Goal: Information Seeking & Learning: Learn about a topic

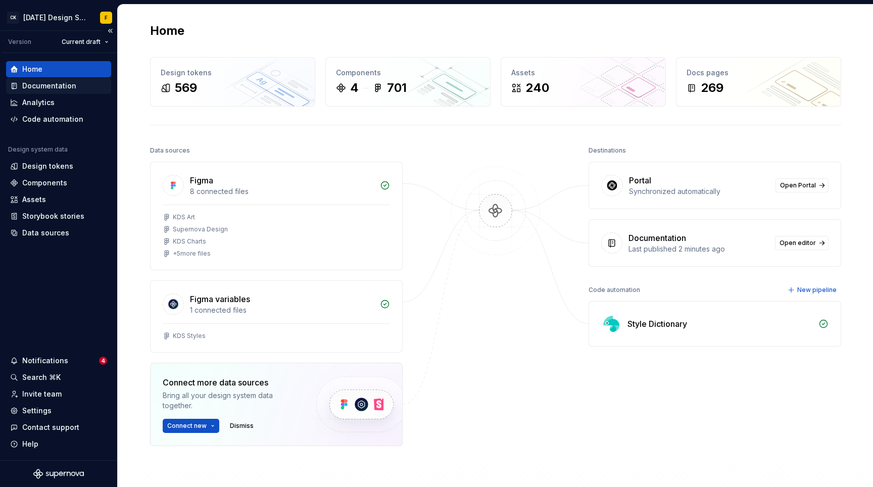
click at [52, 84] on div "Documentation" at bounding box center [49, 86] width 54 height 10
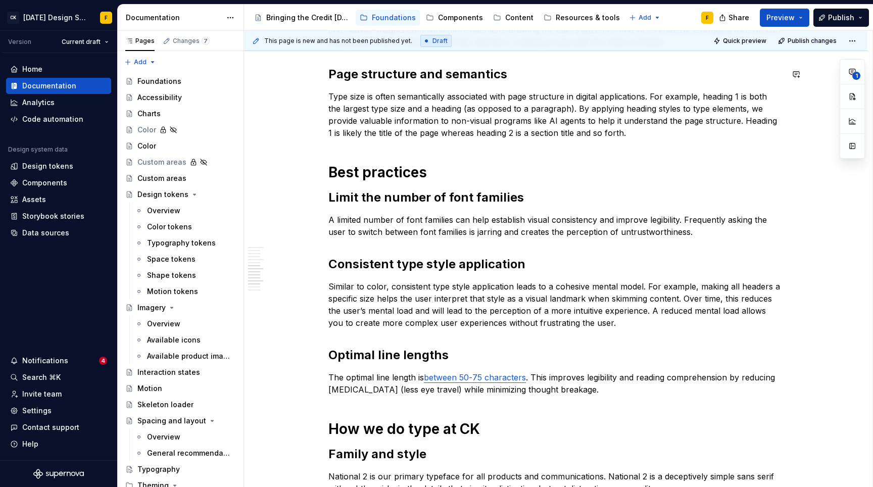
type textarea "*"
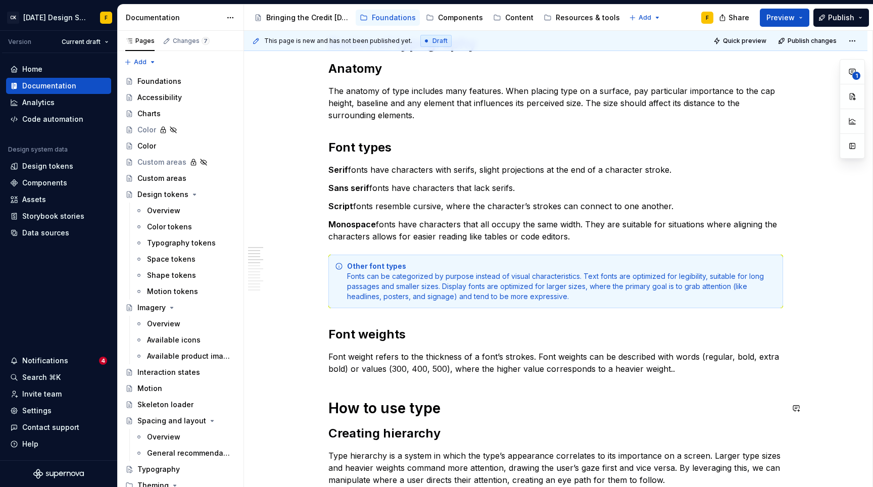
scroll to position [153, 0]
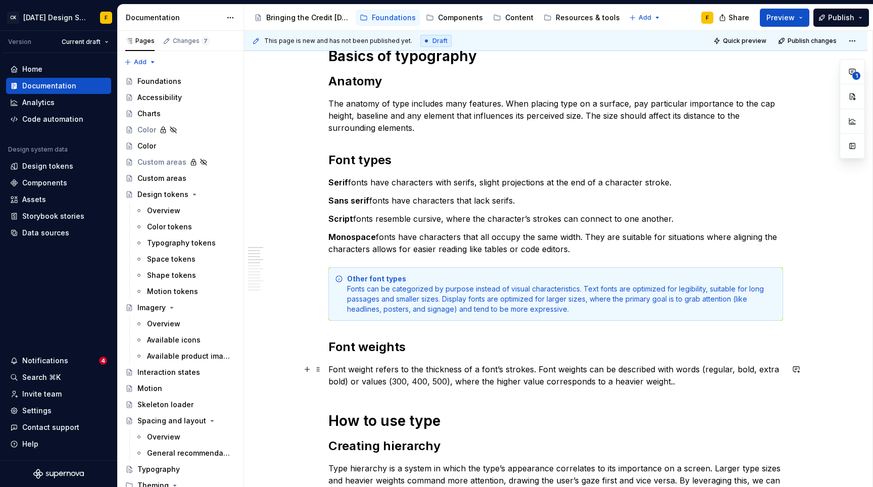
click at [683, 385] on p "Font weight refers to the thickness of a font’s strokes. Font weights can be de…" at bounding box center [556, 375] width 455 height 24
click at [393, 376] on p "Font weight refers to the thickness of a font’s strokes. Font weights can be de…" at bounding box center [556, 375] width 455 height 24
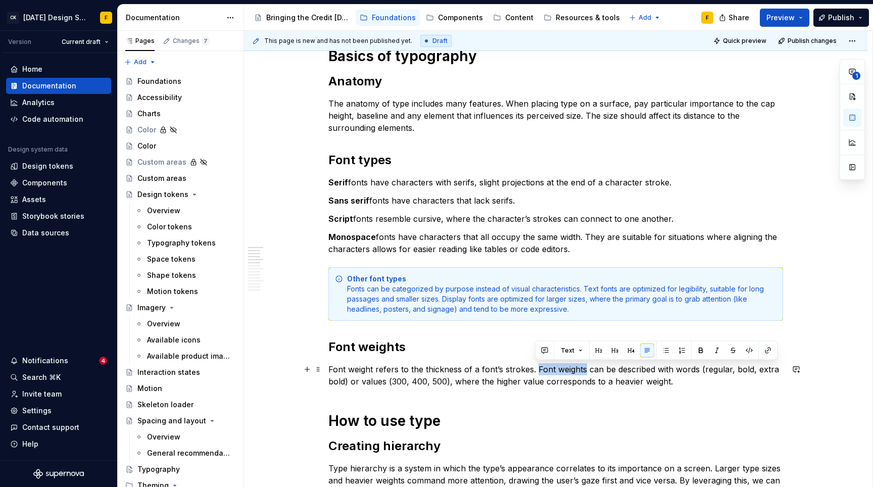
drag, startPoint x: 536, startPoint y: 367, endPoint x: 583, endPoint y: 367, distance: 46.5
click at [583, 367] on p "Font weight refers to the thickness of a font’s strokes. Font weights can be de…" at bounding box center [556, 375] width 455 height 24
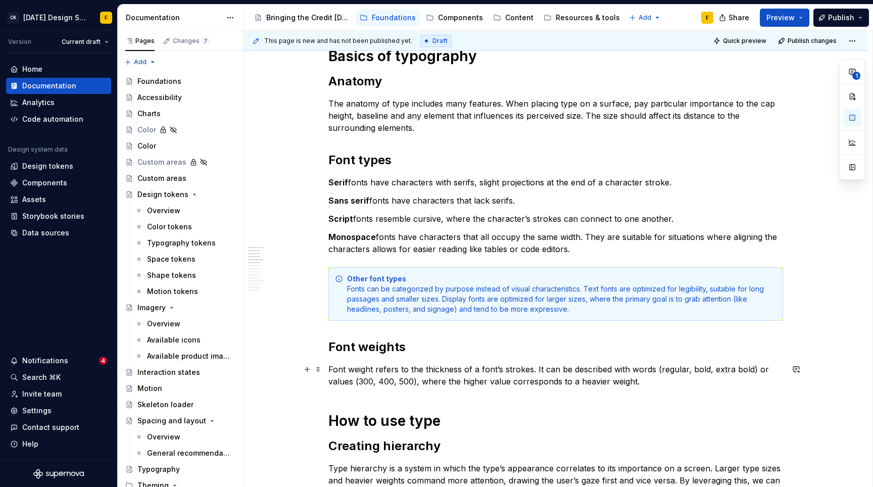
click at [488, 380] on p "Font weight refers to the thickness of a font’s strokes. It can be described wi…" at bounding box center [556, 375] width 455 height 24
click at [625, 383] on p "Font weight refers to the thickness of a font’s strokes. It can be described wi…" at bounding box center [556, 375] width 455 height 24
click at [721, 384] on p "Font weight refers to the thickness of a font’s strokes. It can be described wi…" at bounding box center [556, 375] width 455 height 24
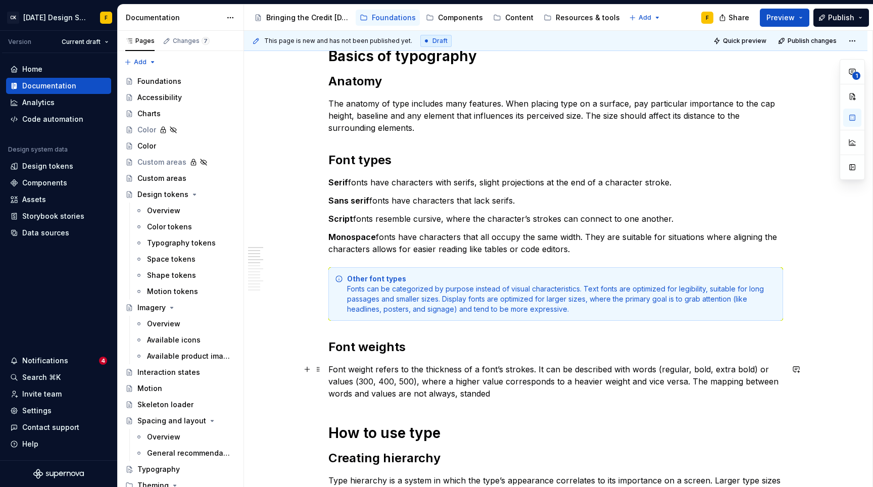
click at [690, 382] on p "Font weight refers to the thickness of a font’s strokes. It can be described wi…" at bounding box center [556, 381] width 455 height 36
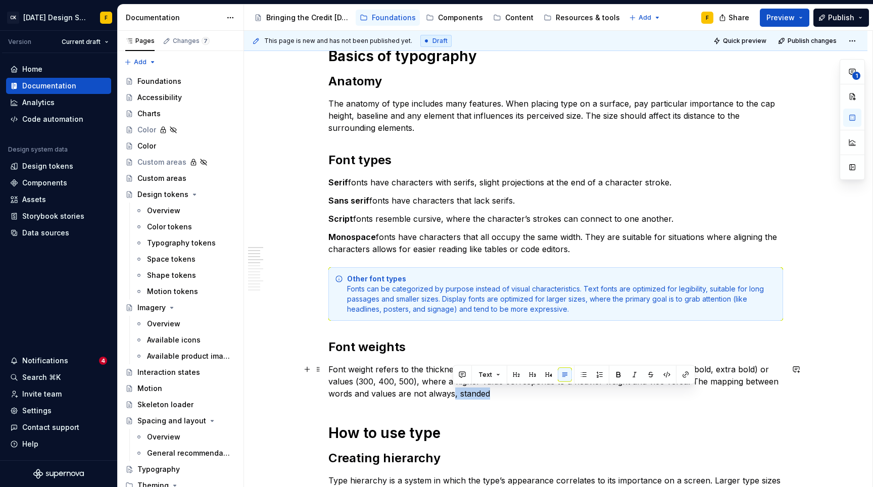
drag, startPoint x: 453, startPoint y: 395, endPoint x: 494, endPoint y: 394, distance: 41.0
click at [494, 394] on p "Font weight refers to the thickness of a font’s strokes. It can be described wi…" at bounding box center [556, 381] width 455 height 36
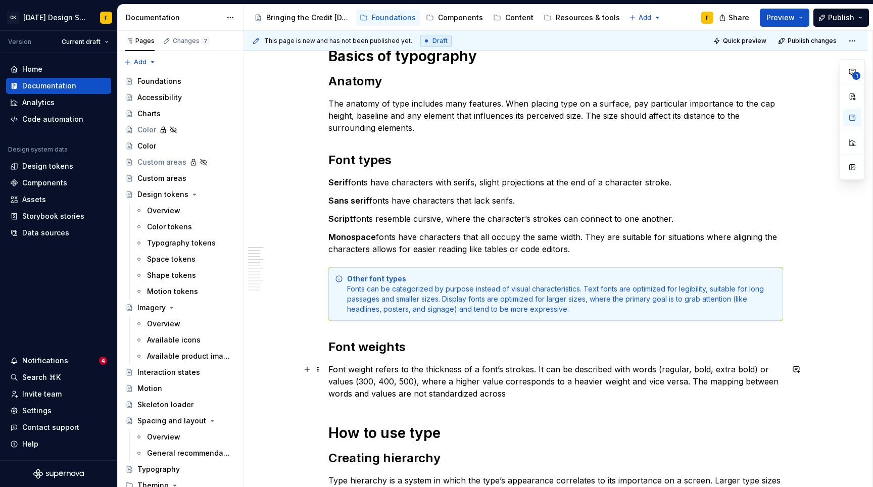
click at [690, 382] on p "Font weight refers to the thickness of a font’s strokes. It can be described wi…" at bounding box center [556, 381] width 455 height 36
click at [631, 372] on p "Font weight refers to the thickness of a font’s strokes. It can be described wi…" at bounding box center [556, 381] width 455 height 36
click at [379, 392] on p "Font weight refers to the thickness of a font’s strokes. It can be described wi…" at bounding box center [556, 381] width 455 height 36
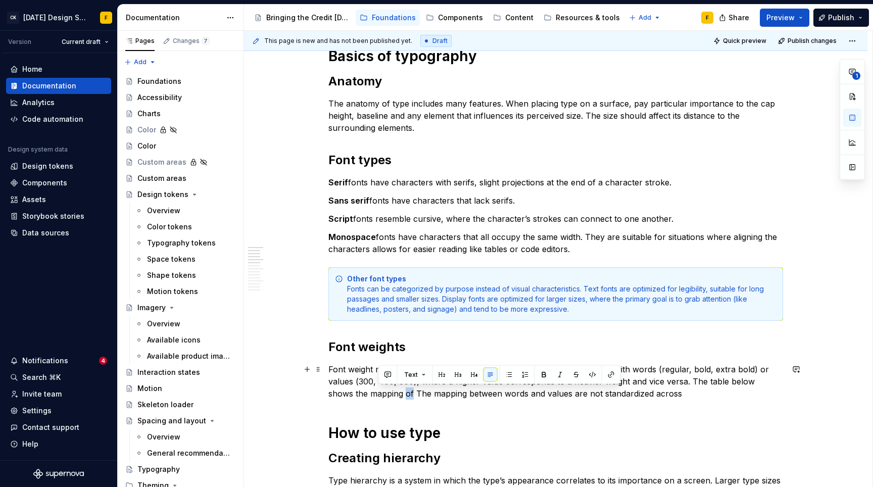
click at [382, 392] on p "Font weight refers to the thickness of a font’s strokes. It can be described wi…" at bounding box center [556, 381] width 455 height 36
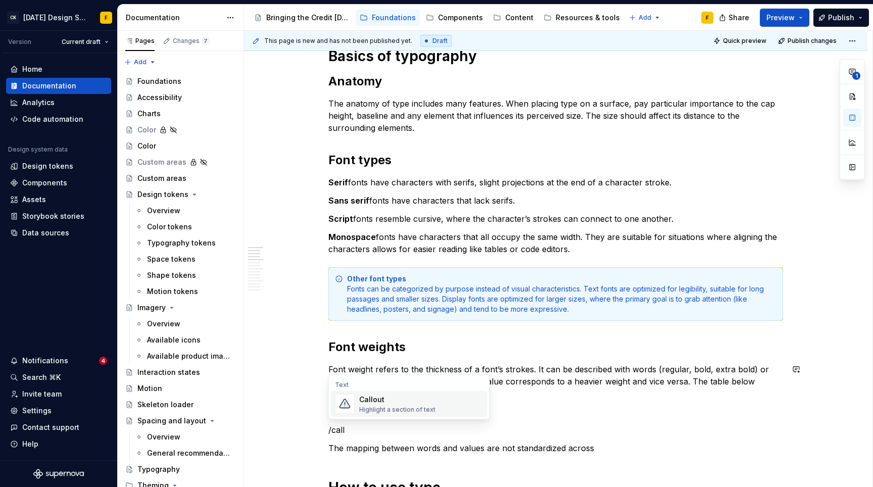
click at [365, 406] on div "Highlight a section of text" at bounding box center [397, 410] width 76 height 8
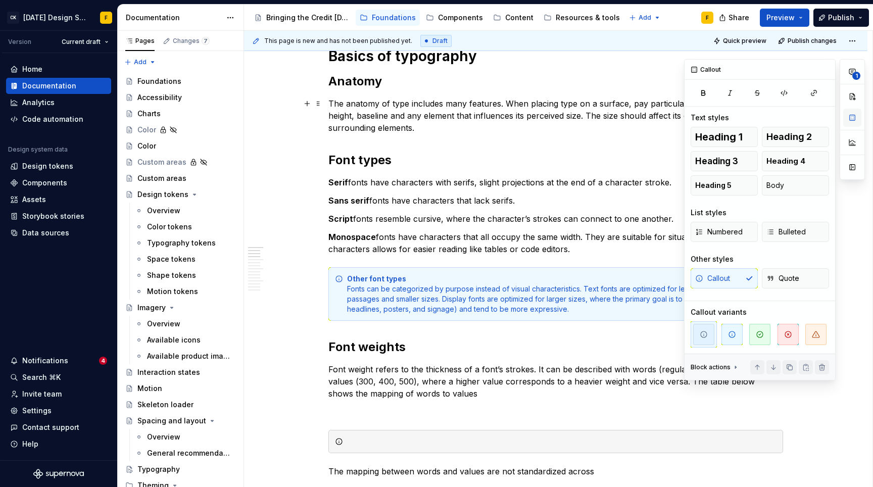
click at [855, 122] on button "button" at bounding box center [853, 118] width 18 height 18
click at [813, 333] on icon "button" at bounding box center [816, 335] width 8 height 8
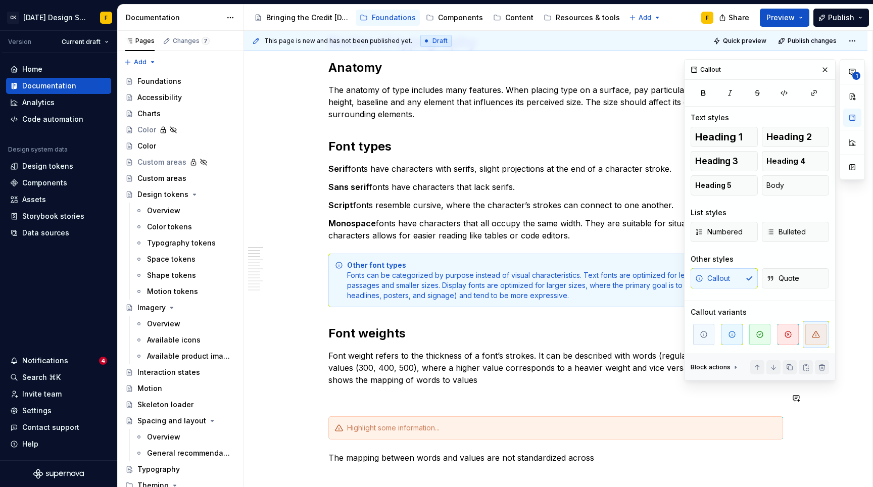
scroll to position [169, 0]
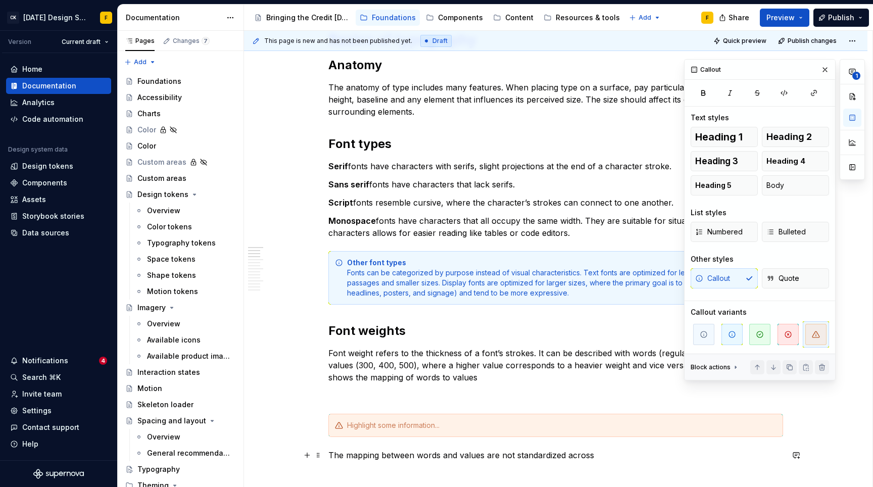
click at [383, 449] on p "The mapping between words and values are not standardized across" at bounding box center [556, 455] width 455 height 12
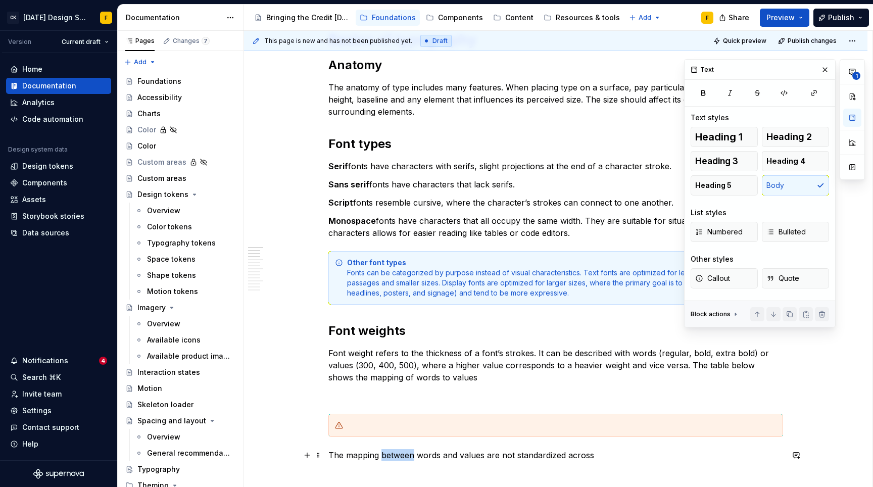
click at [383, 450] on p "The mapping between words and values are not standardized across" at bounding box center [556, 455] width 455 height 12
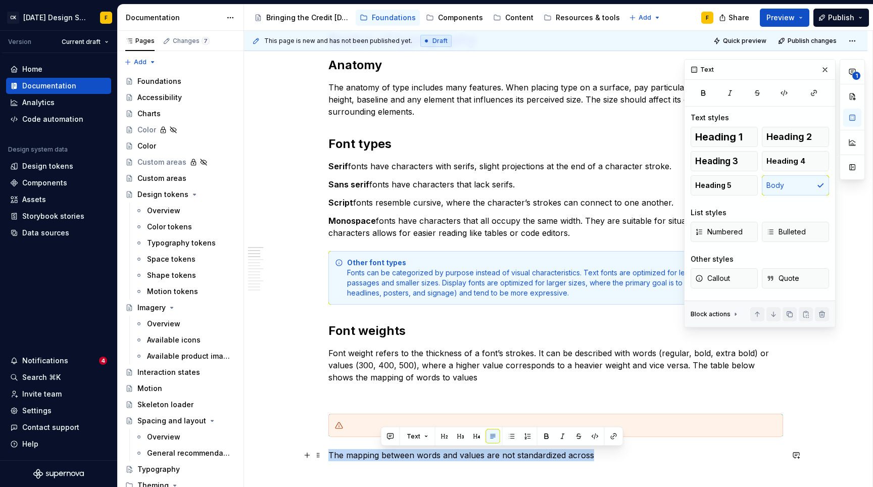
click at [383, 450] on p "The mapping between words and values are not standardized across" at bounding box center [556, 455] width 455 height 12
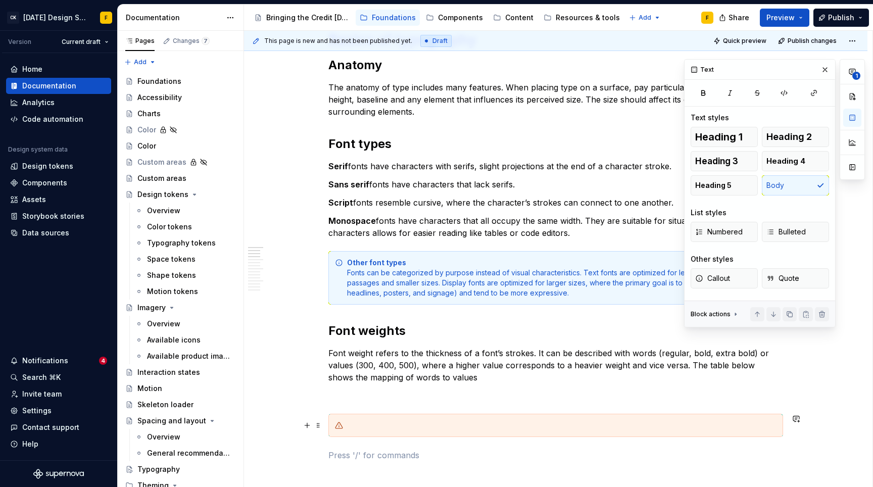
click at [372, 418] on div at bounding box center [556, 425] width 455 height 23
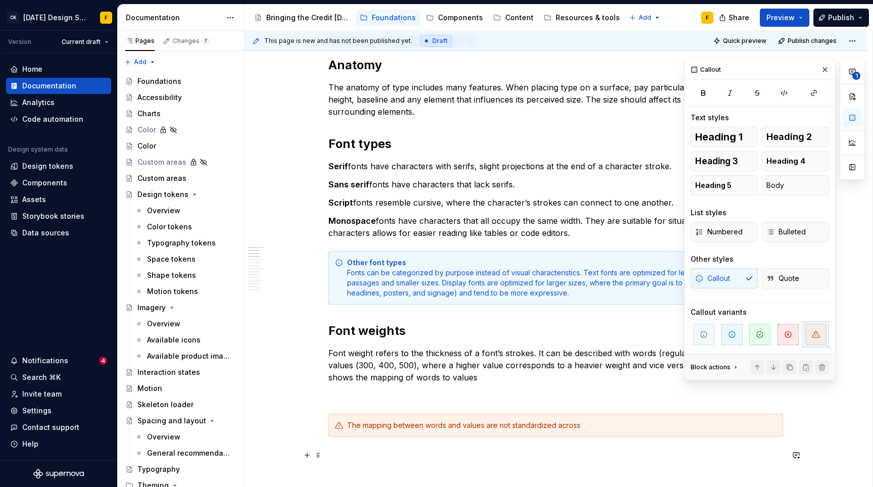
click at [372, 453] on p at bounding box center [556, 455] width 455 height 12
click at [581, 424] on div "The mapping between words and values are not standardized across" at bounding box center [562, 426] width 430 height 10
click at [570, 425] on div "The mapping between words and values are not standardized across" at bounding box center [562, 426] width 430 height 10
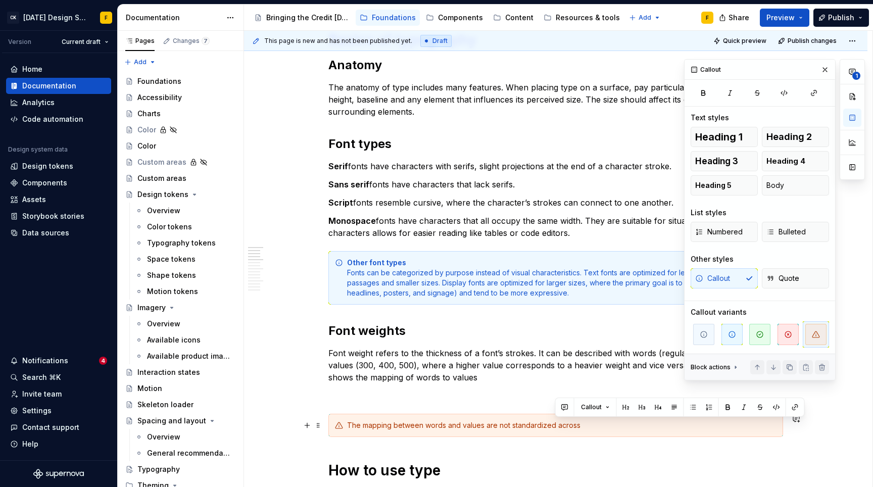
click at [504, 425] on div "The mapping between words and values are not standardized across" at bounding box center [562, 426] width 430 height 10
click at [486, 424] on div "The mapping between words and values are not standardized across" at bounding box center [562, 426] width 430 height 10
click at [582, 424] on div "The mapping between words and values is not standardized across" at bounding box center [562, 426] width 430 height 10
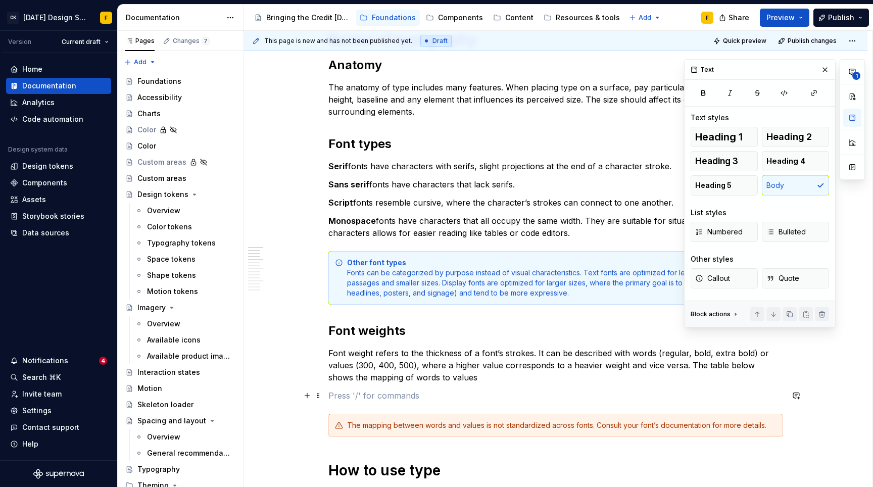
click at [421, 390] on p at bounding box center [556, 396] width 455 height 12
click at [384, 393] on p at bounding box center [556, 396] width 455 height 12
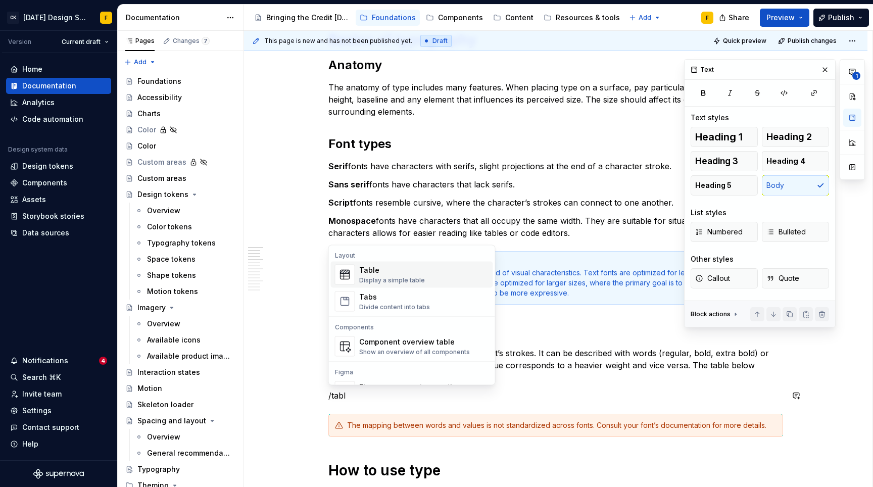
click at [385, 271] on div "Table" at bounding box center [392, 270] width 66 height 10
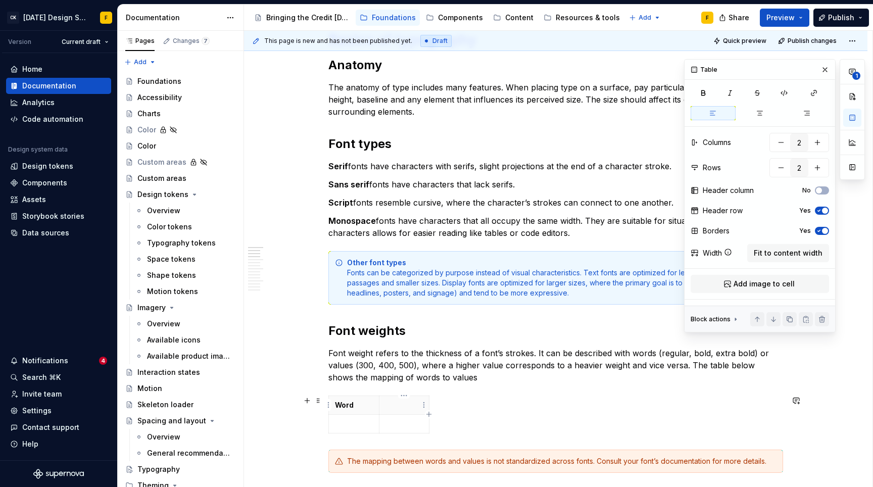
click at [396, 407] on p at bounding box center [405, 405] width 38 height 10
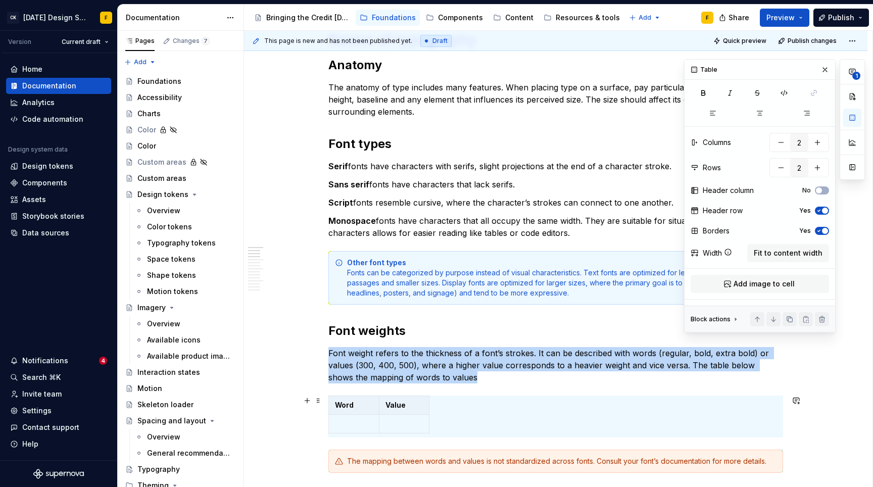
click at [519, 411] on div "Word Value" at bounding box center [556, 417] width 455 height 42
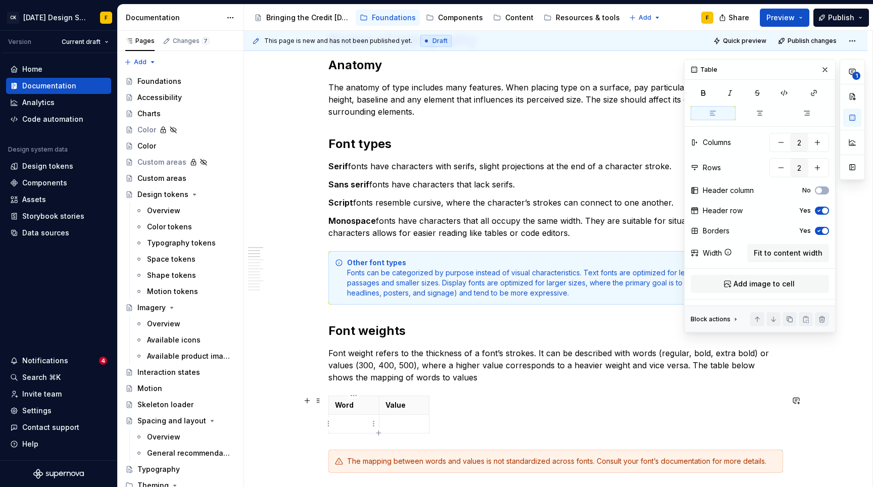
click at [354, 423] on p at bounding box center [354, 424] width 38 height 10
click at [354, 426] on p at bounding box center [354, 424] width 38 height 10
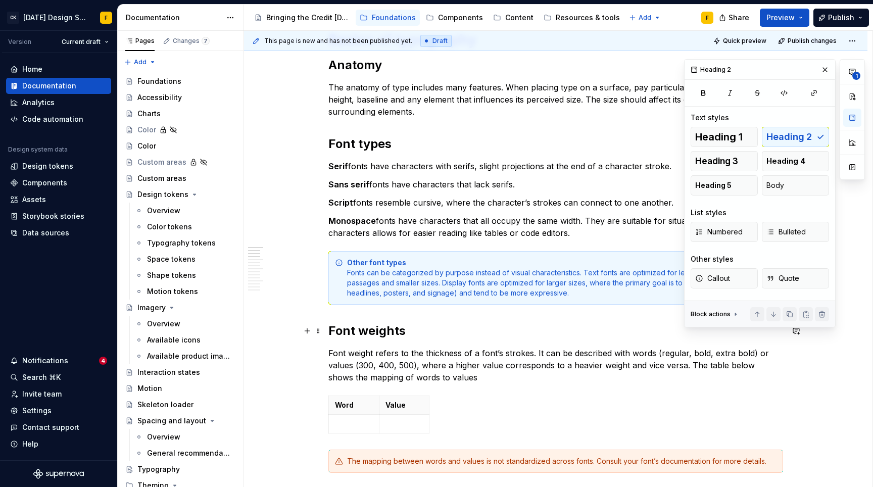
click at [511, 338] on h2 "Font weights" at bounding box center [556, 331] width 455 height 16
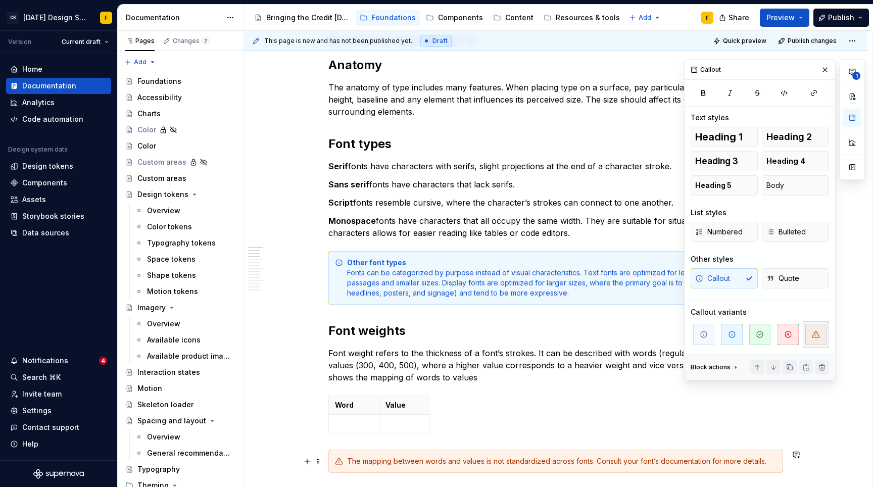
click at [497, 462] on div "The mapping between words and values is not standardized across fonts. Consult …" at bounding box center [562, 461] width 430 height 10
click at [428, 459] on div "The mapping between words and values is not standardized across fonts. Consult …" at bounding box center [562, 461] width 430 height 10
click at [823, 68] on button "button" at bounding box center [825, 70] width 14 height 14
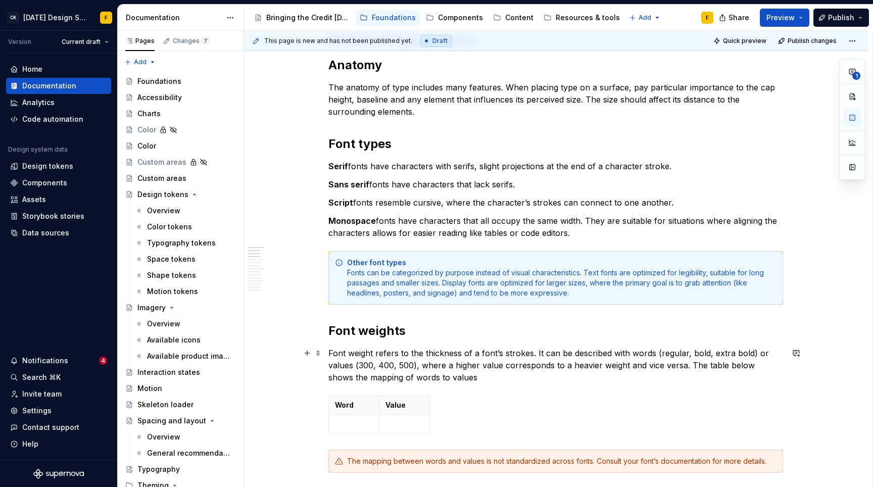
click at [515, 357] on p "Font weight refers to the thickness of a font’s strokes. It can be described wi…" at bounding box center [556, 365] width 455 height 36
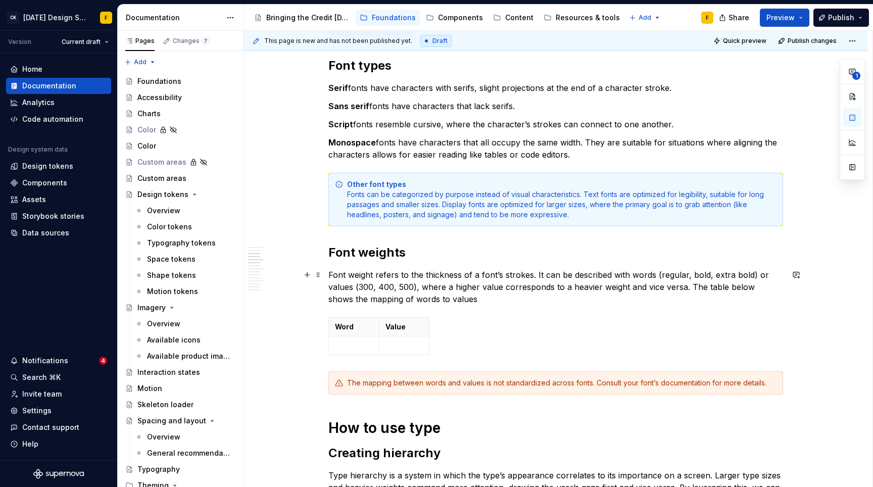
scroll to position [249, 0]
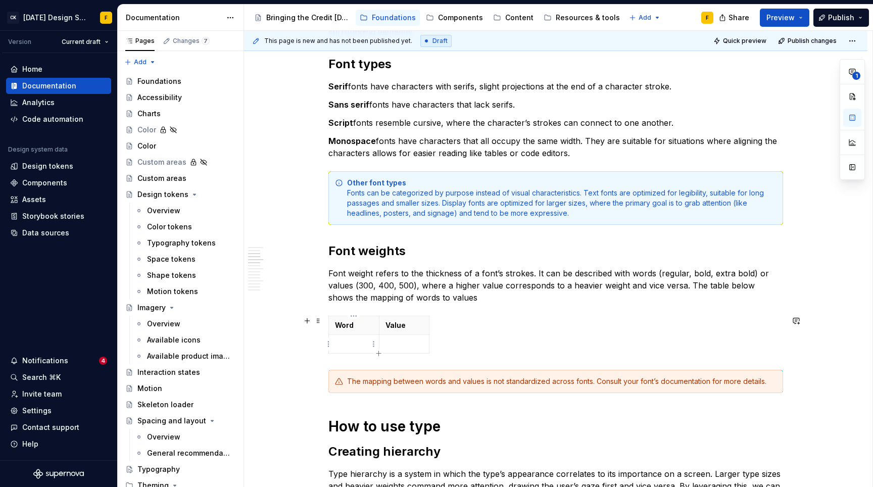
click at [356, 341] on p at bounding box center [354, 344] width 38 height 10
click at [378, 353] on icon "button" at bounding box center [379, 354] width 8 height 8
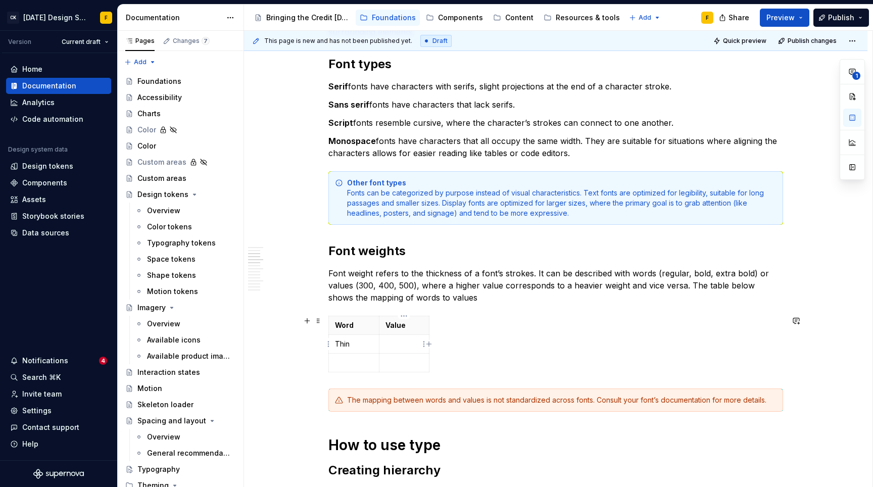
click at [386, 344] on p at bounding box center [405, 344] width 38 height 10
click at [354, 362] on p at bounding box center [354, 363] width 38 height 10
click at [397, 363] on p at bounding box center [405, 363] width 38 height 10
click at [380, 370] on icon "button" at bounding box center [379, 372] width 8 height 8
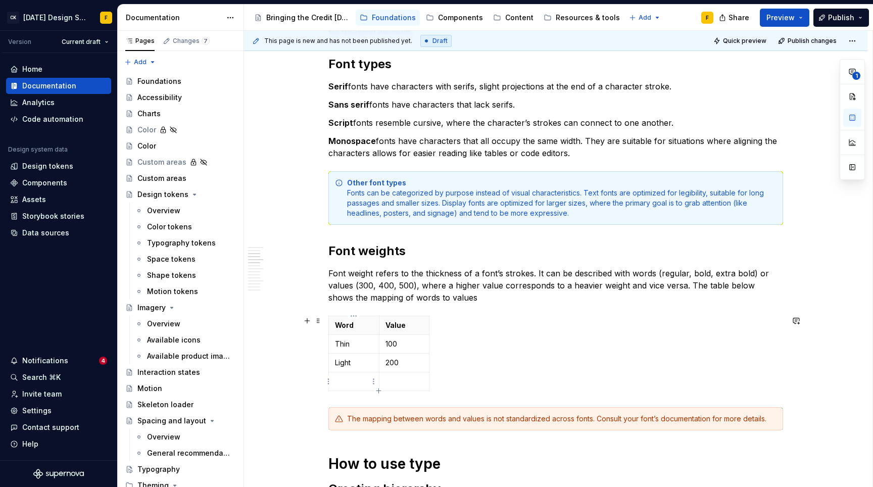
click at [352, 376] on td at bounding box center [354, 381] width 51 height 19
click at [395, 381] on p at bounding box center [405, 382] width 38 height 10
click at [337, 362] on p "Light" at bounding box center [354, 363] width 38 height 10
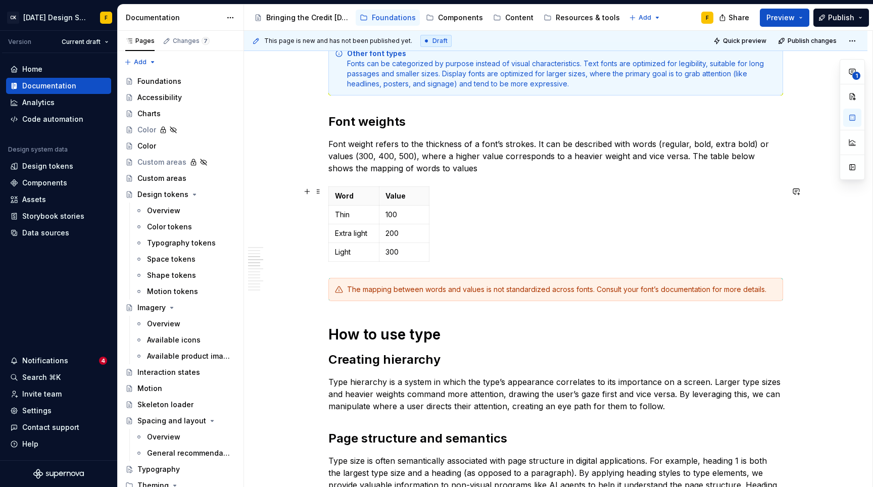
scroll to position [408, 0]
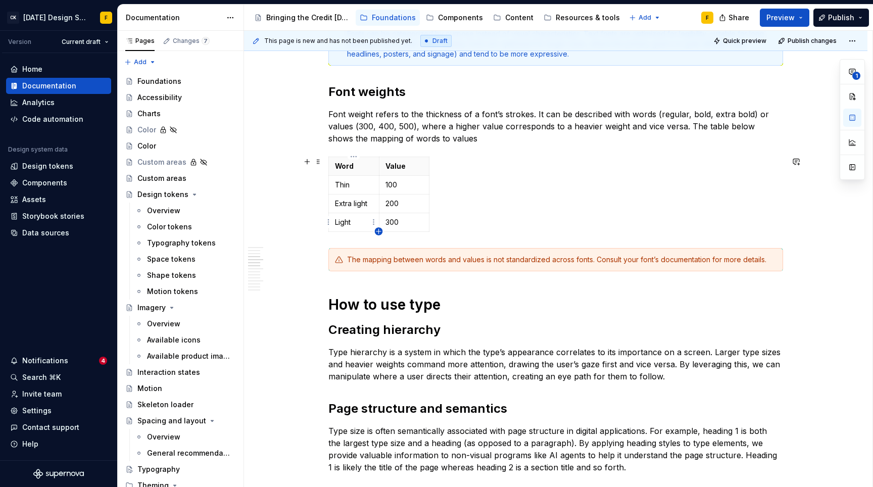
click at [378, 229] on icon "button" at bounding box center [379, 231] width 8 height 8
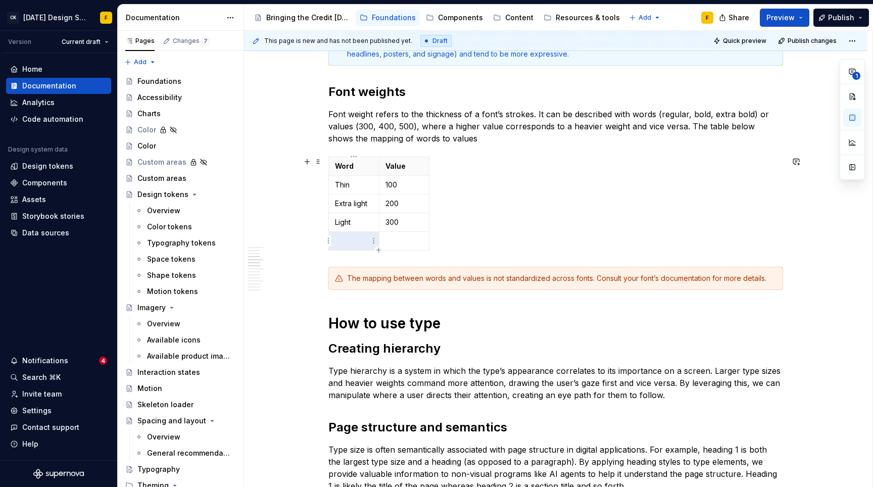
click at [346, 240] on p at bounding box center [354, 241] width 38 height 10
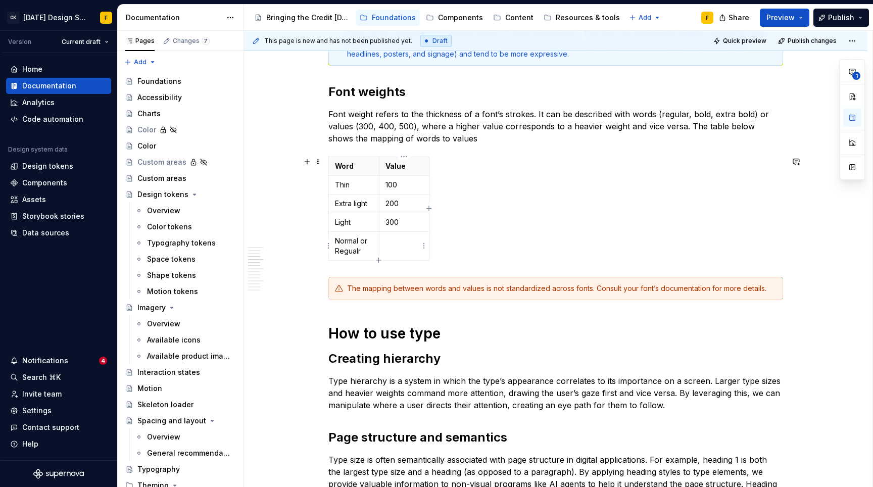
click at [384, 239] on td at bounding box center [404, 246] width 51 height 29
click at [379, 262] on icon "button" at bounding box center [379, 260] width 8 height 8
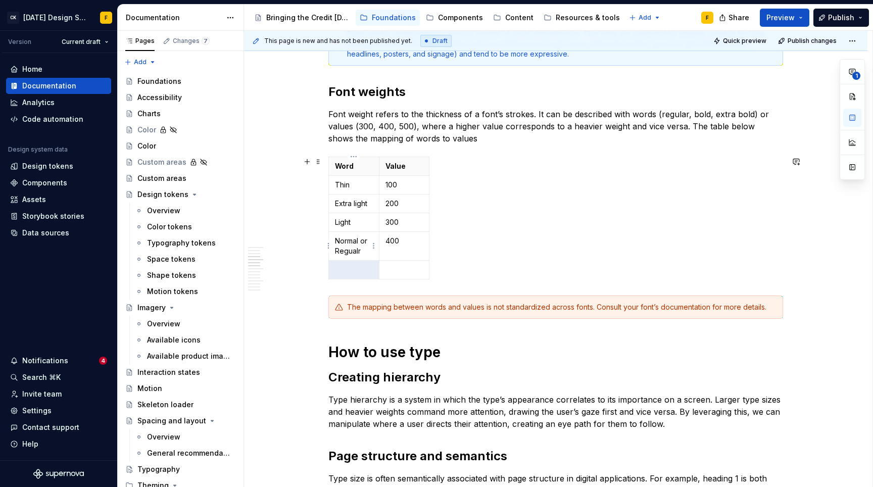
click at [354, 251] on p "Normal or Regualr" at bounding box center [354, 246] width 38 height 20
click at [348, 268] on p at bounding box center [354, 270] width 38 height 10
click at [390, 270] on p at bounding box center [405, 270] width 38 height 10
click at [376, 278] on icon "button" at bounding box center [379, 279] width 8 height 8
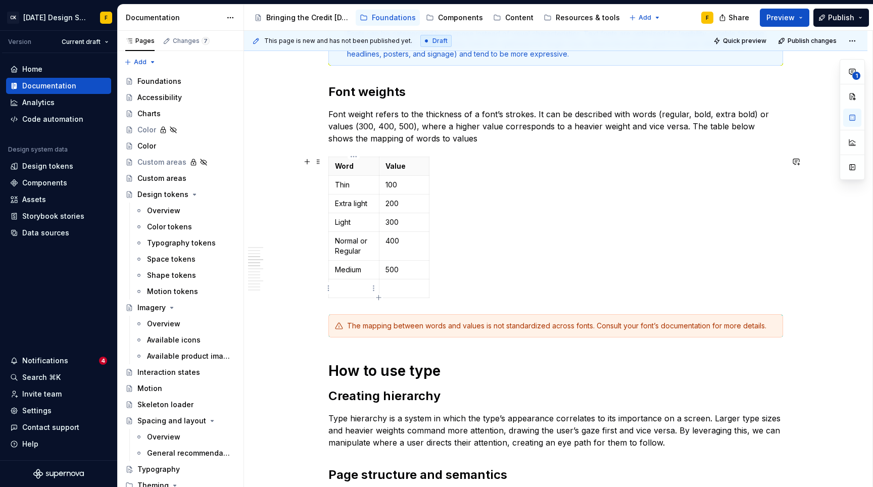
click at [364, 289] on p at bounding box center [354, 289] width 38 height 10
click at [348, 290] on p at bounding box center [354, 289] width 38 height 10
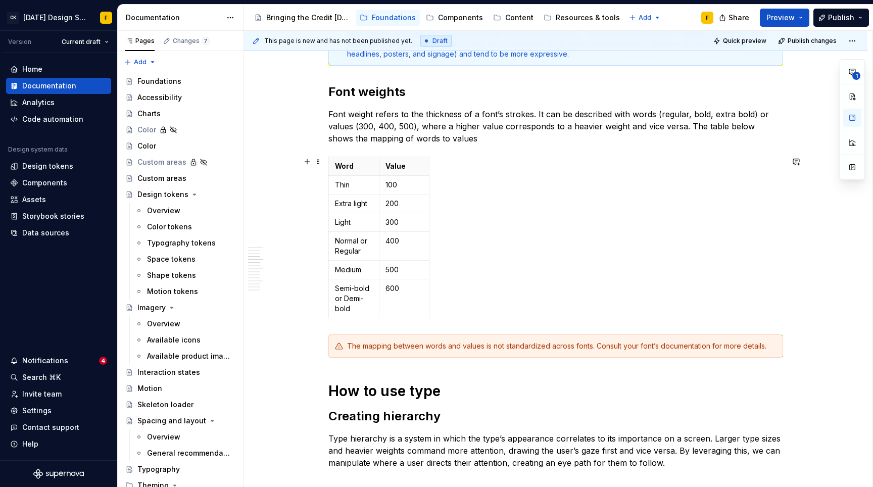
click at [378, 319] on div "Word Value Thin 100 Extra light 200 Light 300 Normal or Regular 400 Medium 500 …" at bounding box center [556, 240] width 455 height 166
click at [378, 316] on icon "button" at bounding box center [379, 318] width 8 height 8
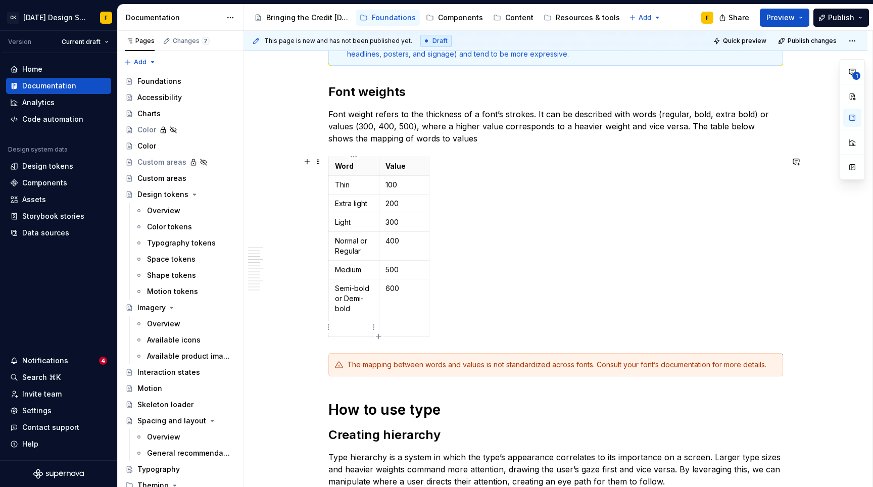
click at [349, 324] on p at bounding box center [354, 327] width 38 height 10
click at [393, 326] on p at bounding box center [405, 327] width 38 height 10
click at [377, 334] on icon "button" at bounding box center [379, 337] width 8 height 8
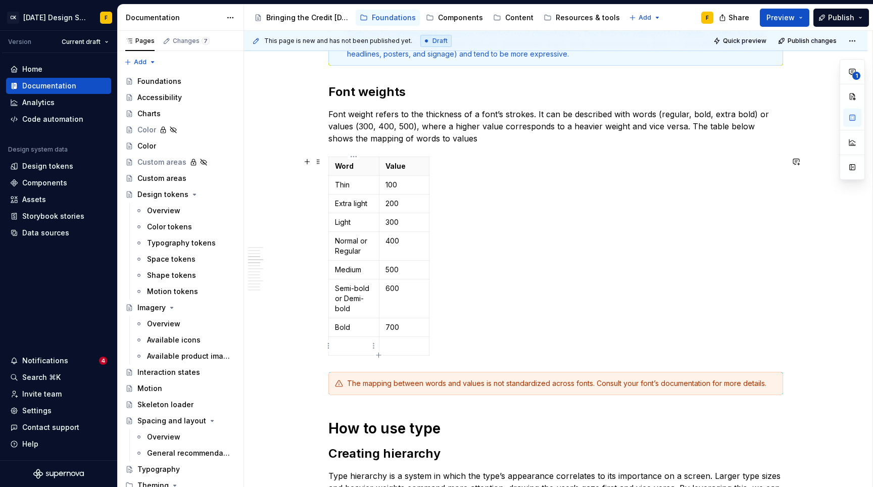
click at [346, 344] on p at bounding box center [354, 346] width 38 height 10
click at [381, 355] on icon "button" at bounding box center [379, 355] width 8 height 8
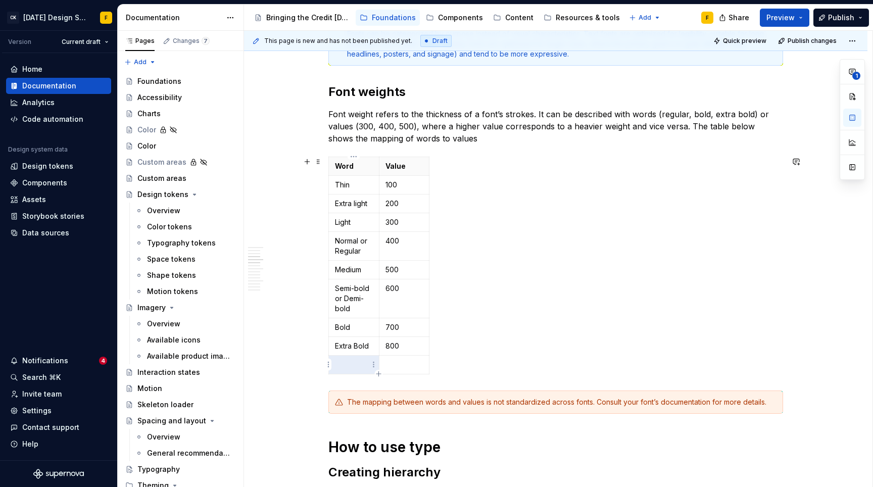
click at [355, 363] on p at bounding box center [354, 365] width 38 height 10
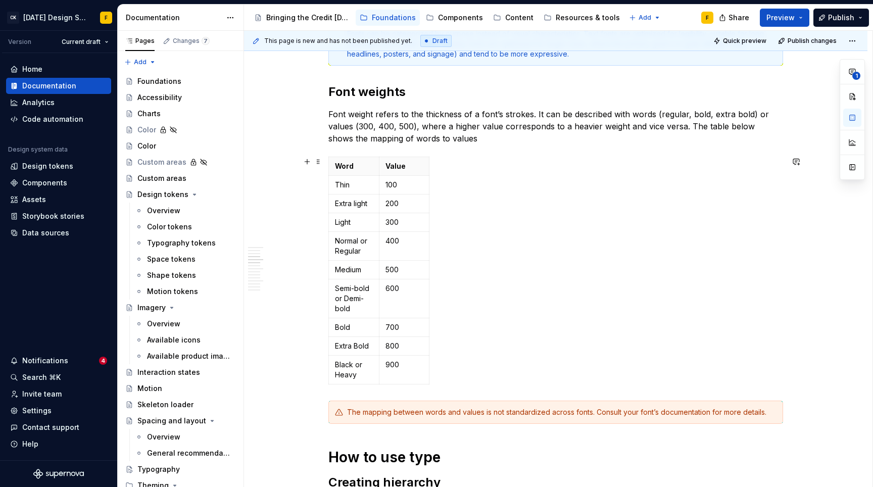
click at [496, 350] on div "Word Value Thin 100 Extra light 200 Light 300 Normal or Regular 400 Medium 500 …" at bounding box center [556, 273] width 455 height 232
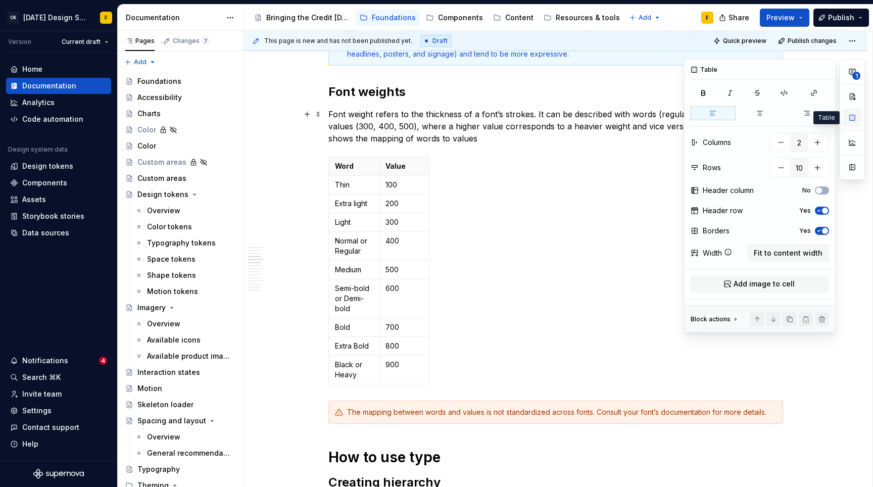
click at [853, 120] on button "button" at bounding box center [853, 118] width 18 height 18
click at [399, 248] on td "400" at bounding box center [404, 246] width 51 height 29
click at [800, 254] on span "Fit to content width" at bounding box center [788, 253] width 69 height 10
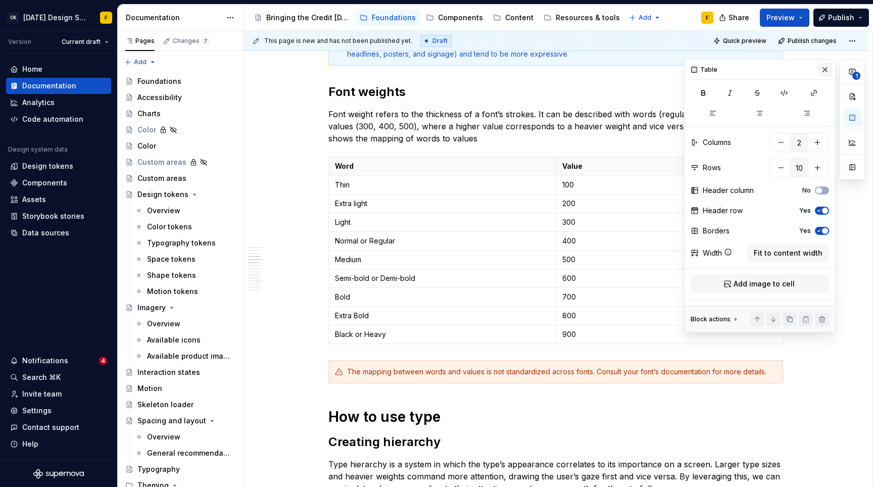
click at [820, 70] on button "button" at bounding box center [825, 70] width 14 height 14
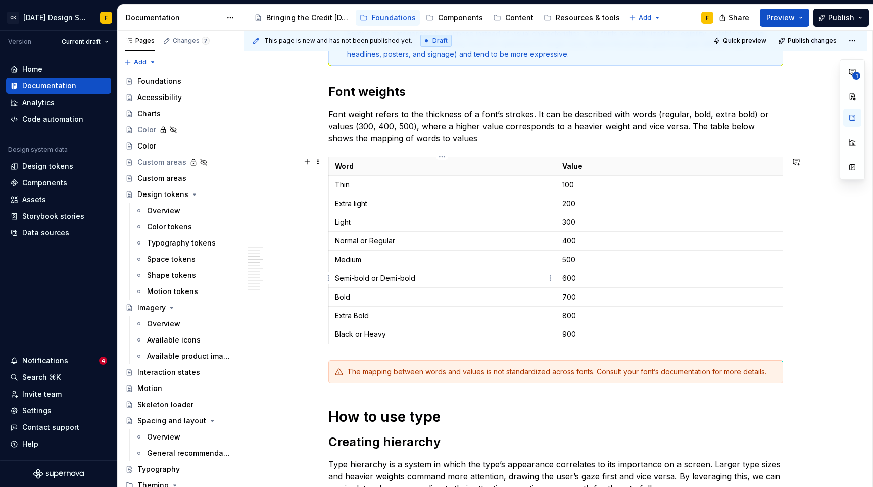
click at [356, 273] on p "Semi-bold or Demi-bold" at bounding box center [442, 278] width 215 height 10
click at [358, 317] on p "Extra Bold" at bounding box center [442, 316] width 215 height 10
click at [751, 127] on p "Font weight refers to the thickness of a font’s strokes. It can be described wi…" at bounding box center [556, 126] width 455 height 36
click at [777, 127] on p "Font weight refers to the thickness of a font’s strokes. It can be described wi…" at bounding box center [556, 126] width 455 height 36
click at [474, 136] on p "Font weight refers to the thickness of a font’s strokes. It can be described wi…" at bounding box center [556, 126] width 455 height 36
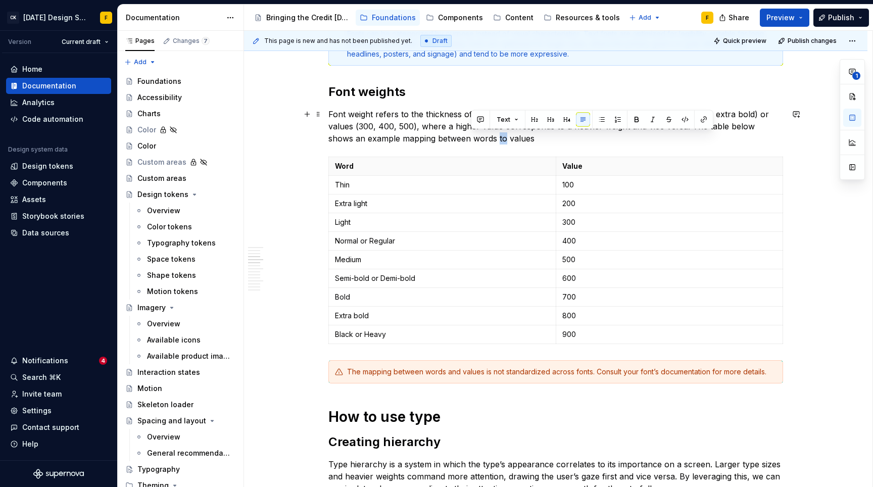
click at [474, 136] on p "Font weight refers to the thickness of a font’s strokes. It can be described wi…" at bounding box center [556, 126] width 455 height 36
click at [736, 126] on p "Font weight refers to the thickness of a font’s strokes. It can be described wi…" at bounding box center [556, 126] width 455 height 36
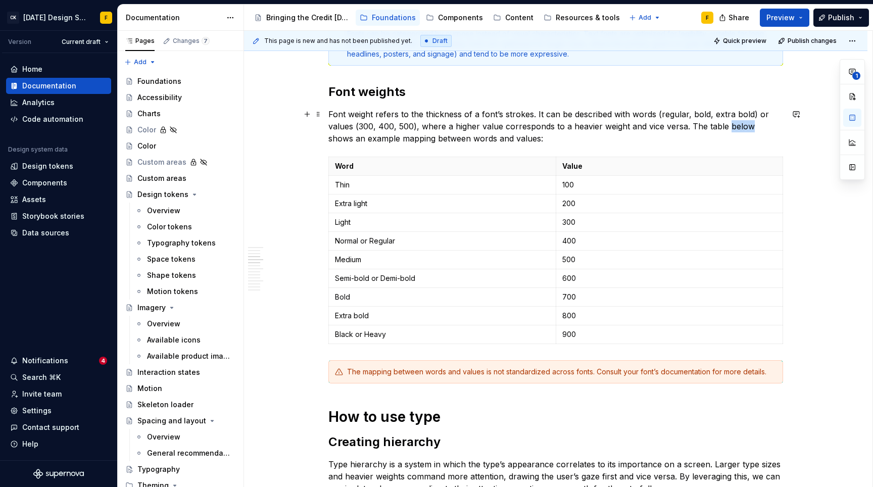
click at [736, 126] on p "Font weight refers to the thickness of a font’s strokes. It can be described wi…" at bounding box center [556, 126] width 455 height 36
click at [500, 425] on h1 "How to use type" at bounding box center [556, 417] width 455 height 18
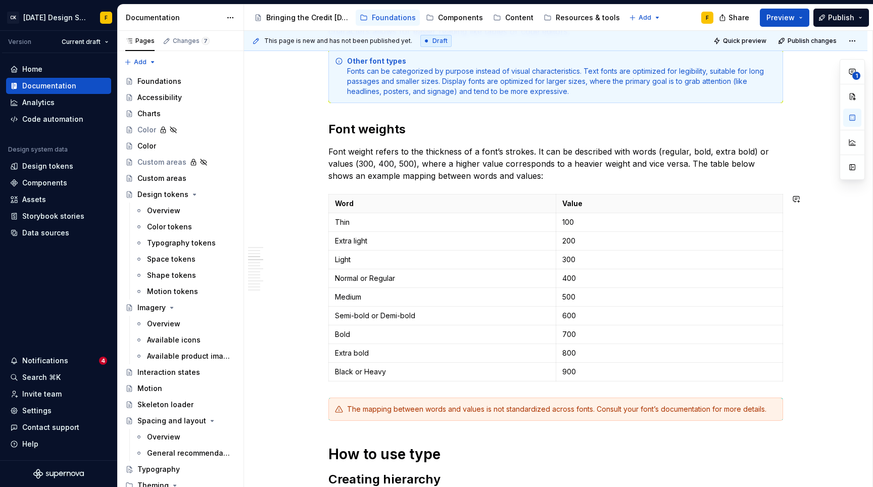
scroll to position [430, 0]
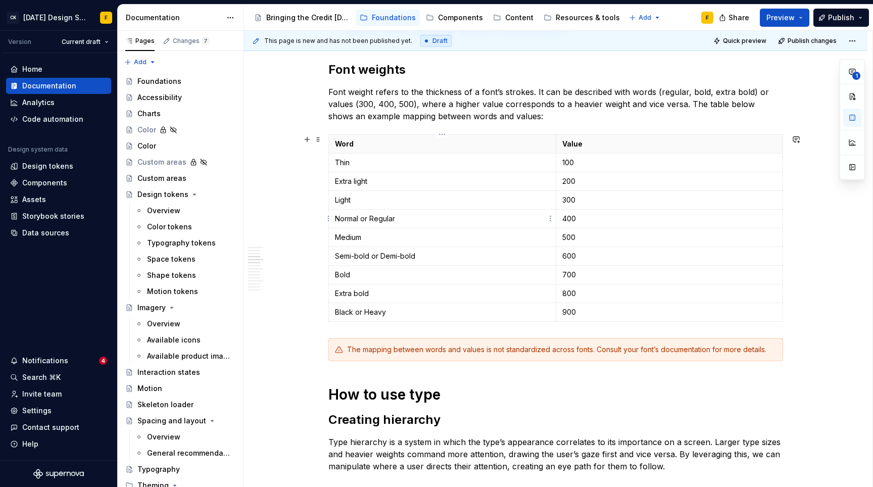
click at [365, 222] on p "Normal or Regular" at bounding box center [442, 219] width 215 height 10
click at [376, 255] on p "Semi-bold or Demi-bold" at bounding box center [442, 256] width 215 height 10
click at [358, 312] on p "Black or Heavy" at bounding box center [442, 312] width 215 height 10
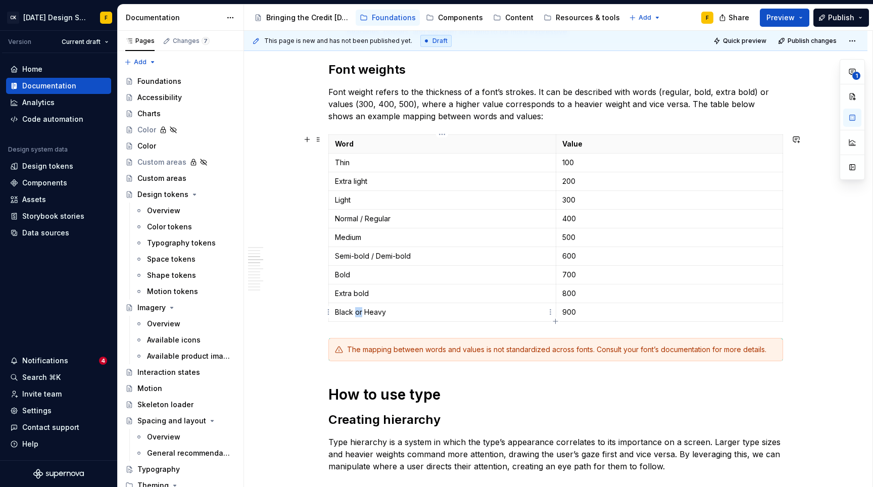
click at [358, 312] on p "Black or Heavy" at bounding box center [442, 312] width 215 height 10
click at [542, 412] on h2 "Creating hierarchy" at bounding box center [556, 420] width 455 height 16
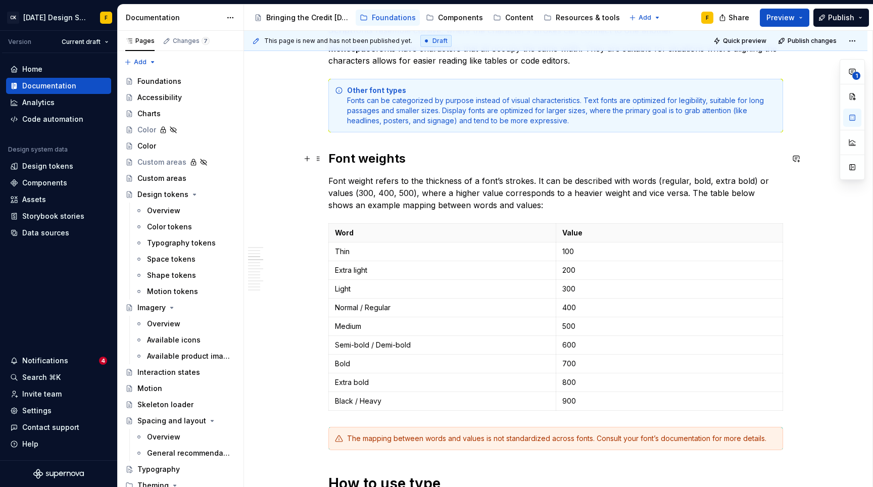
click at [394, 153] on h2 "Font weights" at bounding box center [556, 159] width 455 height 16
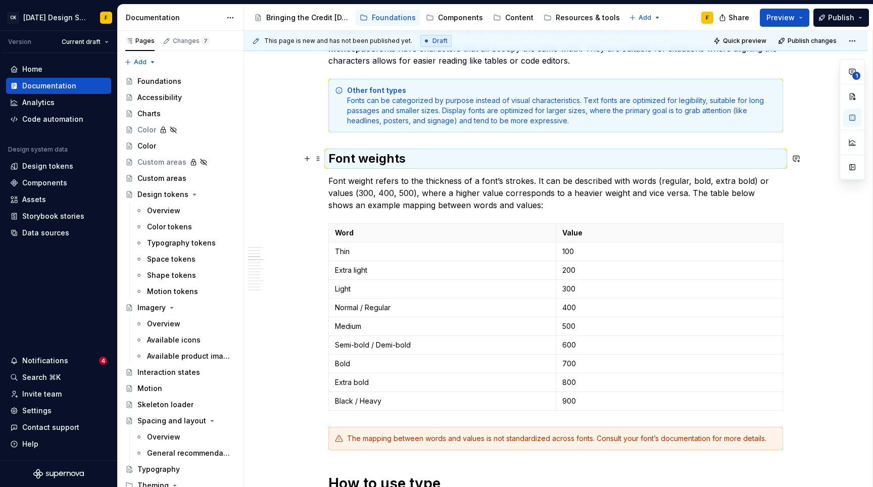
click at [394, 153] on h2 "Font weights" at bounding box center [556, 159] width 455 height 16
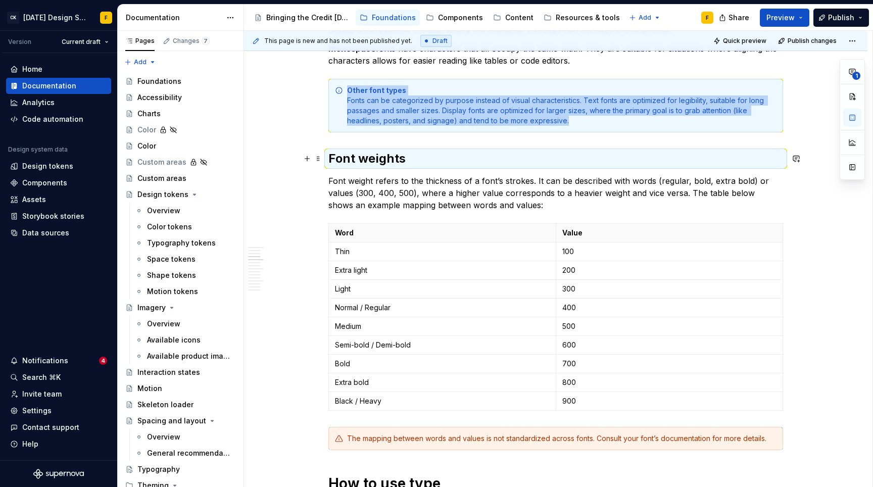
click at [389, 158] on h2 "Font weights" at bounding box center [556, 159] width 455 height 16
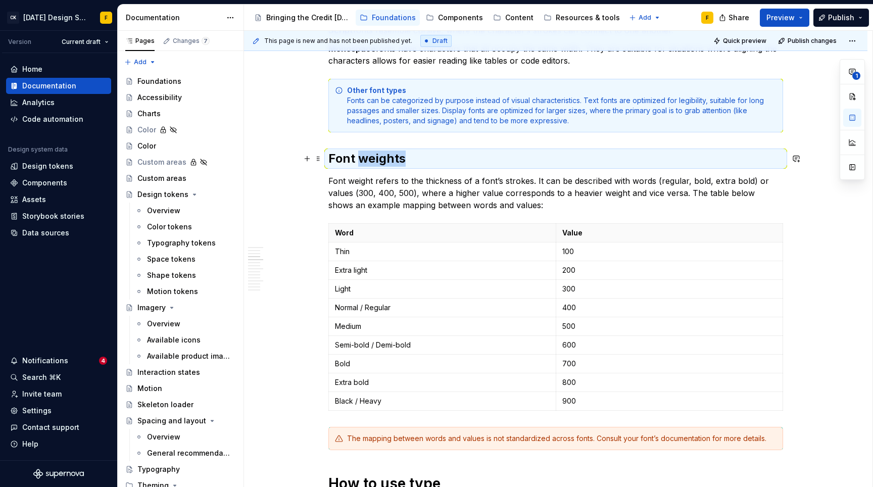
click at [389, 158] on h2 "Font weights" at bounding box center [556, 159] width 455 height 16
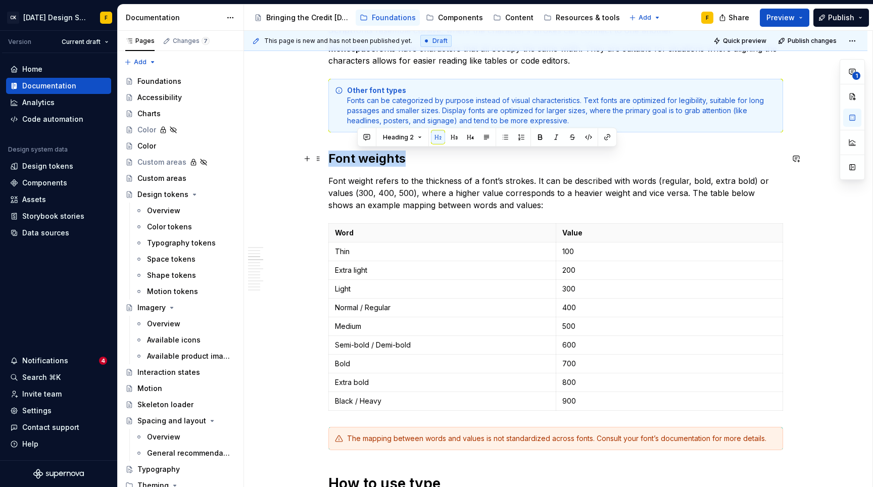
click at [389, 158] on h2 "Font weights" at bounding box center [556, 159] width 455 height 16
copy h2 "Font weights"
click at [521, 189] on p "Font weight refers to the thickness of a font’s strokes. It can be described wi…" at bounding box center [556, 193] width 455 height 36
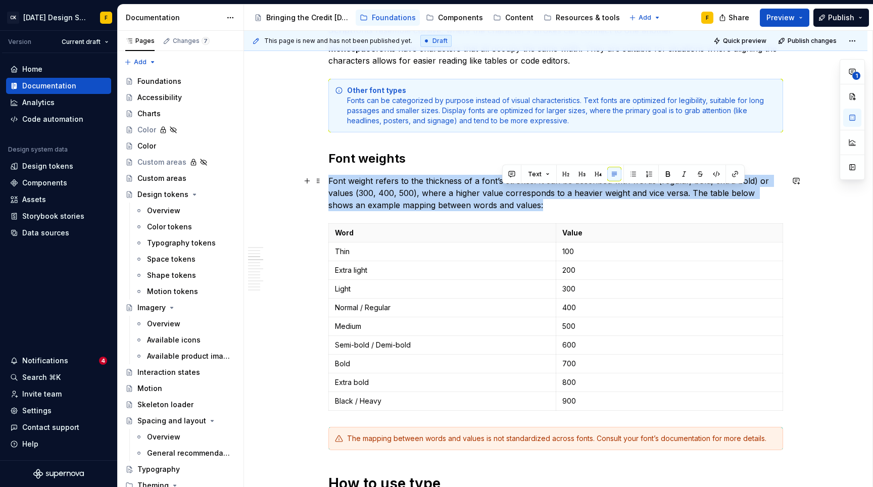
click at [521, 189] on p "Font weight refers to the thickness of a font’s strokes. It can be described wi…" at bounding box center [556, 193] width 455 height 36
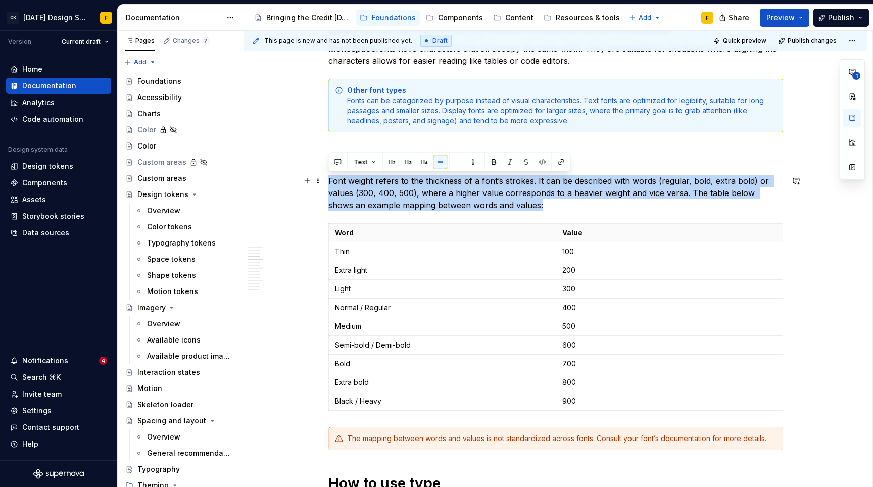
copy p "Font weight refers to the thickness of a font’s strokes. It can be described wi…"
click at [360, 192] on p "Font weight refers to the thickness of a font’s strokes. It can be described wi…" at bounding box center [556, 193] width 455 height 36
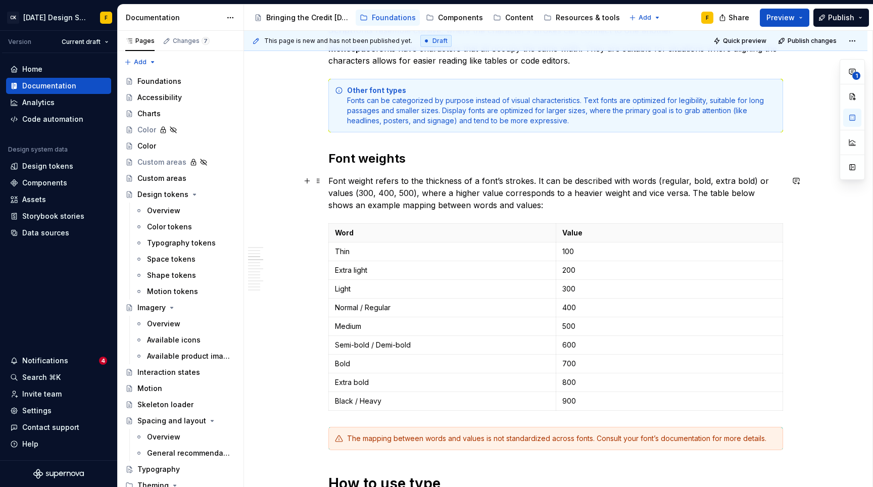
click at [367, 194] on p "Font weight refers to the thickness of a font’s strokes. It can be described wi…" at bounding box center [556, 193] width 455 height 36
click at [389, 193] on p "Font weight refers to the thickness of a font’s strokes. It can be described wi…" at bounding box center [556, 193] width 455 height 36
click at [406, 193] on p "Font weight refers to the thickness of a font’s strokes. It can be described wi…" at bounding box center [556, 193] width 455 height 36
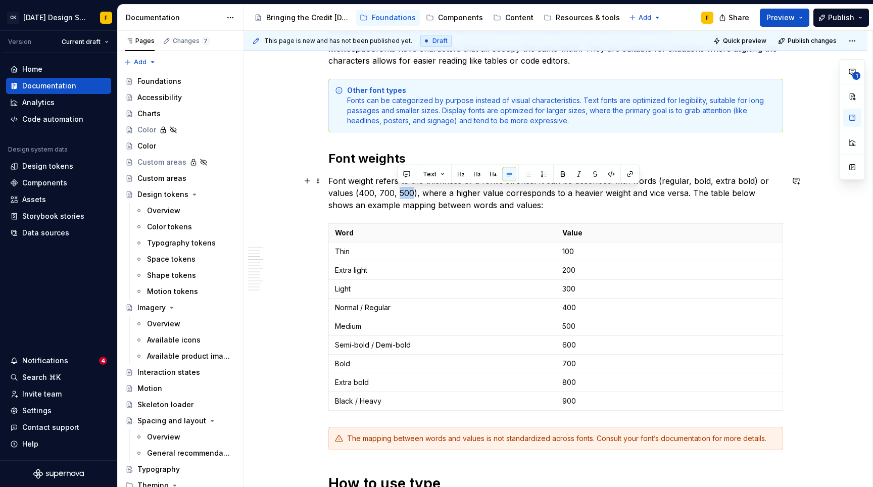
click at [406, 193] on p "Font weight refers to the thickness of a font’s strokes. It can be described wi…" at bounding box center [556, 193] width 455 height 36
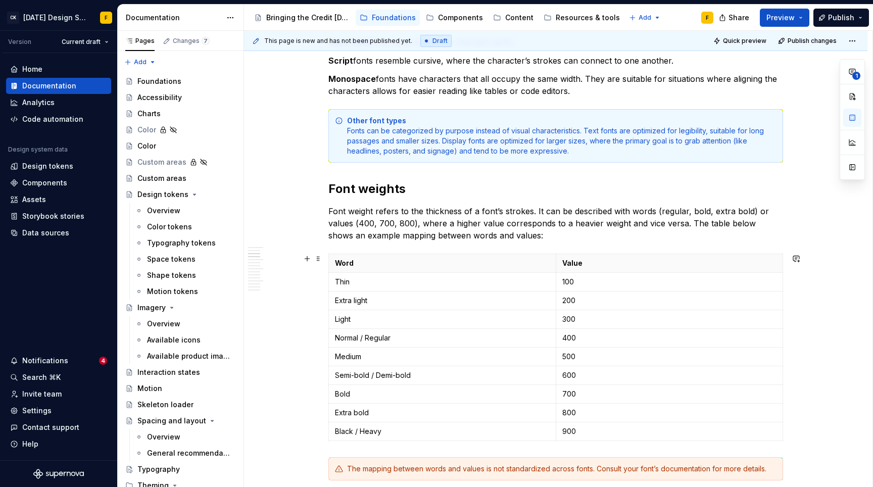
scroll to position [224, 0]
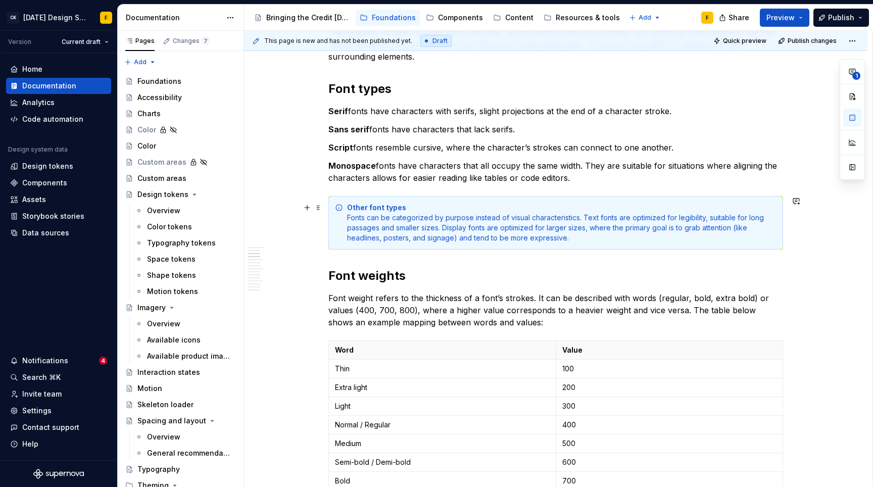
click at [547, 205] on div "Other font types Fonts can be categorized by purpose instead of visual characte…" at bounding box center [562, 223] width 430 height 40
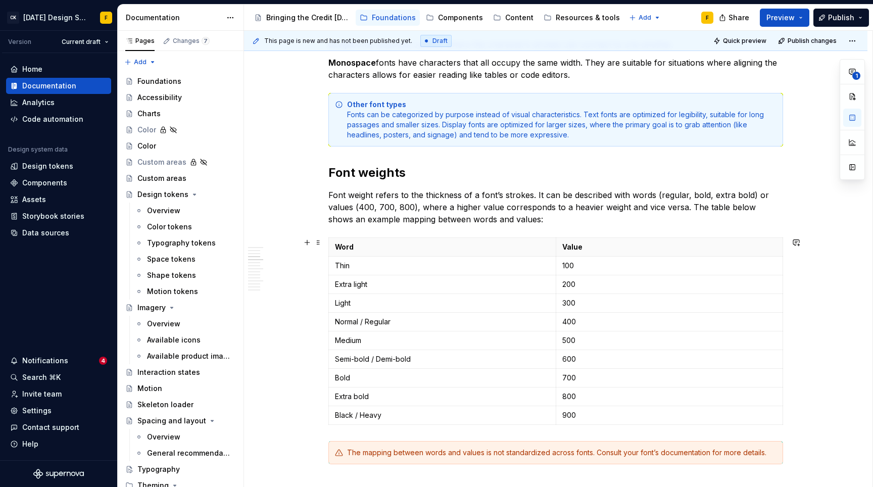
scroll to position [427, 0]
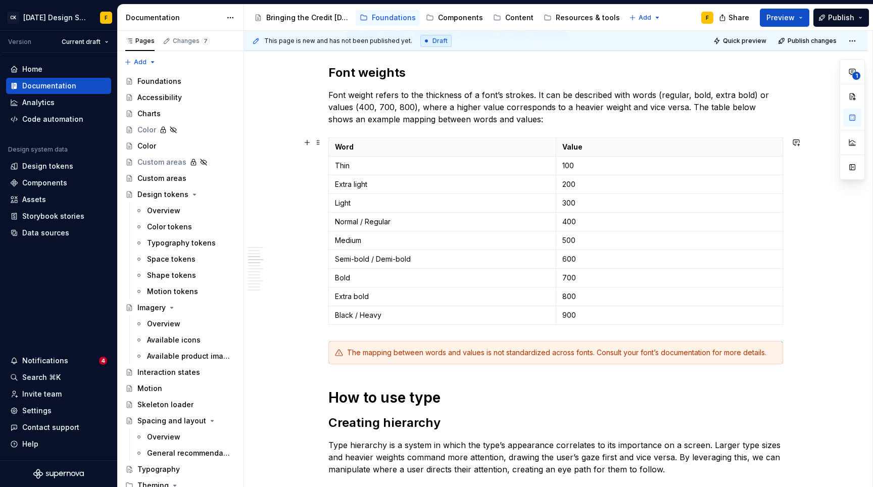
click at [359, 351] on div "The mapping between words and values is not standardized across fonts. Consult …" at bounding box center [562, 353] width 430 height 10
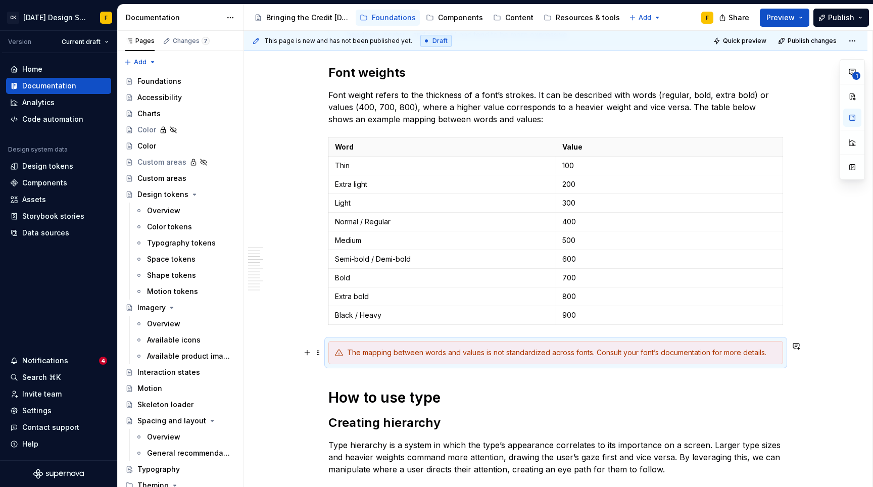
click at [359, 351] on div "The mapping between words and values is not standardized across fonts. Consult …" at bounding box center [562, 353] width 430 height 10
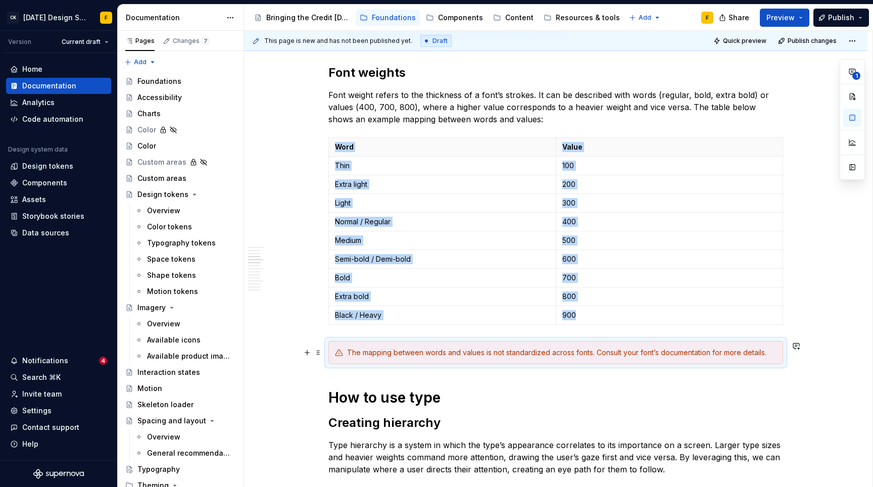
click at [395, 354] on div "The mapping between words and values is not standardized across fonts. Consult …" at bounding box center [562, 353] width 430 height 10
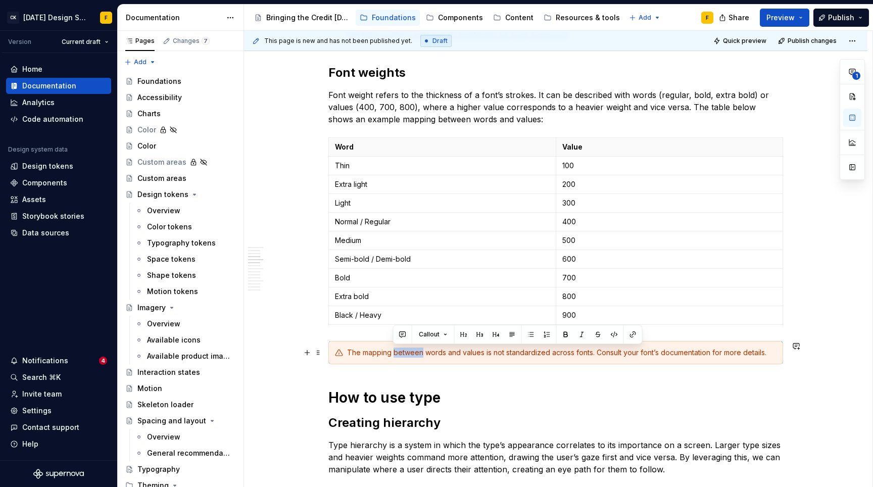
click at [395, 354] on div "The mapping between words and values is not standardized across fonts. Consult …" at bounding box center [562, 353] width 430 height 10
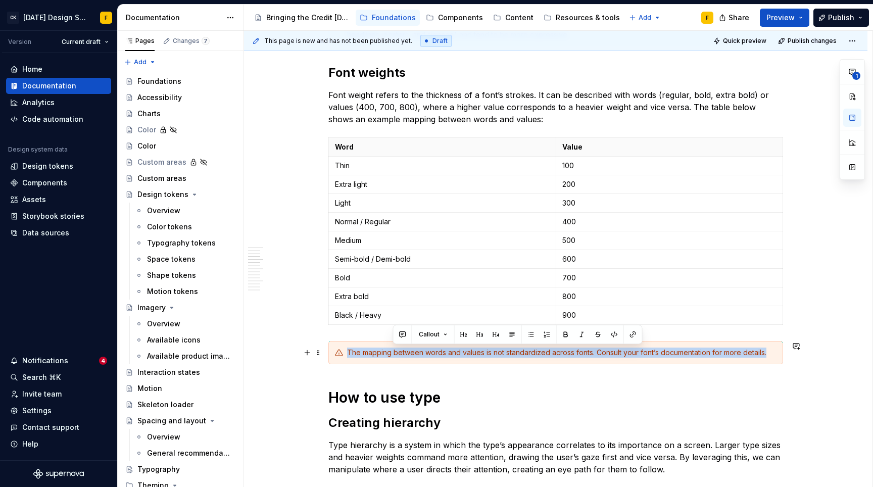
click at [395, 354] on div "The mapping between words and values is not standardized across fonts. Consult …" at bounding box center [562, 353] width 430 height 10
copy div "The mapping between words and values is not standardized across fonts. Consult …"
click at [349, 354] on div "The mapping between words and values is not standardized across fonts. Consult …" at bounding box center [562, 353] width 430 height 10
click at [350, 356] on div "The mapping between words and values is not standardized across fonts. Consult …" at bounding box center [562, 353] width 430 height 10
click at [348, 353] on div "The mapping between words and values is not standardized across fonts. Consult …" at bounding box center [562, 353] width 430 height 10
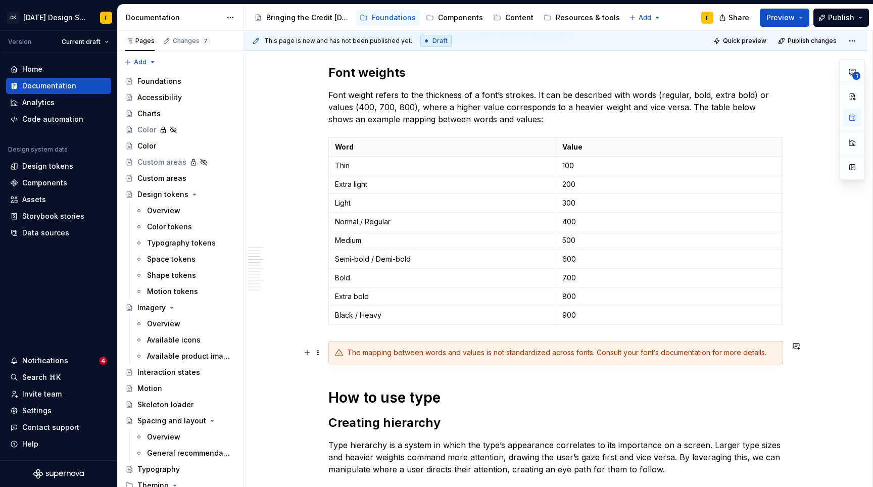
click at [355, 353] on div "The mapping between words and values is not standardized across fonts. Consult …" at bounding box center [562, 353] width 430 height 10
click at [347, 351] on div "The mapping between words and values is not standardized across fonts. Consult …" at bounding box center [562, 353] width 430 height 10
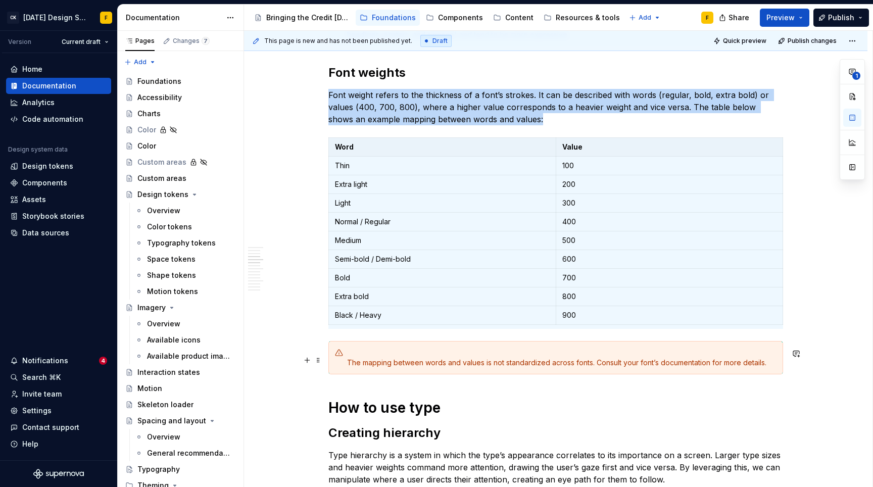
click at [423, 363] on div "The mapping between words and values is not standardized across fonts. Consult …" at bounding box center [562, 358] width 430 height 20
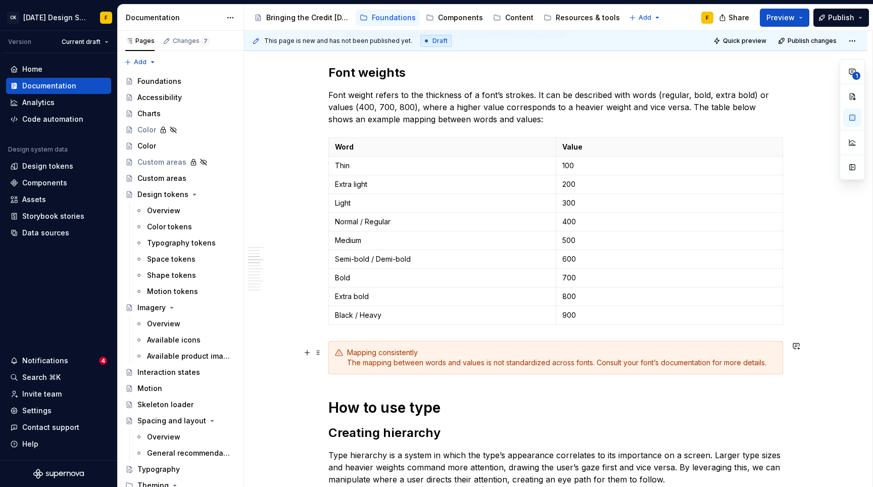
click at [406, 351] on div "Mapping consistently The mapping between words and values is not standardized a…" at bounding box center [562, 358] width 430 height 20
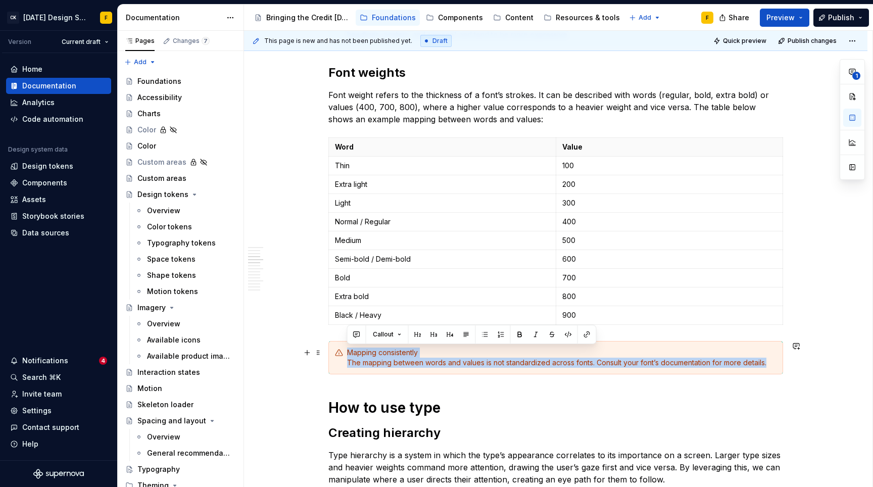
click at [406, 351] on div "Mapping consistently The mapping between words and values is not standardized a…" at bounding box center [562, 358] width 430 height 20
click at [419, 354] on div "Mapping consistently The mapping between words and values is not standardized a…" at bounding box center [562, 358] width 430 height 20
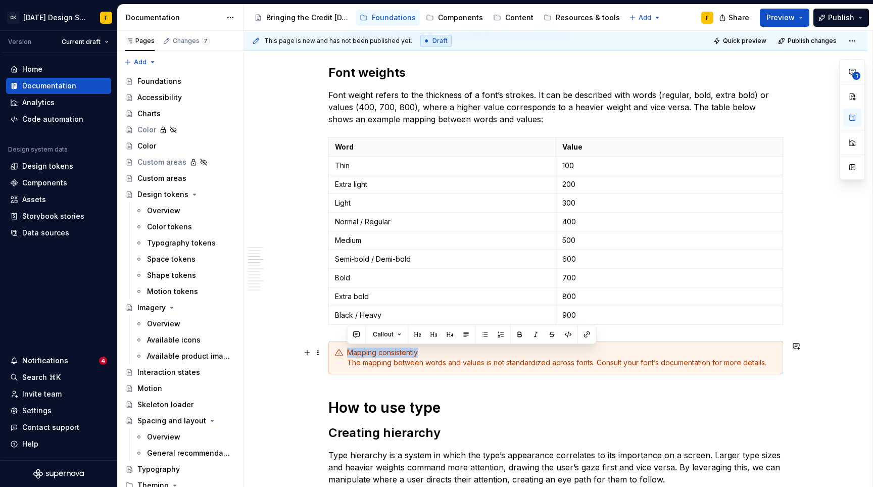
drag, startPoint x: 423, startPoint y: 351, endPoint x: 344, endPoint y: 349, distance: 78.4
click at [344, 349] on div "Mapping consistently The mapping between words and values is not standardized a…" at bounding box center [556, 357] width 455 height 33
click at [521, 334] on button "button" at bounding box center [520, 335] width 14 height 14
click at [477, 394] on div "Basics of typography Anatomy The anatomy of type includes many features. When p…" at bounding box center [556, 456] width 455 height 1366
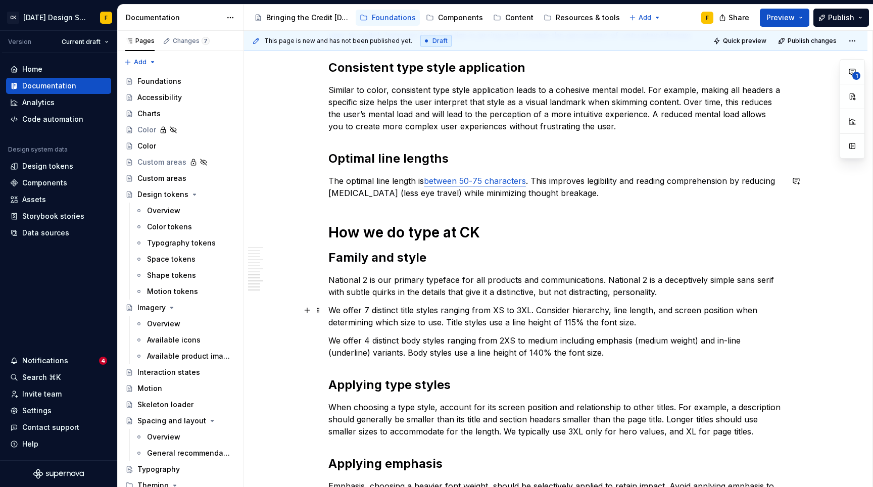
scroll to position [1236, 0]
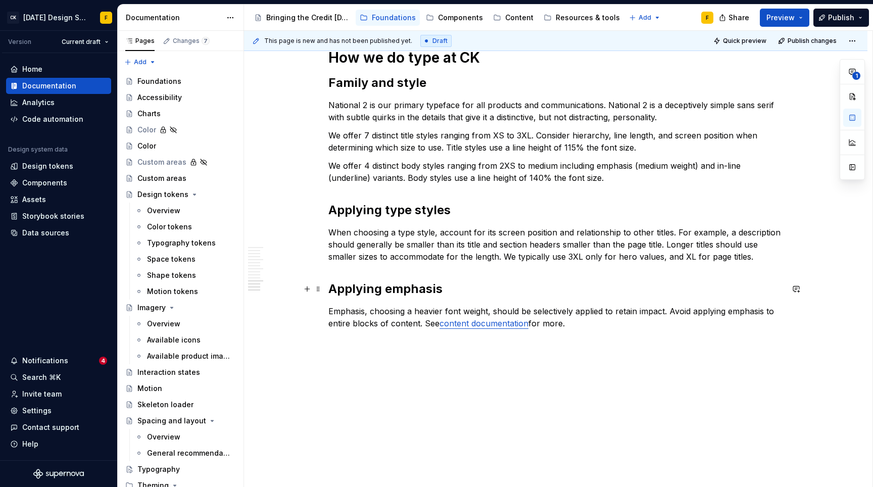
click at [448, 290] on h2 "Applying emphasis" at bounding box center [556, 289] width 455 height 16
click at [356, 213] on h2 "Applying type styles" at bounding box center [556, 210] width 455 height 16
click at [362, 289] on h2 "Applying emphasis" at bounding box center [556, 289] width 455 height 16
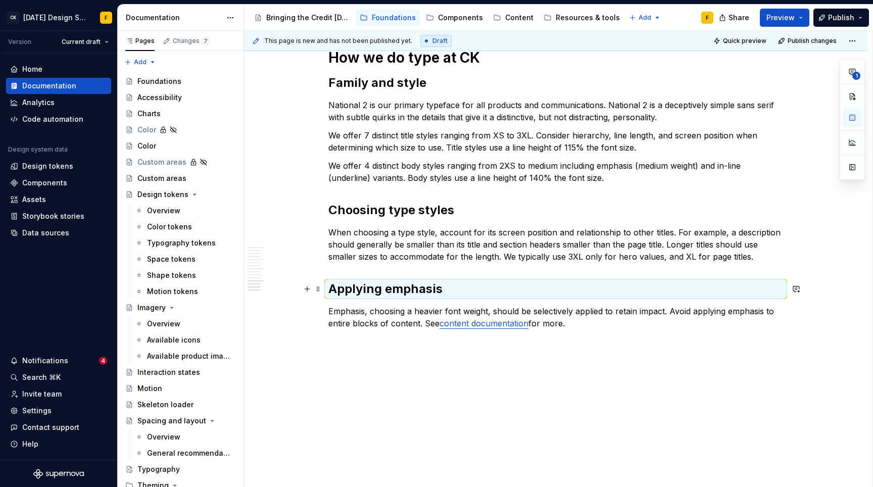
click at [362, 289] on h2 "Applying emphasis" at bounding box center [556, 289] width 455 height 16
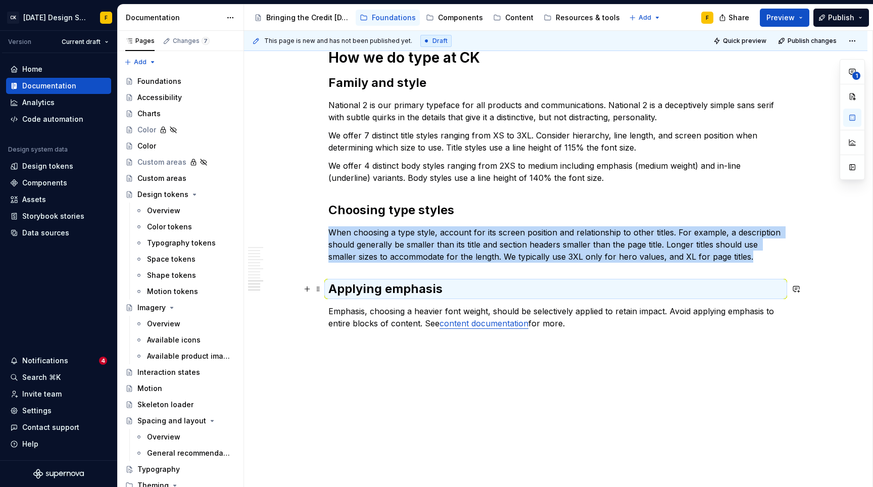
click at [362, 289] on h2 "Applying emphasis" at bounding box center [556, 289] width 455 height 16
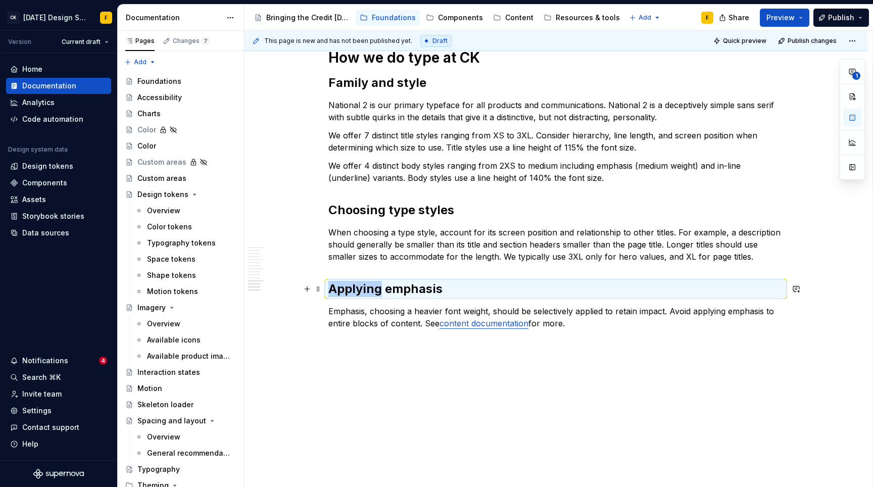
click at [362, 289] on h2 "Applying emphasis" at bounding box center [556, 289] width 455 height 16
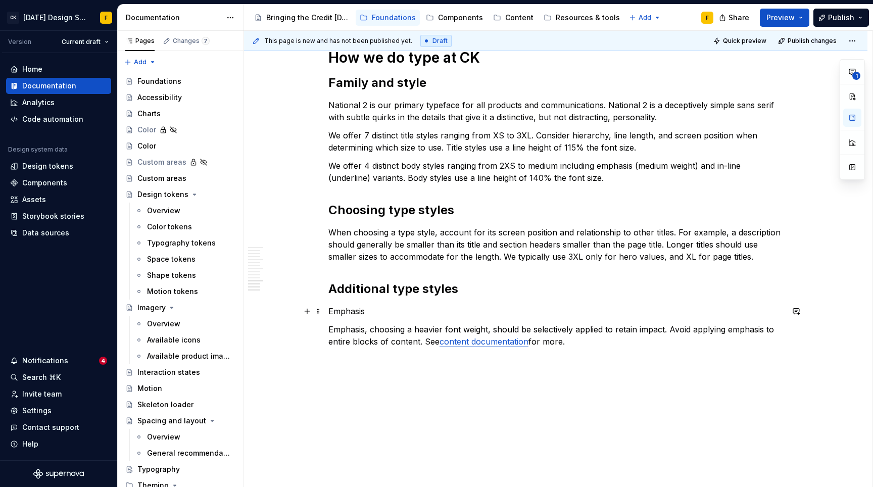
click at [350, 310] on p "Emphasis" at bounding box center [556, 311] width 455 height 12
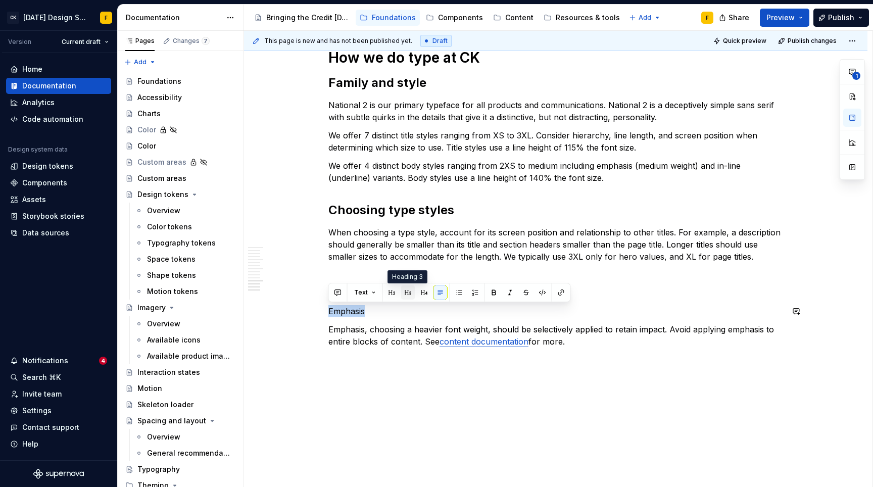
click at [406, 292] on button "button" at bounding box center [408, 293] width 14 height 14
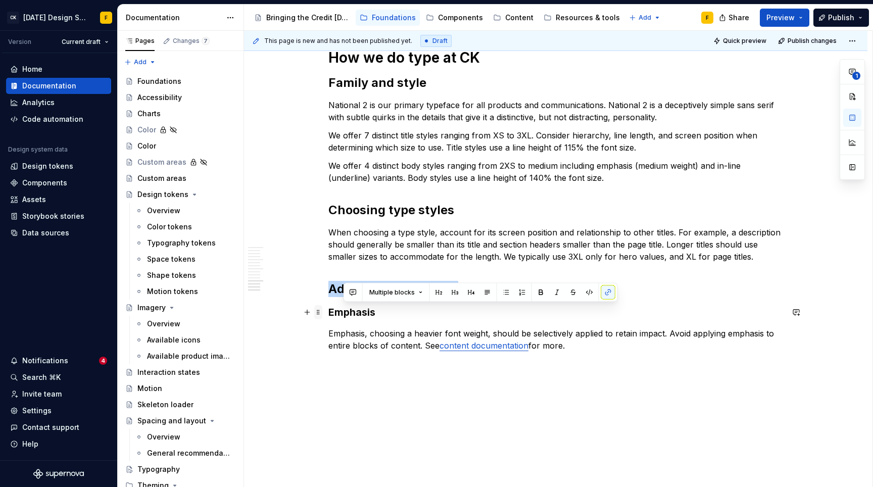
drag, startPoint x: 574, startPoint y: 345, endPoint x: 318, endPoint y: 307, distance: 259.0
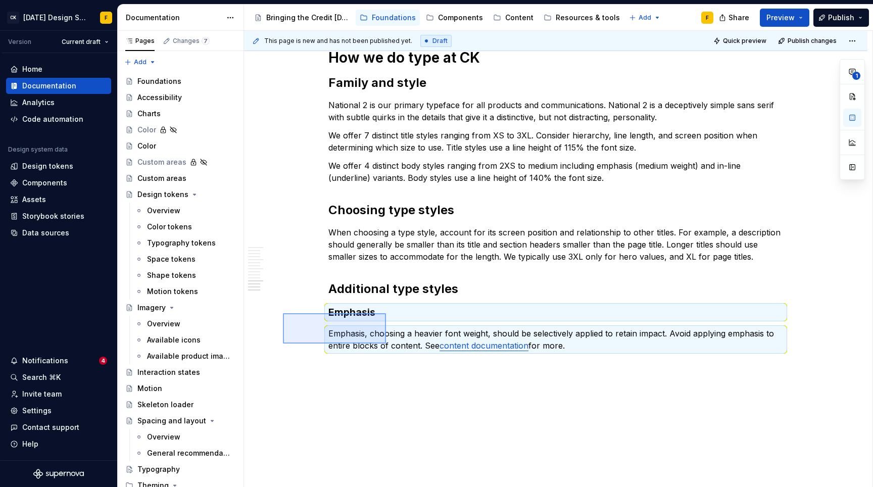
drag, startPoint x: 283, startPoint y: 313, endPoint x: 386, endPoint y: 344, distance: 107.5
click at [386, 344] on div "This page is new and has not been published yet. Draft Quick preview Publish ch…" at bounding box center [558, 259] width 629 height 457
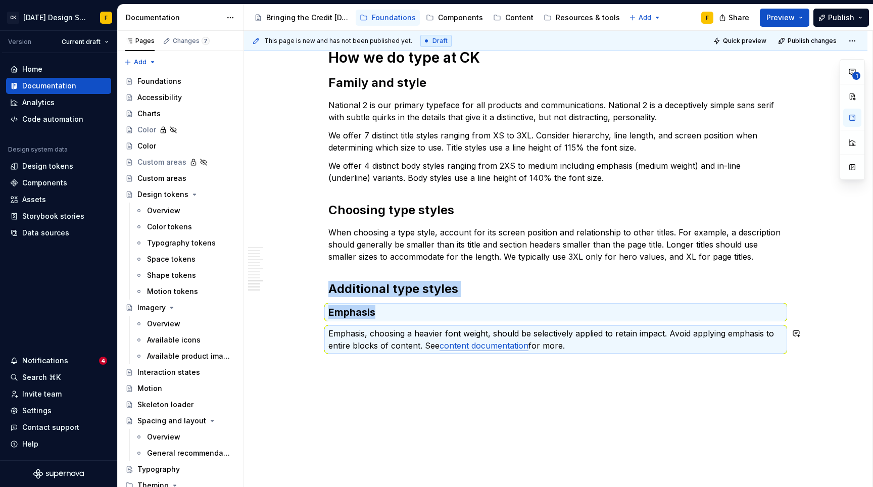
copy div "Additional type styles Emphasis"
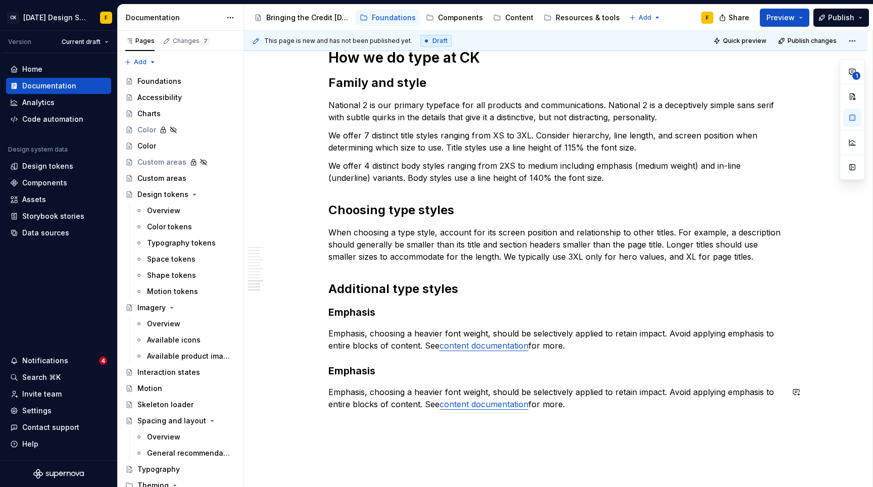
click at [355, 372] on h3 "Emphasis" at bounding box center [556, 371] width 455 height 14
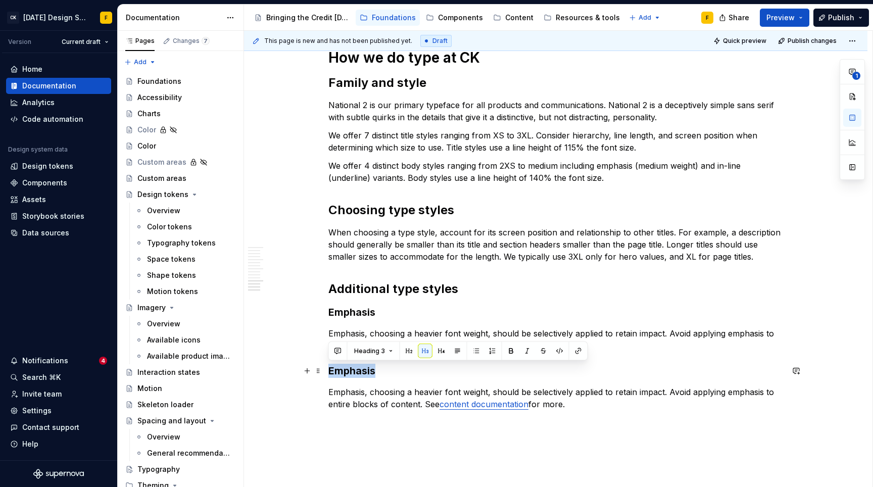
click at [355, 372] on h3 "Emphasis" at bounding box center [556, 371] width 455 height 14
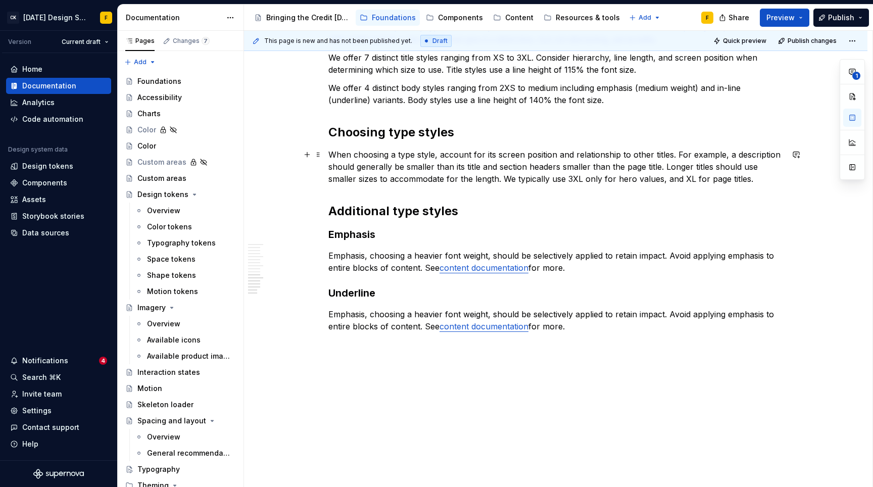
scroll to position [1317, 0]
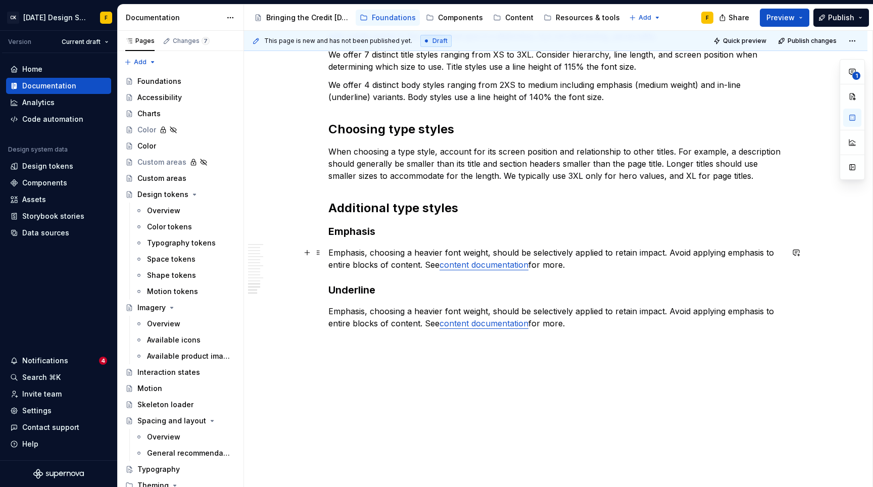
click at [485, 250] on p "Emphasis, choosing a heavier font weight, should be selectively applied to reta…" at bounding box center [556, 259] width 455 height 24
click at [355, 310] on p "Emphasis, choosing a heavier font weight, should be selectively applied to reta…" at bounding box center [556, 317] width 455 height 24
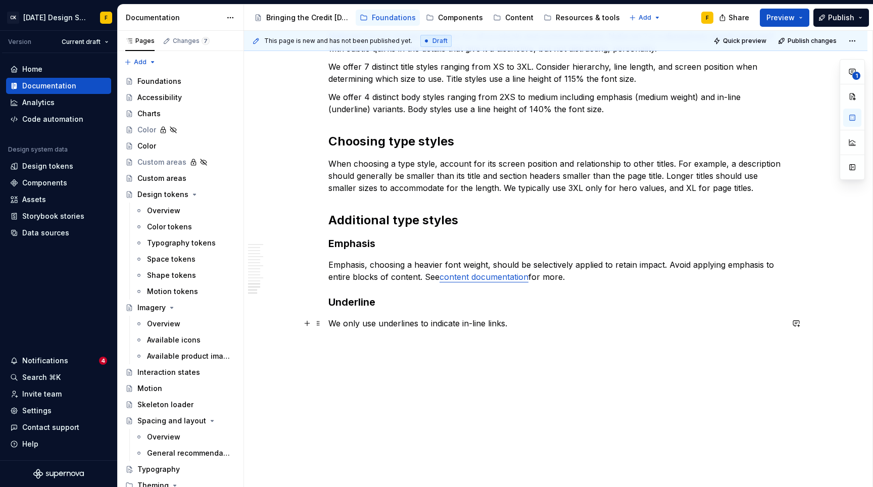
click at [373, 328] on p "We only use underlines to indicate in-line links." at bounding box center [556, 323] width 455 height 12
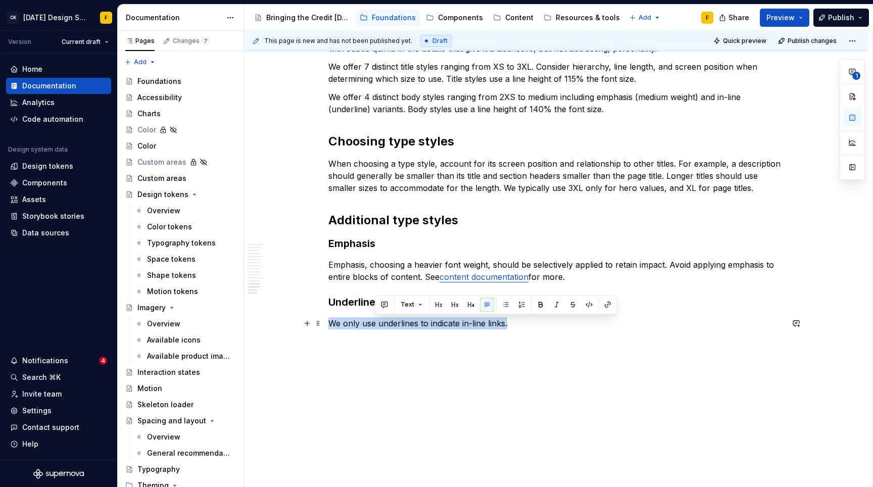
click at [373, 328] on p "We only use underlines to indicate in-line links." at bounding box center [556, 323] width 455 height 12
copy p "We only use underlines to indicate in-line links."
click at [438, 324] on p "We only use underlines to indicate in-line links." at bounding box center [556, 323] width 455 height 12
click at [457, 324] on p "We only use underlines to indicate in-line links." at bounding box center [556, 323] width 455 height 12
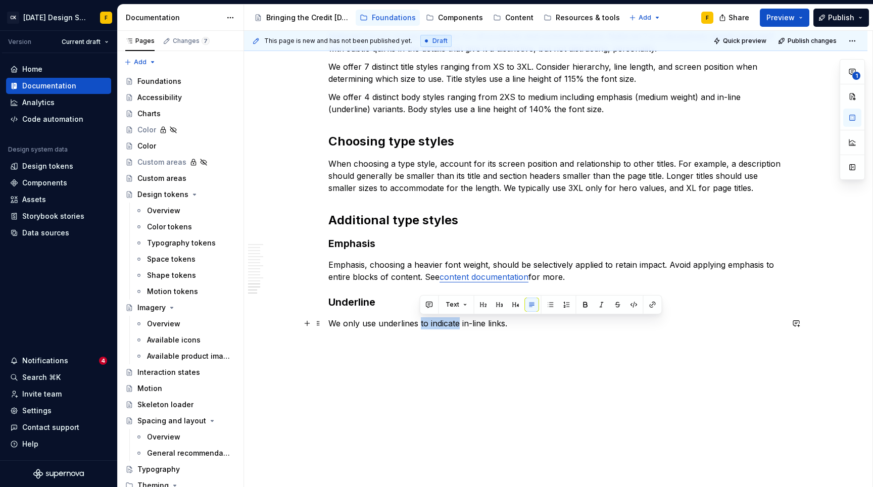
drag, startPoint x: 460, startPoint y: 323, endPoint x: 419, endPoint y: 326, distance: 41.1
click at [419, 326] on p "We only use underlines to indicate in-line links." at bounding box center [556, 323] width 455 height 12
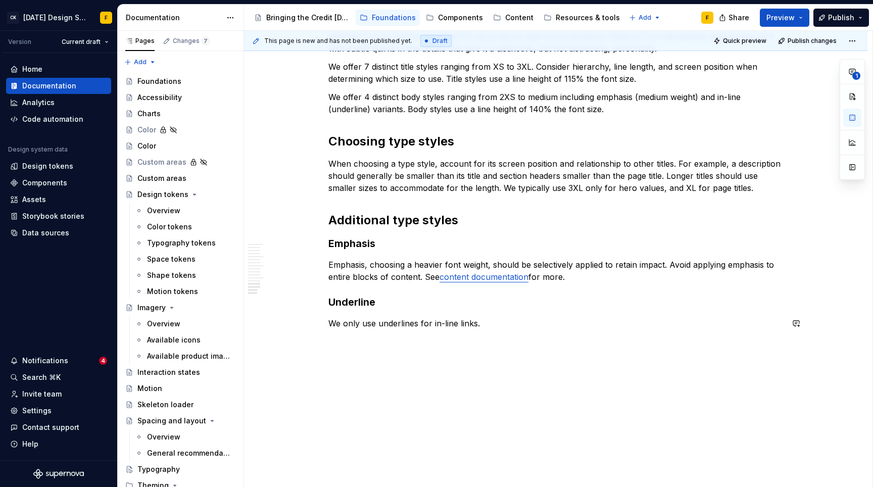
click at [622, 392] on div "This page is new and has not been published yet. Draft Quick preview Publish ch…" at bounding box center [558, 259] width 629 height 457
click at [426, 321] on p "We only use underlines for in-line links." at bounding box center [556, 323] width 455 height 12
click at [538, 325] on p "We only use underlines in-line links." at bounding box center [556, 323] width 455 height 12
click at [403, 324] on p "We only use underlines in-line links." at bounding box center [556, 323] width 455 height 12
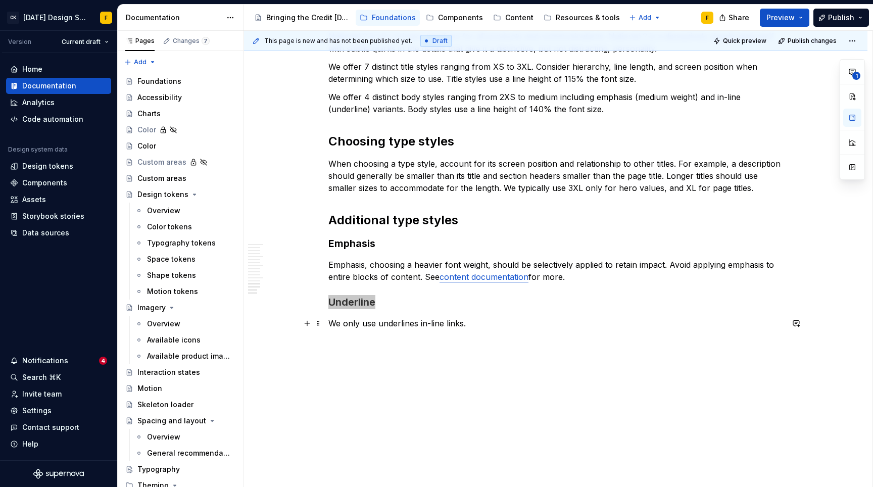
click at [403, 324] on p "We only use underlines in-line links." at bounding box center [556, 323] width 455 height 12
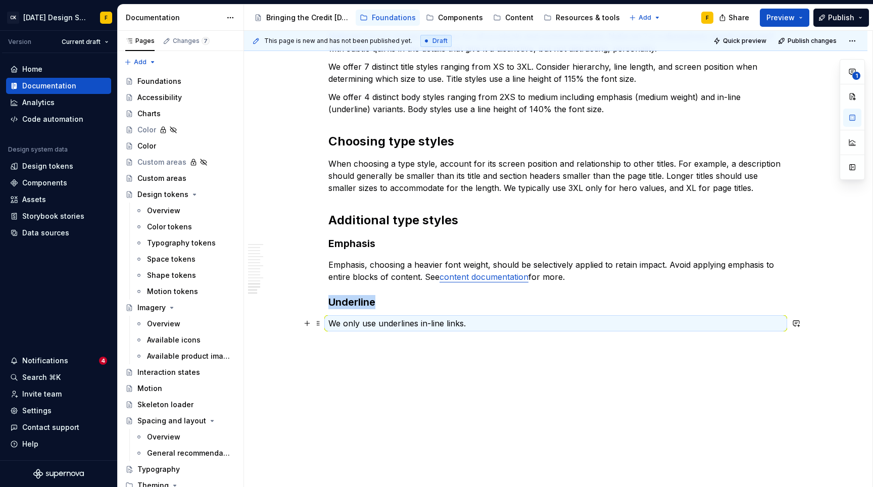
click at [422, 325] on p "We only use underlines in-line links." at bounding box center [556, 323] width 455 height 12
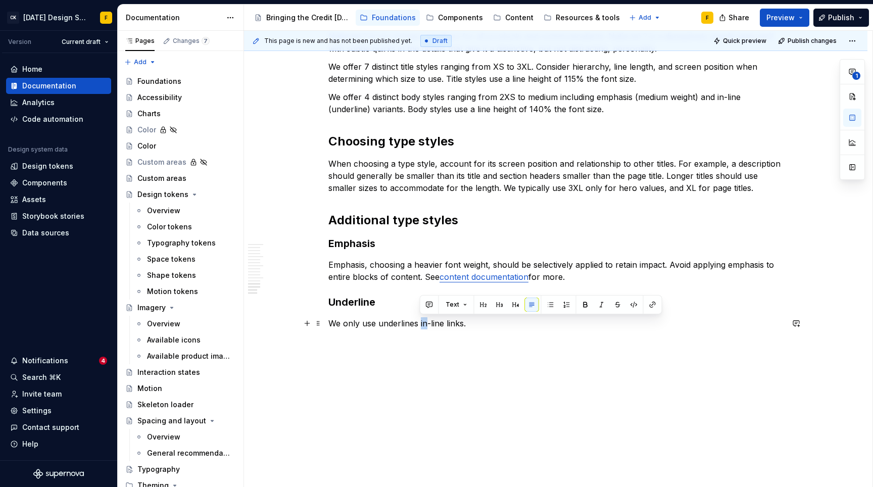
click at [422, 325] on p "We only use underlines in-line links." at bounding box center [556, 323] width 455 height 12
click at [397, 322] on p "We only use underlines in-line links." at bounding box center [556, 323] width 455 height 12
click at [409, 323] on p "We only use underlines in-line links." at bounding box center [556, 323] width 455 height 12
click at [540, 366] on div "This page is new and has not been published yet. Draft Quick preview Publish ch…" at bounding box center [558, 259] width 629 height 457
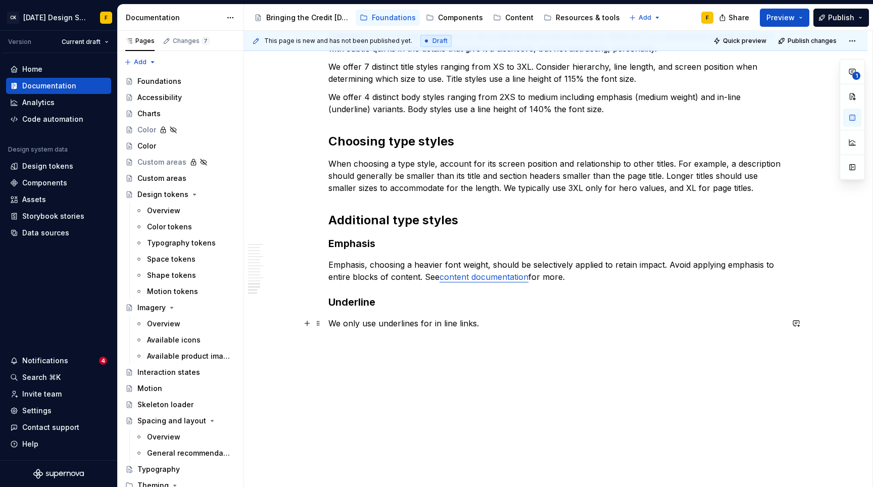
click at [516, 325] on p "We only use underlines for in line links." at bounding box center [556, 323] width 455 height 12
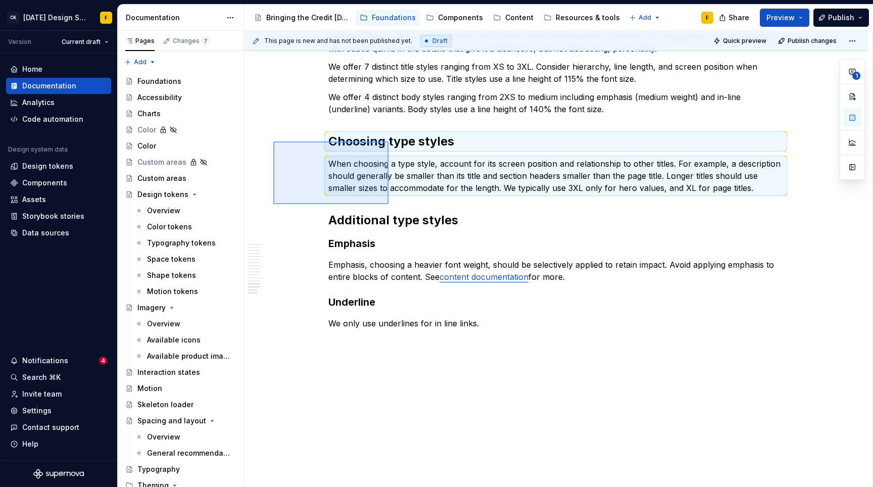
drag, startPoint x: 273, startPoint y: 142, endPoint x: 389, endPoint y: 204, distance: 131.2
click at [389, 204] on div "This page is new and has not been published yet. Draft Quick preview Publish ch…" at bounding box center [558, 259] width 629 height 457
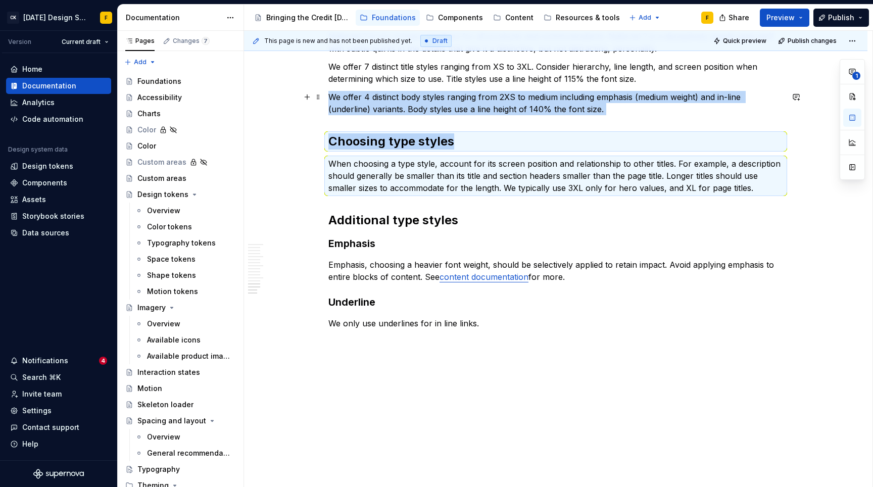
copy div "We offer 4 distinct body styles ranging from 2XS to medium including emphasis (…"
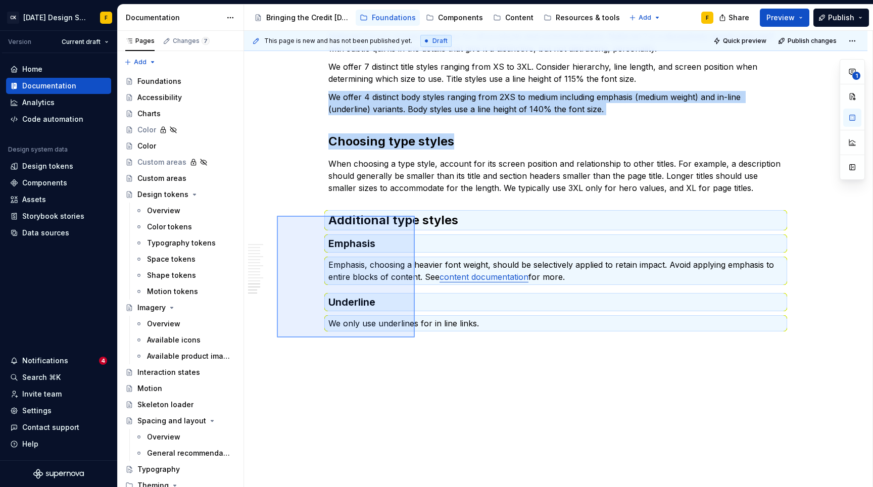
drag, startPoint x: 277, startPoint y: 216, endPoint x: 415, endPoint y: 338, distance: 184.0
click at [415, 338] on div "This page is new and has not been published yet. Draft Quick preview Publish ch…" at bounding box center [558, 259] width 629 height 457
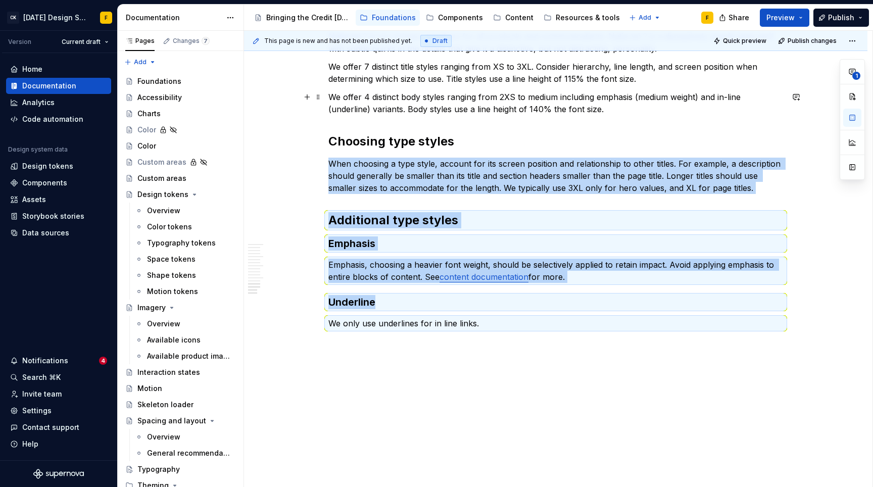
copy div "When choosing a type style, account for its screen position and relationship to…"
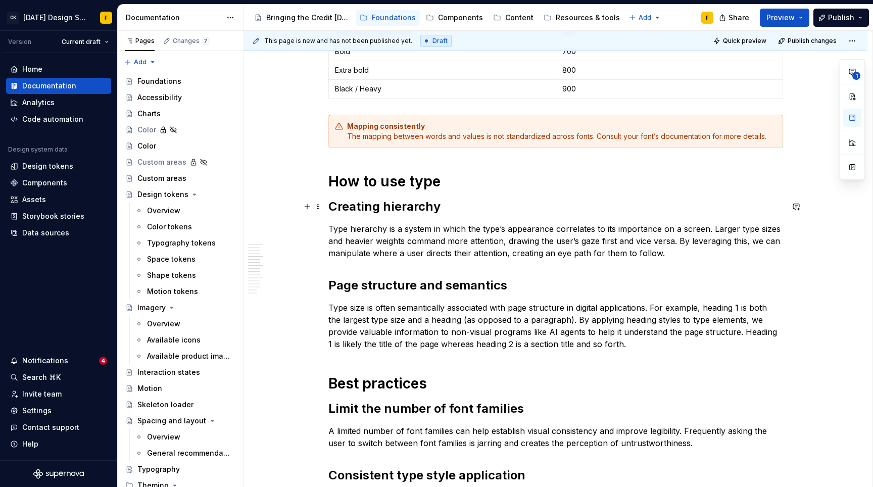
scroll to position [457, 0]
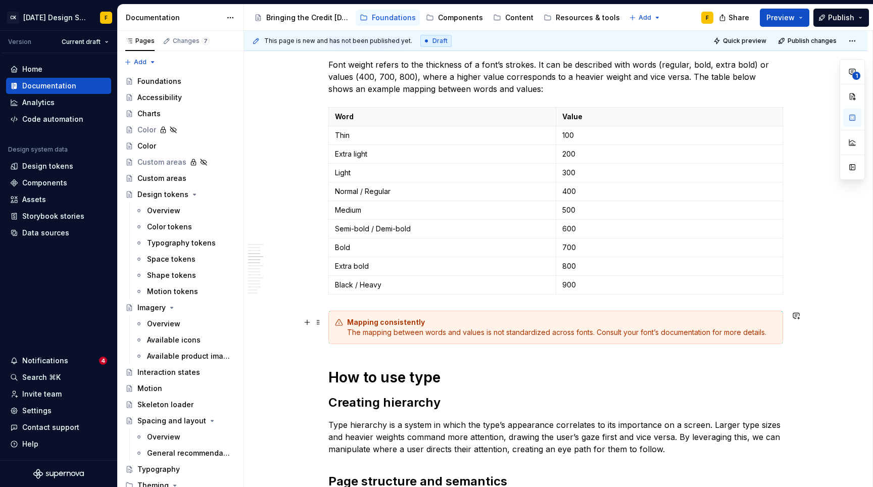
click at [507, 316] on div "Mapping consistently The mapping between words and values is not standardized a…" at bounding box center [556, 327] width 455 height 33
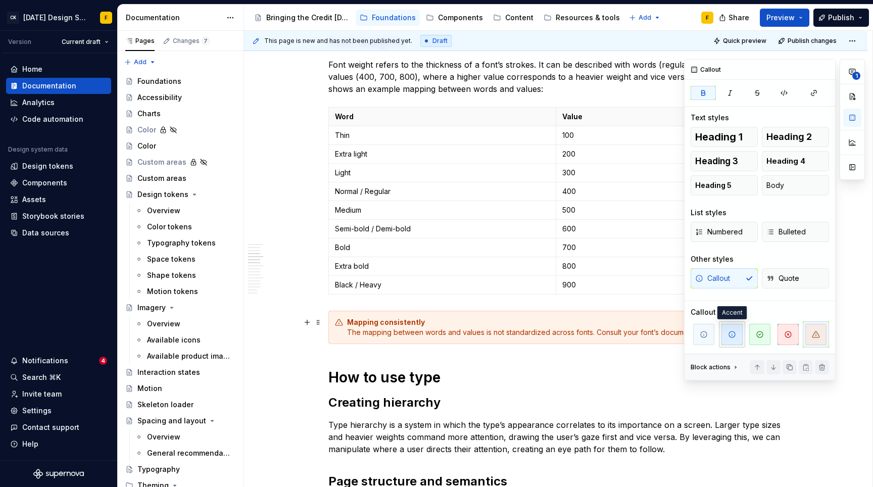
click at [734, 333] on icon "button" at bounding box center [732, 335] width 8 height 8
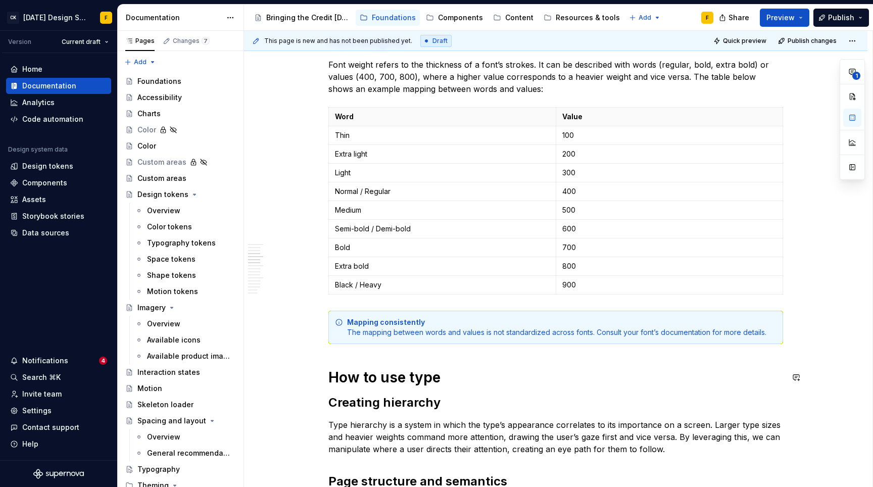
click at [541, 394] on div "Basics of typography Anatomy The anatomy of type includes many features. When p…" at bounding box center [556, 459] width 455 height 1435
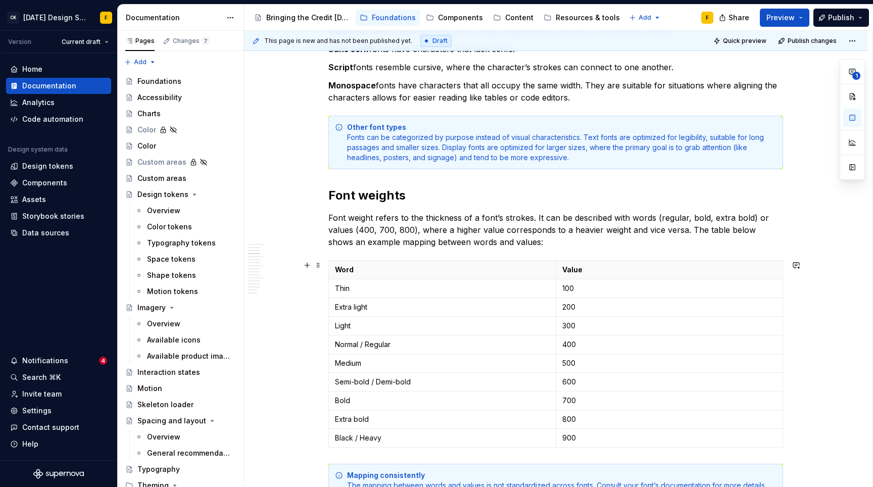
scroll to position [500, 0]
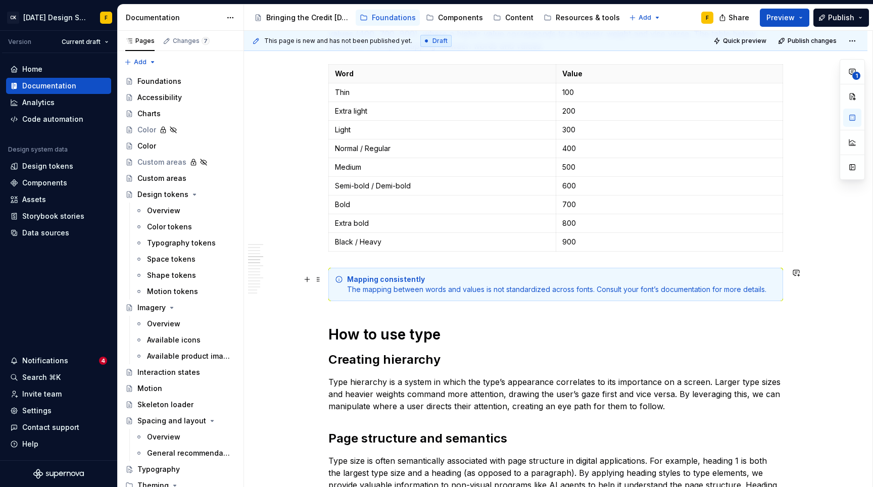
click at [616, 284] on div "Mapping consistently The mapping between words and values is not standardized a…" at bounding box center [562, 284] width 430 height 20
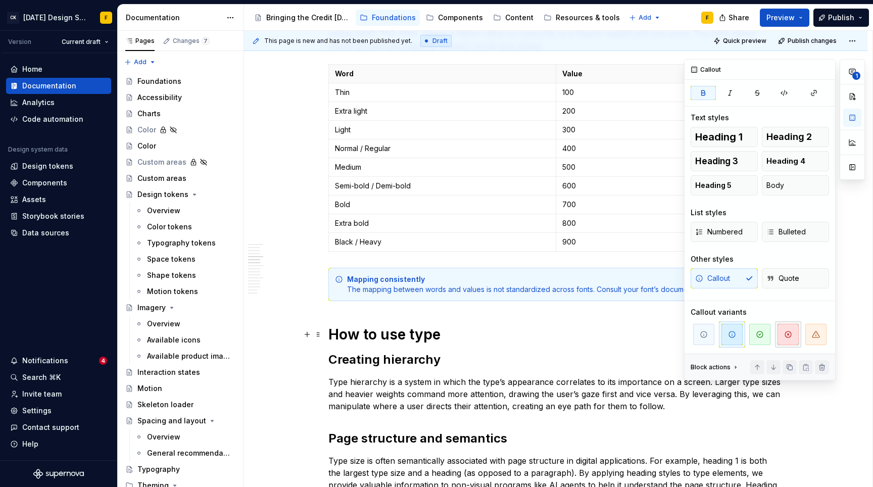
click at [792, 339] on span "button" at bounding box center [788, 334] width 21 height 21
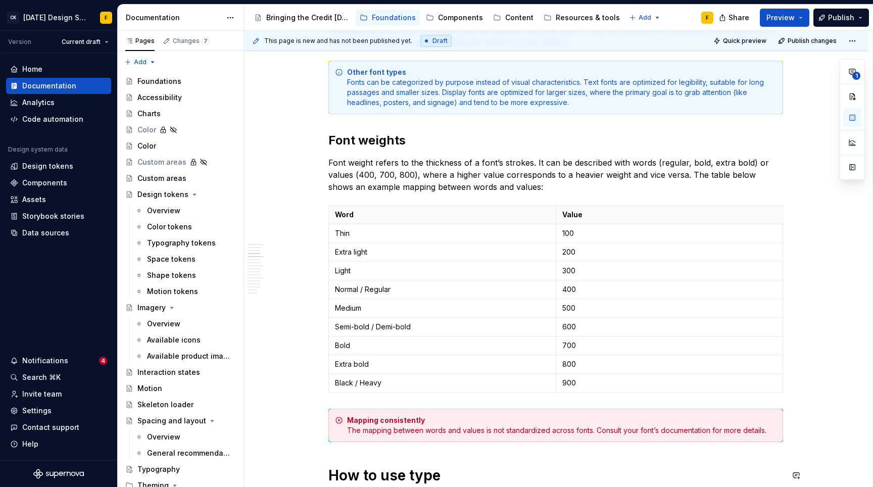
scroll to position [346, 0]
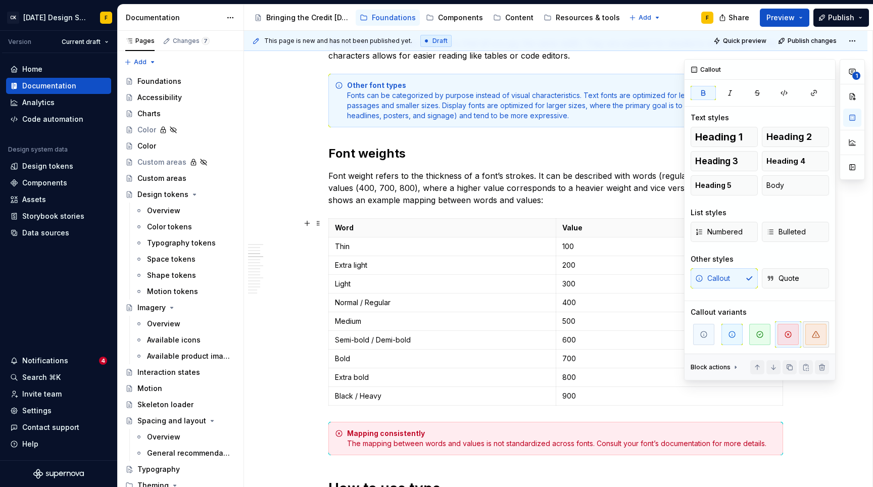
click at [812, 332] on icon "button" at bounding box center [816, 335] width 8 height 8
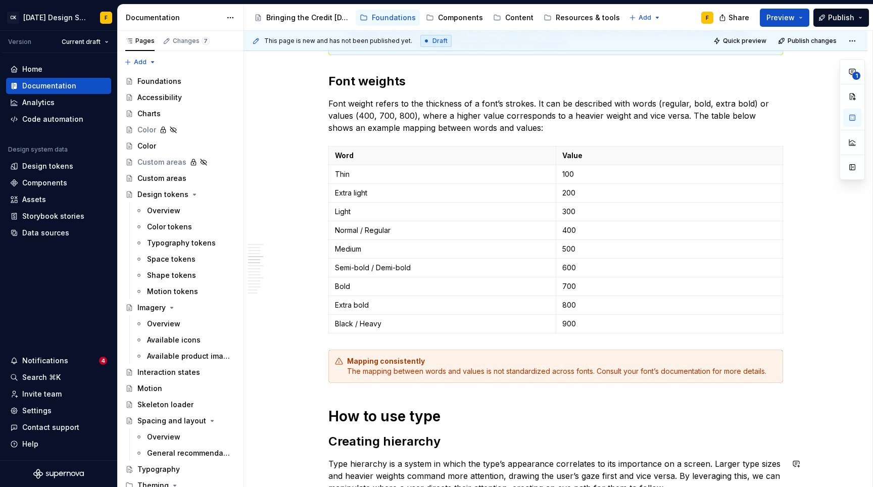
scroll to position [541, 0]
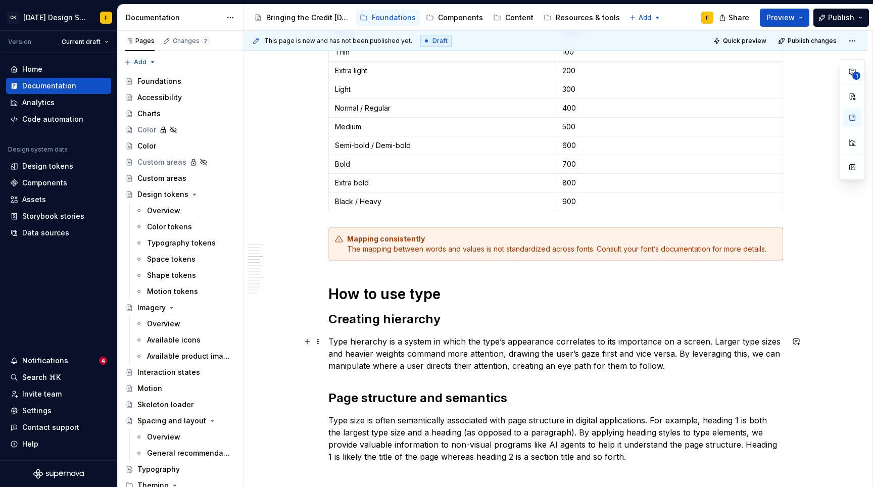
click at [504, 338] on p "Type hierarchy is a system in which the type’s appearance correlates to its imp…" at bounding box center [556, 354] width 455 height 36
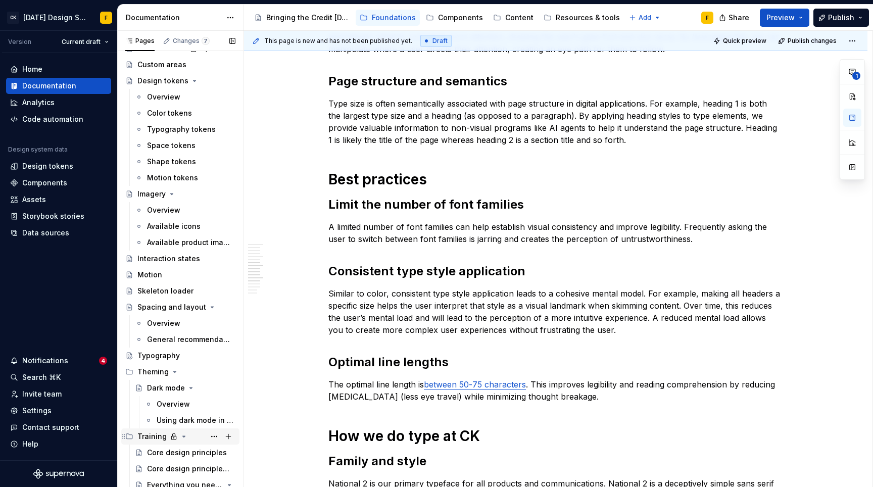
scroll to position [247, 0]
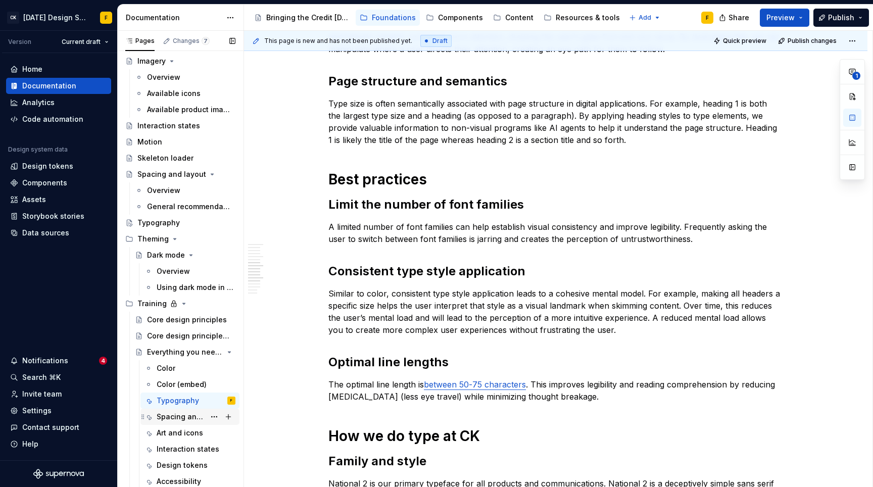
click at [187, 414] on div "Spacing and layout" at bounding box center [181, 417] width 49 height 10
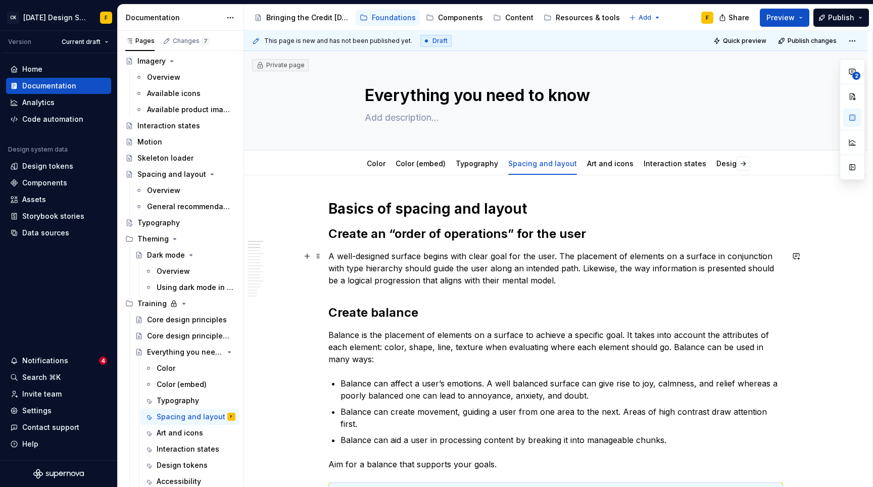
click at [503, 257] on p "A well-designed surface begins with clear goal for the user. The placement of e…" at bounding box center [556, 268] width 455 height 36
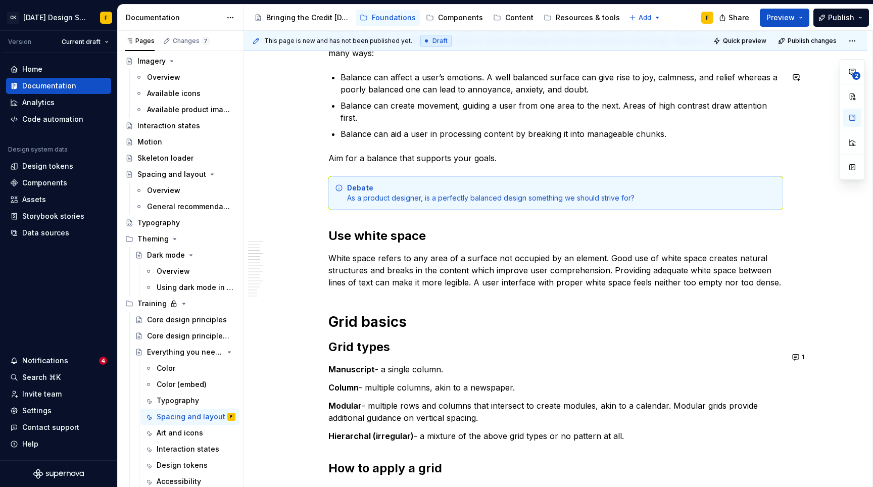
scroll to position [309, 0]
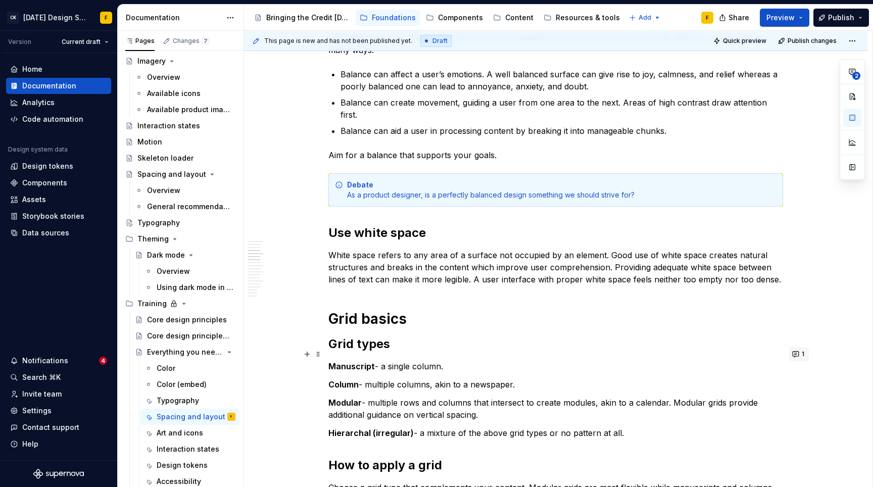
click at [793, 351] on button "1" at bounding box center [799, 354] width 20 height 14
click at [448, 336] on h2 "Grid types" at bounding box center [556, 344] width 455 height 16
click at [364, 336] on h2 "Grid types" at bounding box center [556, 344] width 455 height 16
click at [375, 336] on h2 "Grid types" at bounding box center [556, 344] width 455 height 16
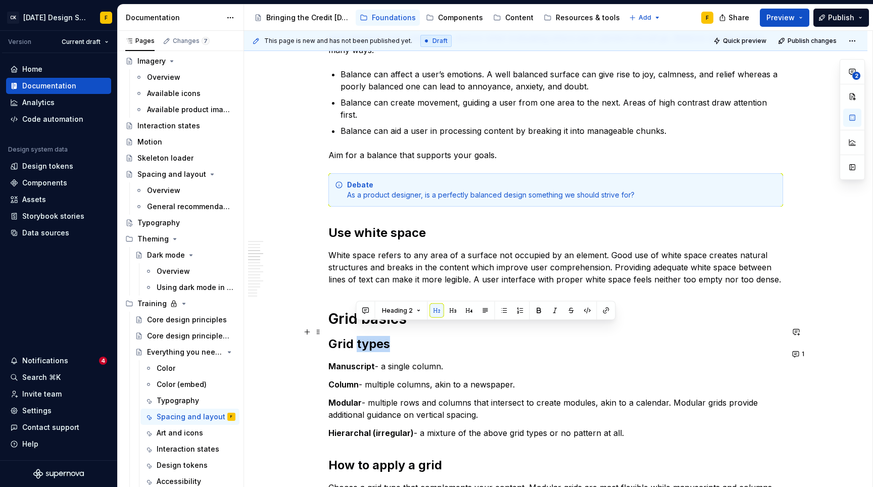
click at [375, 336] on h2 "Grid types" at bounding box center [556, 344] width 455 height 16
click at [388, 336] on h2 "Grid types" at bounding box center [556, 344] width 455 height 16
click at [166, 398] on div "Typography" at bounding box center [178, 401] width 42 height 10
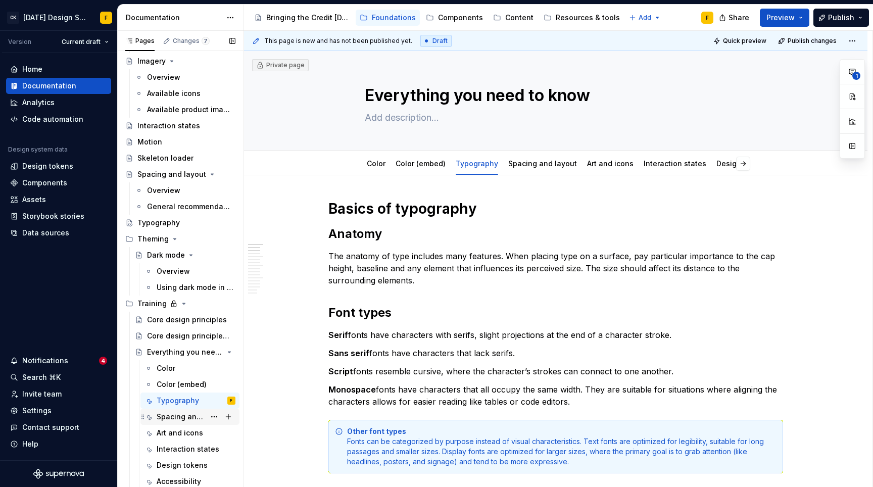
click at [171, 416] on div "Spacing and layout" at bounding box center [181, 417] width 49 height 10
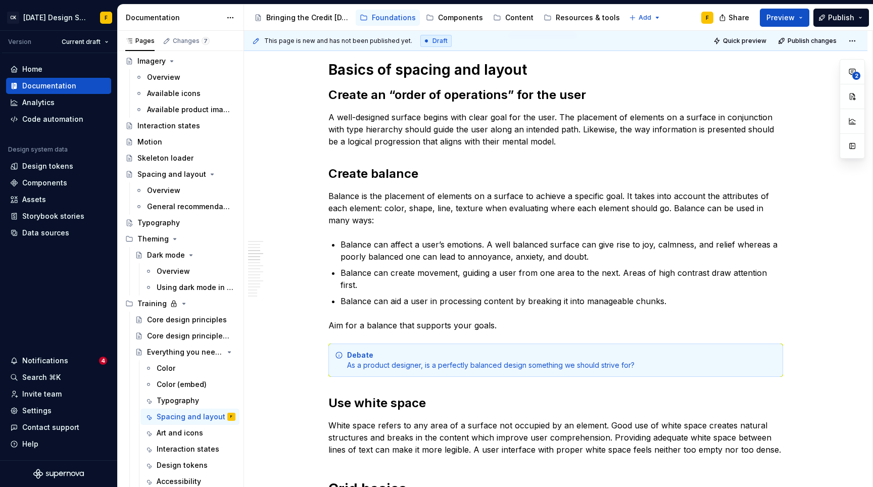
scroll to position [317, 0]
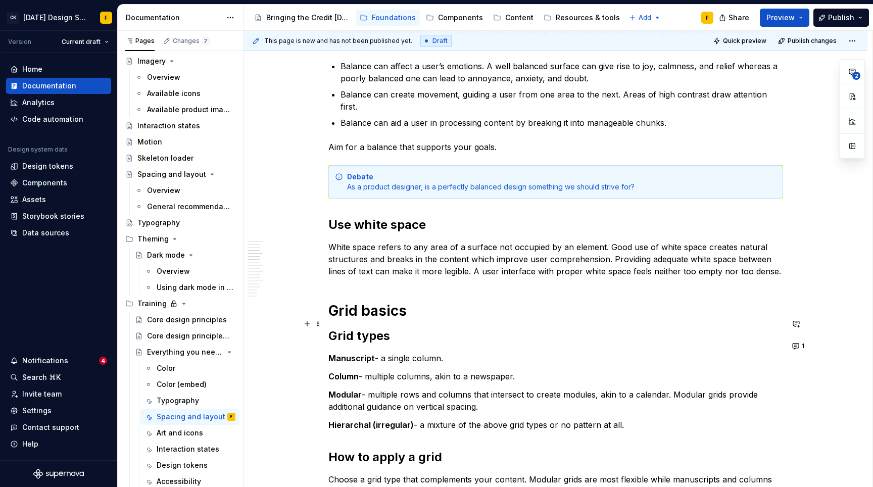
type textarea "*"
click at [398, 328] on h2 "Grid types" at bounding box center [556, 336] width 455 height 16
click at [377, 328] on h2 "Grid types" at bounding box center [556, 336] width 455 height 16
click at [485, 352] on p "Manuscript - a single column." at bounding box center [556, 358] width 455 height 12
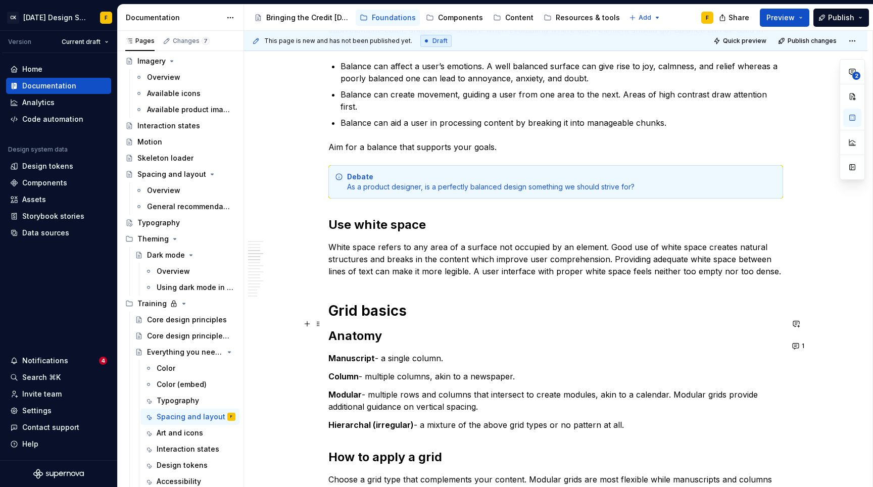
click at [397, 328] on h2 "Anatomy" at bounding box center [556, 336] width 455 height 16
click at [360, 328] on h2 "Grid types" at bounding box center [556, 336] width 455 height 16
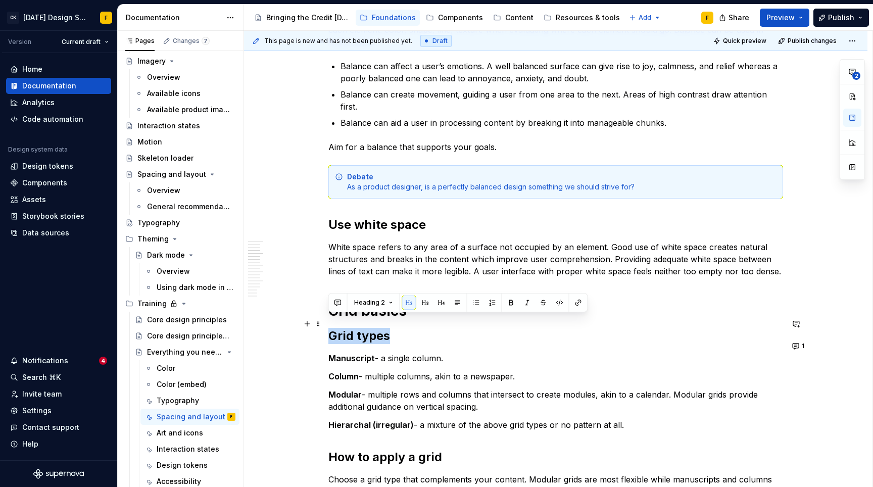
drag, startPoint x: 389, startPoint y: 322, endPoint x: 328, endPoint y: 322, distance: 61.2
click at [426, 303] on button "button" at bounding box center [425, 303] width 14 height 14
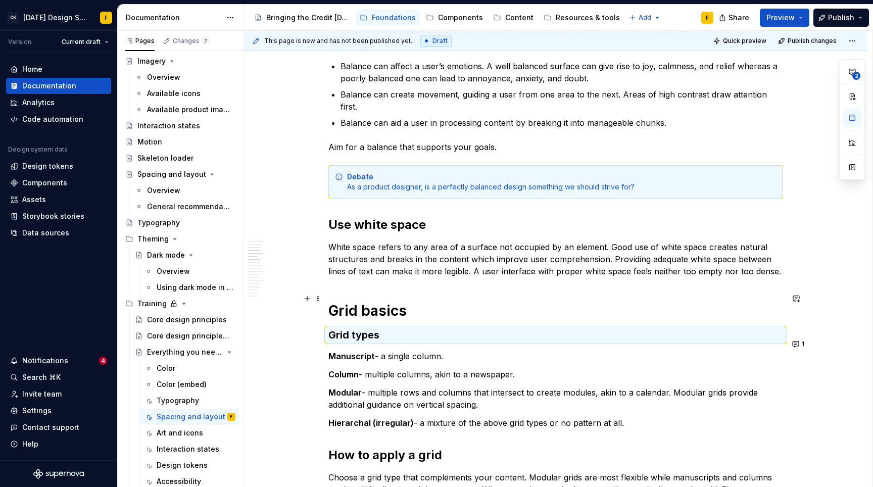
click at [413, 302] on h1 "Grid basics" at bounding box center [556, 311] width 455 height 18
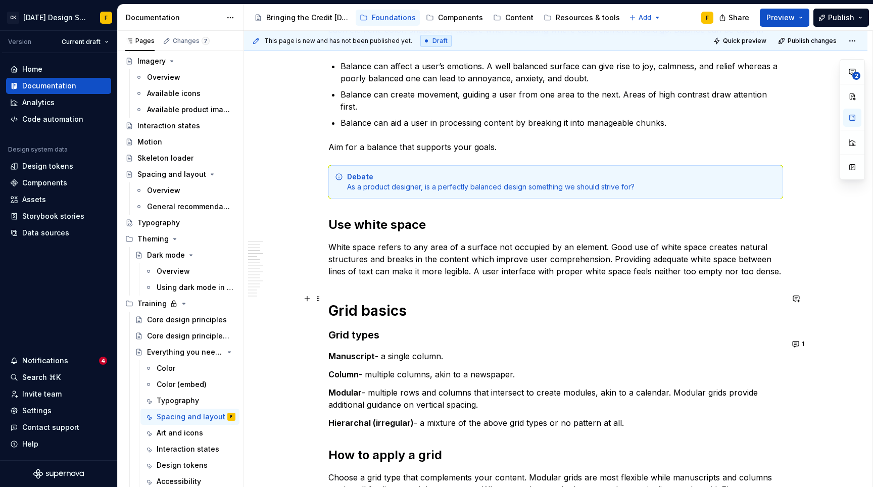
click at [379, 302] on h1 "Grid basics" at bounding box center [556, 311] width 455 height 18
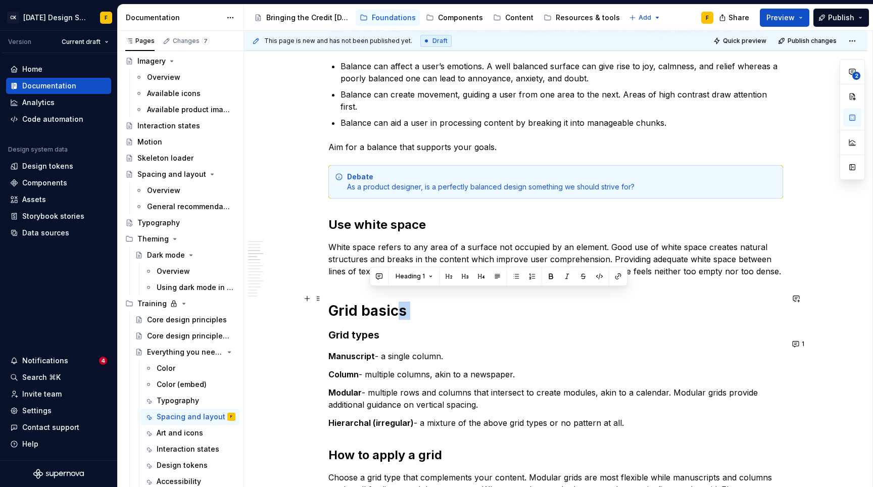
drag, startPoint x: 387, startPoint y: 304, endPoint x: 364, endPoint y: 308, distance: 23.0
click at [372, 302] on h1 "Grid basics" at bounding box center [556, 311] width 455 height 18
drag, startPoint x: 372, startPoint y: 300, endPoint x: 356, endPoint y: 301, distance: 16.2
click at [356, 302] on h1 "Grid basics" at bounding box center [556, 311] width 455 height 18
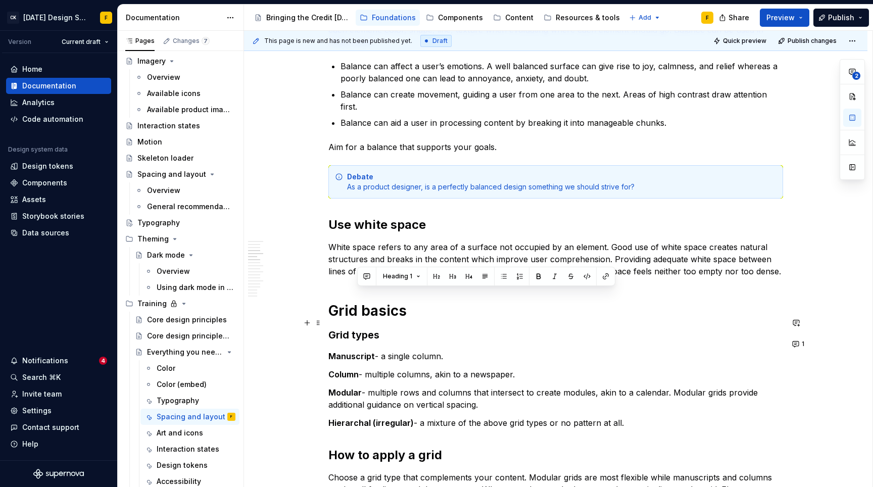
click at [358, 328] on h3 "Grid types" at bounding box center [556, 335] width 455 height 14
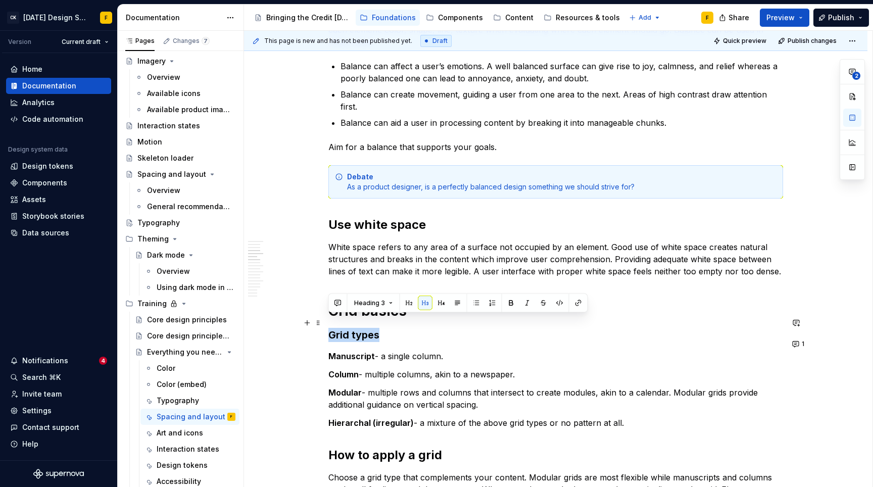
drag, startPoint x: 384, startPoint y: 322, endPoint x: 330, endPoint y: 324, distance: 53.6
click at [330, 328] on h3 "Grid types" at bounding box center [556, 335] width 455 height 14
click at [411, 306] on button "button" at bounding box center [409, 303] width 14 height 14
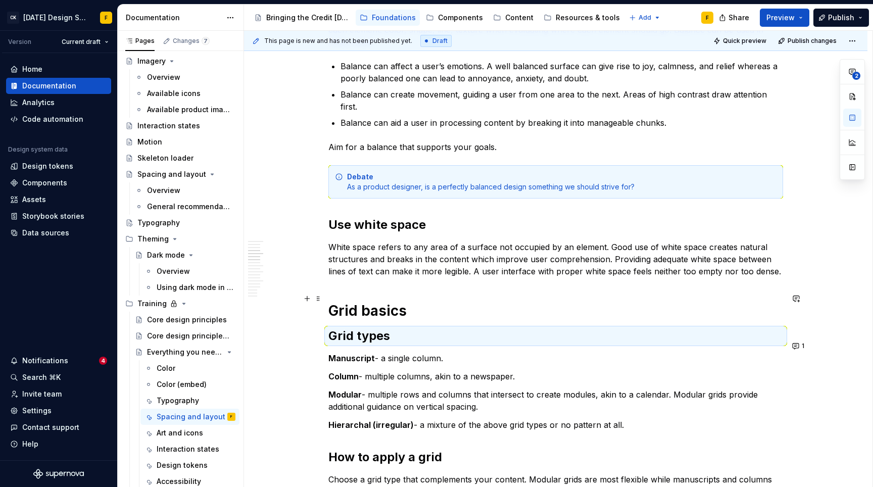
click at [409, 302] on h1 "Grid basics" at bounding box center [556, 311] width 455 height 18
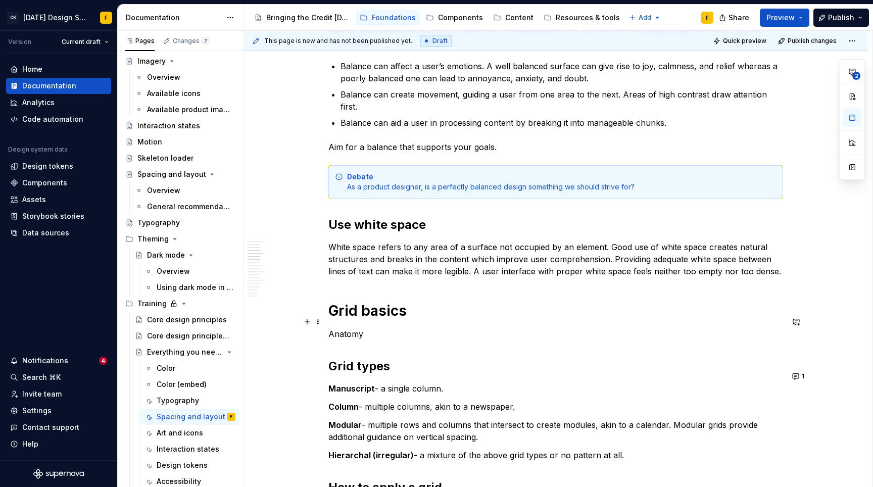
click at [358, 328] on p "Anatomy" at bounding box center [556, 334] width 455 height 12
click at [392, 302] on button "button" at bounding box center [392, 303] width 14 height 14
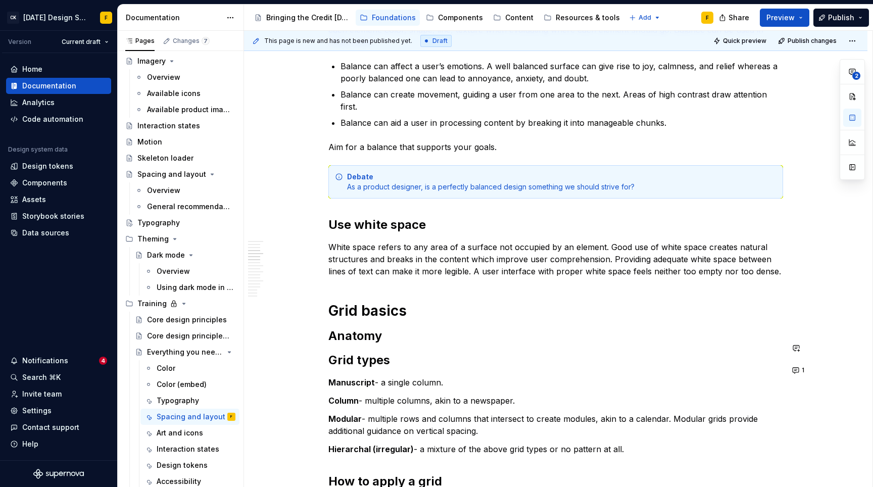
click at [795, 369] on button "1" at bounding box center [799, 370] width 20 height 14
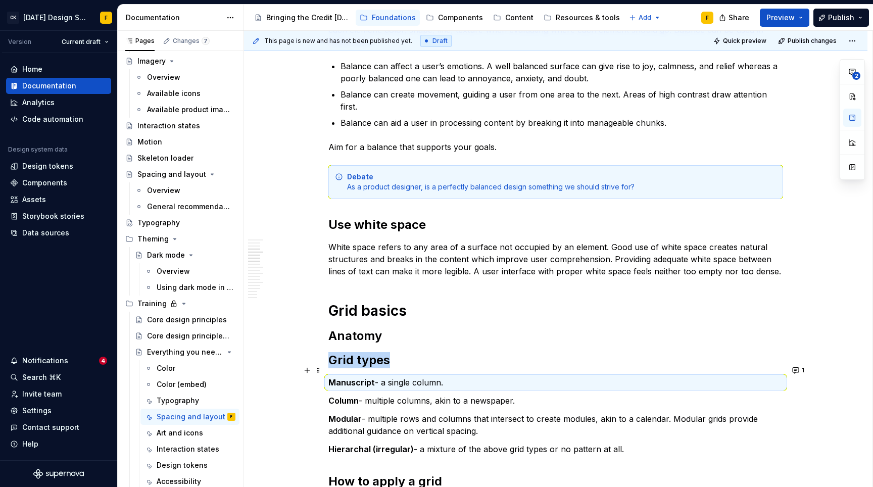
click at [401, 328] on h2 "Anatomy" at bounding box center [556, 336] width 455 height 16
click at [387, 328] on h2 "Anatomy" at bounding box center [556, 336] width 455 height 16
click at [379, 328] on h2 "Anatomy" at bounding box center [556, 336] width 455 height 16
click at [347, 352] on h2 "Grid types" at bounding box center [556, 360] width 455 height 16
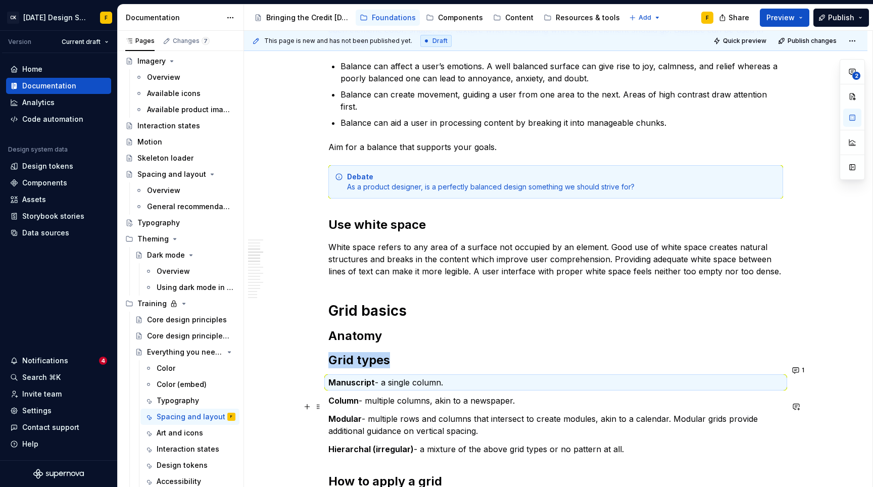
click at [362, 415] on p "Modular - multiple rows and columns that intersect to create modules, akin to a…" at bounding box center [556, 425] width 455 height 24
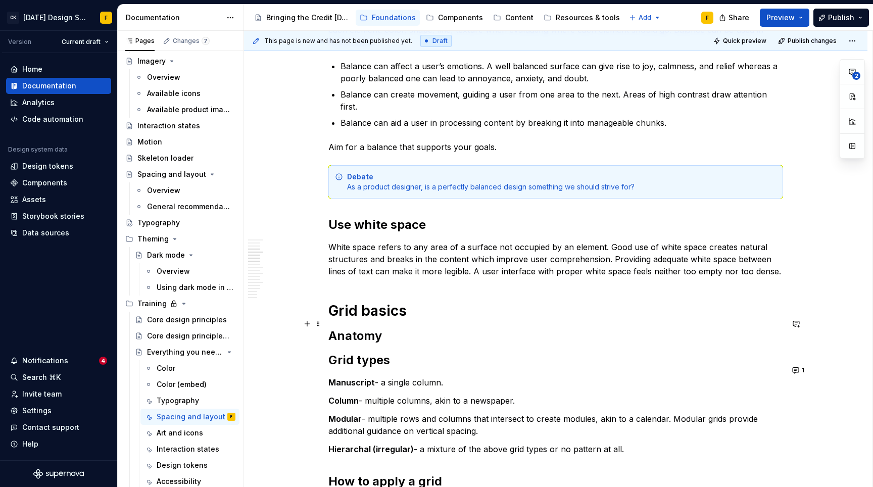
click at [395, 328] on h2 "Anatomy" at bounding box center [556, 336] width 455 height 16
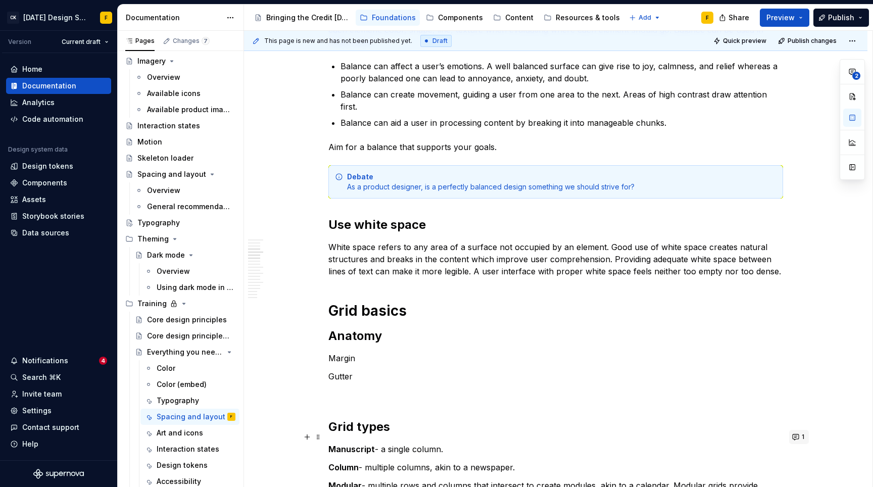
click at [796, 437] on button "1" at bounding box center [799, 437] width 20 height 14
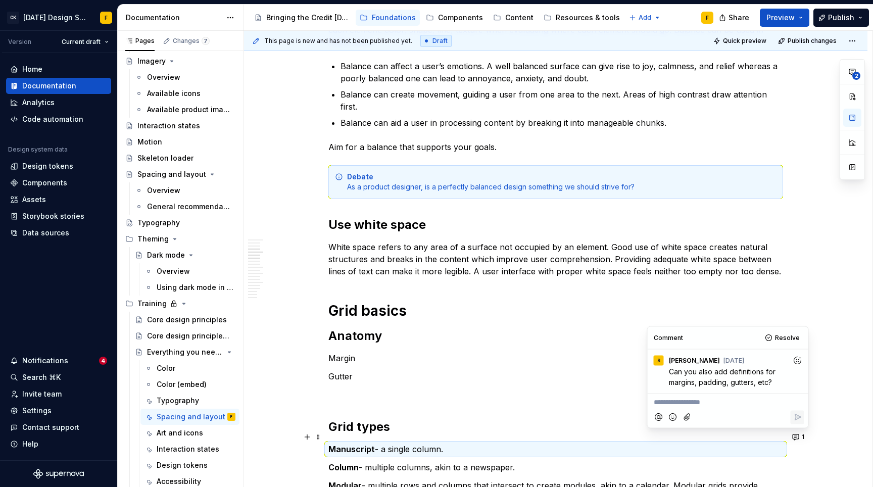
click at [350, 389] on p at bounding box center [556, 395] width 455 height 12
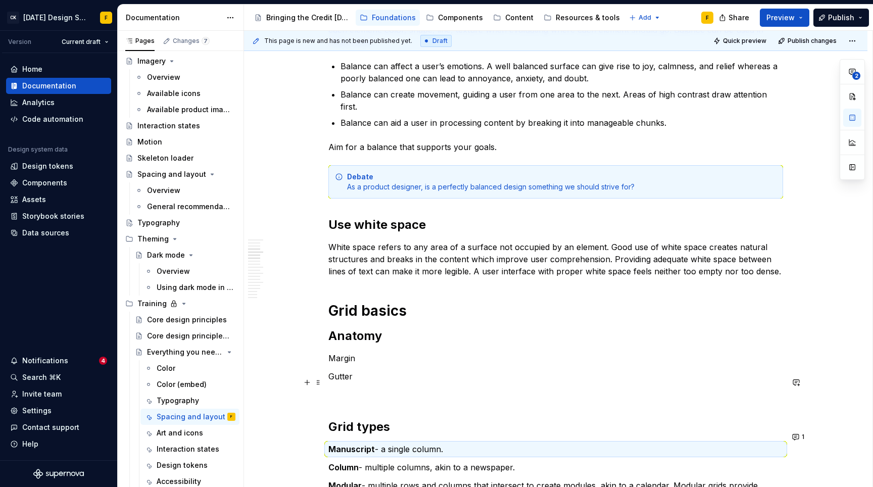
click at [354, 389] on p at bounding box center [556, 395] width 455 height 12
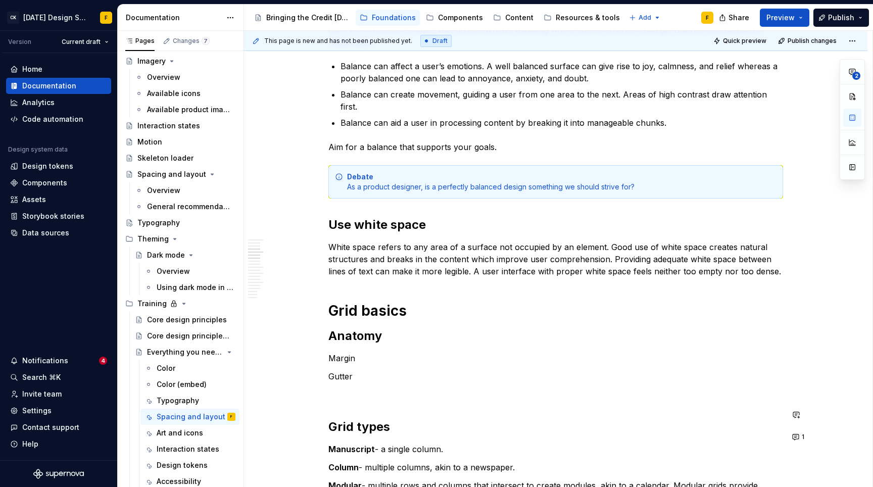
click at [354, 389] on p at bounding box center [556, 395] width 455 height 12
click at [362, 389] on p "asasa" at bounding box center [556, 395] width 455 height 12
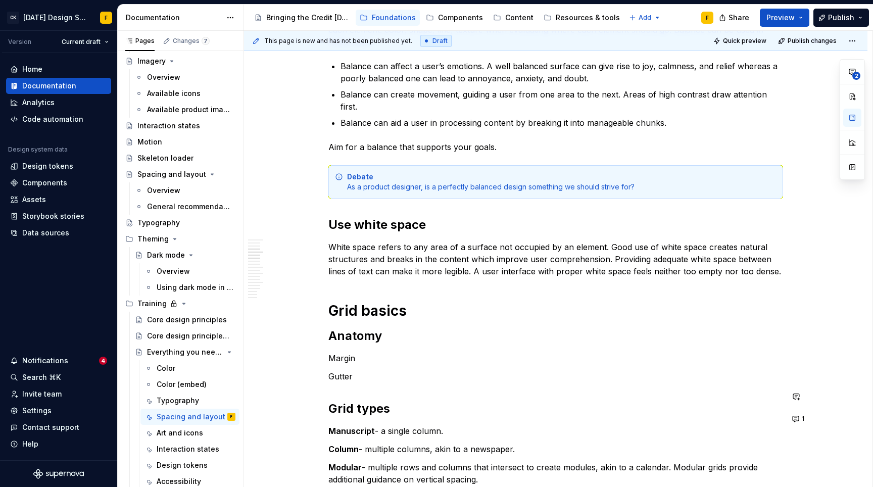
click at [362, 370] on p "Gutter" at bounding box center [556, 376] width 455 height 12
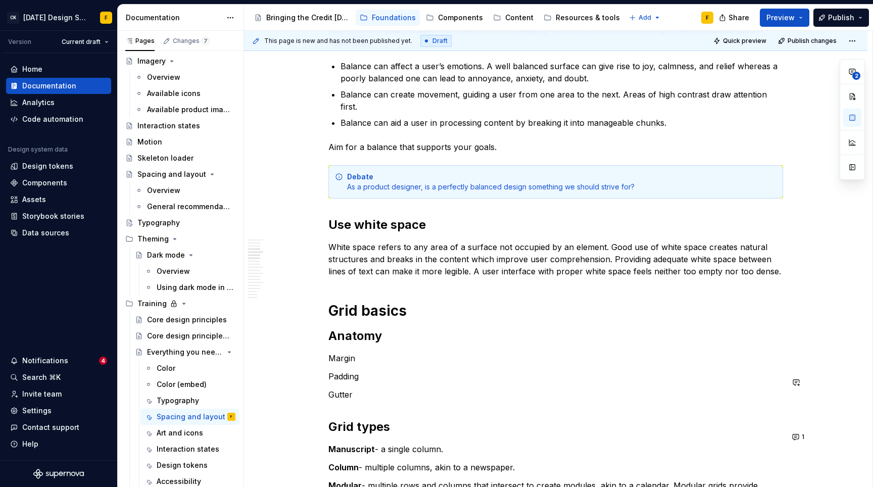
scroll to position [322, 0]
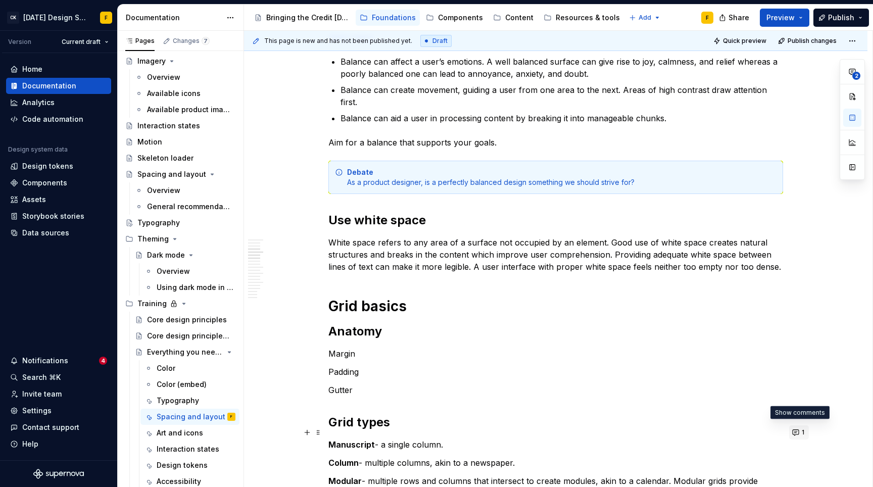
click at [798, 433] on button "1" at bounding box center [799, 433] width 20 height 14
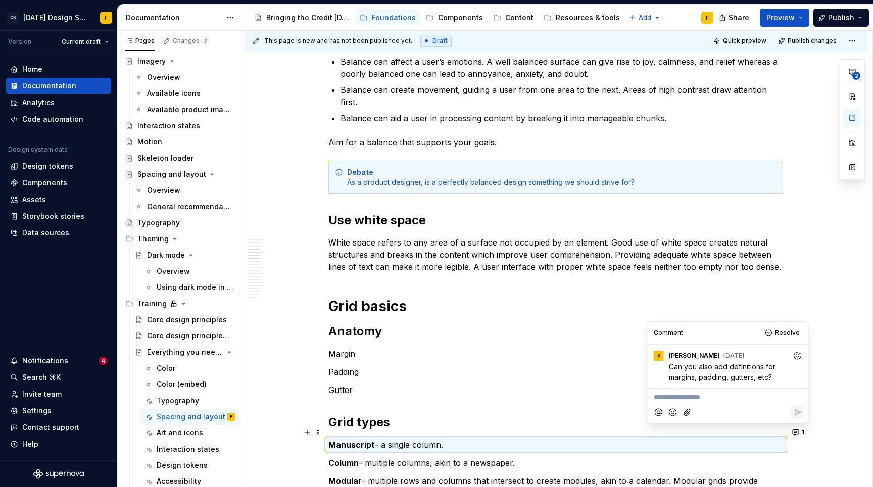
click at [411, 366] on p "Padding" at bounding box center [556, 372] width 455 height 12
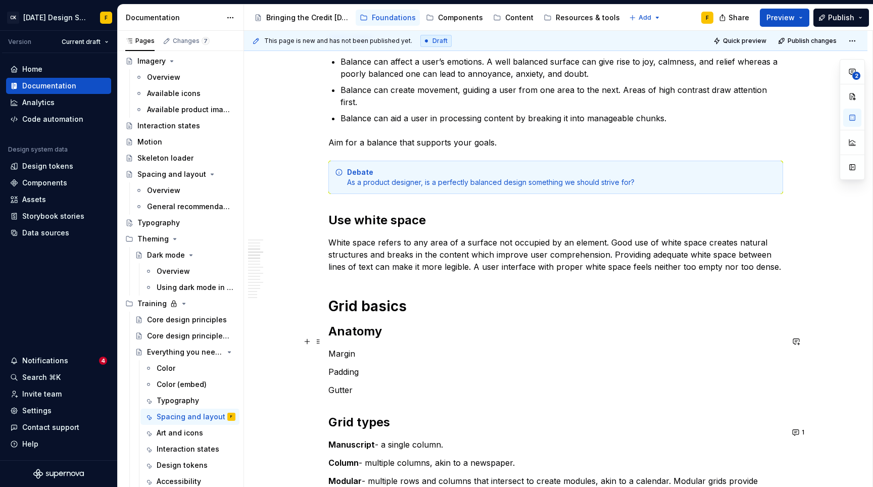
click at [330, 348] on p "Margin" at bounding box center [556, 354] width 455 height 12
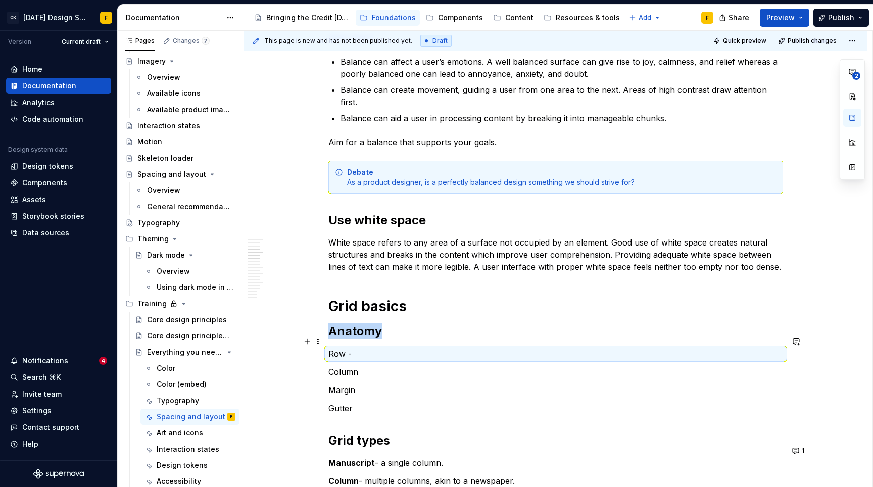
click at [383, 348] on p "Row -" at bounding box center [556, 354] width 455 height 12
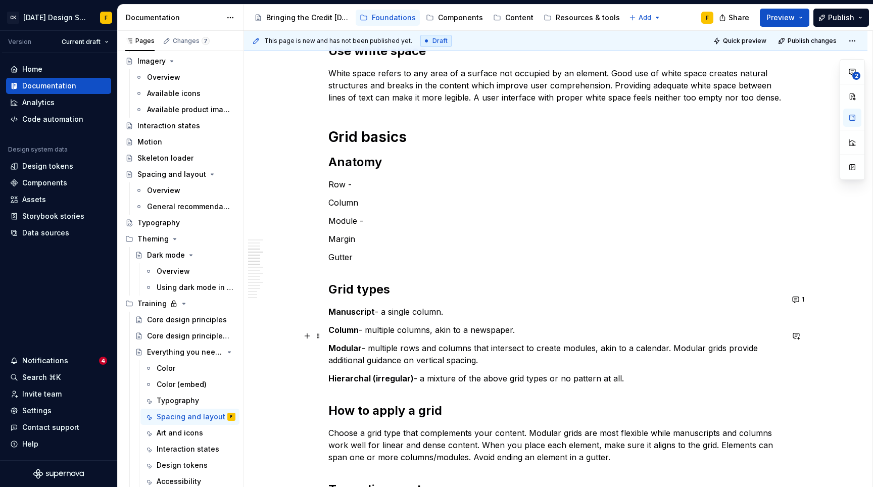
scroll to position [489, 0]
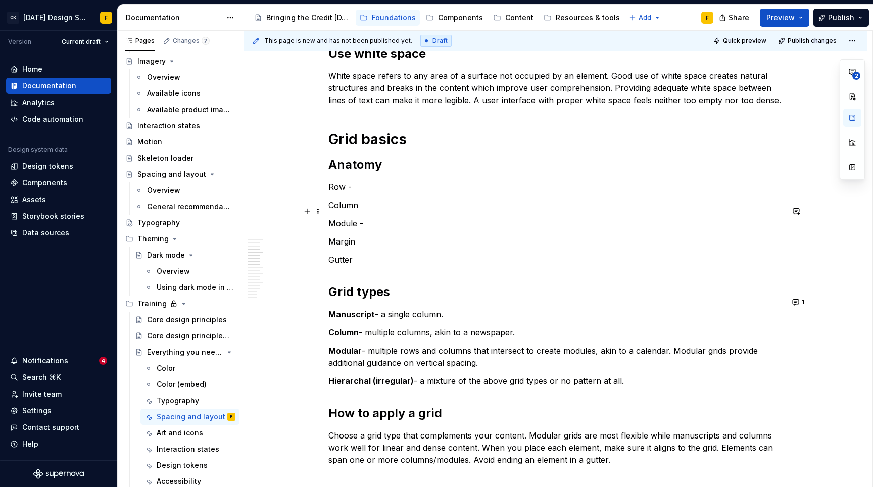
click at [382, 217] on p "Module -" at bounding box center [556, 223] width 455 height 12
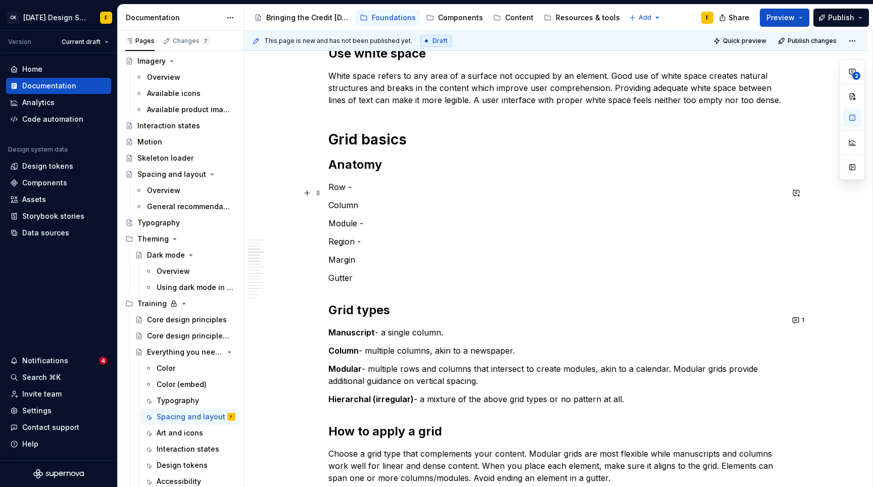
click at [370, 199] on p "Column" at bounding box center [556, 205] width 455 height 12
click at [369, 181] on p "Row -" at bounding box center [556, 187] width 455 height 12
drag, startPoint x: 353, startPoint y: 178, endPoint x: 380, endPoint y: 178, distance: 27.3
click at [380, 181] on p "Row - a row" at bounding box center [556, 187] width 455 height 12
click at [406, 199] on p "Column -" at bounding box center [556, 205] width 455 height 12
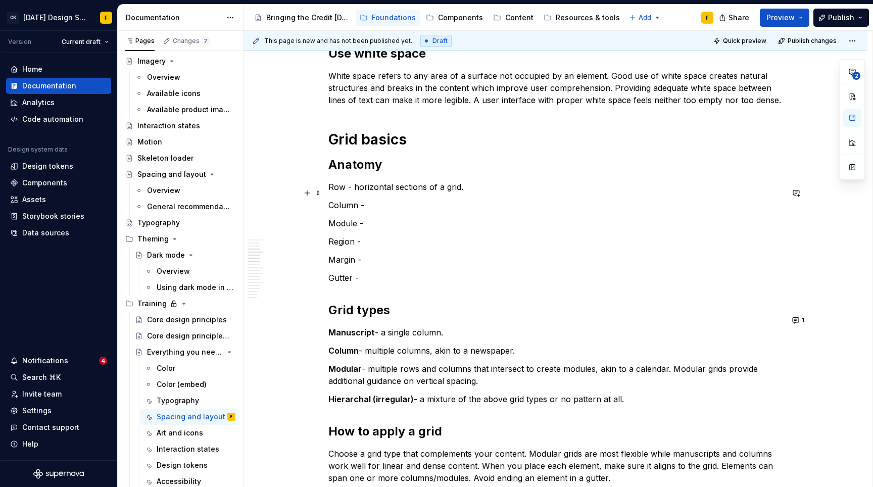
click at [421, 199] on p "Column -" at bounding box center [556, 205] width 455 height 12
click at [442, 217] on p "Module -" at bounding box center [556, 223] width 455 height 12
click at [496, 199] on p "Column - vertical sections of a grid" at bounding box center [556, 205] width 455 height 12
click at [403, 217] on p "Module -" at bounding box center [556, 223] width 455 height 12
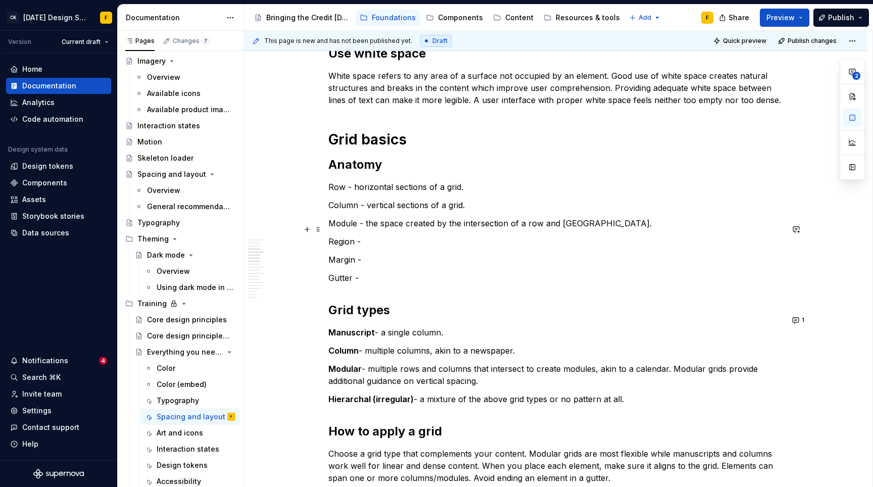
click at [384, 236] on p "Region -" at bounding box center [556, 242] width 455 height 12
click at [390, 236] on p "Region - groups of columns, rows, or modules" at bounding box center [556, 242] width 455 height 12
click at [391, 236] on p "Region - groups create from columns, rows, or modules" at bounding box center [556, 242] width 455 height 12
click at [624, 236] on p "Region - an element creating from a grouping of columns, rows, or modules" at bounding box center [556, 242] width 455 height 12
click at [393, 254] on p "Margin -" at bounding box center [556, 260] width 455 height 12
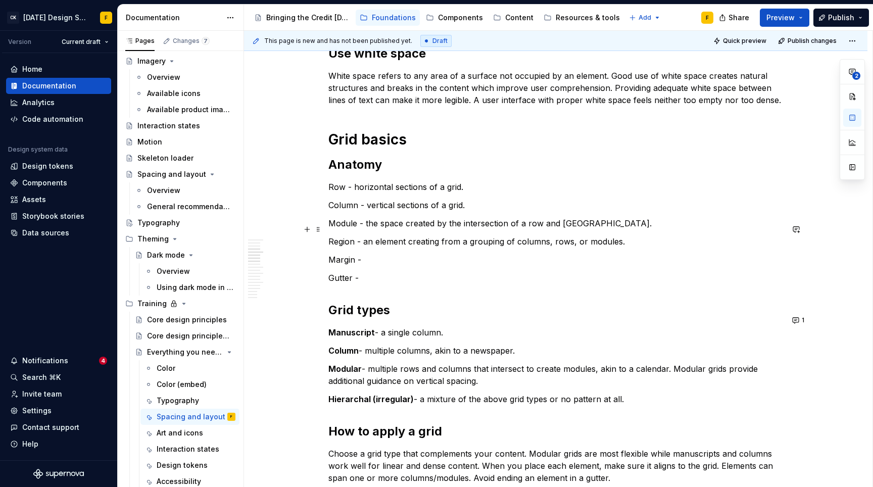
click at [439, 236] on p "Region - an element creating from a grouping of columns, rows, or modules." at bounding box center [556, 242] width 455 height 12
click at [393, 254] on p "Margin -" at bounding box center [556, 260] width 455 height 12
click at [380, 272] on p "Gutter -" at bounding box center [556, 278] width 455 height 12
click at [442, 254] on p "Margin - the space outside" at bounding box center [556, 260] width 455 height 12
click at [446, 254] on p "Margin - the space outside" at bounding box center [556, 260] width 455 height 12
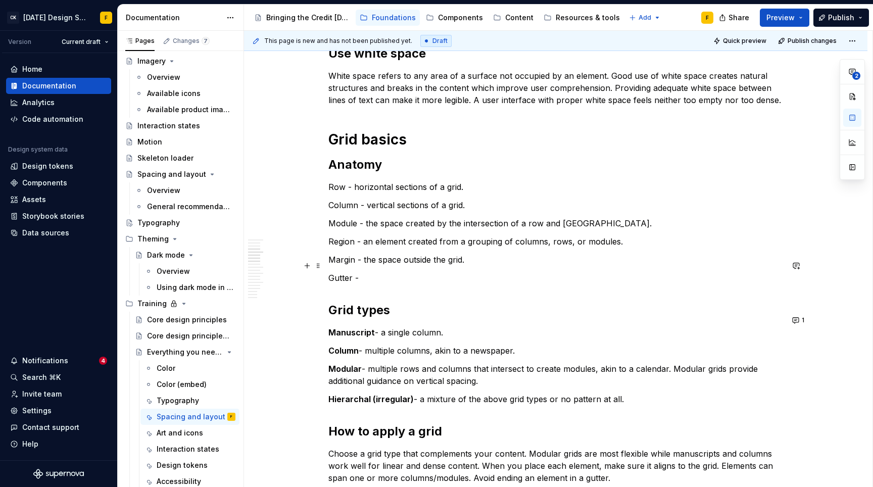
click at [414, 272] on p "Gutter -" at bounding box center [556, 278] width 455 height 12
click at [368, 272] on p "Gutter -" at bounding box center [556, 278] width 455 height 12
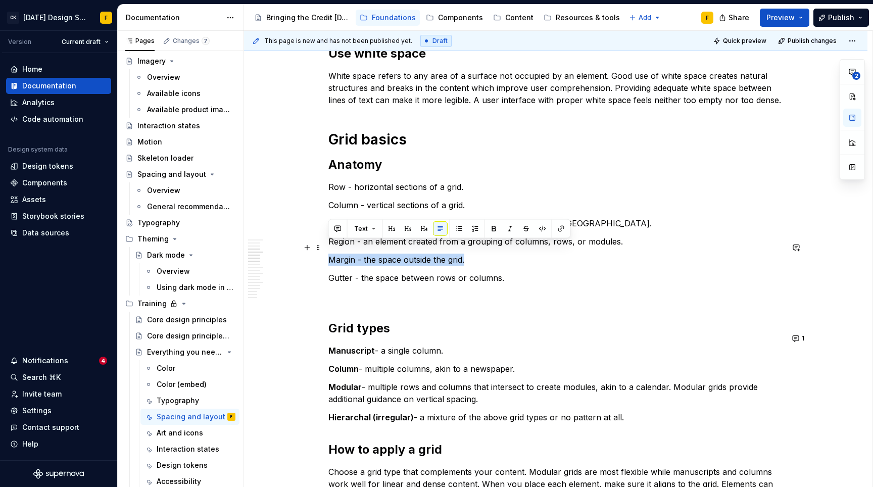
drag, startPoint x: 480, startPoint y: 245, endPoint x: 325, endPoint y: 245, distance: 154.7
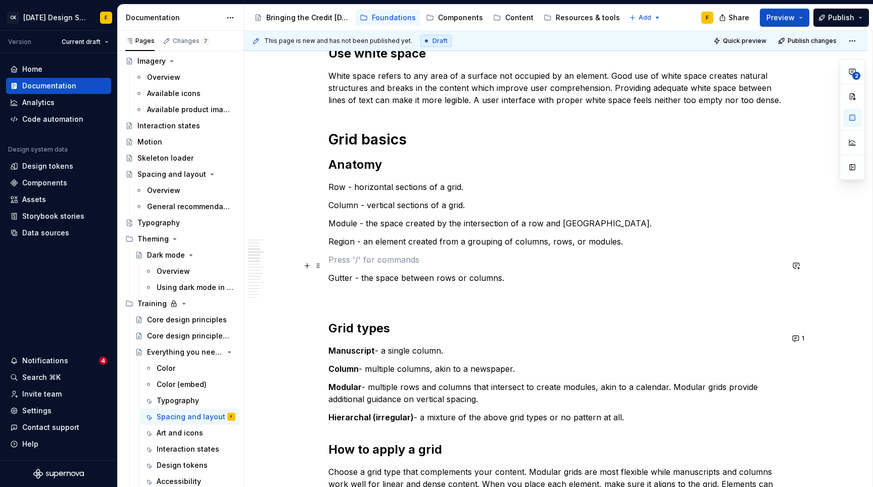
click at [348, 272] on p "Gutter - the space between rows or columns." at bounding box center [556, 278] width 455 height 12
click at [359, 290] on p at bounding box center [556, 296] width 455 height 12
click at [361, 254] on p at bounding box center [556, 260] width 455 height 12
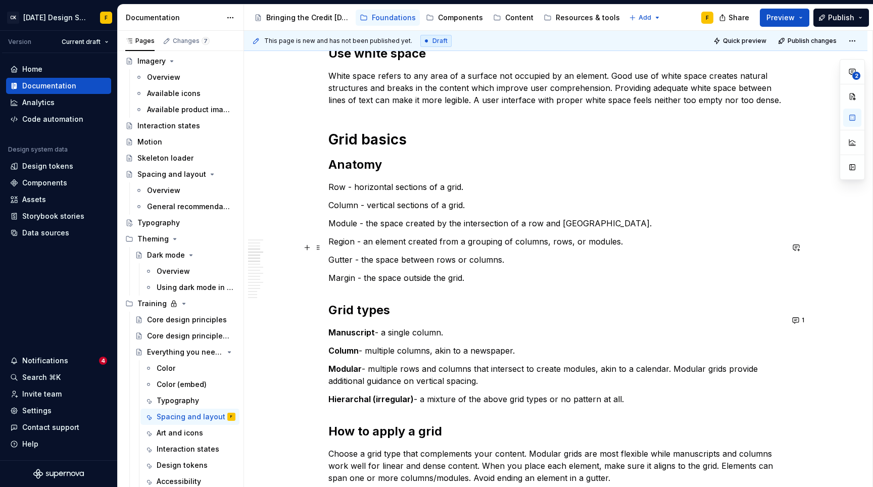
click at [522, 254] on p "Gutter - the space between rows or columns." at bounding box center [556, 260] width 455 height 12
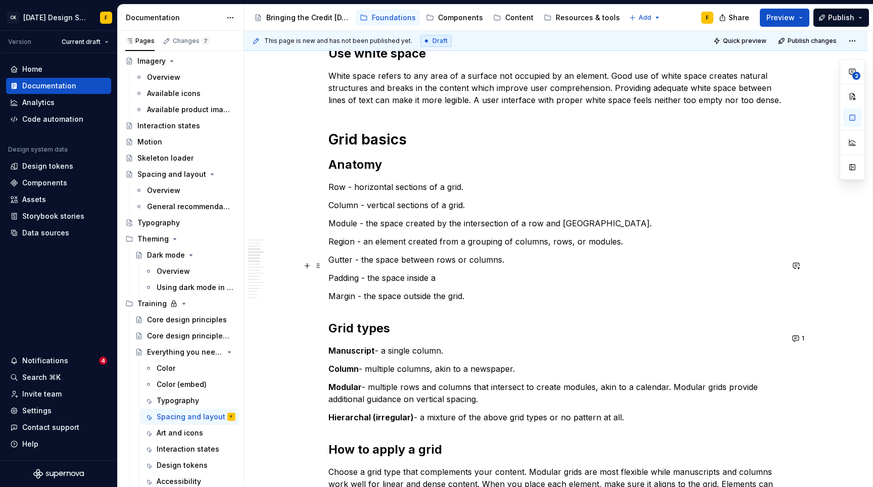
click at [445, 272] on p "Padding - the space inside a" at bounding box center [556, 278] width 455 height 12
click at [796, 338] on button "1" at bounding box center [799, 339] width 20 height 14
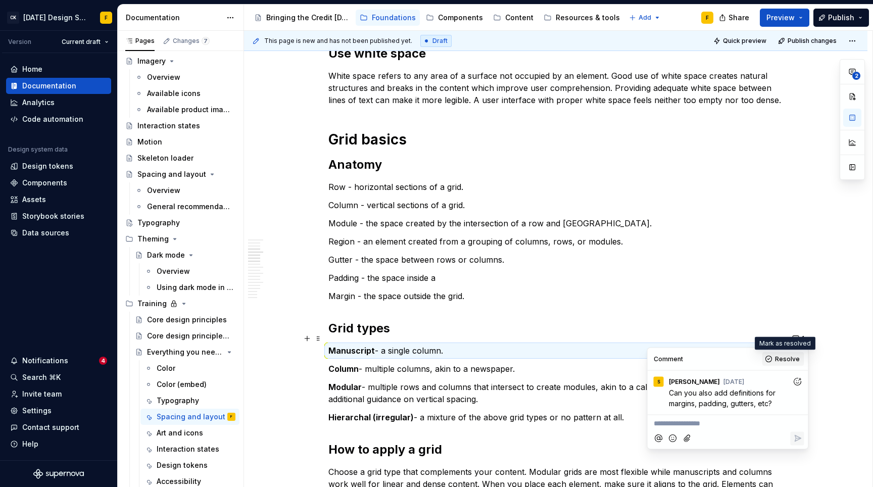
click at [776, 358] on button "Resolve" at bounding box center [784, 359] width 42 height 14
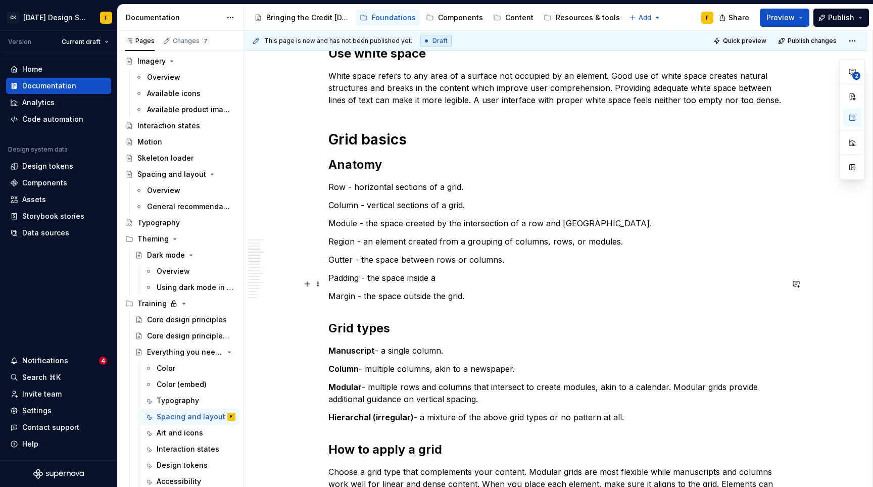
click at [345, 320] on h2 "Grid types" at bounding box center [556, 328] width 455 height 16
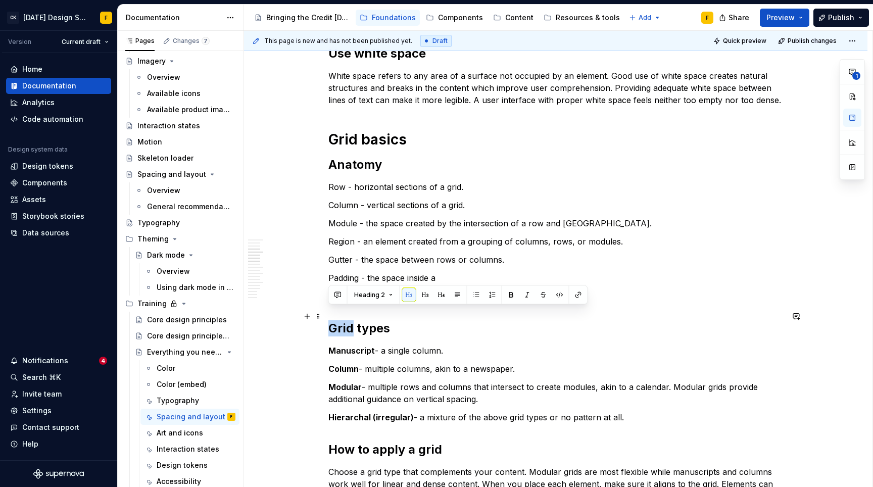
click at [345, 320] on h2 "Grid types" at bounding box center [556, 328] width 455 height 16
drag, startPoint x: 356, startPoint y: 315, endPoint x: 330, endPoint y: 315, distance: 26.3
click at [330, 320] on h2 "Grid types" at bounding box center [556, 328] width 455 height 16
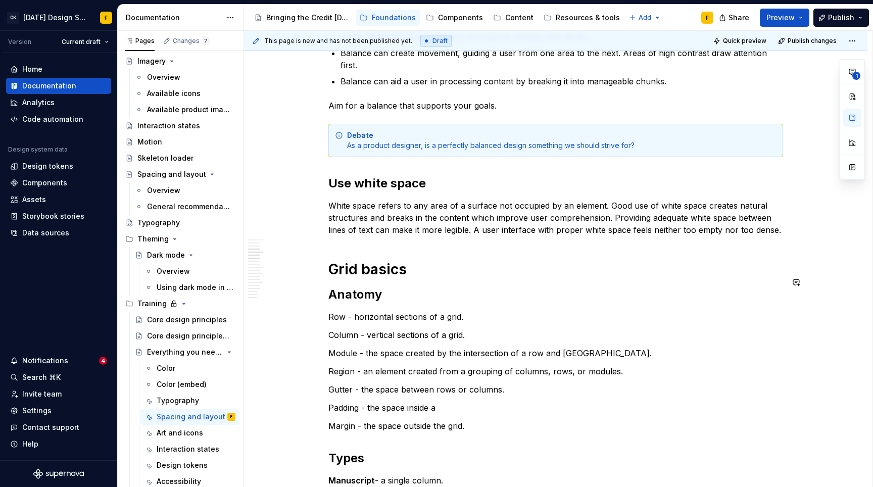
scroll to position [360, 0]
click at [337, 310] on p "Row - horizontal sections of a grid." at bounding box center [556, 316] width 455 height 12
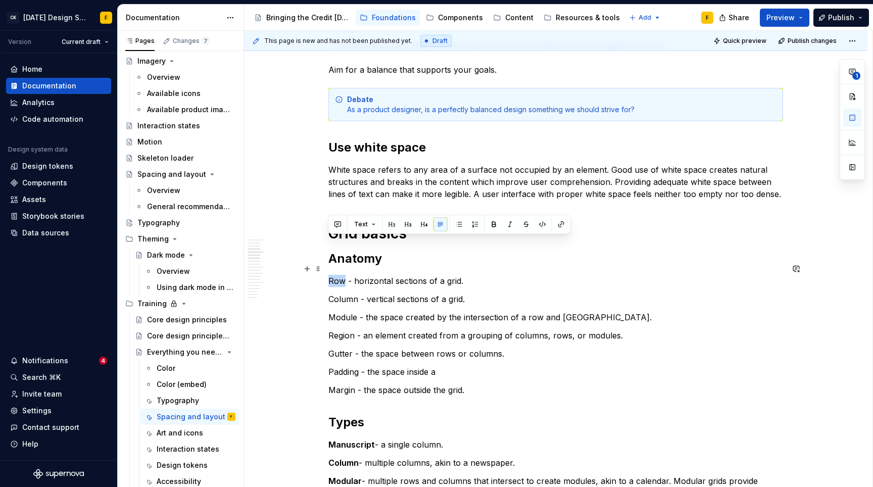
scroll to position [422, 0]
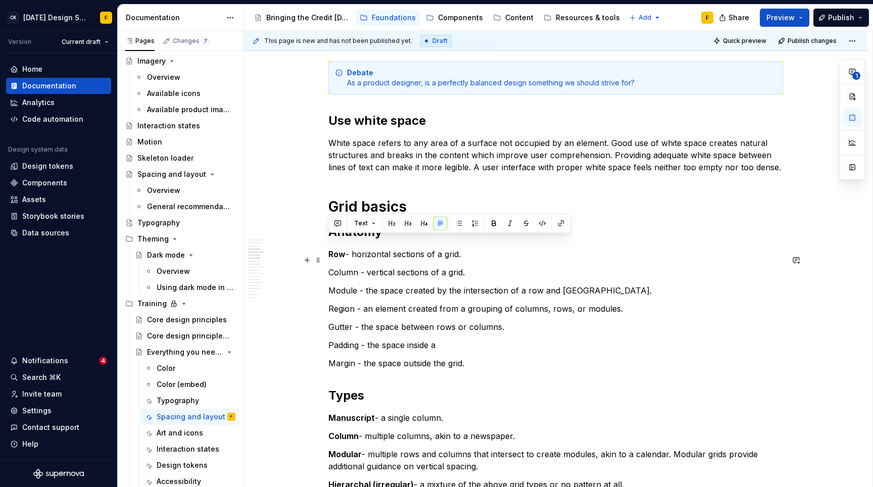
click at [343, 266] on p "Column - vertical sections of a grid." at bounding box center [556, 272] width 455 height 12
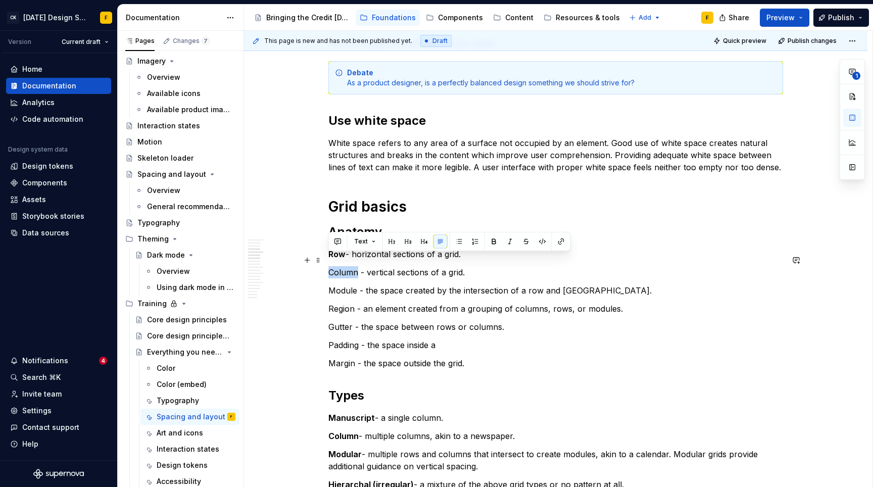
click at [343, 266] on p "Column - vertical sections of a grid." at bounding box center [556, 272] width 455 height 12
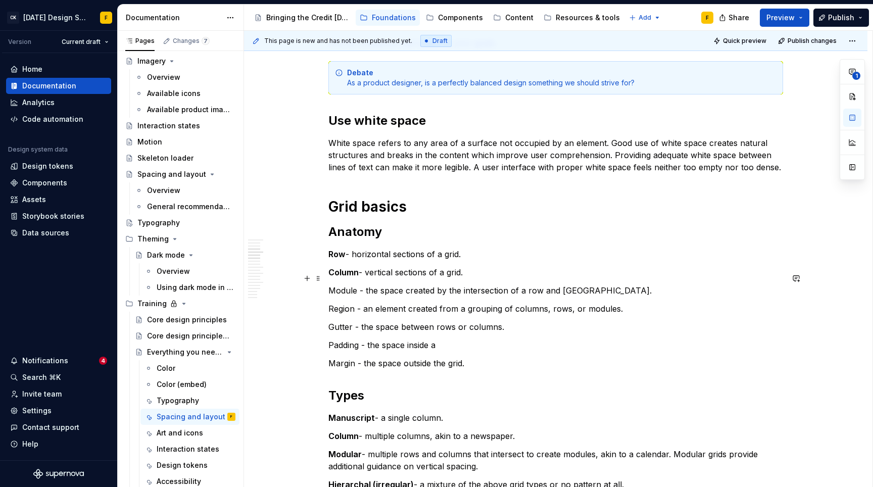
click at [346, 285] on p "Module - the space created by the intersection of a row and [GEOGRAPHIC_DATA]." at bounding box center [556, 291] width 455 height 12
click at [343, 303] on p "Region - an element created from a grouping of columns, rows, or modules." at bounding box center [556, 309] width 455 height 12
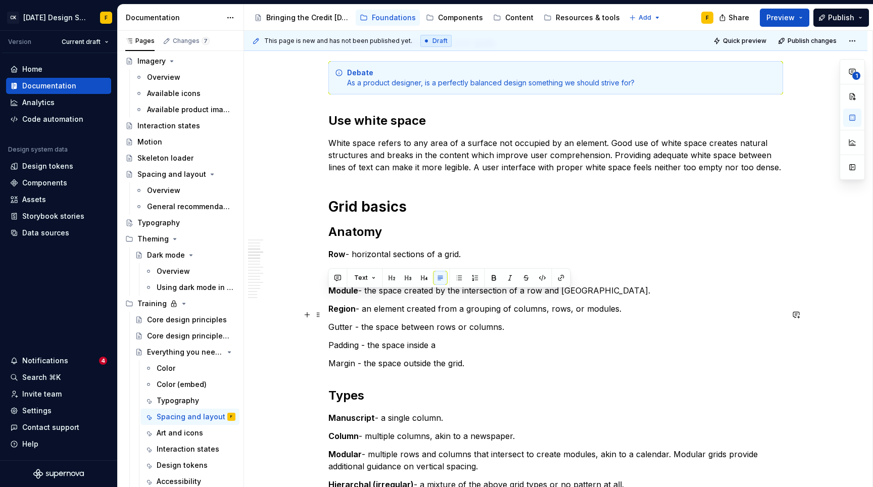
click at [341, 321] on p "Gutter - the space between rows or columns." at bounding box center [556, 327] width 455 height 12
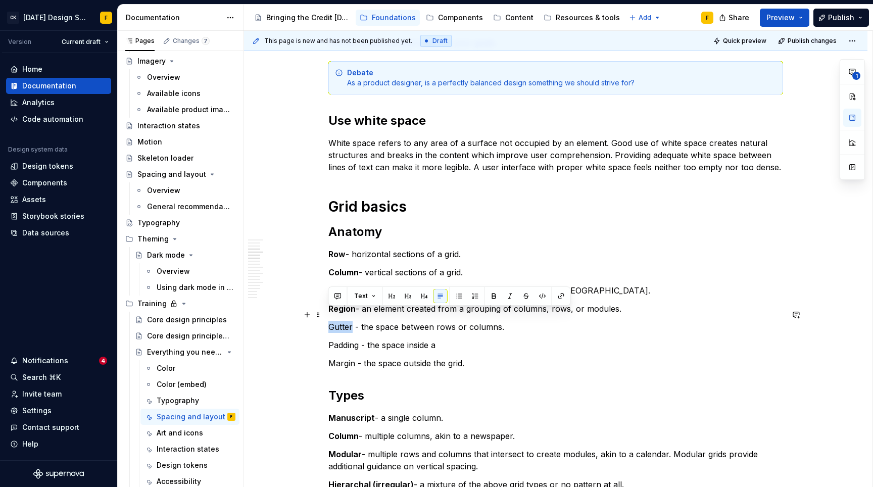
click at [341, 321] on p "Gutter - the space between rows or columns." at bounding box center [556, 327] width 455 height 12
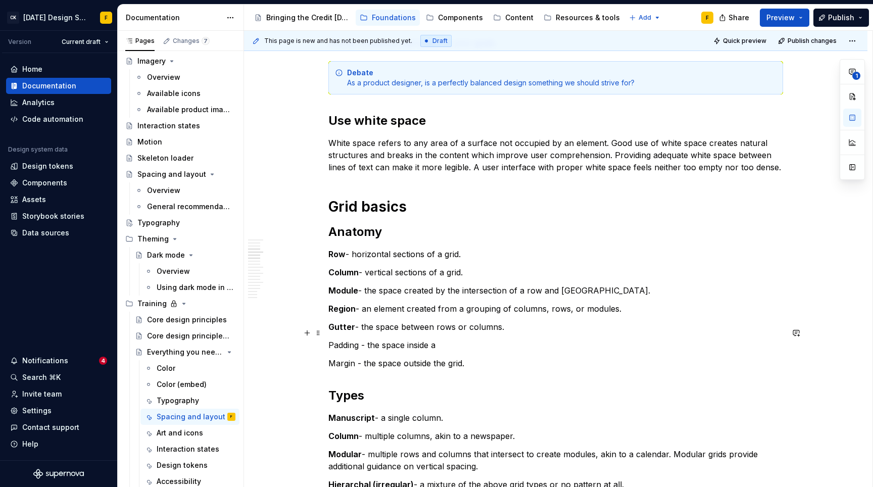
click at [338, 339] on p "Padding - the space inside a" at bounding box center [556, 345] width 455 height 12
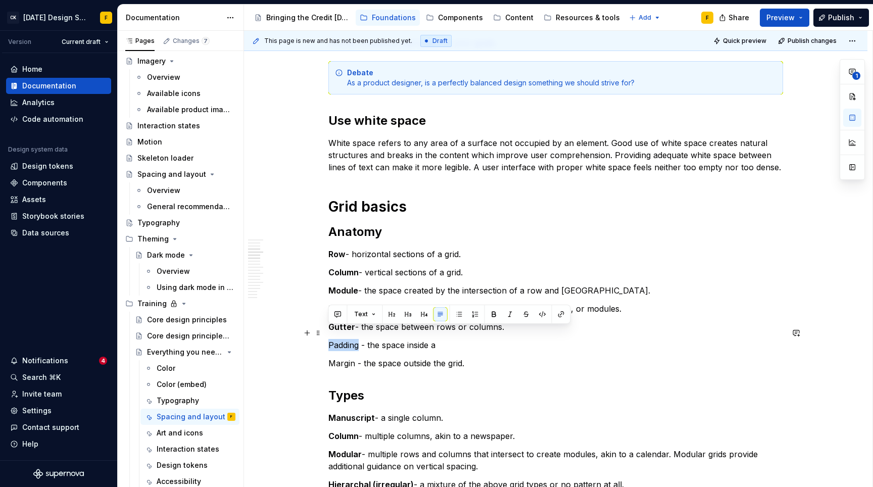
click at [338, 339] on p "Padding - the space inside a" at bounding box center [556, 345] width 455 height 12
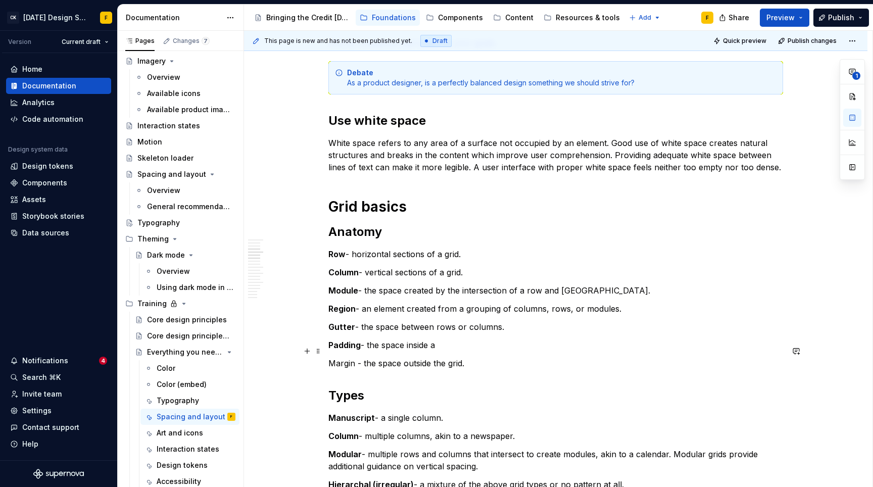
click at [335, 357] on p "Margin - the space outside the grid." at bounding box center [556, 363] width 455 height 12
click at [455, 388] on h2 "Types" at bounding box center [556, 396] width 455 height 16
click at [580, 285] on p "Module - the space created by the intersection of a row and [GEOGRAPHIC_DATA]." at bounding box center [556, 291] width 455 height 12
click at [501, 303] on p "Region - an element created from a grouping of columns, rows, or modules." at bounding box center [556, 309] width 455 height 12
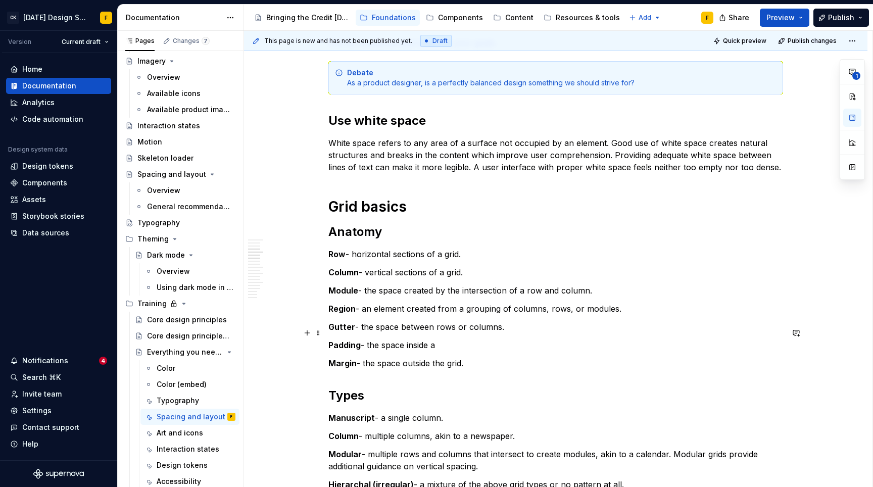
click at [455, 339] on p "Padding - the space inside a" at bounding box center [556, 345] width 455 height 12
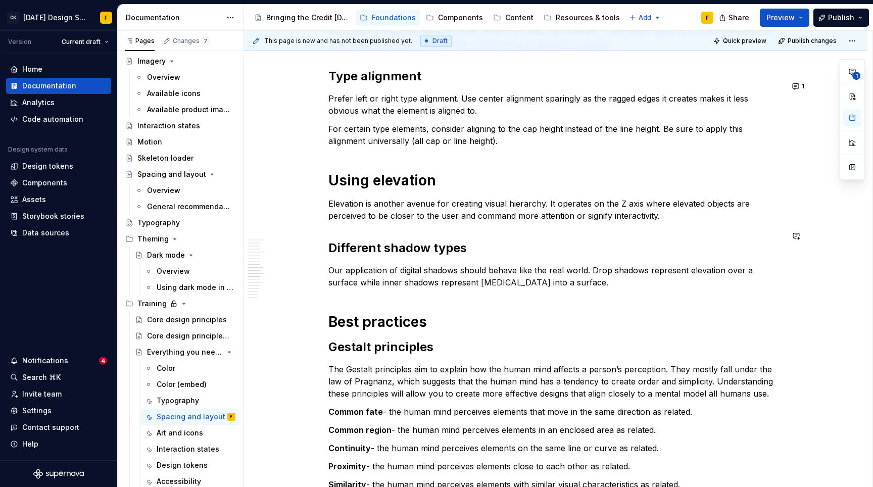
scroll to position [1080, 0]
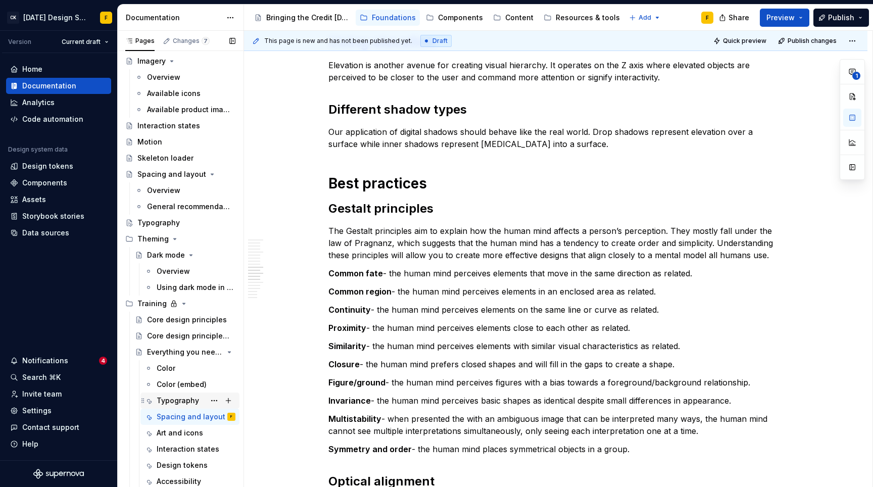
click at [177, 401] on div "Typography" at bounding box center [178, 401] width 42 height 10
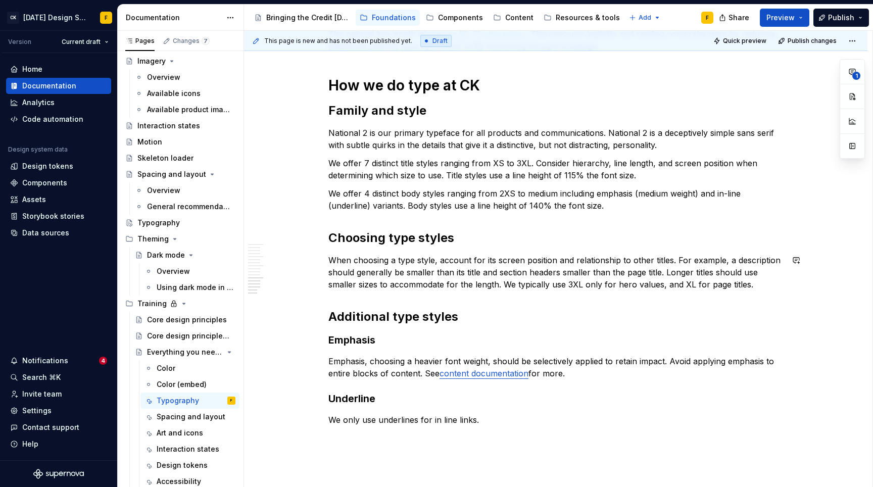
scroll to position [1206, 0]
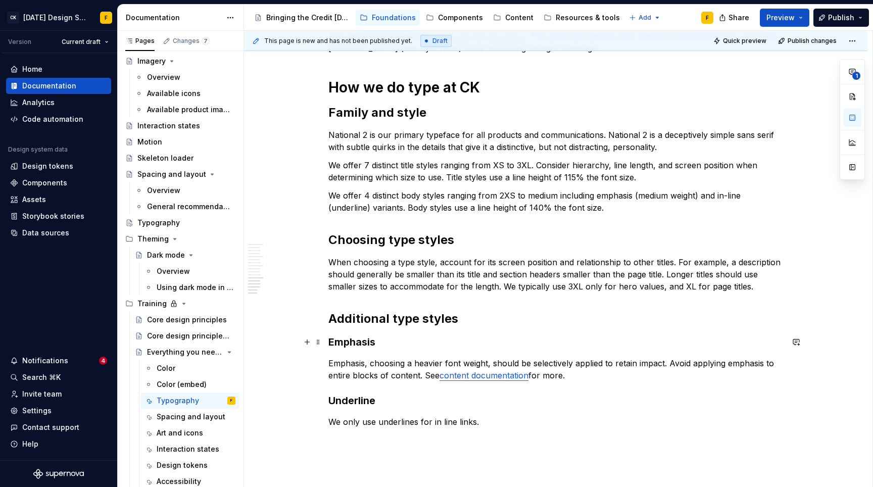
click at [388, 338] on h3 "Emphasis" at bounding box center [556, 342] width 455 height 14
click at [168, 414] on div "Spacing and layout" at bounding box center [181, 417] width 49 height 10
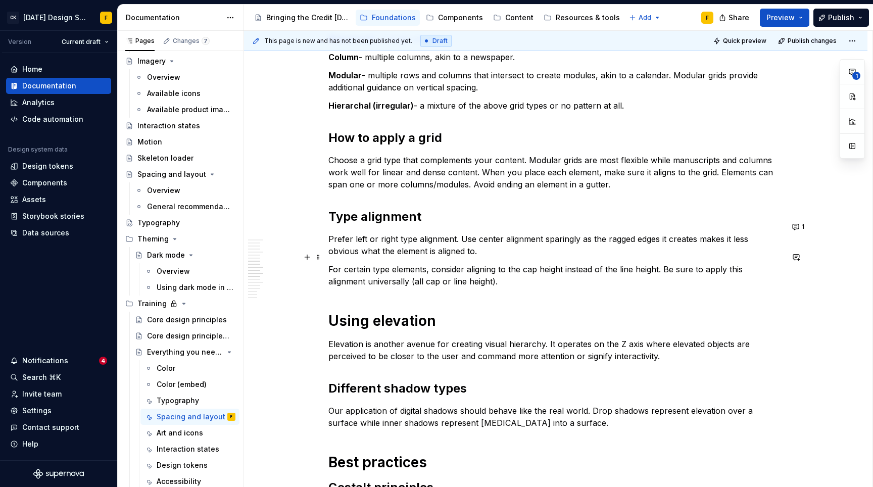
scroll to position [801, 0]
type textarea "*"
click at [533, 173] on p "Choose a grid type that complements your content. Modular grids are most flexib…" at bounding box center [556, 172] width 455 height 36
click at [464, 219] on div "Basics of spacing and layout Create an “order of operations” for the user A wel…" at bounding box center [556, 292] width 455 height 1786
click at [797, 226] on button "1" at bounding box center [799, 226] width 20 height 14
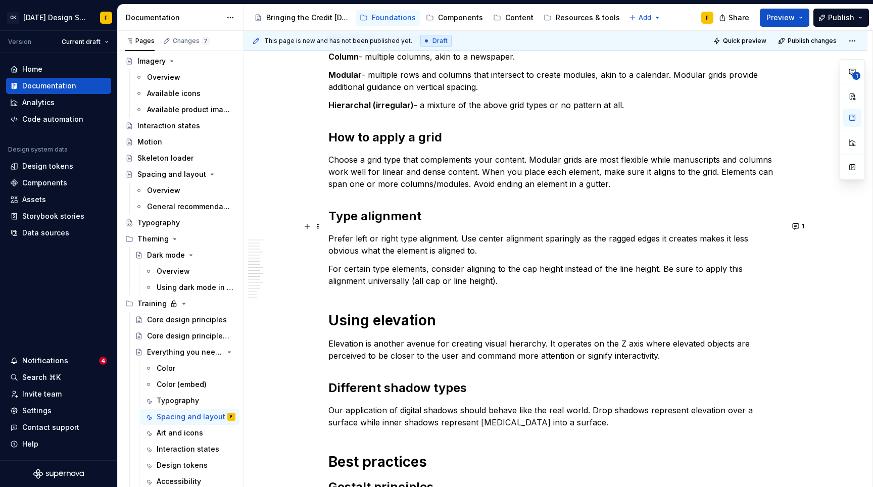
click at [438, 166] on p "Choose a grid type that complements your content. Modular grids are most flexib…" at bounding box center [556, 172] width 455 height 36
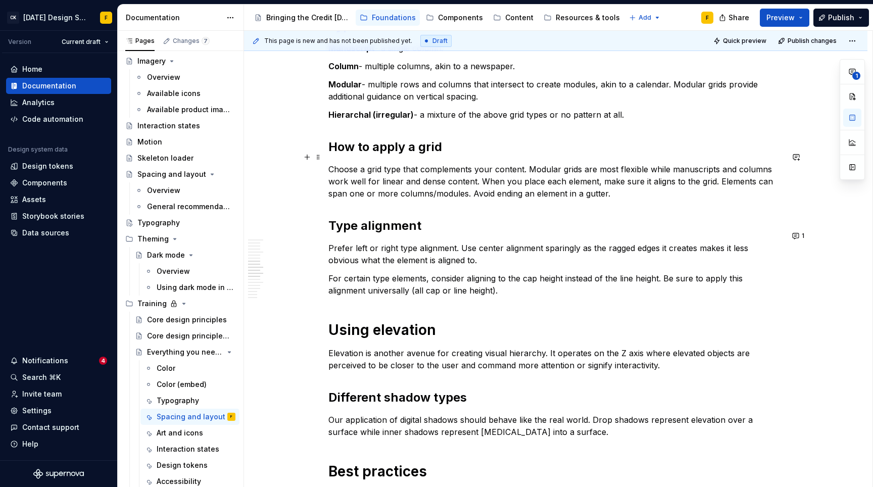
scroll to position [794, 0]
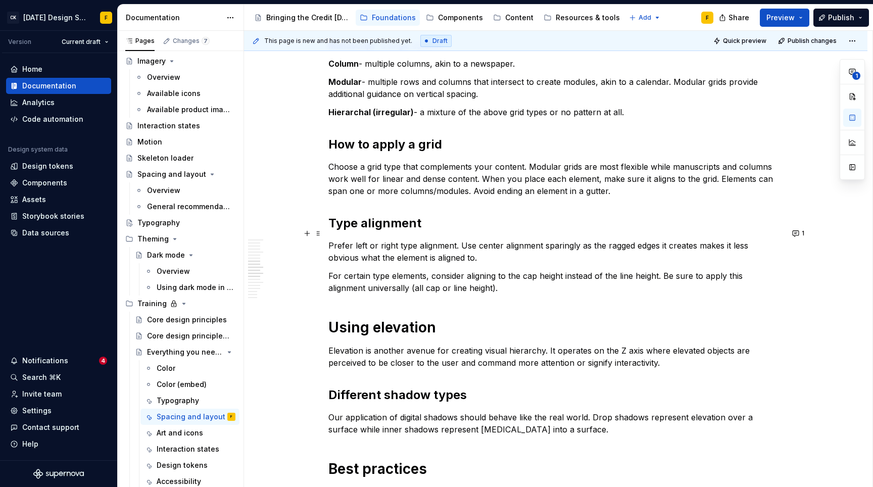
click at [423, 243] on p "Prefer left or right type alignment. Use center alignment sparingly as the ragg…" at bounding box center [556, 252] width 455 height 24
type textarea "*"
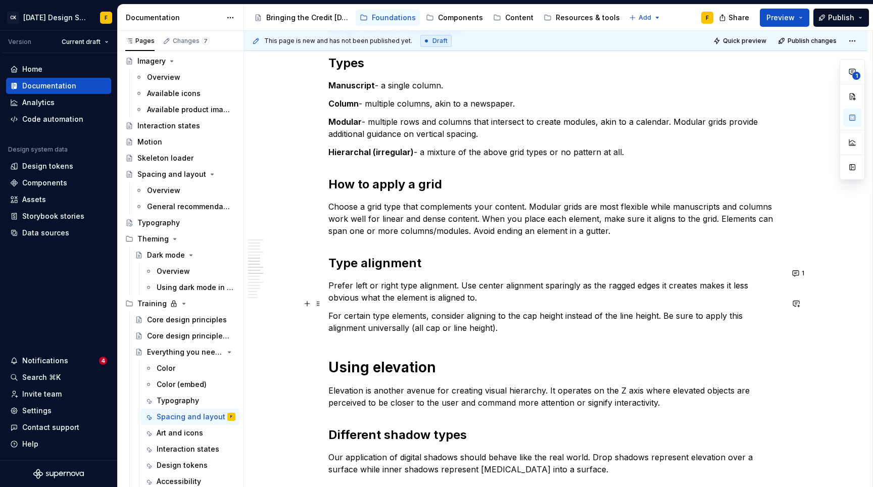
scroll to position [722, 0]
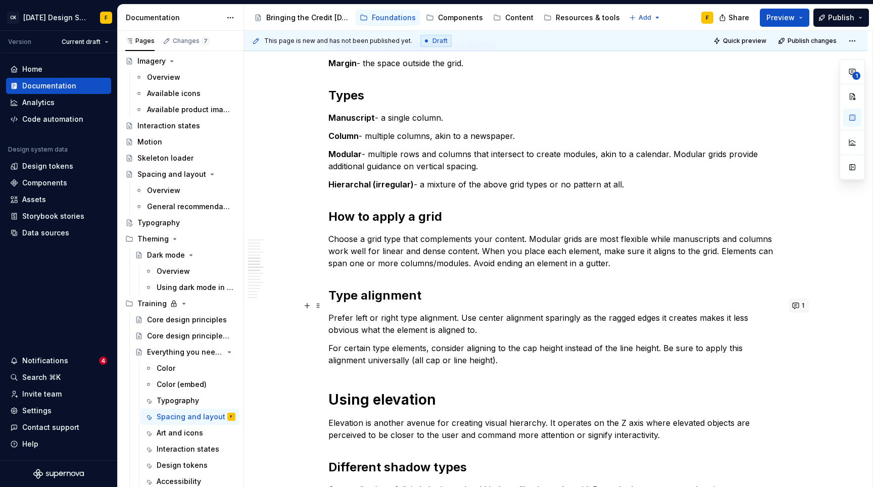
click at [796, 306] on button "1" at bounding box center [799, 306] width 20 height 14
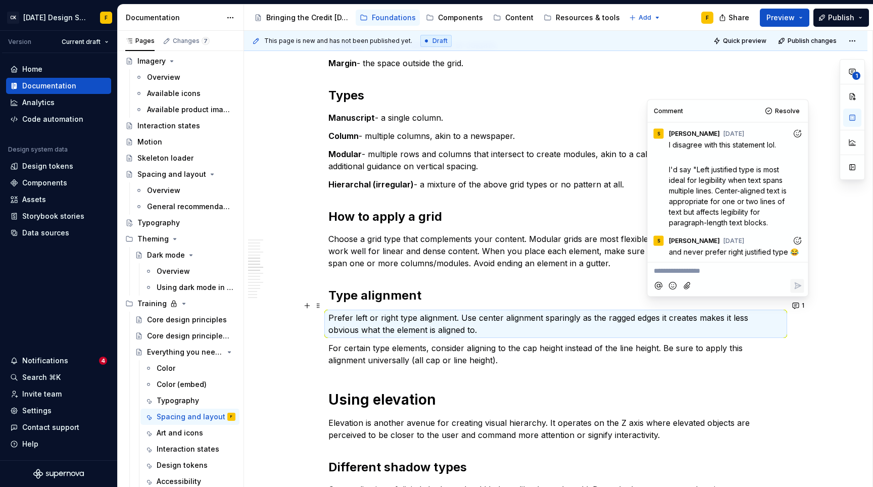
click at [708, 277] on div at bounding box center [728, 285] width 153 height 21
click at [706, 270] on p "**********" at bounding box center [728, 271] width 149 height 11
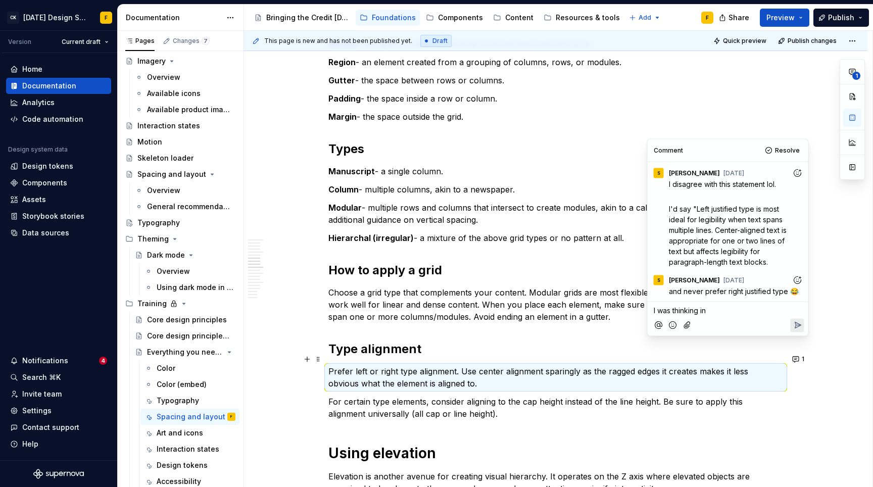
scroll to position [682, 0]
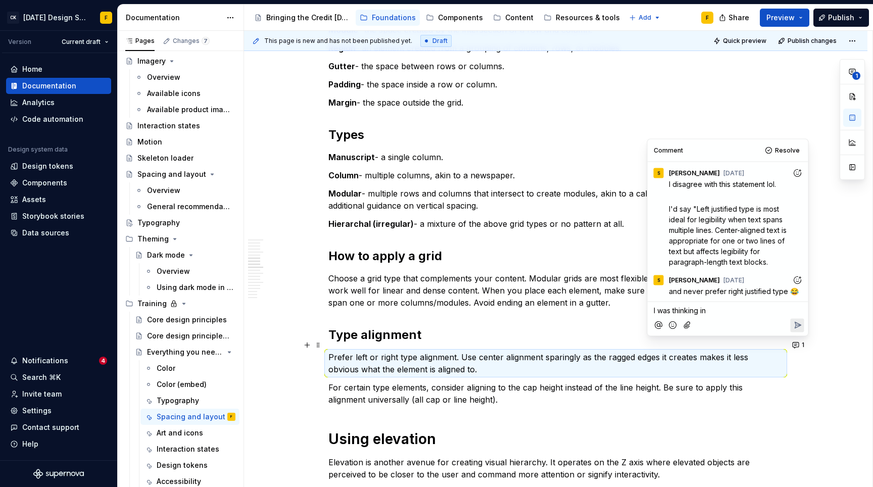
click at [718, 311] on p "I was thinking in" at bounding box center [728, 310] width 149 height 11
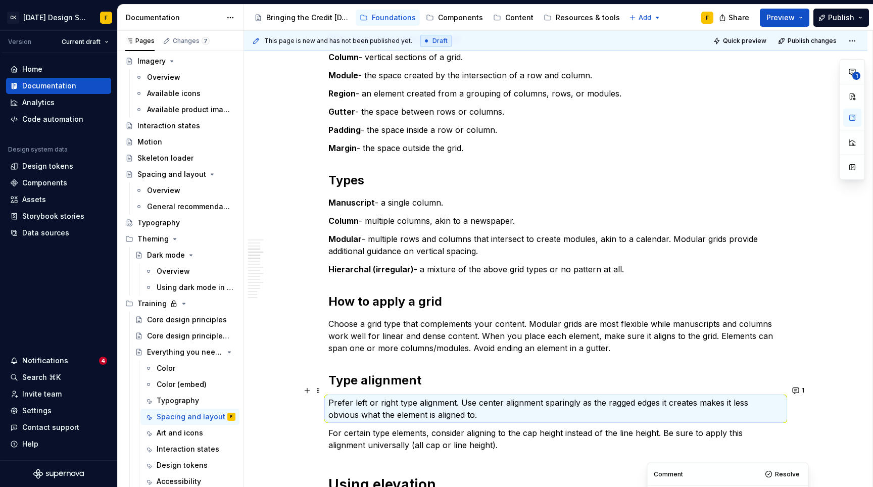
scroll to position [669, 0]
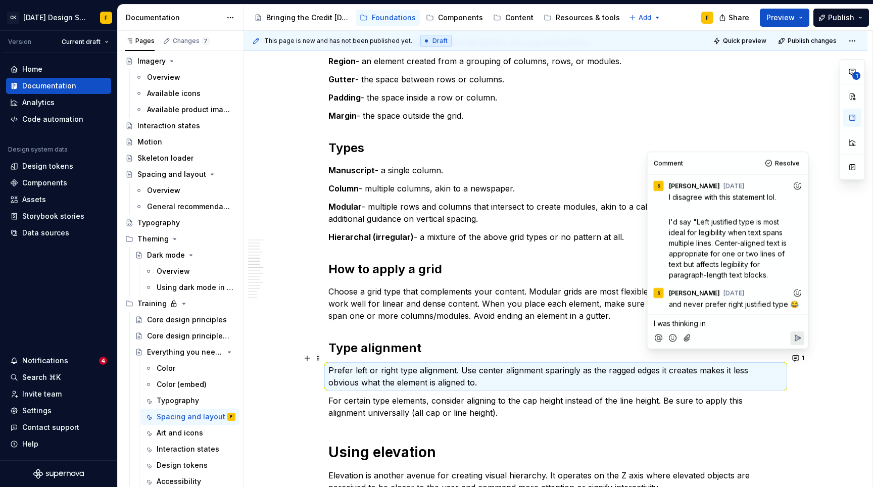
click at [731, 323] on p "I was thinking in" at bounding box center [728, 323] width 149 height 11
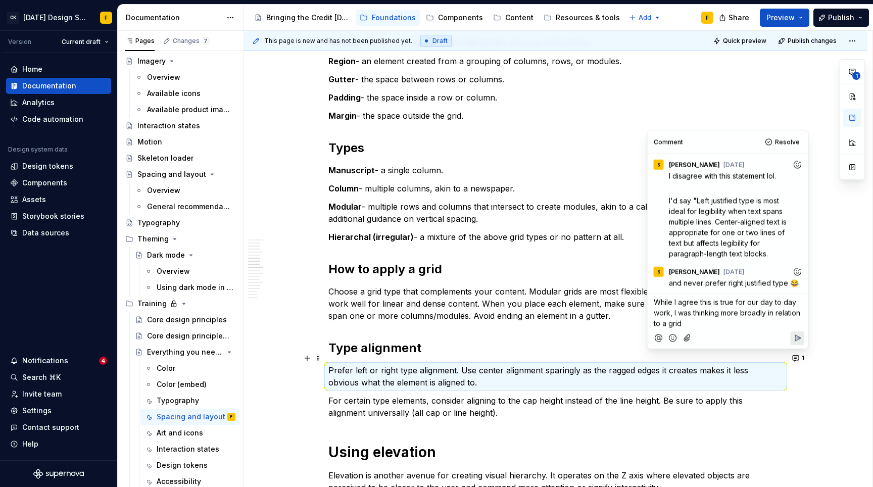
click at [700, 320] on p "While I agree this is true for our day to day work, I was thinking more broadly…" at bounding box center [728, 313] width 149 height 32
click at [703, 323] on p "While I agree this is true for our day to day work, I was thinking more broadly…" at bounding box center [728, 313] width 149 height 32
click at [734, 319] on p "While I agree this is true for our day to day work, I was thinking more broadly…" at bounding box center [728, 313] width 149 height 32
click at [796, 339] on icon "Reply" at bounding box center [797, 338] width 10 height 10
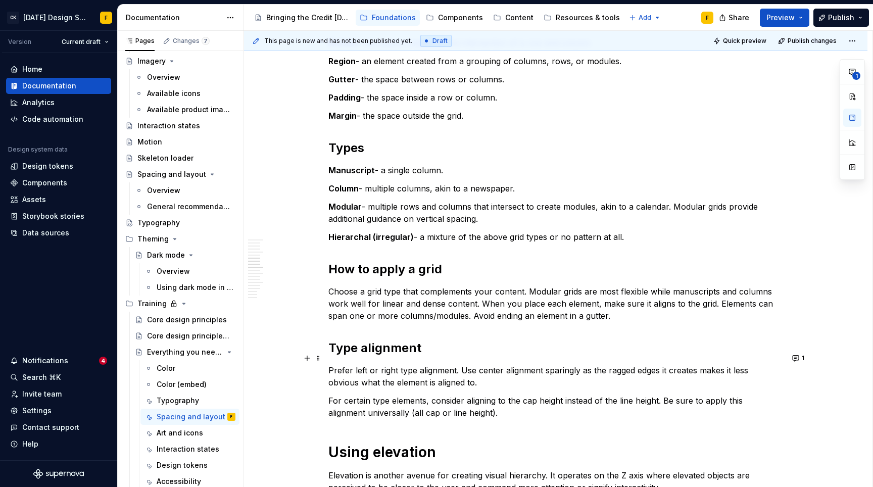
click at [463, 364] on p "Prefer left or right type alignment. Use center alignment sparingly as the ragg…" at bounding box center [556, 376] width 455 height 24
click at [452, 364] on p "Prefer left or right type alignment. Use center alignment sparingly as the ragg…" at bounding box center [556, 376] width 455 height 24
click at [454, 364] on p "Prefer left or right type alignment. Use center alignment sparingly as the ragg…" at bounding box center [556, 376] width 455 height 24
click at [496, 400] on p "For certain type elements, consider aligning to the cap height instead of the l…" at bounding box center [556, 407] width 455 height 24
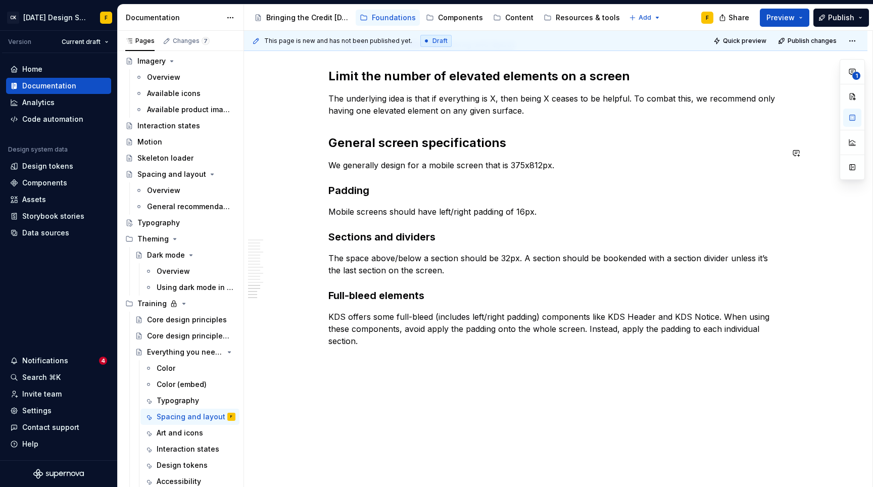
scroll to position [1644, 0]
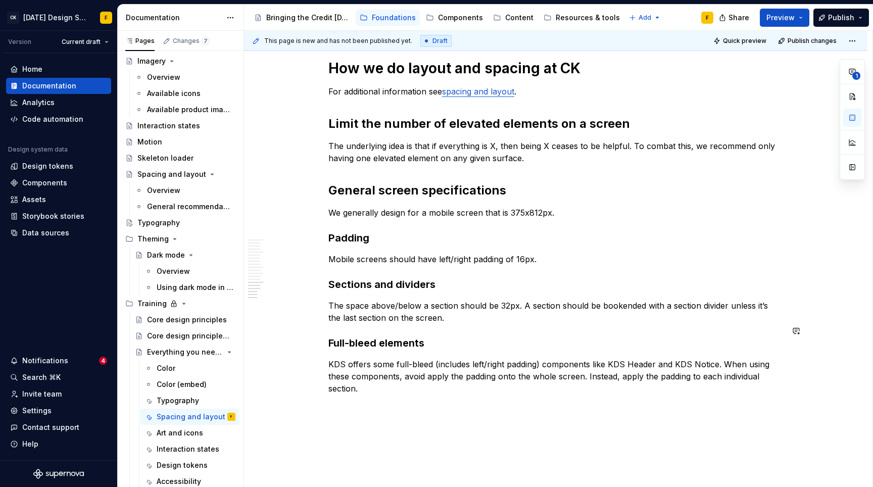
scroll to position [1526, 0]
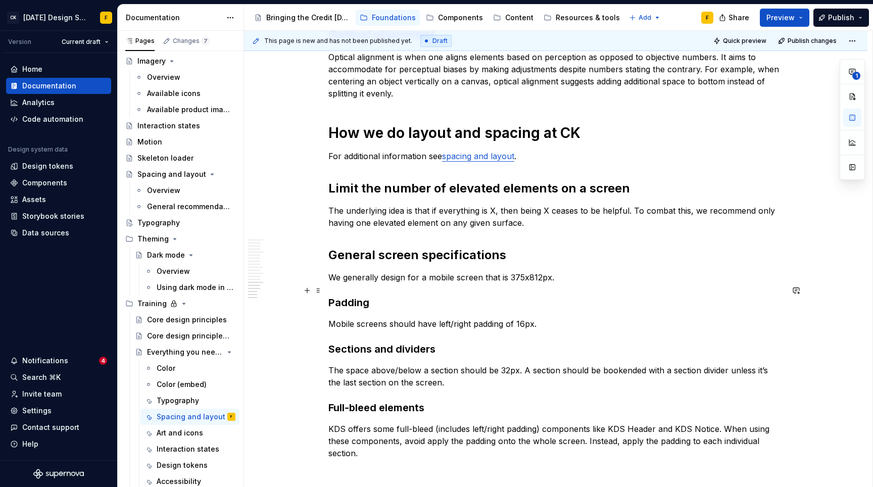
click at [489, 296] on h3 "Padding" at bounding box center [556, 303] width 455 height 14
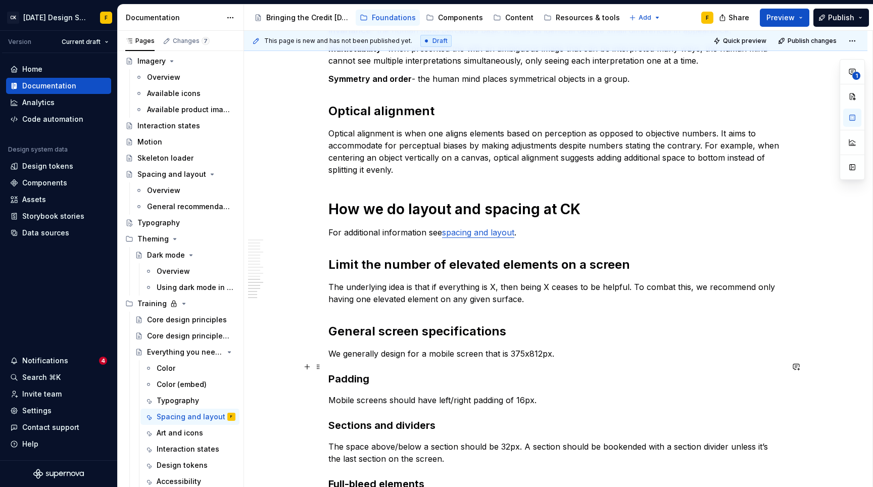
scroll to position [1447, 0]
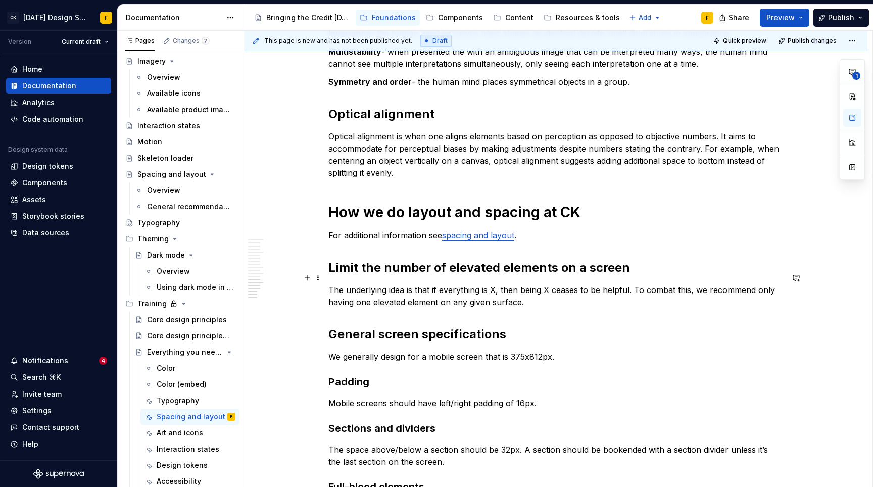
click at [425, 284] on p "The underlying idea is that if everything is X, then being X ceases to be helpf…" at bounding box center [556, 296] width 455 height 24
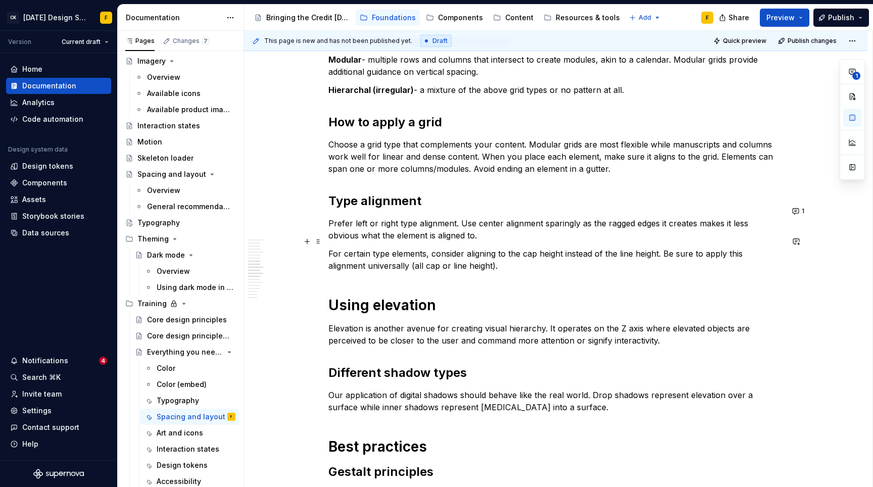
scroll to position [816, 0]
click at [795, 211] on button "1" at bounding box center [799, 212] width 20 height 14
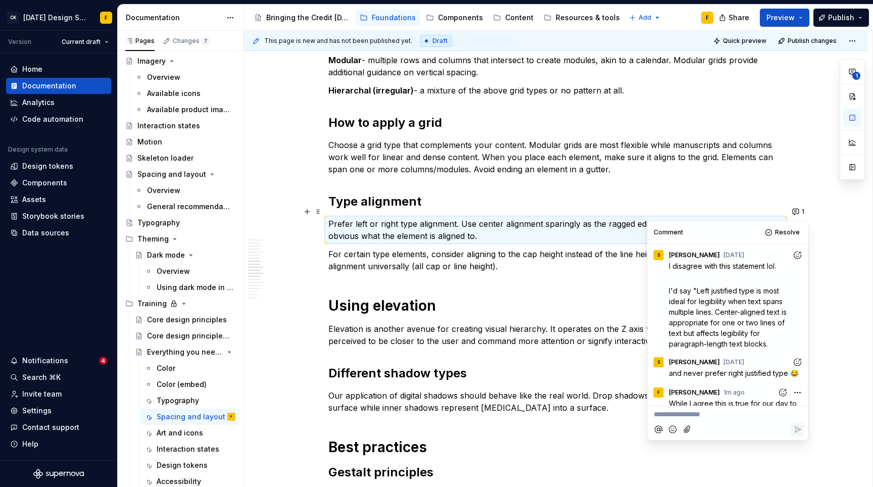
scroll to position [29, 0]
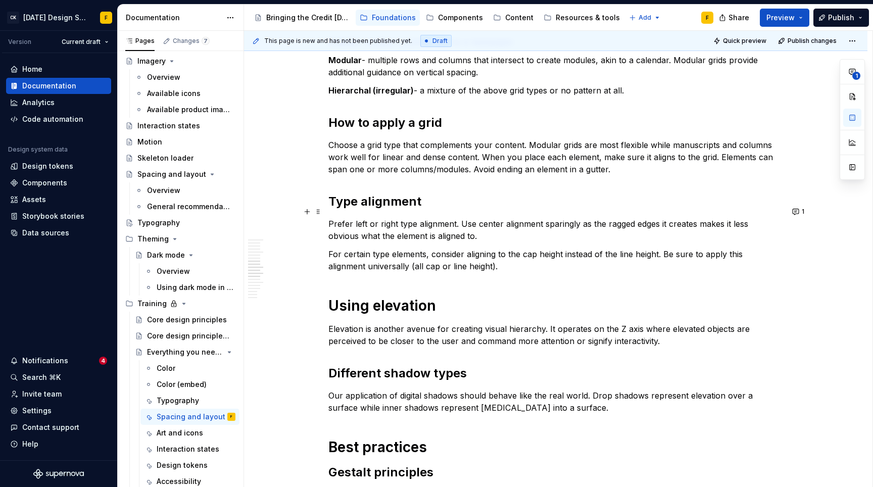
click at [540, 224] on p "Prefer left or right type alignment. Use center alignment sparingly as the ragg…" at bounding box center [556, 230] width 455 height 24
click at [167, 431] on div "Art and icons" at bounding box center [180, 433] width 46 height 10
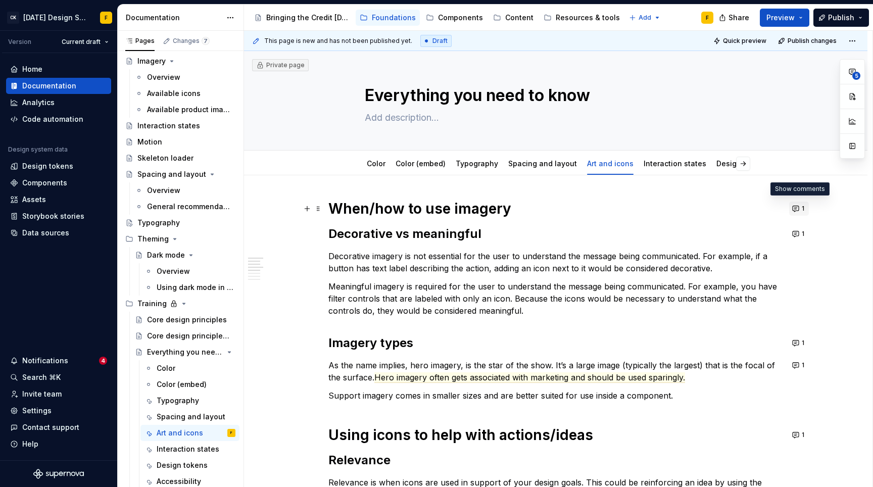
click at [798, 211] on button "1" at bounding box center [799, 209] width 20 height 14
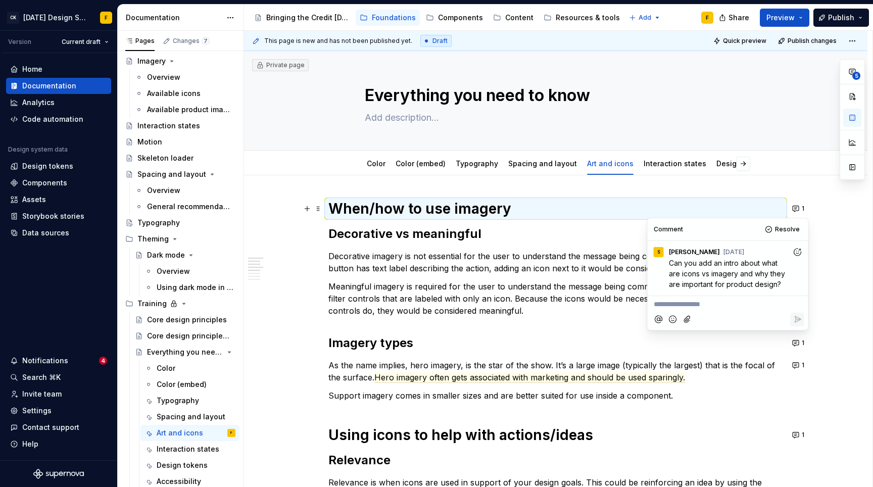
click at [517, 268] on p "Decorative imagery is not essential for the user to understand the message bein…" at bounding box center [556, 262] width 455 height 24
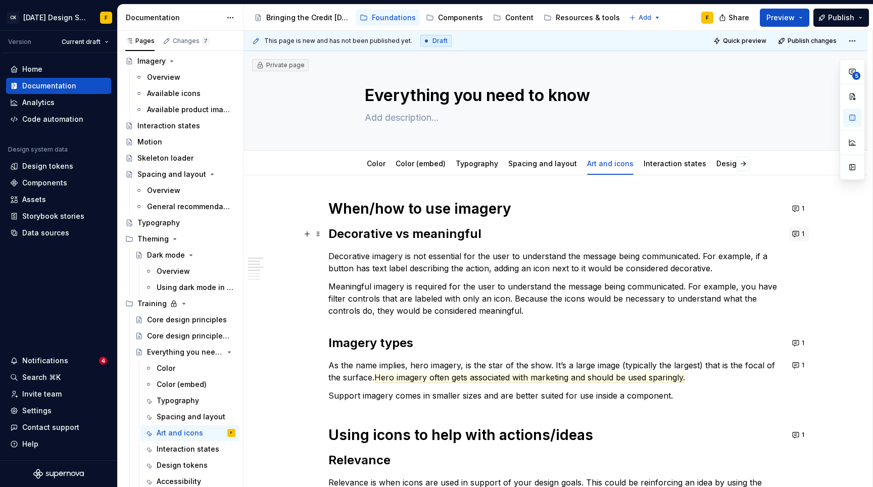
click at [794, 235] on button "1" at bounding box center [799, 234] width 20 height 14
click at [547, 250] on p "Decorative imagery is not essential for the user to understand the message bein…" at bounding box center [556, 262] width 455 height 24
click at [177, 410] on div "Spacing and layout" at bounding box center [196, 417] width 79 height 14
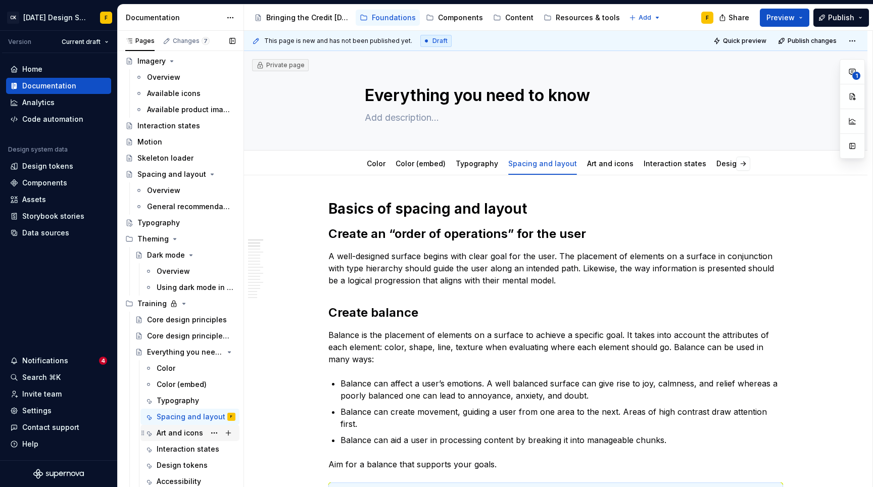
click at [158, 432] on div "Art and icons" at bounding box center [180, 433] width 46 height 10
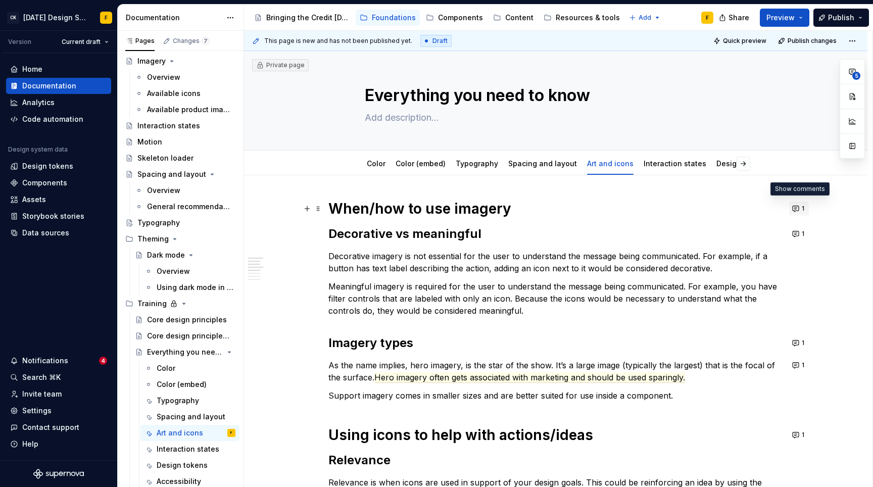
click at [798, 208] on button "1" at bounding box center [799, 209] width 20 height 14
click at [507, 232] on h2 "Decorative vs meaningful" at bounding box center [556, 234] width 455 height 16
click at [520, 211] on h1 "When/how to use imagery" at bounding box center [556, 209] width 455 height 18
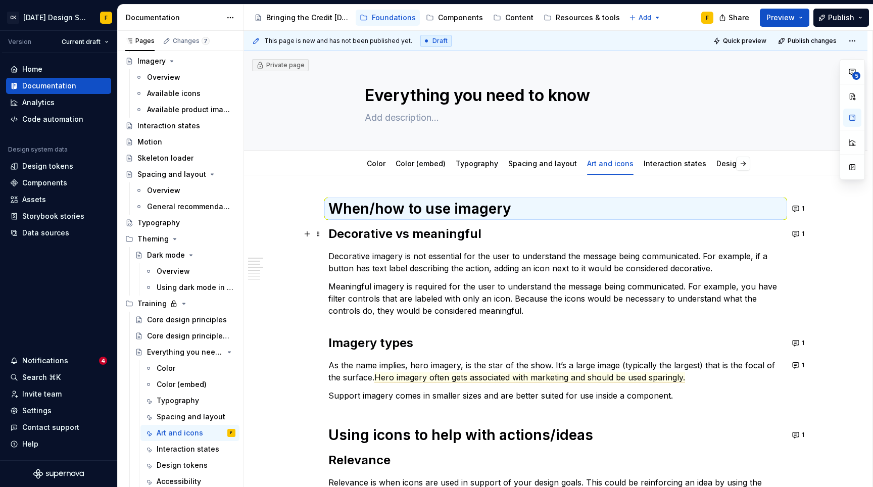
click at [331, 232] on h2 "Decorative vs meaningful" at bounding box center [556, 234] width 455 height 16
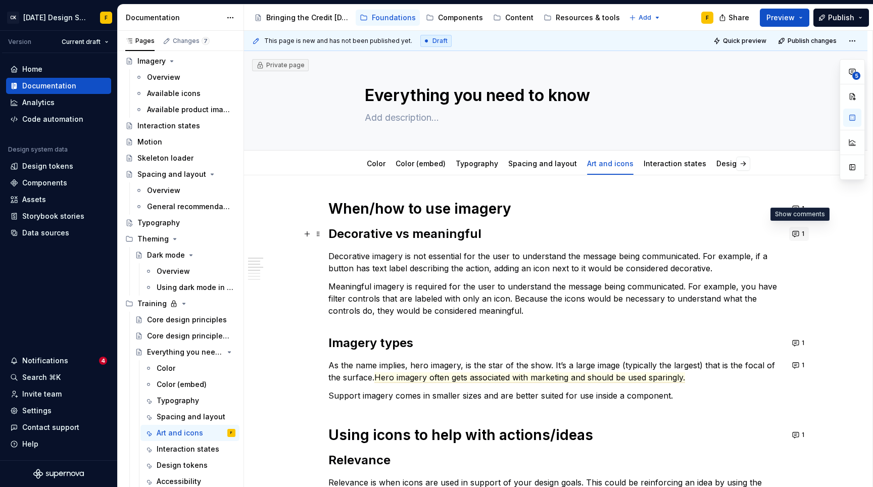
click at [798, 236] on button "1" at bounding box center [799, 234] width 20 height 14
click at [460, 262] on p "Decorative imagery is not essential for the user to understand the message bein…" at bounding box center [556, 262] width 455 height 24
click at [795, 236] on button "1" at bounding box center [799, 234] width 20 height 14
click at [489, 291] on p "Meaningful imagery is required for the user to understand the message being com…" at bounding box center [556, 299] width 455 height 36
click at [180, 479] on div "Accessibility" at bounding box center [179, 482] width 44 height 10
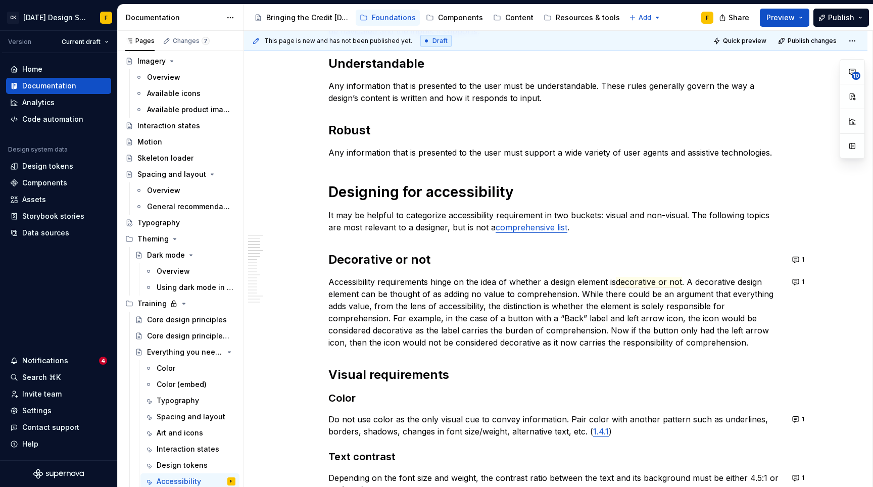
scroll to position [364, 0]
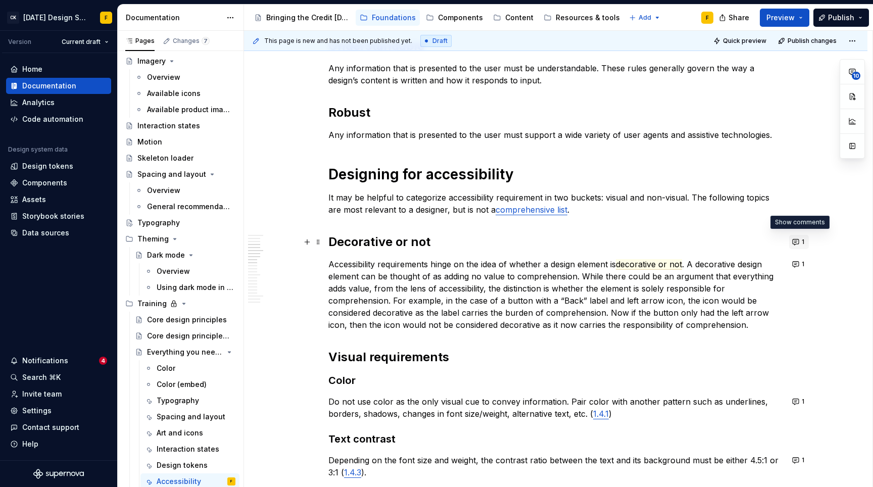
click at [797, 243] on button "1" at bounding box center [799, 242] width 20 height 14
click at [507, 273] on p "Accessibility requirements hinge on the idea of whether a design element is dec…" at bounding box center [556, 294] width 455 height 73
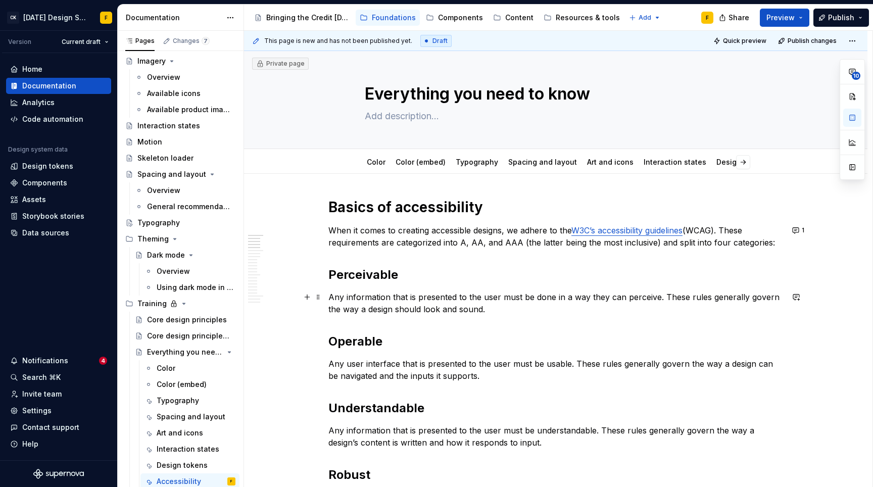
scroll to position [0, 0]
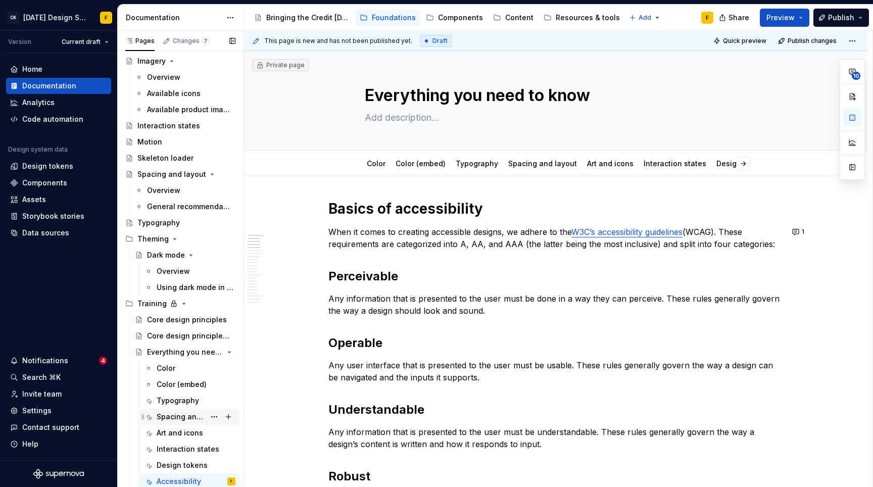
click at [172, 419] on div "Spacing and layout" at bounding box center [181, 417] width 49 height 10
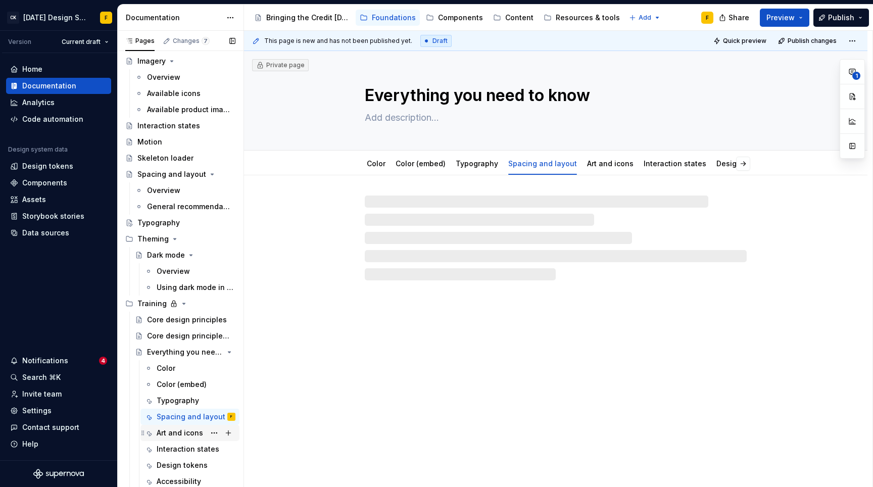
click at [170, 437] on div "Art and icons" at bounding box center [180, 433] width 46 height 10
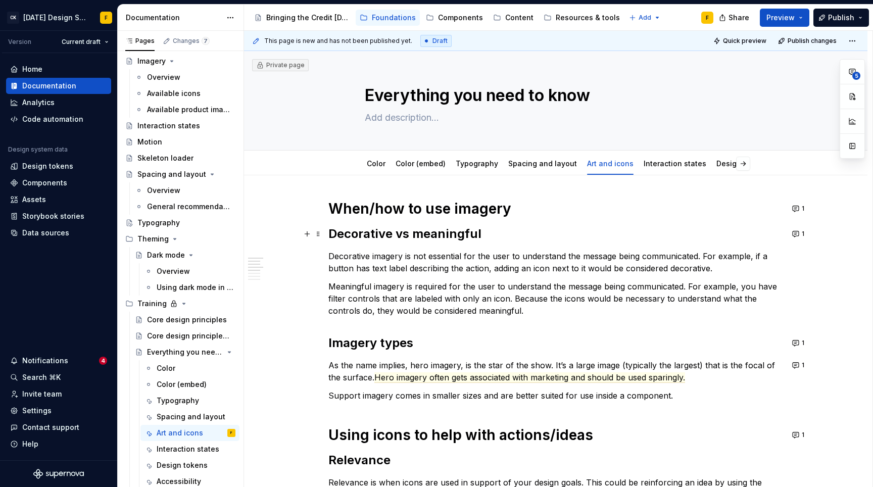
type textarea "*"
click at [435, 232] on h2 "Decorative vs meaningful" at bounding box center [556, 234] width 455 height 16
click at [796, 235] on button "1" at bounding box center [799, 234] width 20 height 14
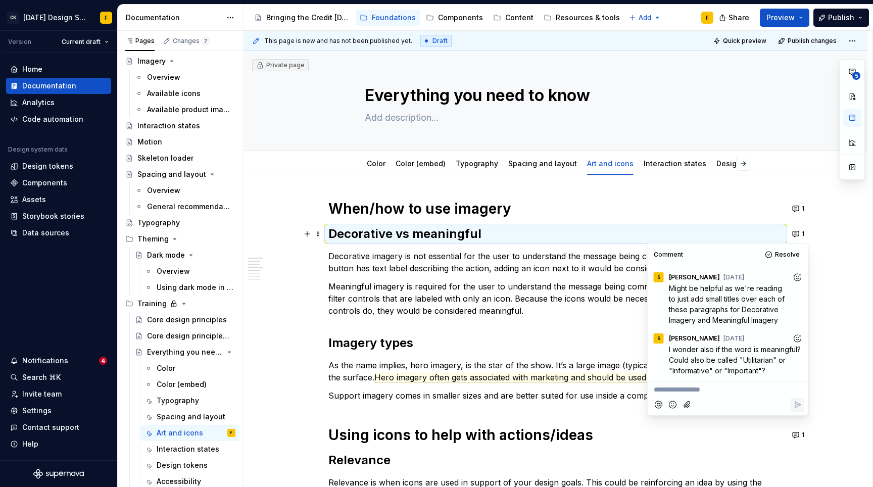
click at [436, 228] on h2 "Decorative vs meaningful" at bounding box center [556, 234] width 455 height 16
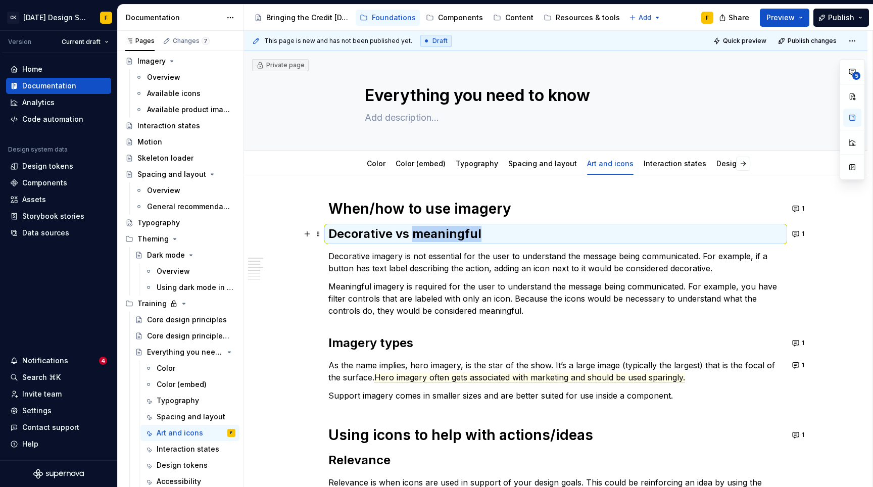
click at [436, 228] on h2 "Decorative vs meaningful" at bounding box center [556, 234] width 455 height 16
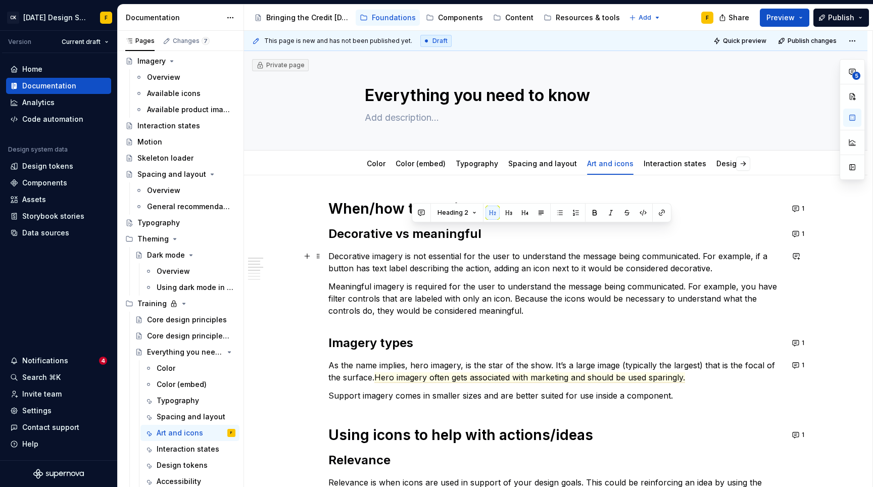
click at [331, 257] on p "Decorative imagery is not essential for the user to understand the message bein…" at bounding box center [556, 262] width 455 height 24
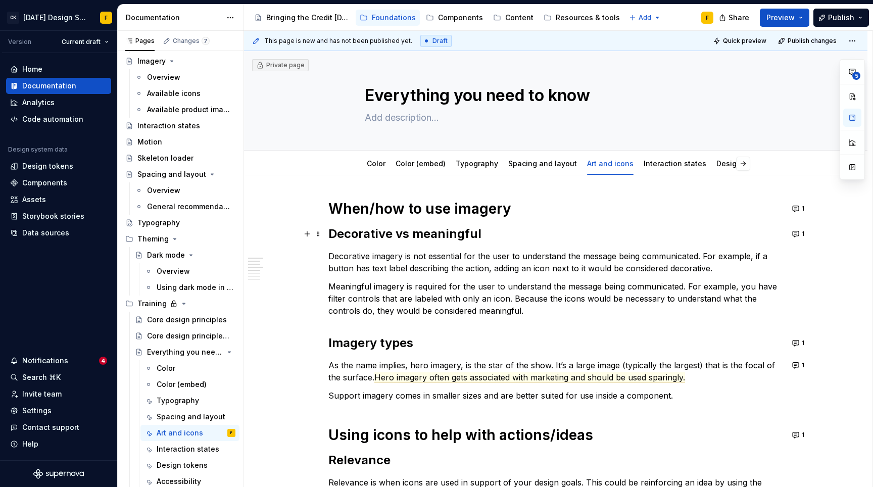
click at [486, 234] on h2 "Decorative vs meaningful" at bounding box center [556, 234] width 455 height 16
click at [341, 289] on p "Meaningful imagery is required for the user to understand the message being com…" at bounding box center [556, 299] width 455 height 36
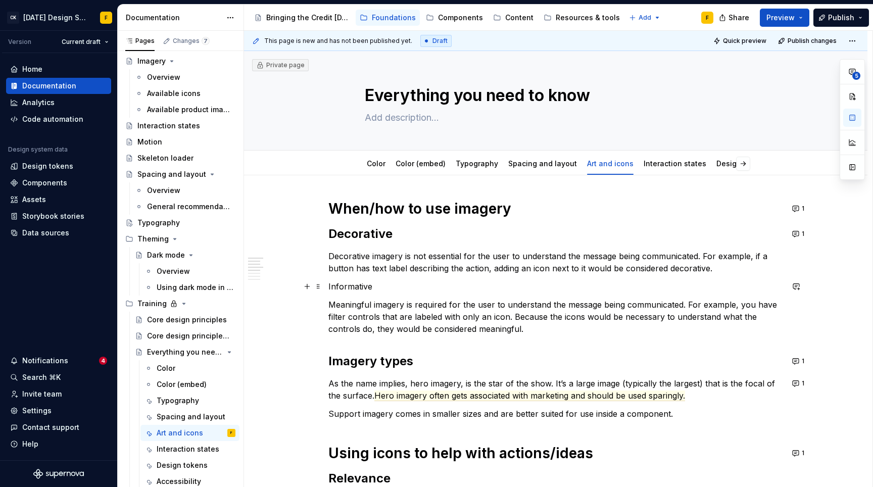
click at [365, 282] on p "Informative" at bounding box center [556, 287] width 455 height 12
click at [364, 282] on p "Informative" at bounding box center [556, 287] width 455 height 12
click at [395, 269] on button "button" at bounding box center [392, 268] width 14 height 14
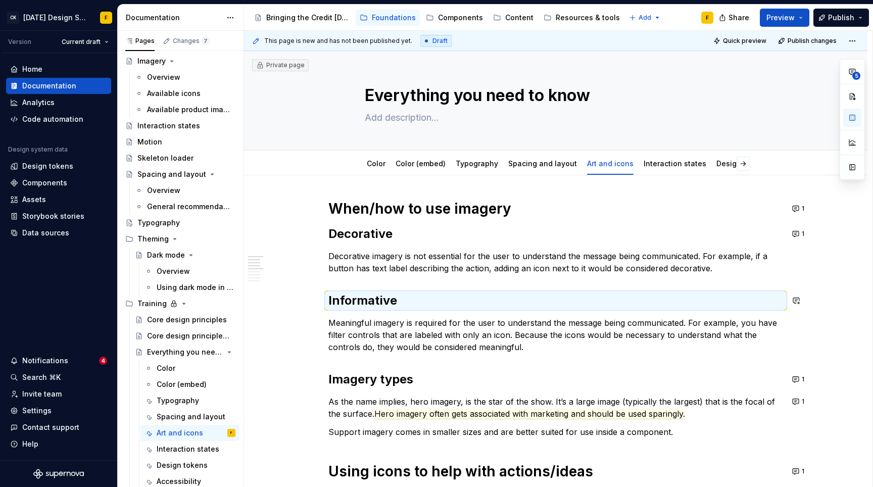
click at [401, 281] on div "When/how to use imagery Decorative Decorative imagery is not essential for the …" at bounding box center [556, 481] width 455 height 562
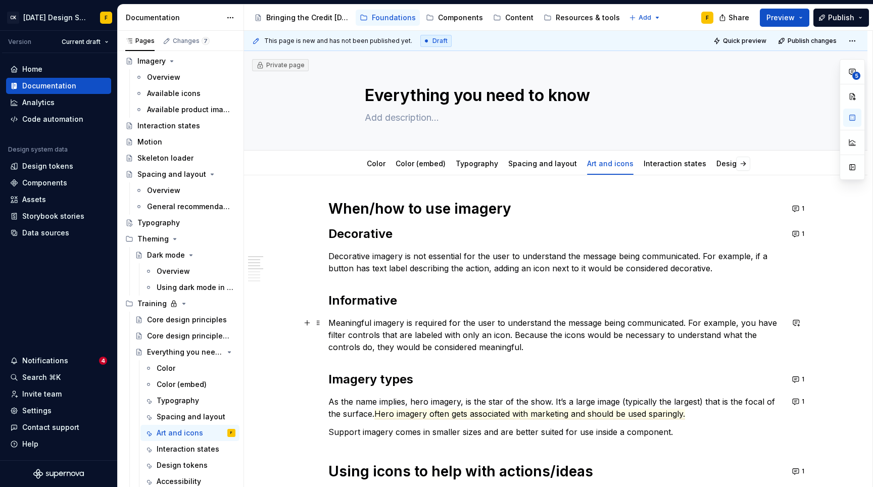
click at [356, 321] on p "Meaningful imagery is required for the user to understand the message being com…" at bounding box center [556, 335] width 455 height 36
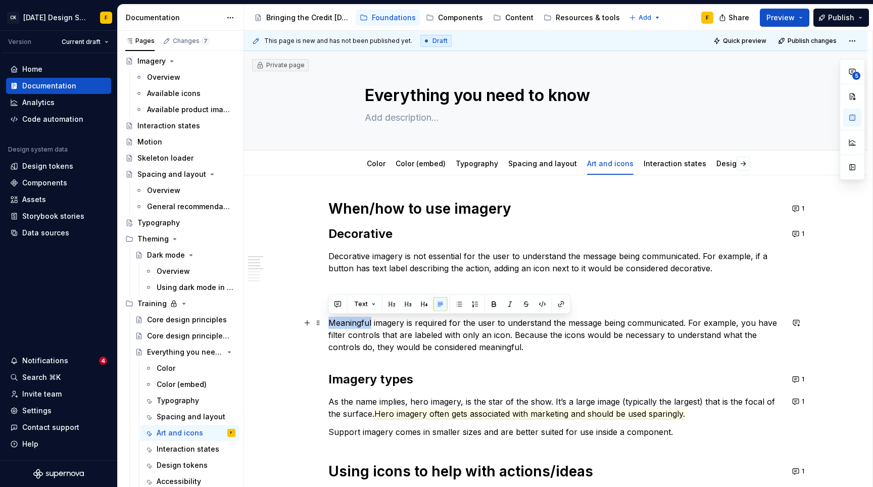
click at [356, 321] on p "Meaningful imagery is required for the user to understand the message being com…" at bounding box center [556, 335] width 455 height 36
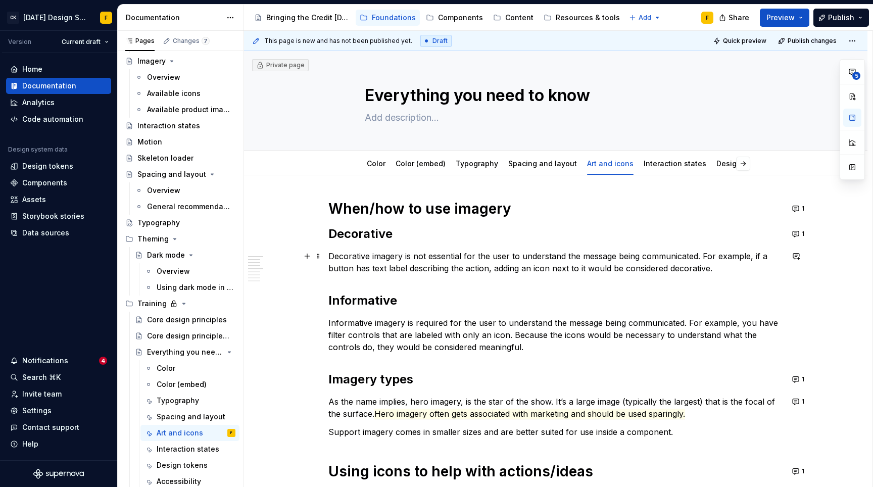
click at [451, 263] on p "Decorative imagery is not essential for the user to understand the message bein…" at bounding box center [556, 262] width 455 height 24
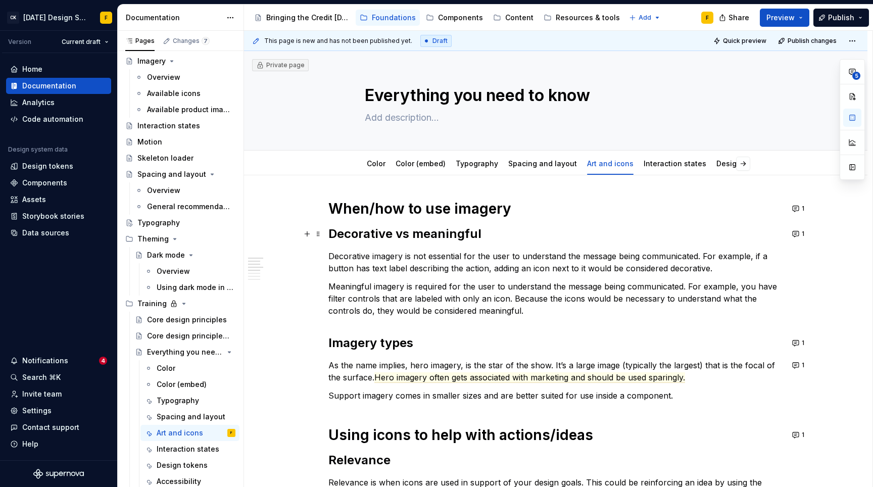
click at [456, 233] on h2 "Decorative vs meaningful" at bounding box center [556, 234] width 455 height 16
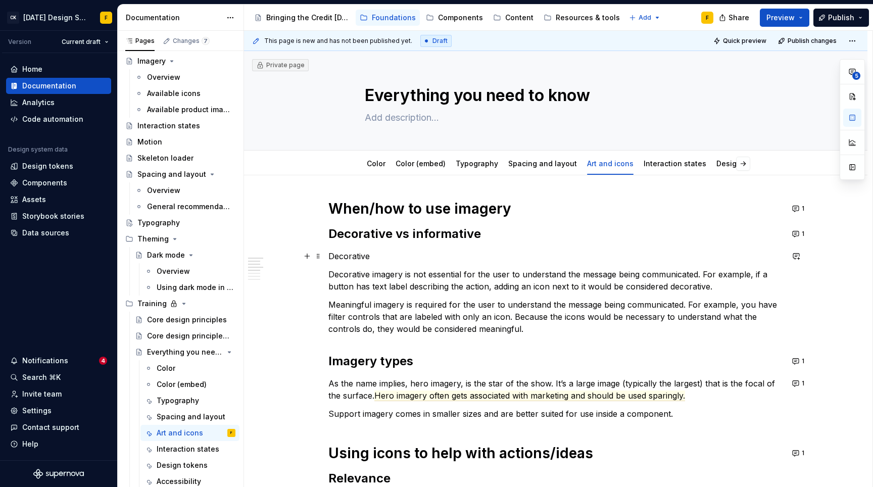
click at [362, 255] on p "Decorative" at bounding box center [556, 256] width 455 height 12
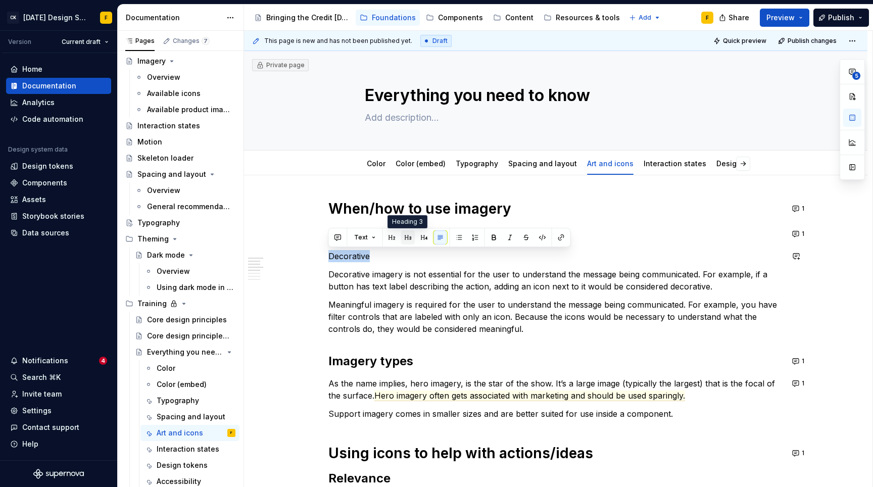
click at [405, 233] on button "button" at bounding box center [408, 237] width 14 height 14
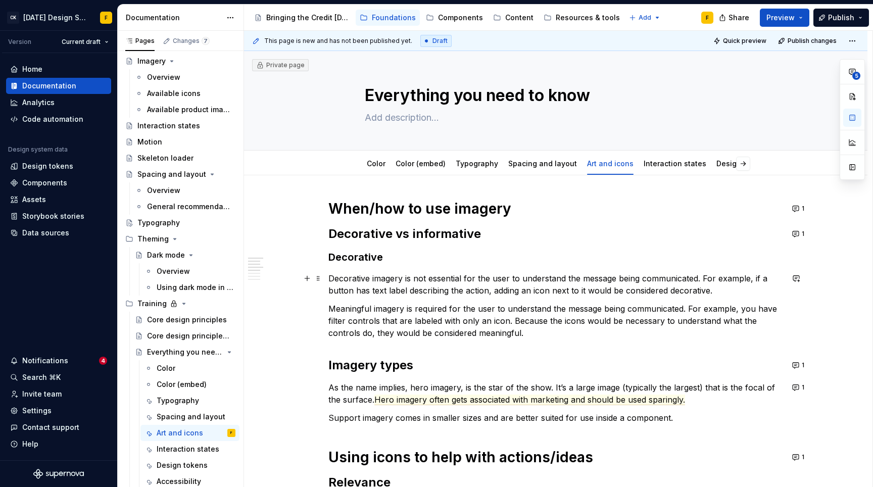
click at [715, 292] on p "Decorative imagery is not essential for the user to understand the message bein…" at bounding box center [556, 284] width 455 height 24
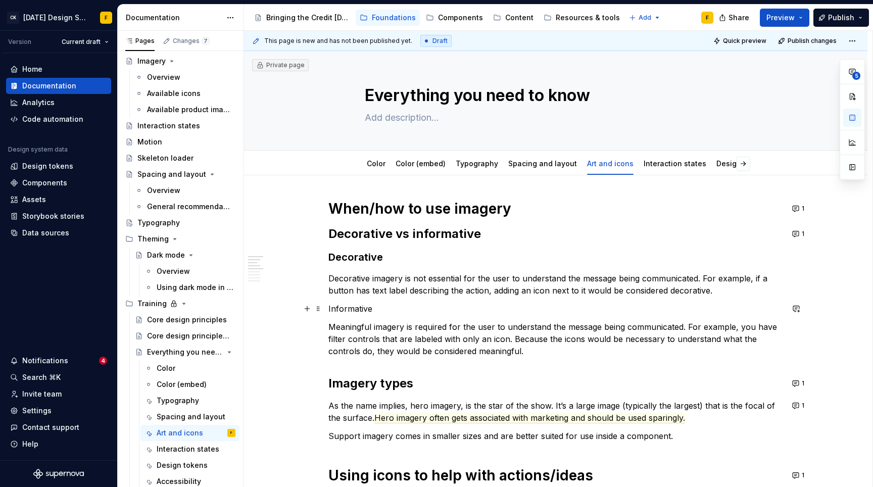
click at [350, 305] on p "Informative" at bounding box center [556, 309] width 455 height 12
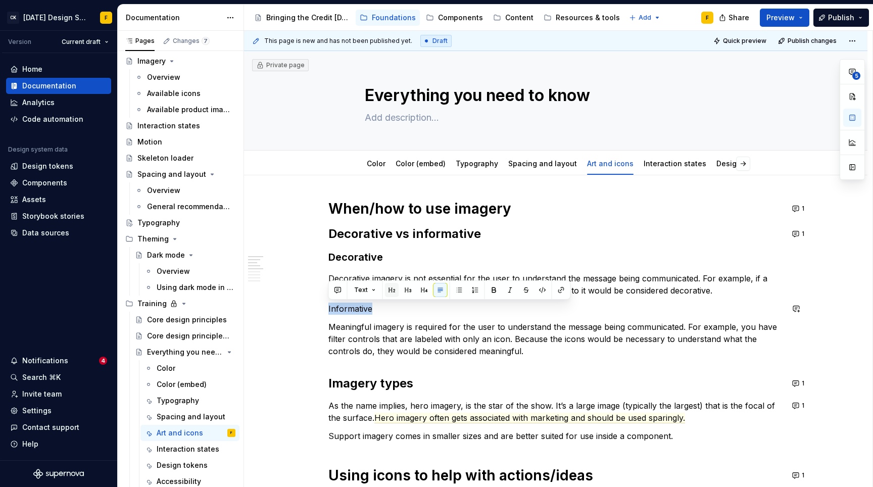
click at [391, 289] on button "button" at bounding box center [392, 290] width 14 height 14
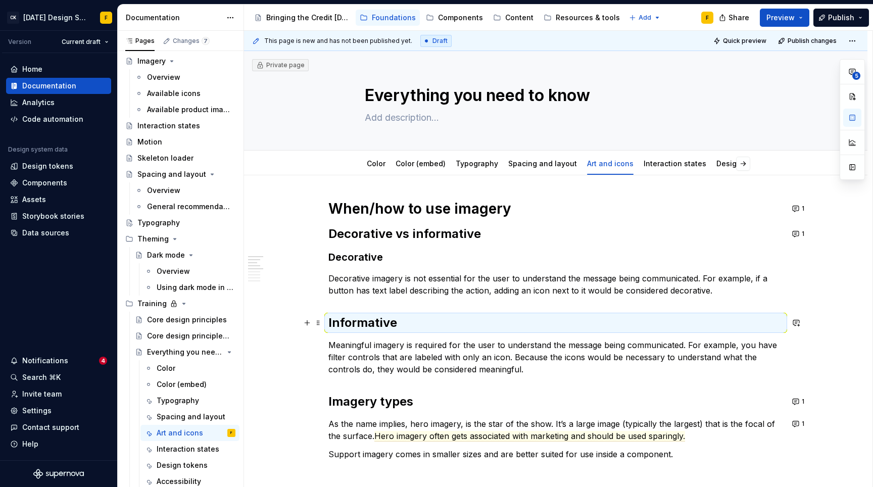
click at [387, 323] on h2 "Informative" at bounding box center [556, 323] width 455 height 16
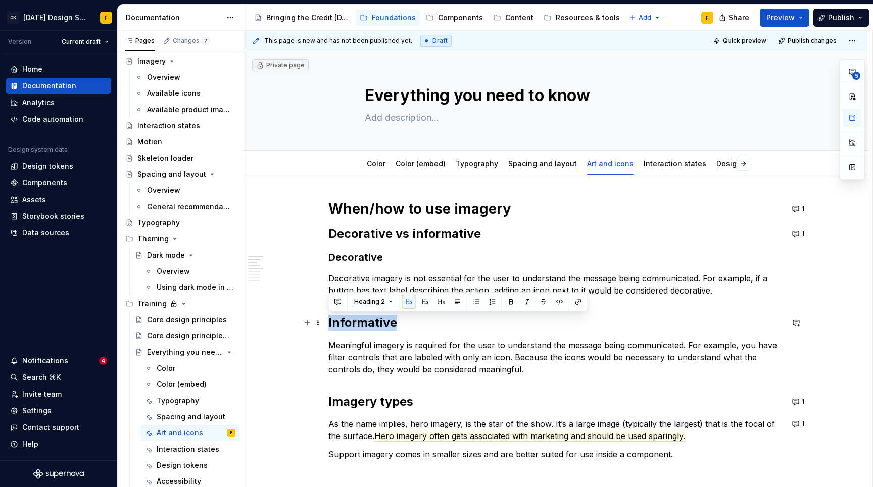
drag, startPoint x: 401, startPoint y: 325, endPoint x: 323, endPoint y: 320, distance: 78.0
click at [425, 297] on button "button" at bounding box center [425, 302] width 14 height 14
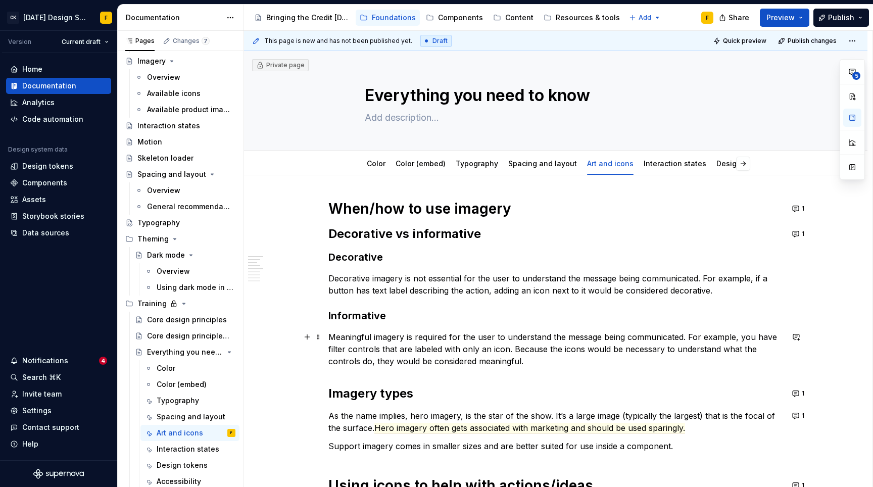
click at [395, 342] on p "Meaningful imagery is required for the user to understand the message being com…" at bounding box center [556, 349] width 455 height 36
click at [345, 334] on p "Meaningful imagery is required for the user to understand the message being com…" at bounding box center [556, 349] width 455 height 36
click at [496, 233] on h2 "Decorative vs informative" at bounding box center [556, 234] width 455 height 16
type textarea "*"
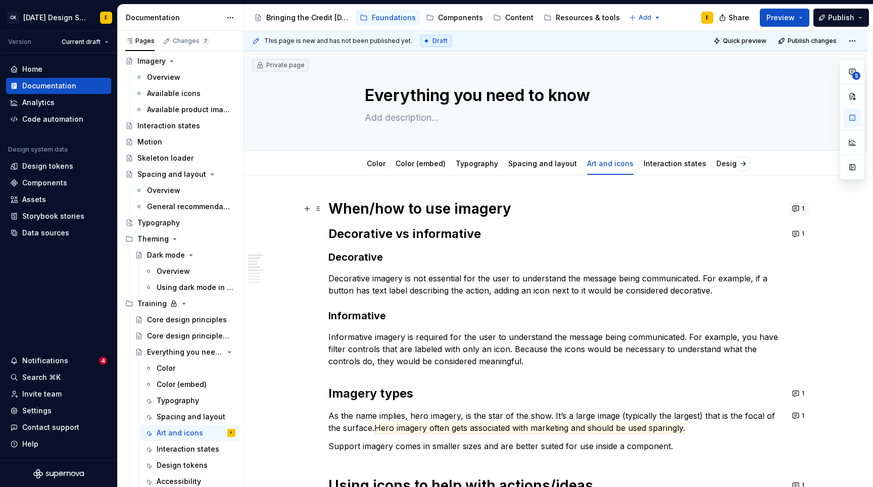
click at [800, 209] on button "1" at bounding box center [799, 209] width 20 height 14
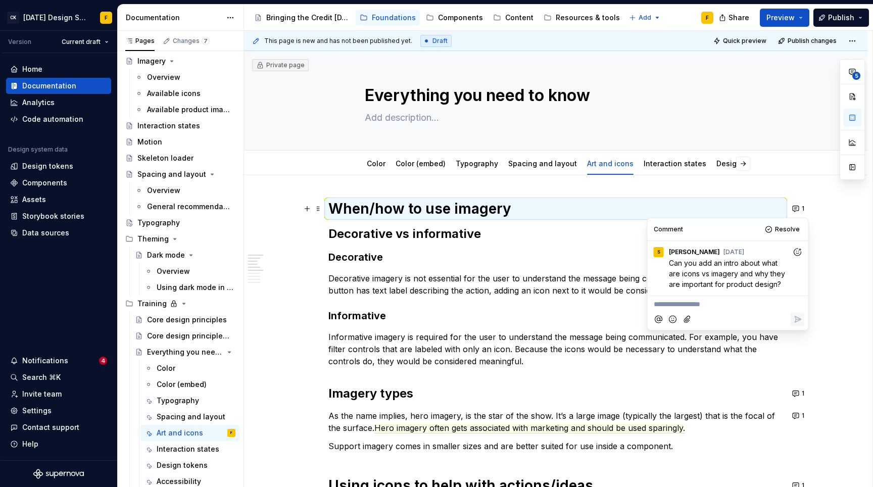
click at [689, 307] on p "**********" at bounding box center [728, 304] width 149 height 11
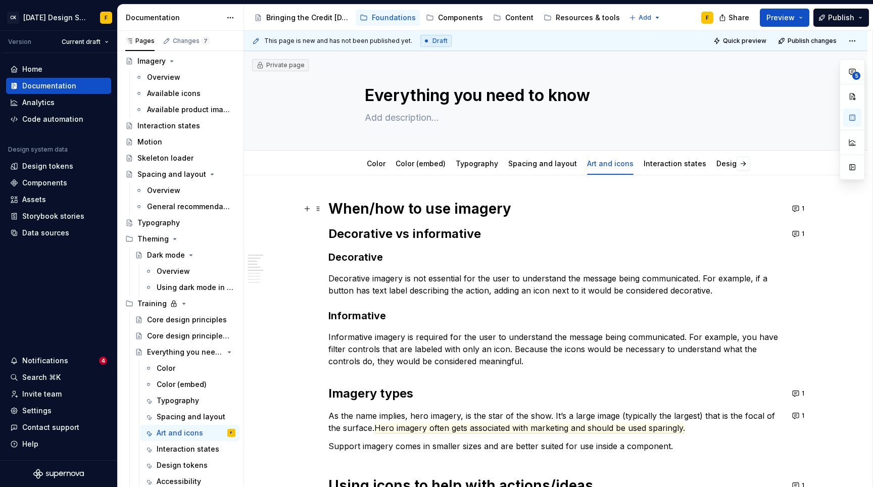
click at [477, 207] on h1 "When/how to use imagery" at bounding box center [556, 209] width 455 height 18
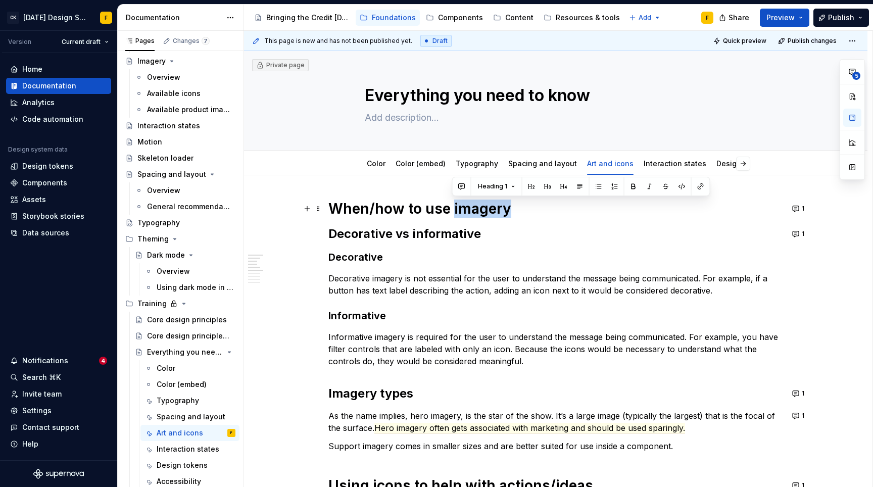
click at [477, 207] on h1 "When/how to use imagery" at bounding box center [556, 209] width 455 height 18
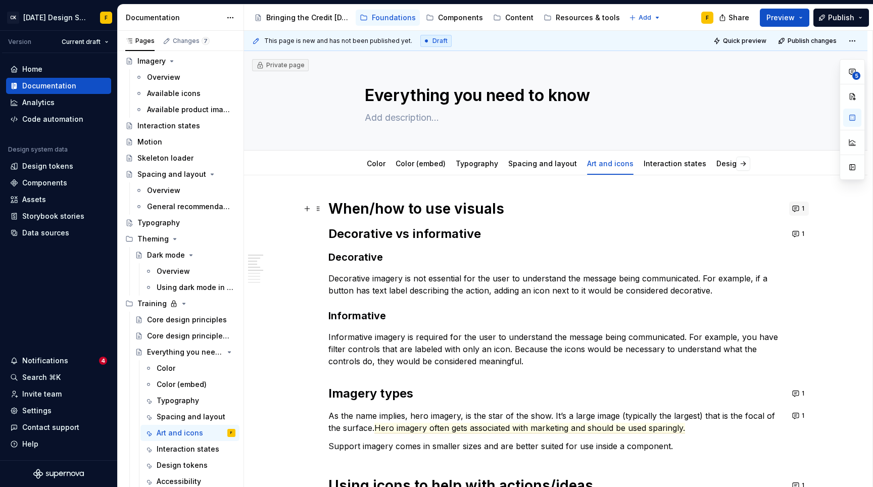
click at [800, 205] on button "1" at bounding box center [799, 209] width 20 height 14
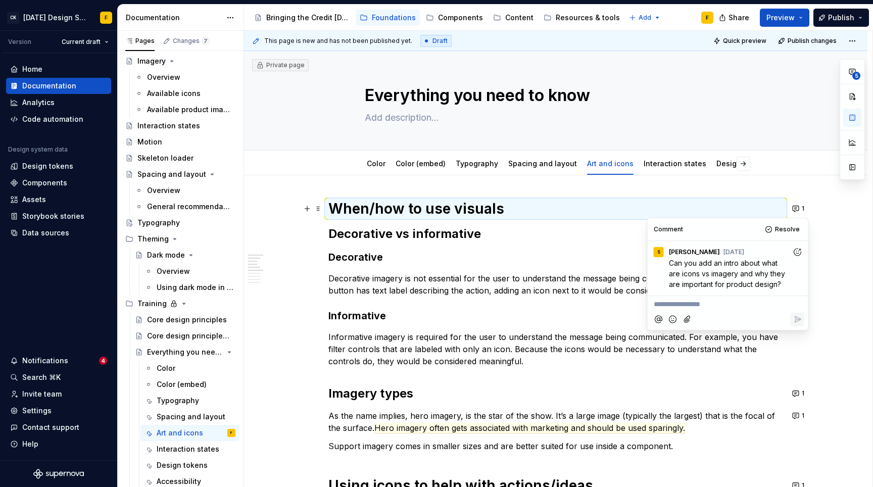
click at [503, 233] on h2 "Decorative vs informative" at bounding box center [556, 234] width 455 height 16
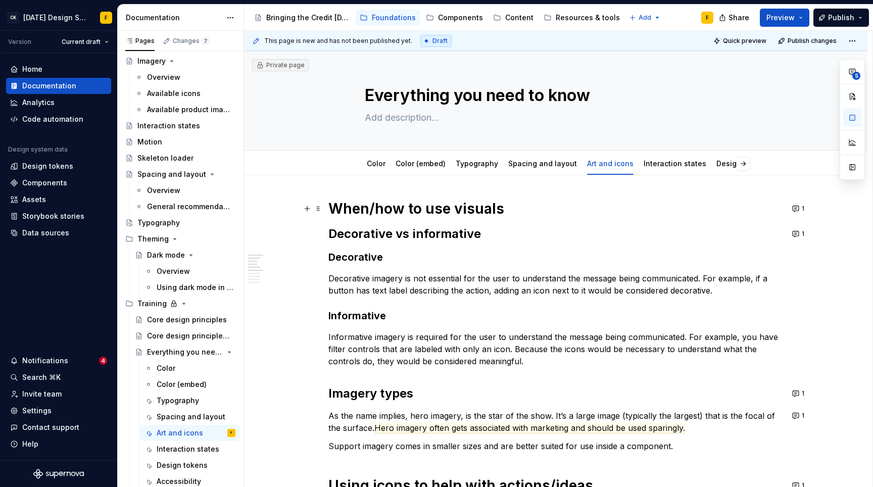
click at [485, 209] on h1 "When/how to use visuals" at bounding box center [556, 209] width 455 height 18
click at [498, 228] on h2 "Decorative vs informative" at bounding box center [556, 234] width 455 height 16
click at [482, 210] on h1 "When/how to use visuals" at bounding box center [556, 209] width 455 height 18
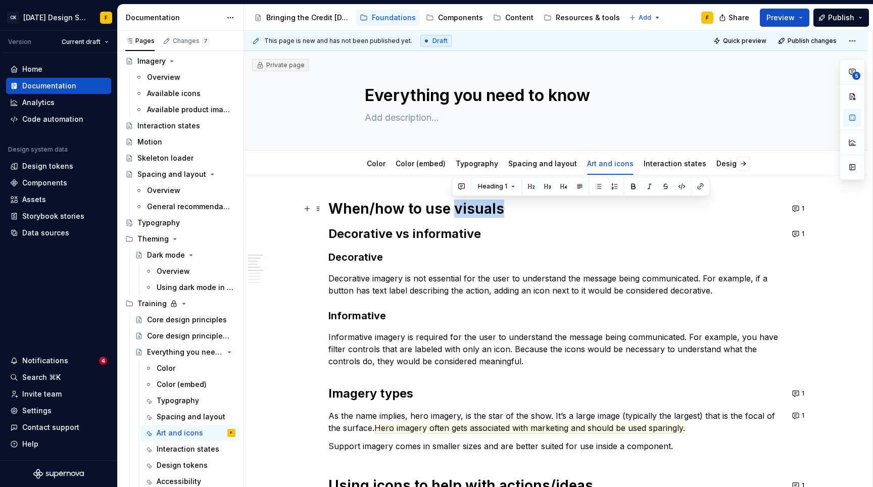
click at [482, 210] on h1 "When/how to use visuals" at bounding box center [556, 209] width 455 height 18
click at [624, 237] on h2 "Decorative vs informative" at bounding box center [556, 234] width 455 height 16
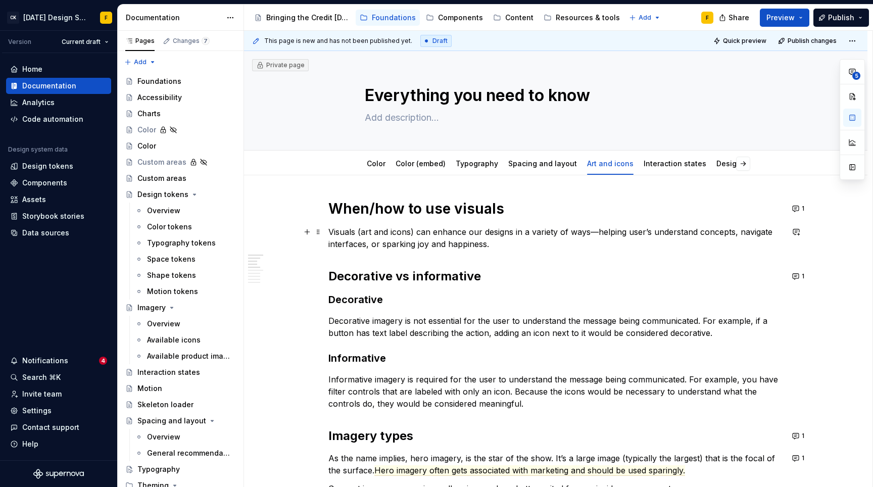
click at [511, 246] on p "Visuals (art and icons) can enhance our designs in a variety of ways—helping us…" at bounding box center [556, 238] width 455 height 24
type textarea "*"
click at [498, 244] on p "Visuals (art and icons) can enhance our designs in a variety of ways—helping us…" at bounding box center [556, 238] width 455 height 24
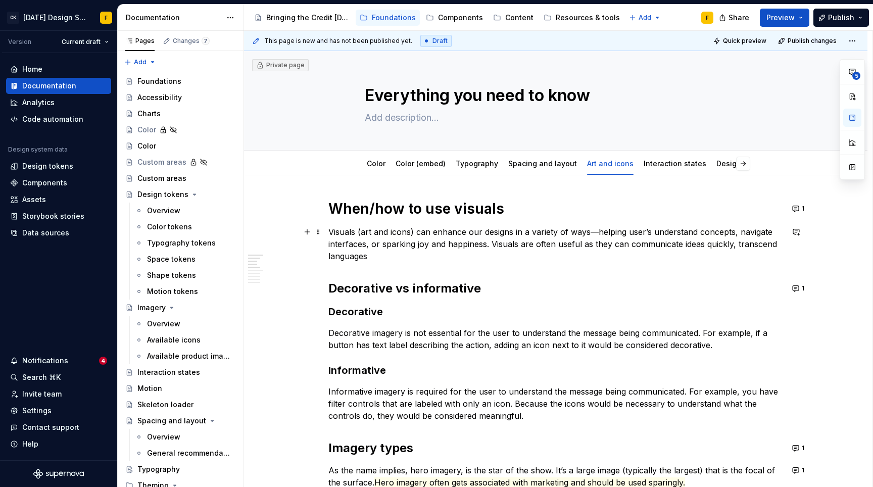
click at [695, 248] on p "Visuals (art and icons) can enhance our designs in a variety of ways—helping us…" at bounding box center [556, 244] width 455 height 36
click at [488, 258] on p "Visuals (art and icons) can enhance our designs in a variety of ways—helping us…" at bounding box center [556, 244] width 455 height 36
click at [525, 242] on p "Visuals (art and icons) can enhance our designs in a variety of ways—helping us…" at bounding box center [556, 244] width 455 height 36
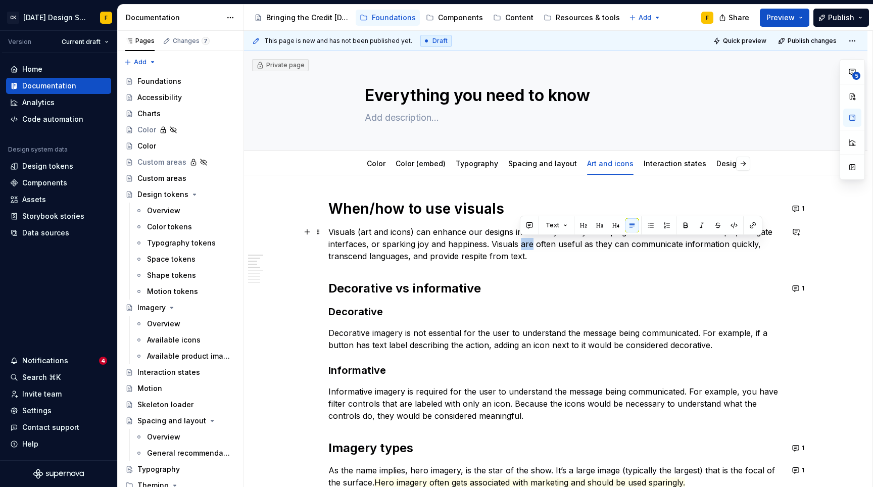
click at [525, 242] on p "Visuals (art and icons) can enhance our designs in a variety of ways—helping us…" at bounding box center [556, 244] width 455 height 36
click at [544, 245] on p "Visuals (art and icons) can enhance our designs in a variety of ways—helping us…" at bounding box center [556, 244] width 455 height 36
click at [491, 244] on p "Visuals (art and icons) can enhance our designs in a variety of ways—helping us…" at bounding box center [556, 244] width 455 height 36
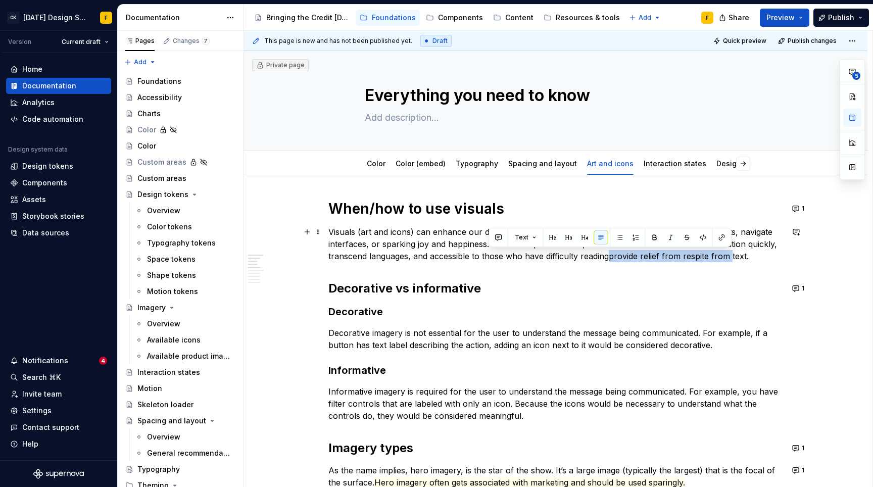
drag, startPoint x: 611, startPoint y: 258, endPoint x: 731, endPoint y: 252, distance: 120.4
click at [731, 252] on p "Visuals (art and icons) can enhance our designs in a variety of ways—helping us…" at bounding box center [556, 244] width 455 height 36
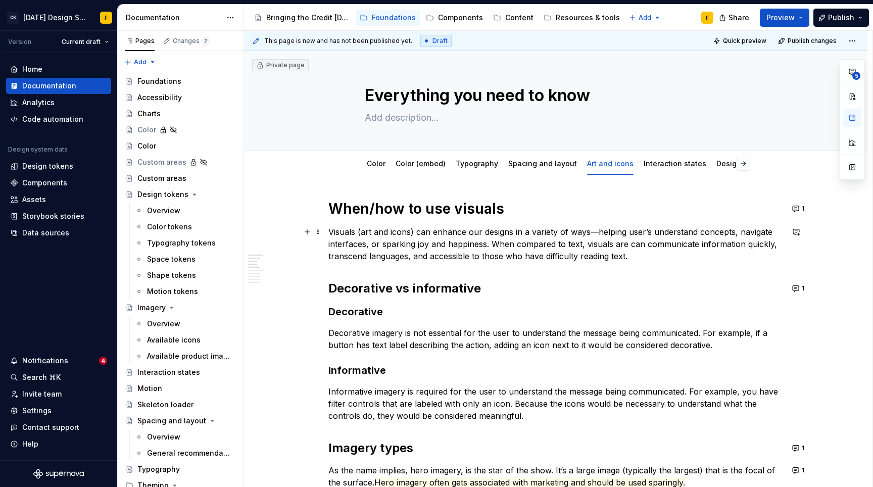
click at [662, 254] on p "Visuals (art and icons) can enhance our designs in a variety of ways—helping us…" at bounding box center [556, 244] width 455 height 36
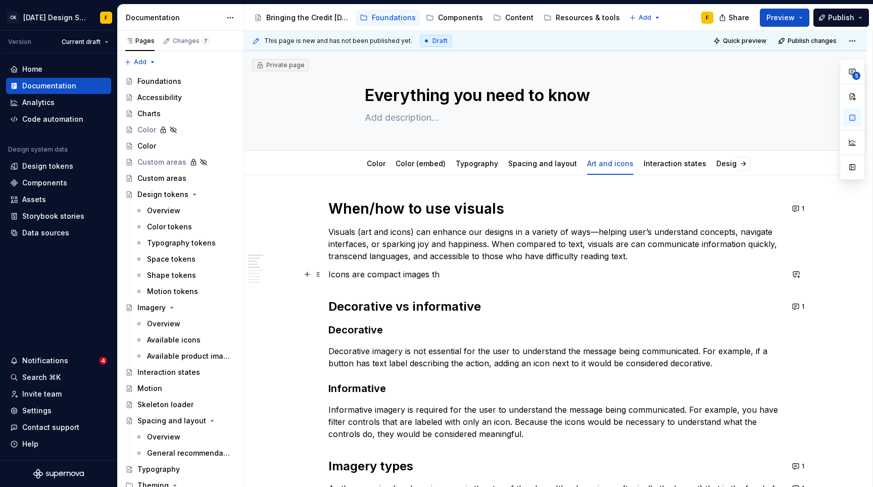
click at [447, 269] on p "Icons are compact images th" at bounding box center [556, 274] width 455 height 12
click at [797, 207] on button "1" at bounding box center [799, 209] width 20 height 14
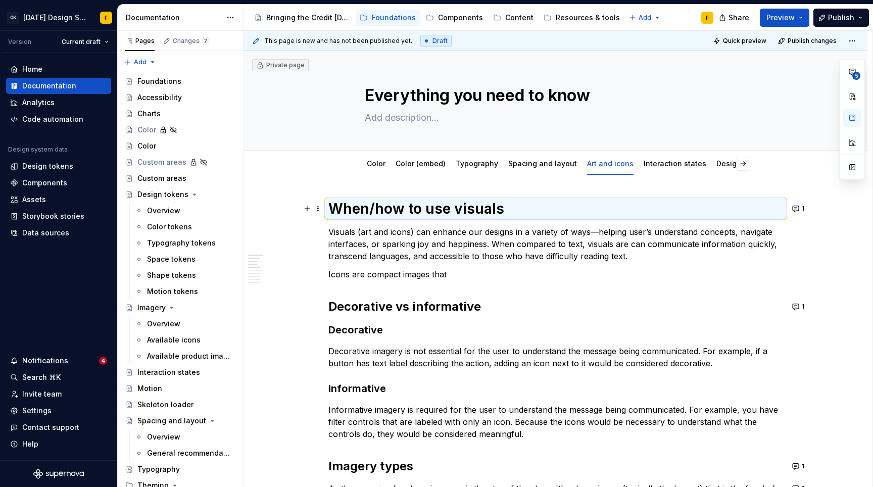
click at [449, 274] on p "Icons are compact images that" at bounding box center [556, 274] width 455 height 12
click at [461, 275] on p "Icons are compact images that" at bounding box center [556, 274] width 455 height 12
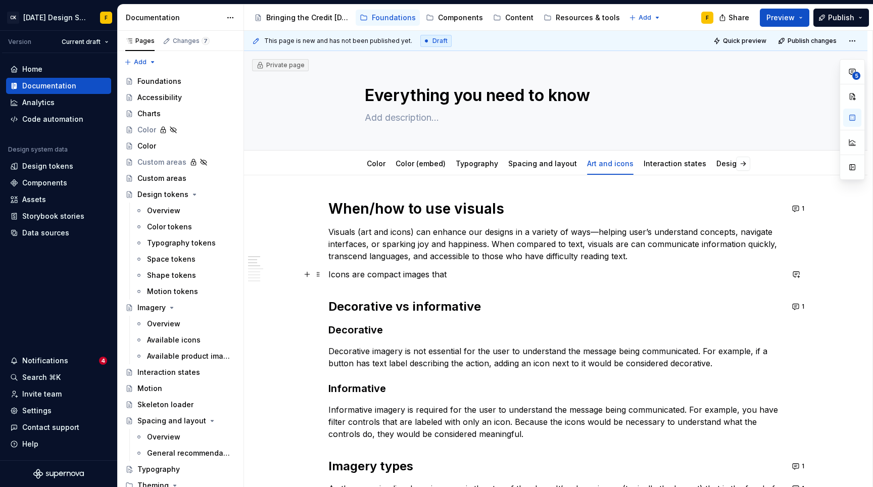
click at [476, 271] on p "Icons are compact images that" at bounding box center [556, 274] width 455 height 12
click at [450, 273] on p "Icons are compact images that r" at bounding box center [556, 274] width 455 height 12
click at [498, 274] on p "Icons are compact images that r" at bounding box center [556, 274] width 455 height 12
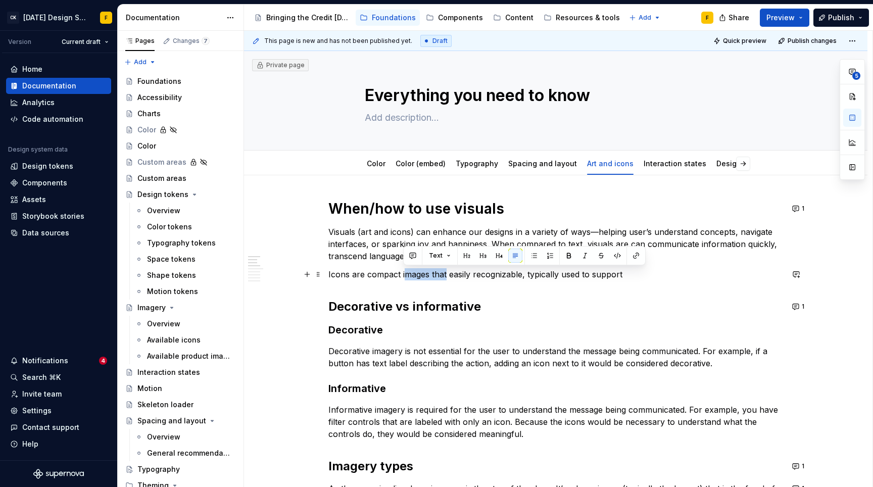
drag, startPoint x: 402, startPoint y: 272, endPoint x: 445, endPoint y: 272, distance: 43.0
click at [445, 272] on p "Icons are compact images that easily recognizable, typically used to support" at bounding box center [556, 274] width 455 height 12
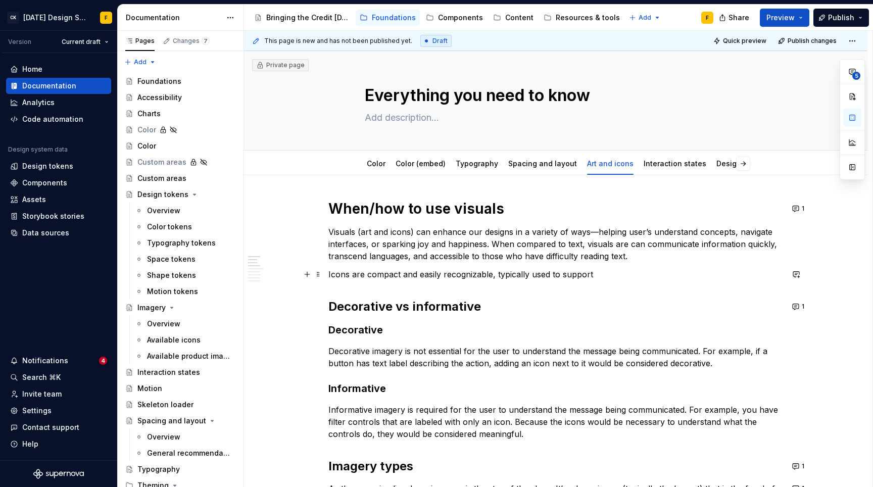
click at [600, 278] on p "Icons are compact and easily recognizable, typically used to support" at bounding box center [556, 274] width 455 height 12
click at [598, 275] on p "Icons are compact and easily recognizable, typically used to support" at bounding box center [556, 274] width 455 height 12
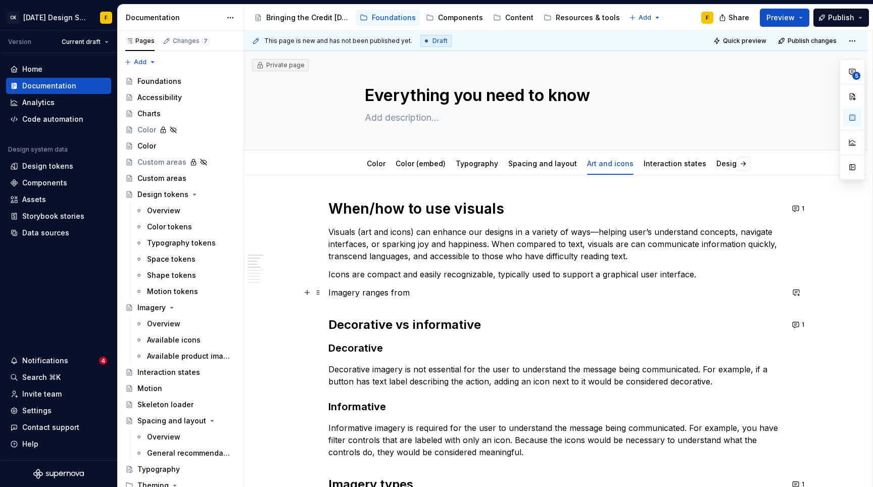
click at [402, 291] on p "Imagery ranges from" at bounding box center [556, 293] width 455 height 12
click at [371, 289] on p "Imagery ranges from" at bounding box center [556, 293] width 455 height 12
click at [372, 294] on p "Imagery helps grab attention and convey emotions and values, typically used to" at bounding box center [556, 293] width 455 height 12
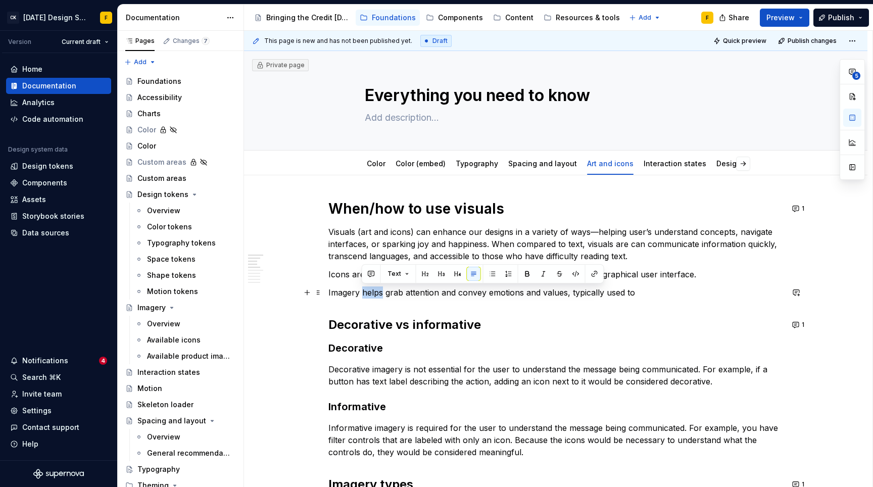
click at [372, 294] on p "Imagery helps grab attention and convey emotions and values, typically used to" at bounding box center [556, 293] width 455 height 12
click at [340, 292] on p "Imagery grabs attention and conveys emotions and values, typically used to" at bounding box center [556, 293] width 455 height 12
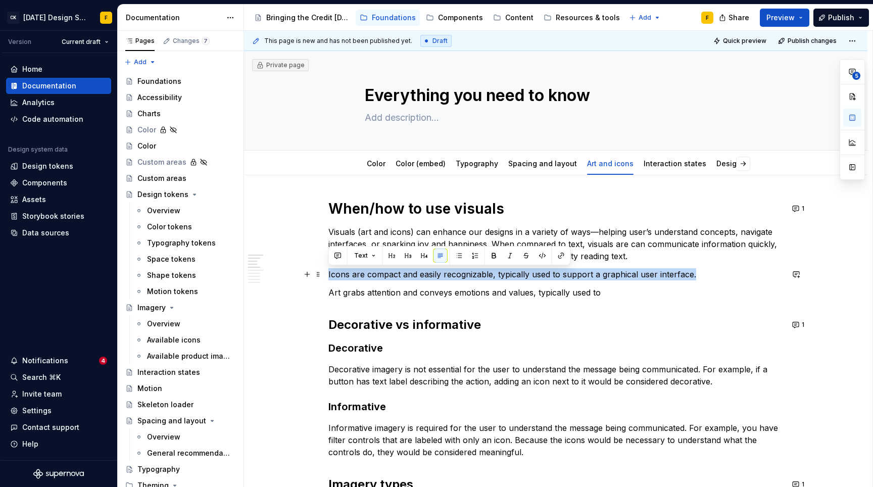
drag, startPoint x: 714, startPoint y: 274, endPoint x: 323, endPoint y: 274, distance: 390.2
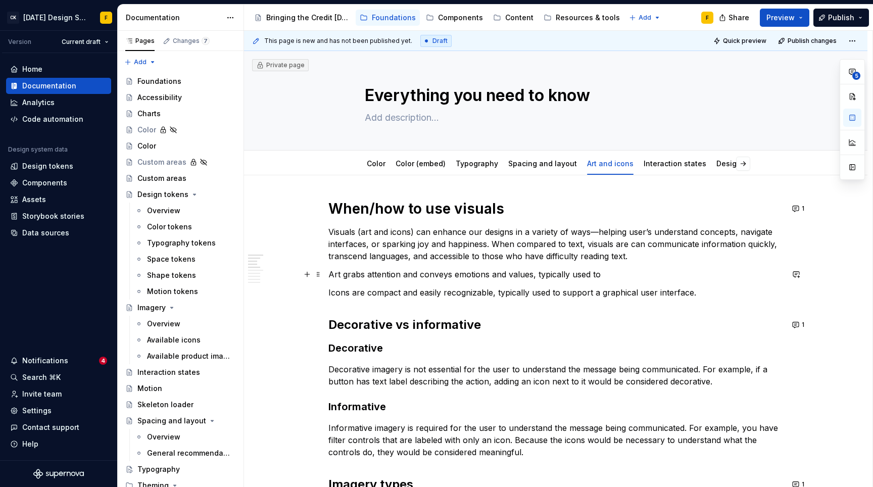
click at [336, 276] on p "Art grabs attention and conveys emotions and values, typically used to" at bounding box center [556, 274] width 455 height 12
click at [338, 292] on p "Icons are compact and easily recognizable, typically used to support a graphica…" at bounding box center [556, 293] width 455 height 12
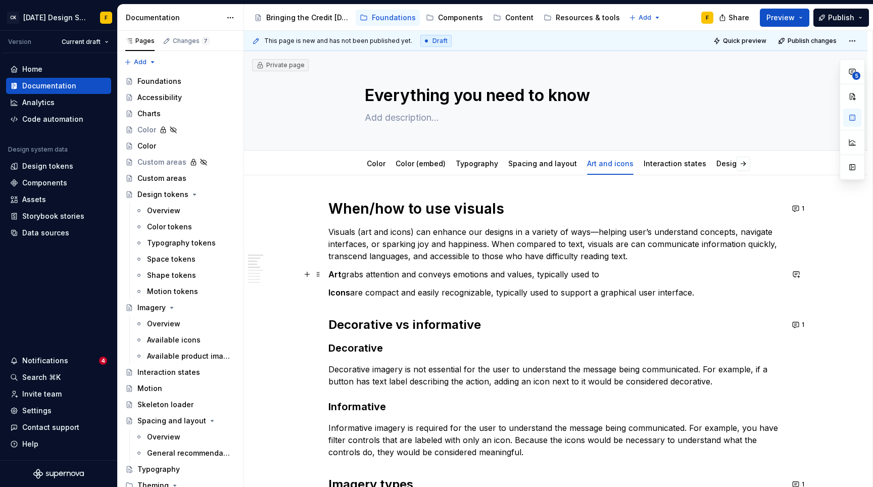
click at [611, 277] on p "Art grabs attention and conveys emotions and values, typically used to" at bounding box center [556, 274] width 455 height 12
click at [799, 209] on button "1" at bounding box center [799, 209] width 20 height 14
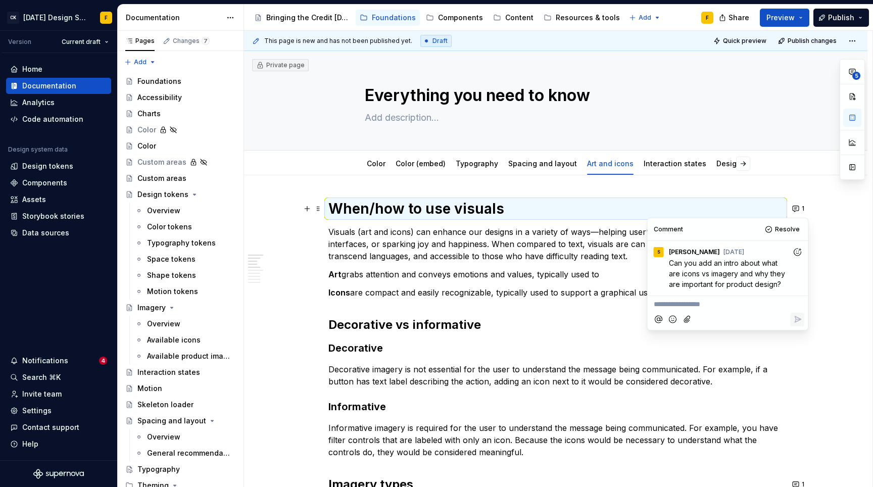
click at [395, 258] on p "Visuals (art and icons) can enhance our designs in a variety of ways—helping us…" at bounding box center [556, 244] width 455 height 36
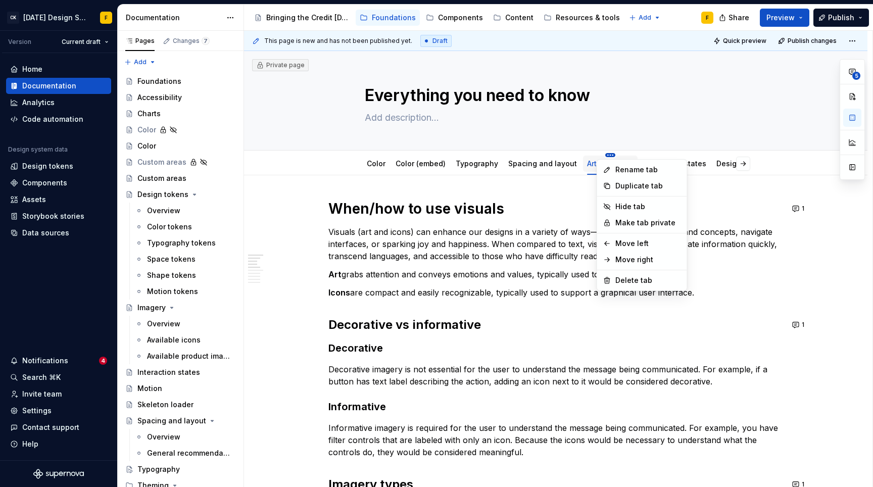
click at [603, 154] on html "CK Karma Design System F Version Current draft Home Documentation Analytics Cod…" at bounding box center [436, 243] width 873 height 487
type textarea "*"
click at [617, 169] on div "Rename tab" at bounding box center [649, 170] width 66 height 10
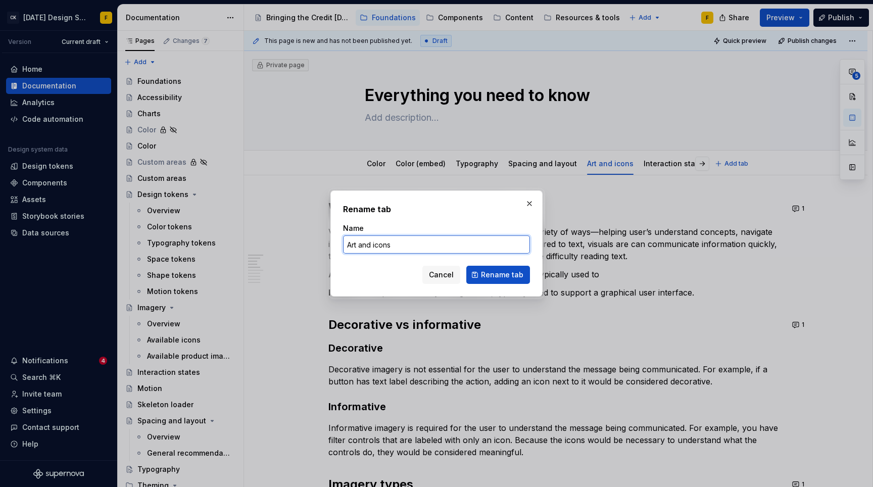
click at [396, 246] on input "Art and icons" at bounding box center [436, 245] width 187 height 18
type input "Visuals"
click at [488, 273] on span "Rename tab" at bounding box center [502, 275] width 42 height 10
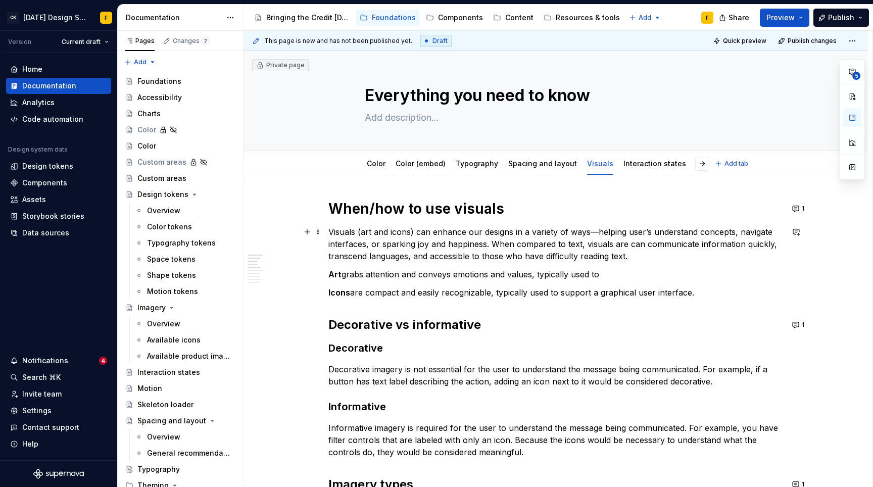
click at [368, 231] on p "Visuals (art and icons) can enhance our designs in a variety of ways—helping us…" at bounding box center [556, 244] width 455 height 36
click at [341, 296] on strong "Icons" at bounding box center [340, 293] width 22 height 10
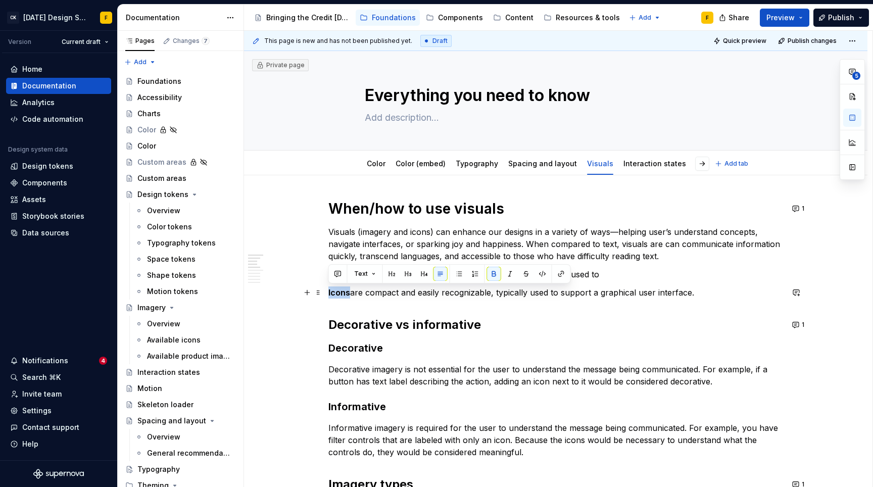
click at [340, 296] on strong "Icons" at bounding box center [340, 293] width 22 height 10
click at [714, 292] on p "Imagery are compact and easily recognizable, typically used to support a graphi…" at bounding box center [556, 293] width 455 height 12
click at [335, 273] on strong "Art" at bounding box center [335, 274] width 13 height 10
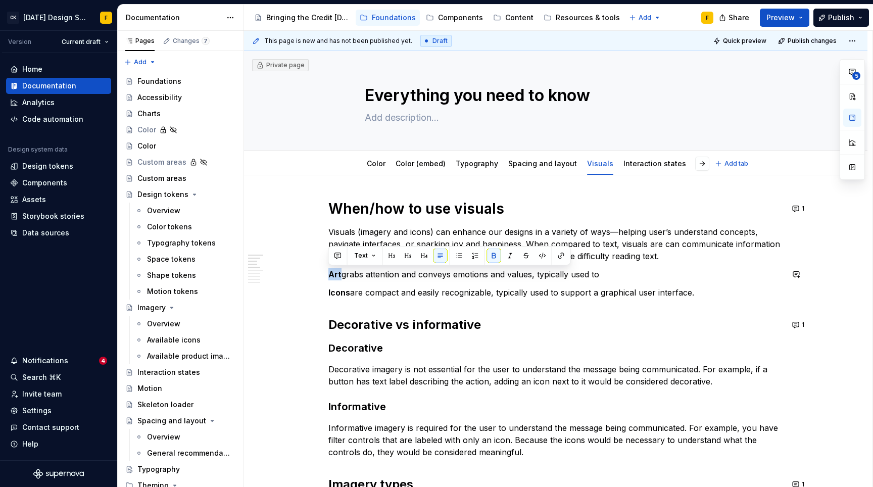
click at [335, 273] on strong "Art" at bounding box center [335, 274] width 13 height 10
click at [537, 290] on p "Icons are compact and easily recognizable, typically used to support a graphica…" at bounding box center [556, 293] width 455 height 12
click at [472, 276] on p "Imagery grabs attention and conveys emotions and values, typically used to" at bounding box center [556, 274] width 455 height 12
click at [631, 276] on p "Imagery grabs attention and conveys emotions and values, typically used to" at bounding box center [556, 274] width 455 height 12
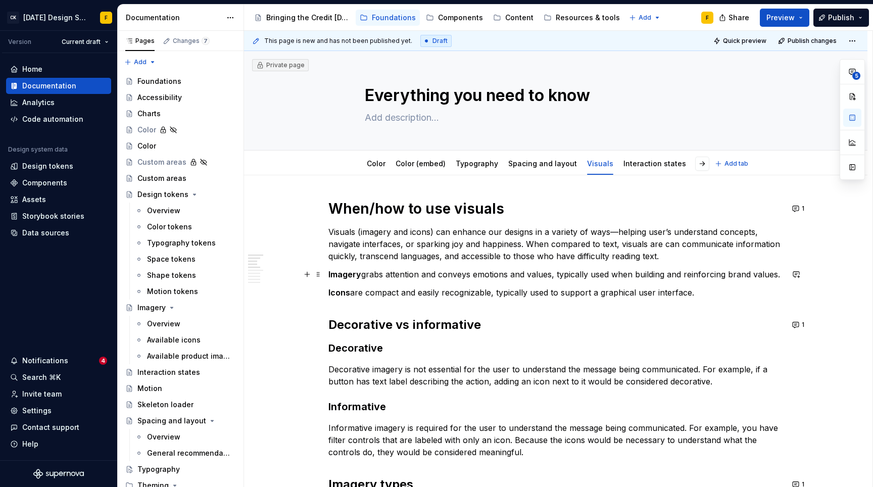
click at [545, 272] on p "Imagery grabs attention and conveys emotions and values, typically used when bu…" at bounding box center [556, 274] width 455 height 12
click at [548, 274] on p "Imagery grabs attention and conveys emotions and values, typically used when bu…" at bounding box center [556, 274] width 455 height 12
click at [764, 271] on p "Imagery grabs attention and conveys emotions and values, typically used when bu…" at bounding box center [556, 274] width 455 height 12
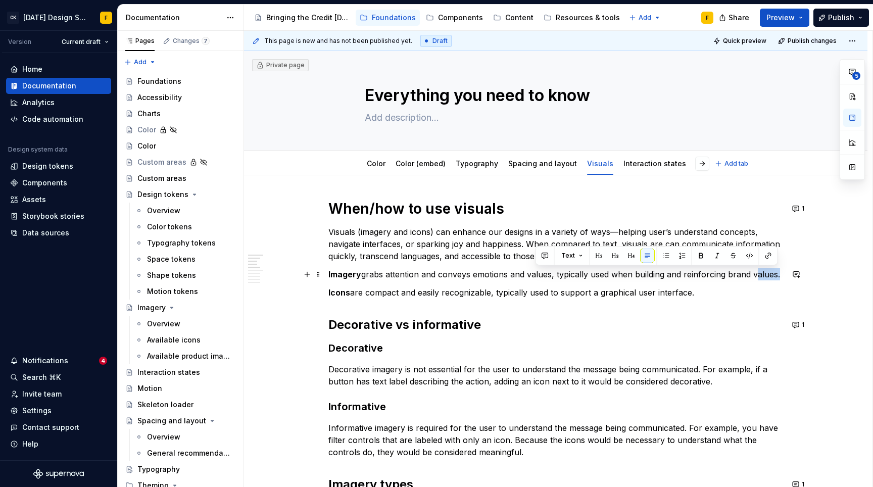
click at [760, 272] on p "Imagery grabs attention and conveys emotions and values, typically used when bu…" at bounding box center [556, 274] width 455 height 12
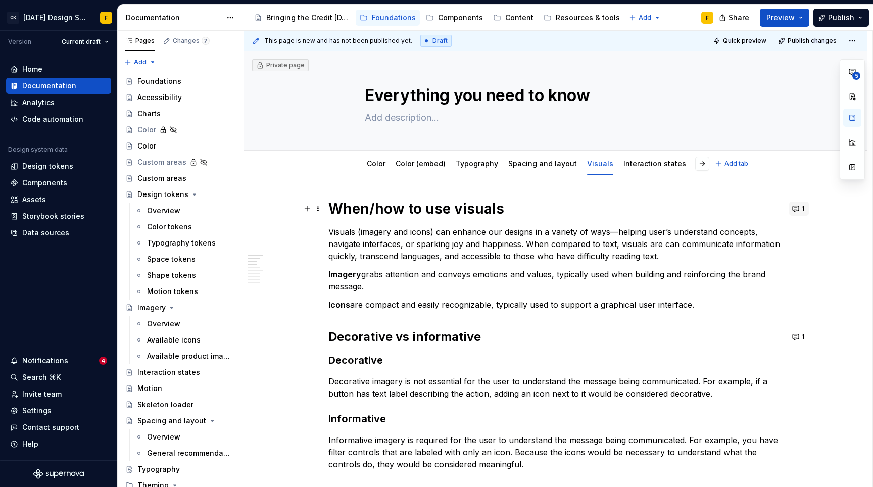
click at [796, 212] on button "1" at bounding box center [799, 209] width 20 height 14
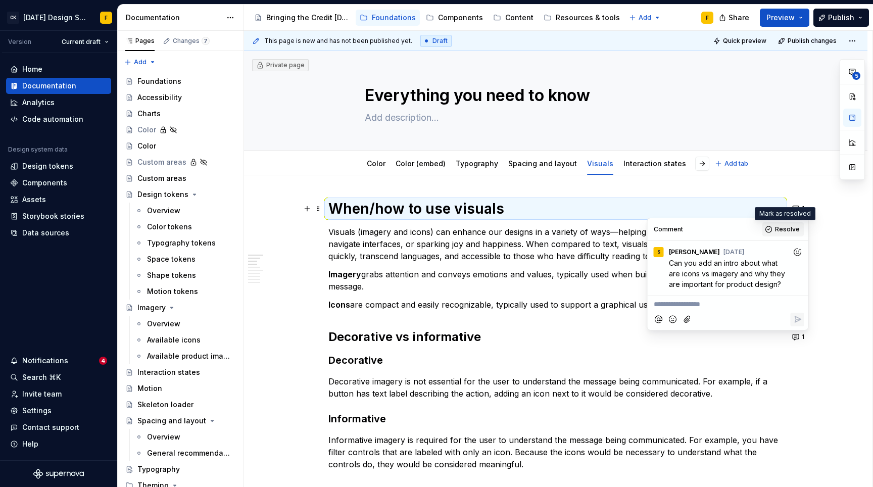
click at [783, 233] on span "Resolve" at bounding box center [787, 229] width 25 height 8
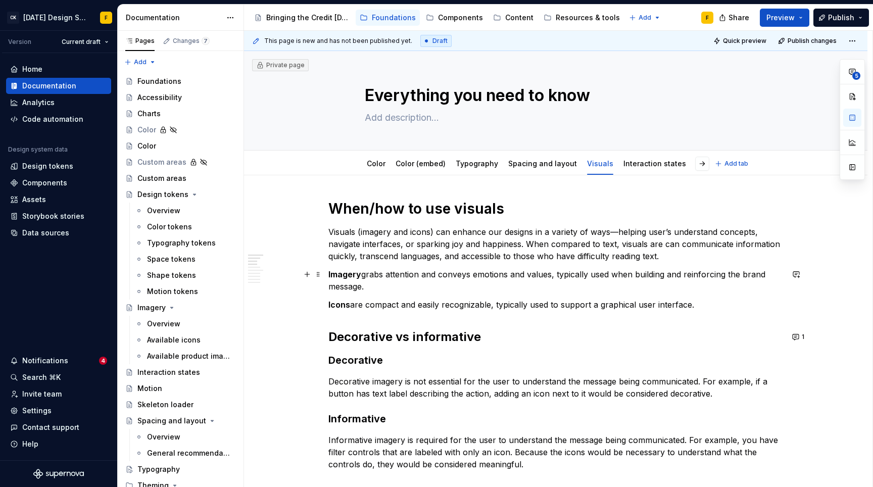
click at [499, 283] on p "Imagery grabs attention and conveys emotions and values, typically used when bu…" at bounding box center [556, 280] width 455 height 24
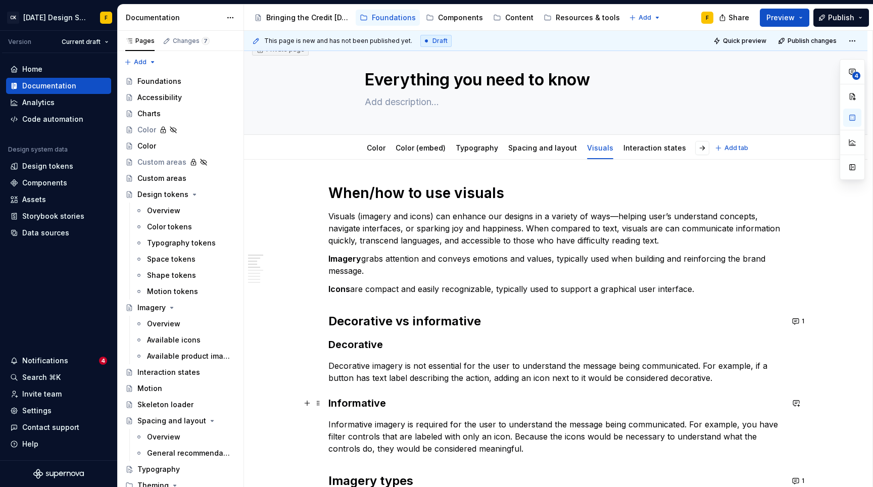
scroll to position [11, 0]
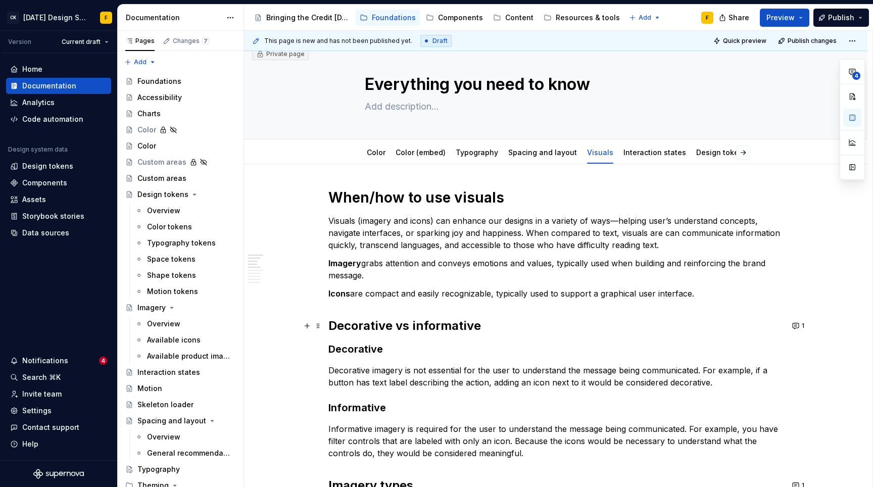
click at [539, 331] on h2 "Decorative vs informative" at bounding box center [556, 326] width 455 height 16
click at [798, 328] on button "1" at bounding box center [799, 326] width 20 height 14
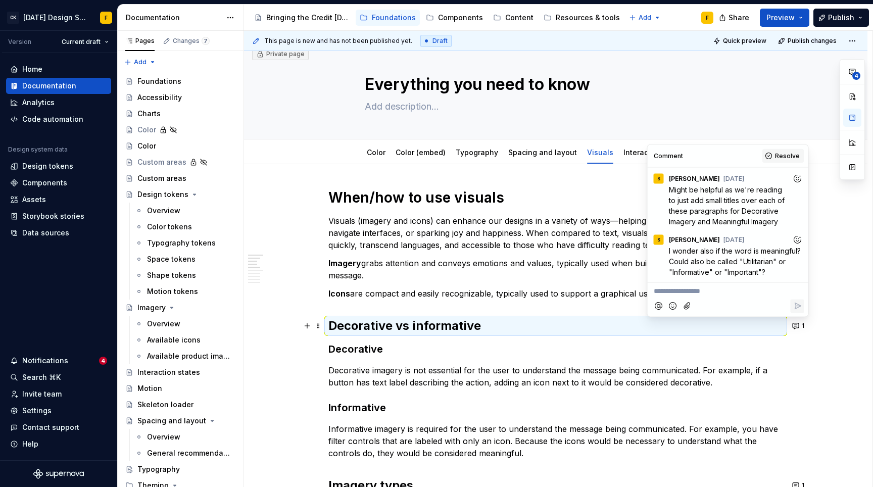
click at [778, 155] on span "Resolve" at bounding box center [787, 156] width 25 height 8
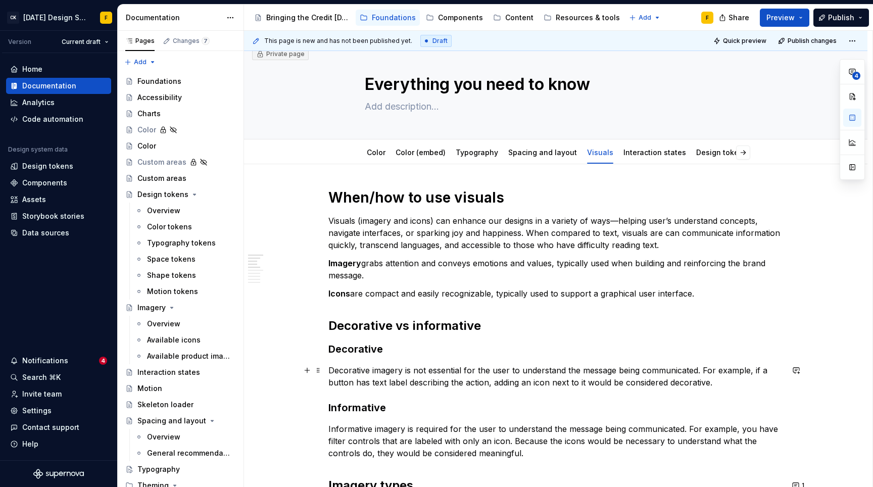
click at [455, 370] on p "Decorative imagery is not essential for the user to understand the message bein…" at bounding box center [556, 376] width 455 height 24
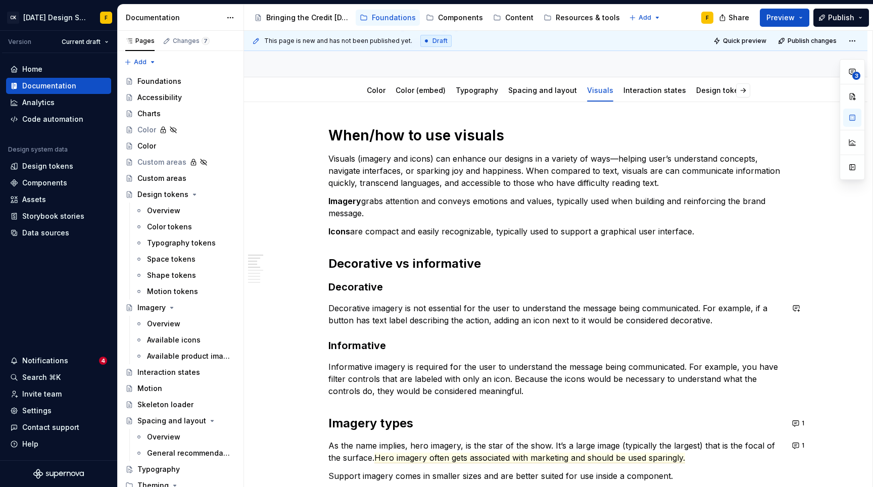
scroll to position [89, 0]
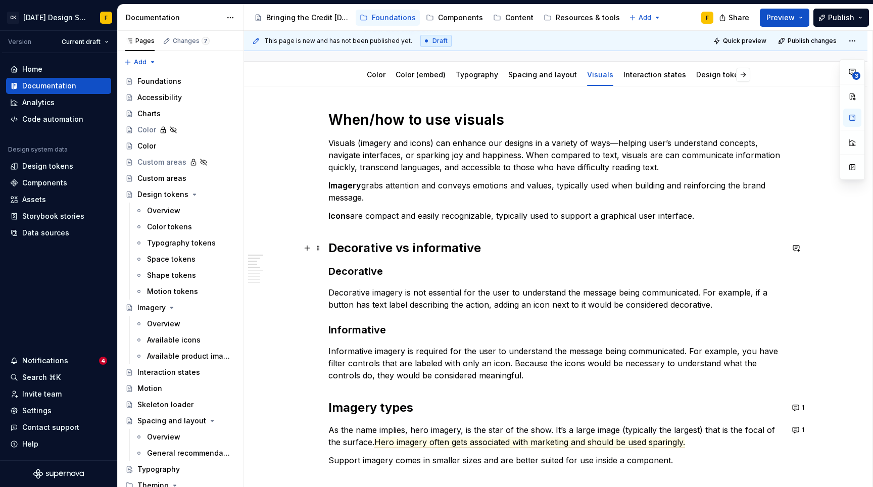
click at [436, 250] on h2 "Decorative vs informative" at bounding box center [556, 248] width 455 height 16
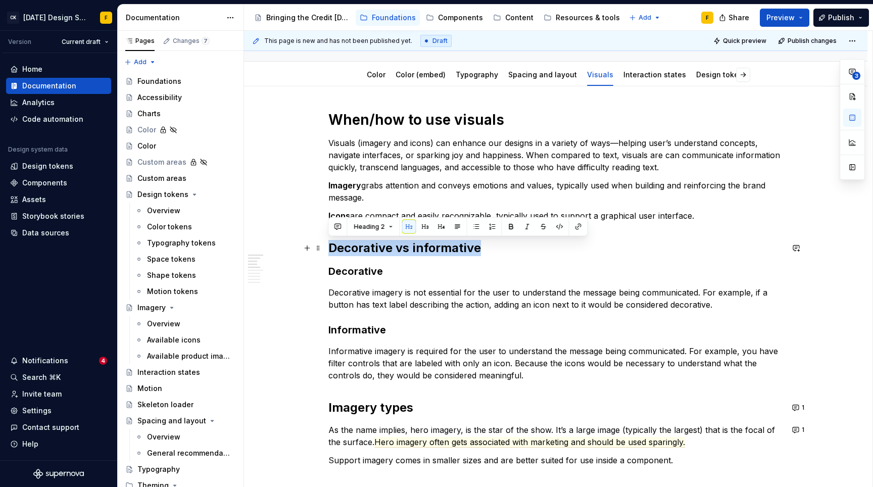
click at [436, 250] on h2 "Decorative vs informative" at bounding box center [556, 248] width 455 height 16
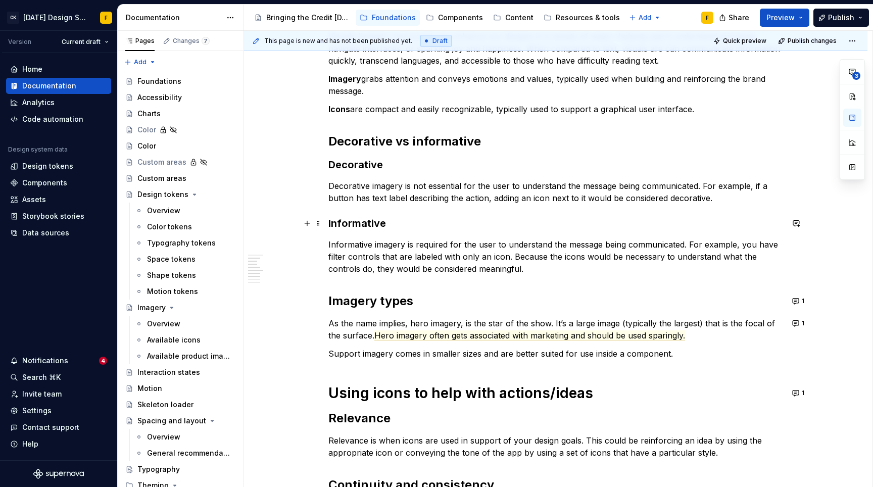
scroll to position [198, 0]
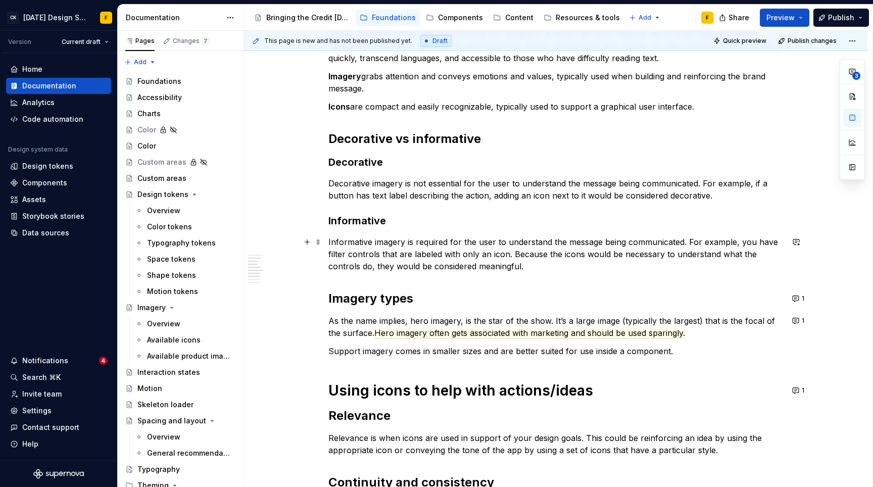
click at [747, 237] on p "Informative imagery is required for the user to understand the message being co…" at bounding box center [556, 254] width 455 height 36
click at [746, 238] on p "Informative imagery is required for the user to understand the message being co…" at bounding box center [556, 254] width 455 height 36
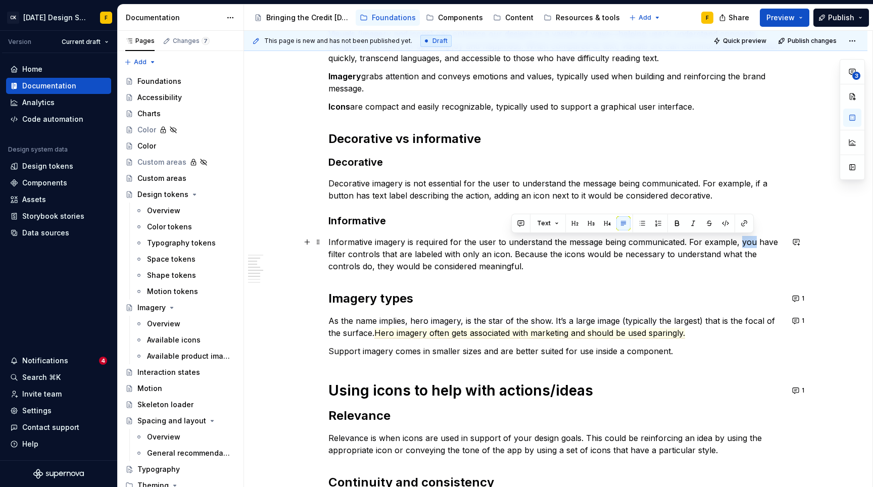
type textarea "*"
click at [568, 265] on p "Informative imagery is required for the user to understand the message being co…" at bounding box center [556, 254] width 455 height 36
click at [746, 244] on p "Informative imagery is required for the user to understand the message being co…" at bounding box center [556, 254] width 455 height 36
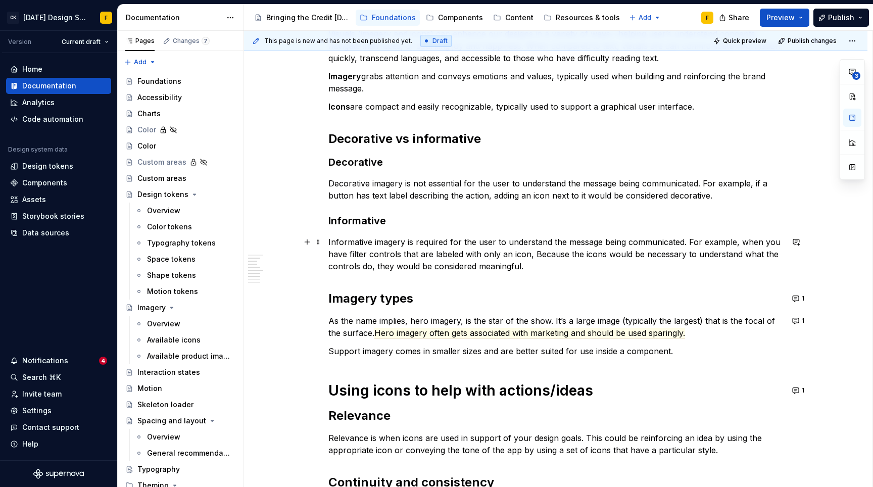
click at [755, 240] on p "Informative imagery is required for the user to understand the message being co…" at bounding box center [556, 254] width 455 height 36
click at [759, 242] on p "Informative imagery is required for the user to understand the message being co…" at bounding box center [556, 254] width 455 height 36
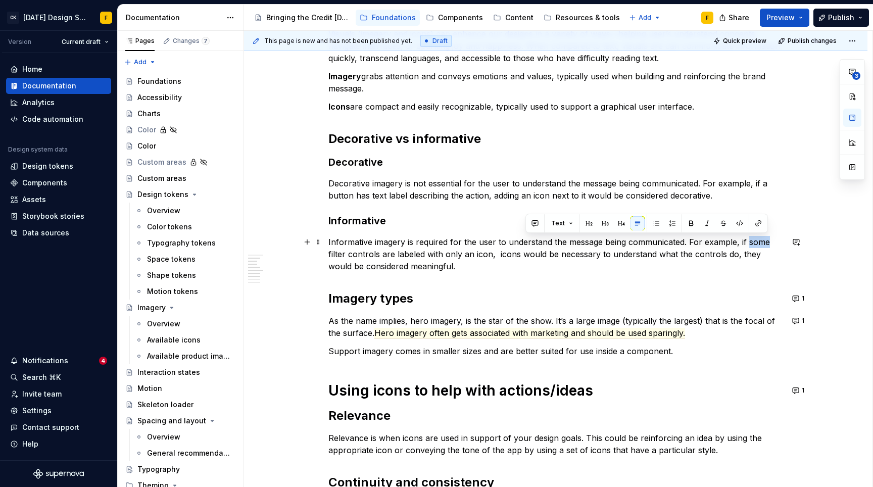
click at [759, 242] on p "Informative imagery is required for the user to understand the message being co…" at bounding box center [556, 254] width 455 height 36
click at [747, 241] on p "Informative imagery is required for the user to understand the message being co…" at bounding box center [556, 254] width 455 height 36
click at [471, 255] on p "Informative imagery is required for the user to understand the message being co…" at bounding box center [556, 254] width 455 height 36
click at [474, 256] on p "Informative imagery is required for the user to understand the message being co…" at bounding box center [556, 254] width 455 height 36
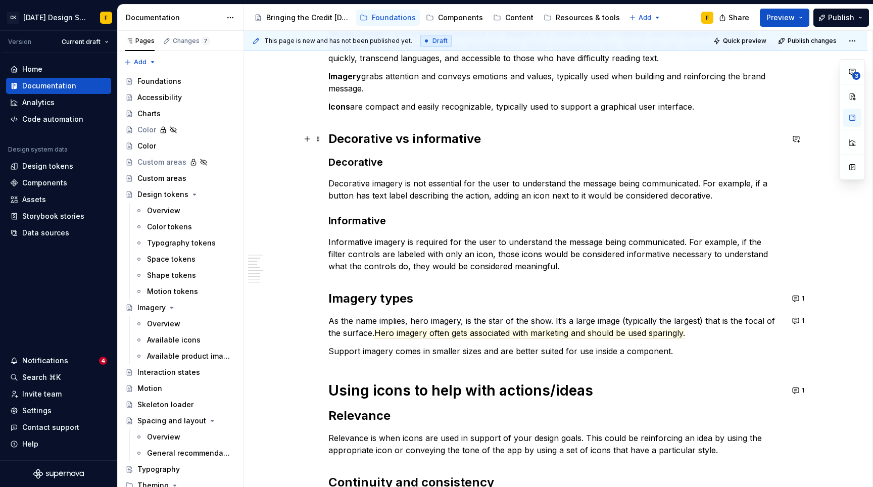
click at [446, 132] on h2 "Decorative vs informative" at bounding box center [556, 139] width 455 height 16
click at [364, 220] on h3 "Informative" at bounding box center [556, 221] width 455 height 14
click at [359, 244] on p "Informative imagery is required for the user to understand the message being co…" at bounding box center [556, 254] width 455 height 36
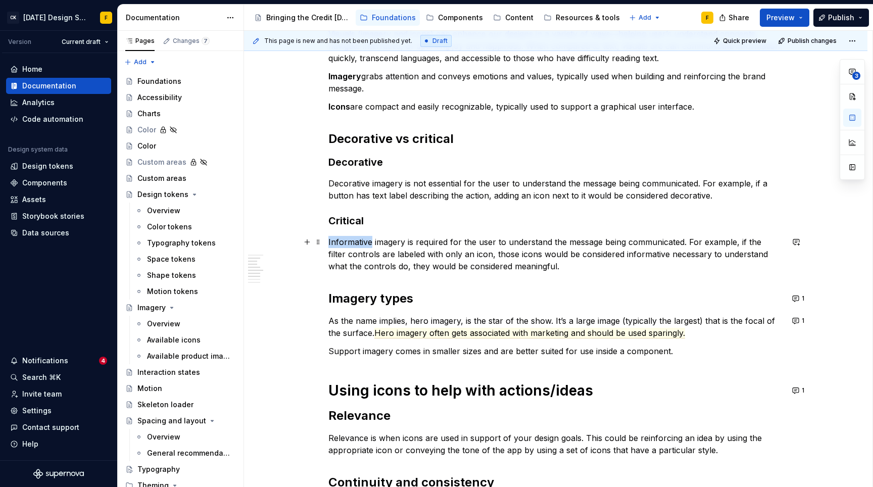
click at [359, 244] on p "Informative imagery is required for the user to understand the message being co…" at bounding box center [556, 254] width 455 height 36
click at [612, 253] on p "Critical imagery is required for the user to understand the message being commu…" at bounding box center [556, 254] width 455 height 36
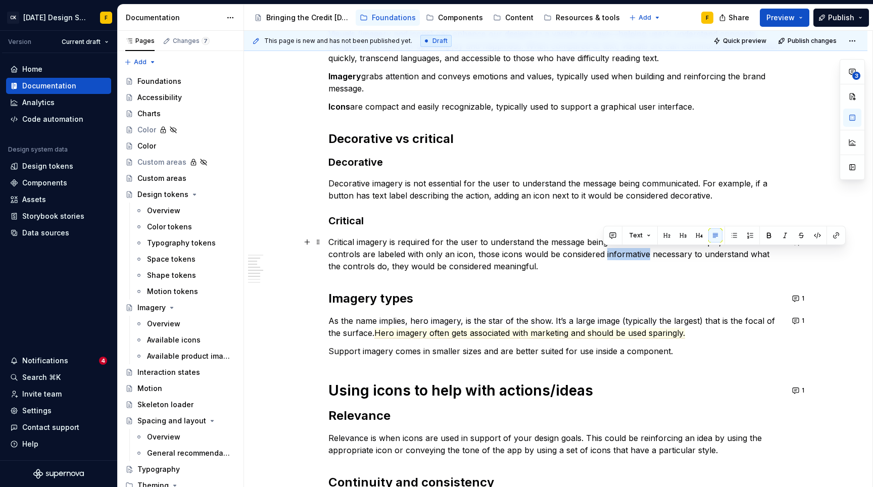
click at [612, 253] on p "Critical imagery is required for the user to understand the message being commu…" at bounding box center [556, 254] width 455 height 36
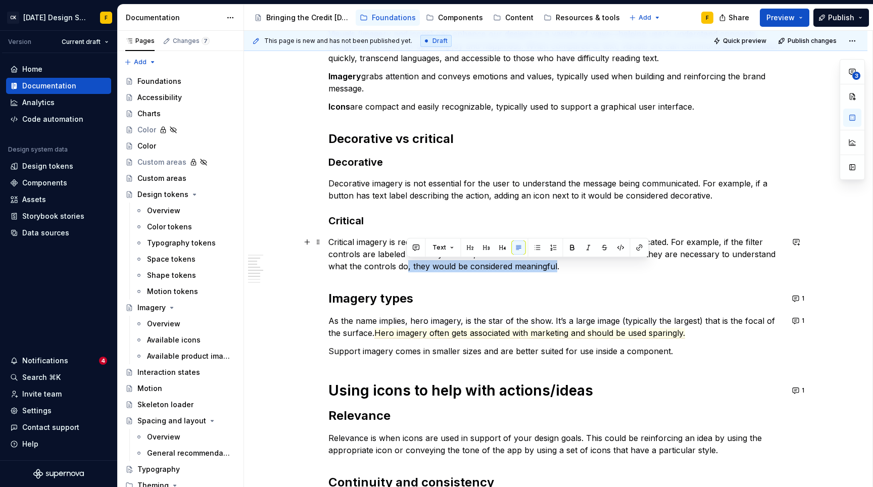
drag, startPoint x: 405, startPoint y: 265, endPoint x: 555, endPoint y: 263, distance: 149.6
click at [555, 263] on p "Critical imagery is required for the user to understand the message being commu…" at bounding box center [556, 254] width 455 height 36
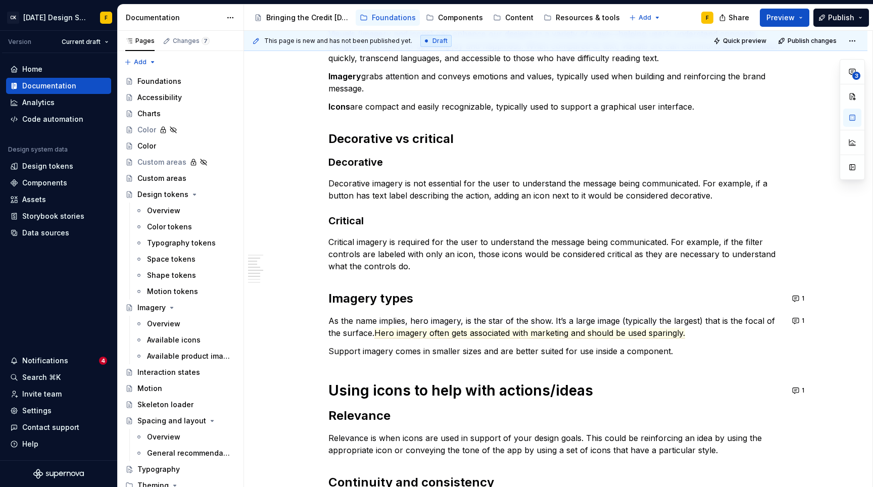
click at [527, 311] on div "When/how to use visuals Visuals (imagery and icons) can enhance our designs in …" at bounding box center [556, 341] width 455 height 679
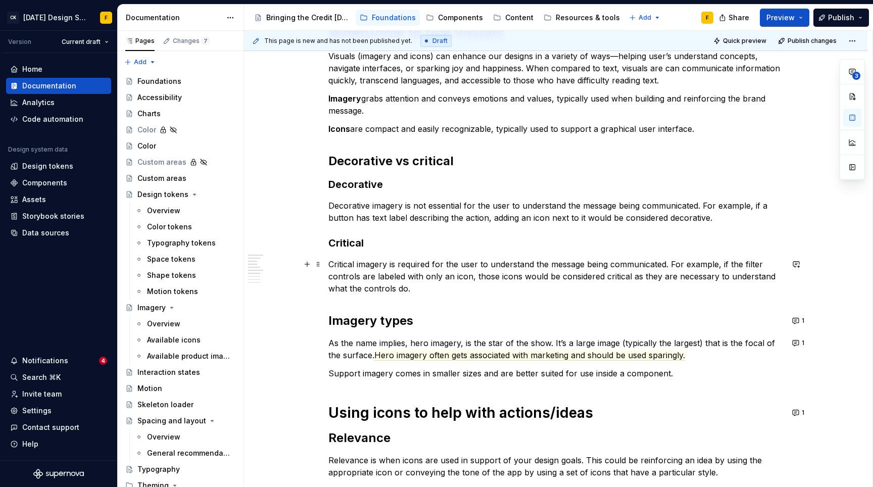
scroll to position [199, 0]
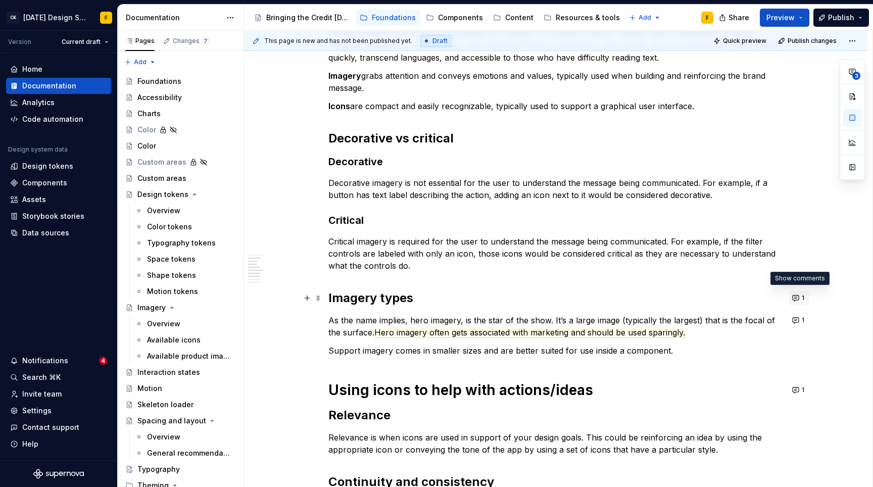
click at [794, 296] on button "1" at bounding box center [799, 298] width 20 height 14
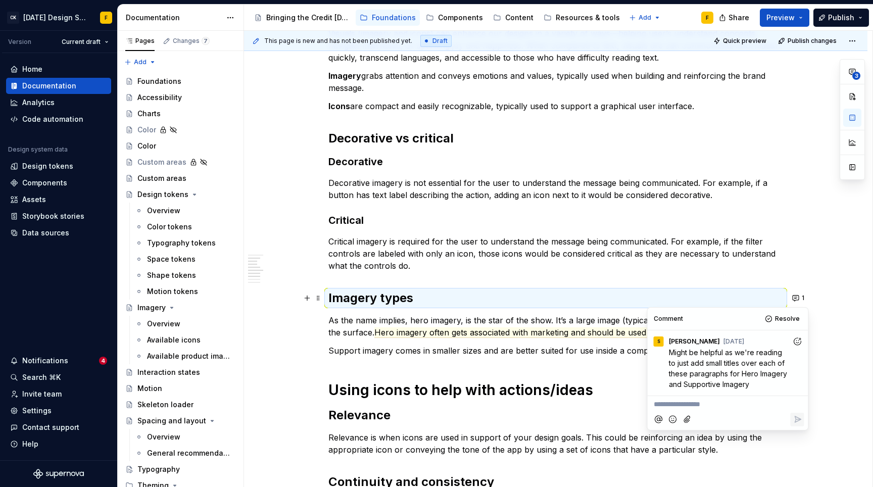
click at [349, 328] on p "As the name implies, hero imagery, is the star of the show. It’s a large image …" at bounding box center [556, 326] width 455 height 24
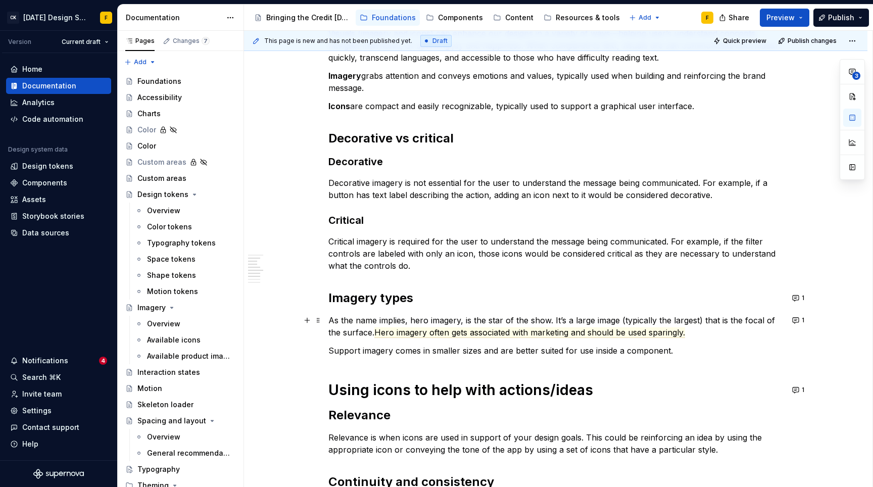
click at [330, 321] on p "As the name implies, hero imagery, is the star of the show. It’s a large image …" at bounding box center [556, 326] width 455 height 24
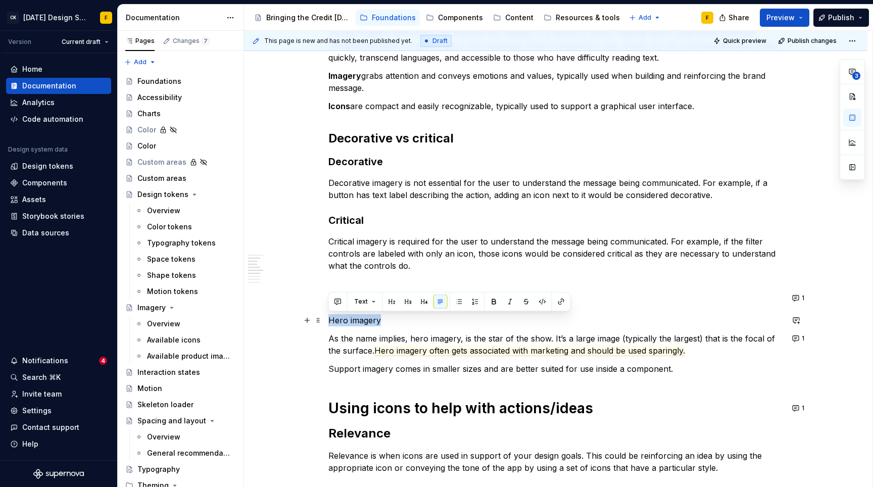
drag, startPoint x: 370, startPoint y: 320, endPoint x: 327, endPoint y: 322, distance: 43.0
click at [327, 322] on div "When/how to use visuals Visuals (imagery and icons) can enhance our designs in …" at bounding box center [556, 417] width 624 height 880
click at [408, 304] on button "button" at bounding box center [408, 302] width 14 height 14
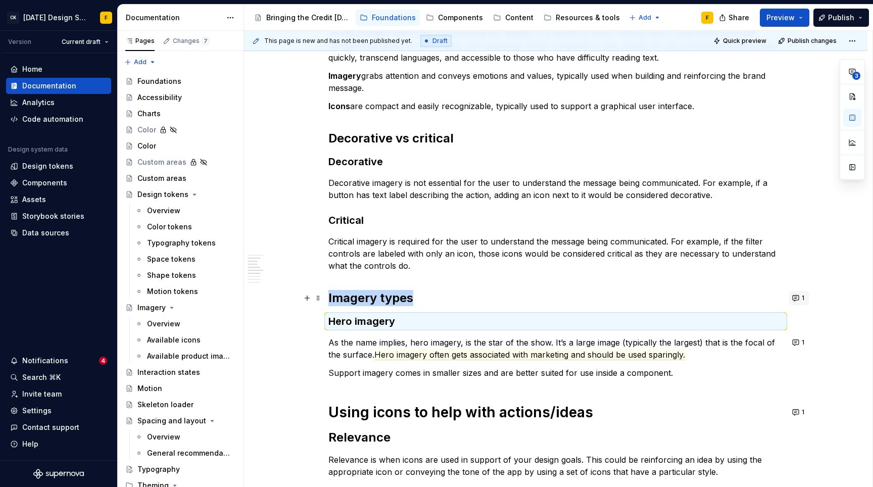
click at [797, 299] on button "1" at bounding box center [799, 298] width 20 height 14
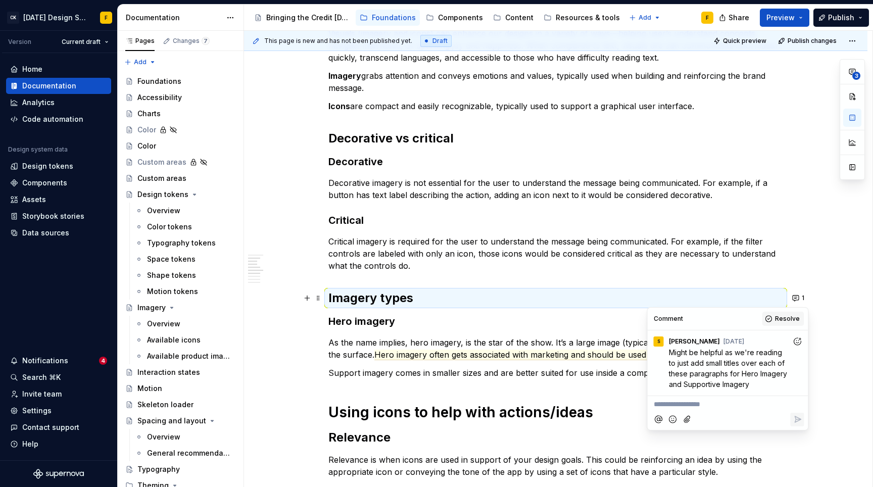
click at [781, 321] on span "Resolve" at bounding box center [787, 319] width 25 height 8
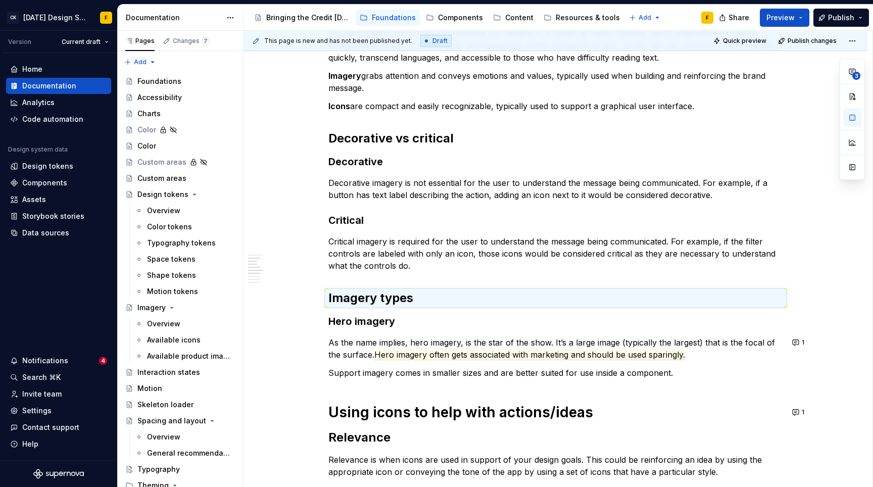
click at [426, 337] on p "As the name implies, hero imagery, is the star of the show. It’s a large image …" at bounding box center [556, 349] width 455 height 24
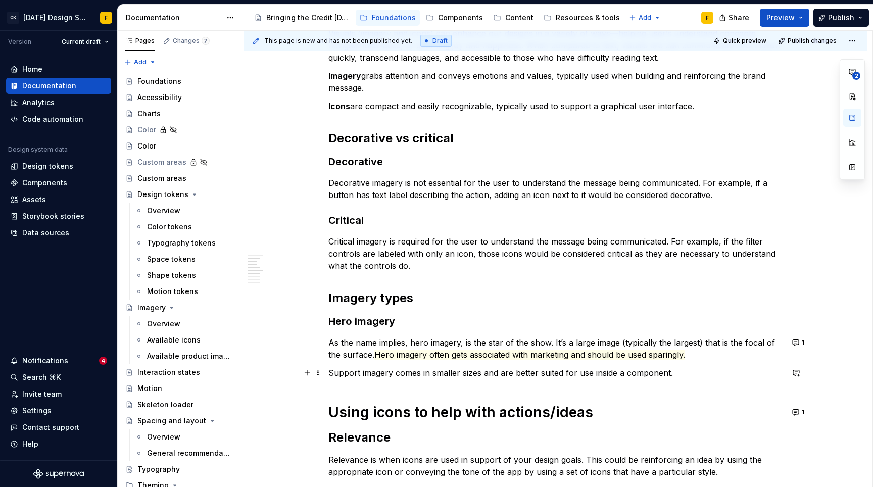
click at [331, 373] on p "Support imagery comes in smaller sizes and are better suited for use inside a c…" at bounding box center [556, 373] width 455 height 12
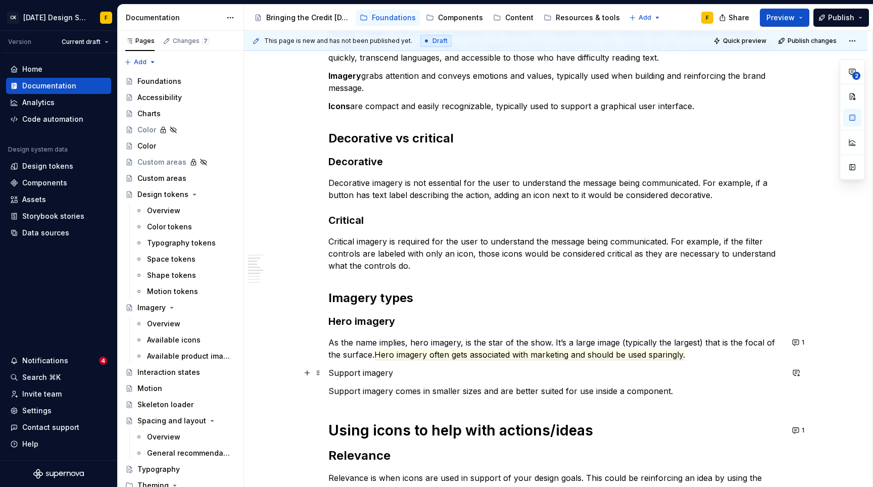
click at [365, 376] on p "Support imagery" at bounding box center [556, 373] width 455 height 12
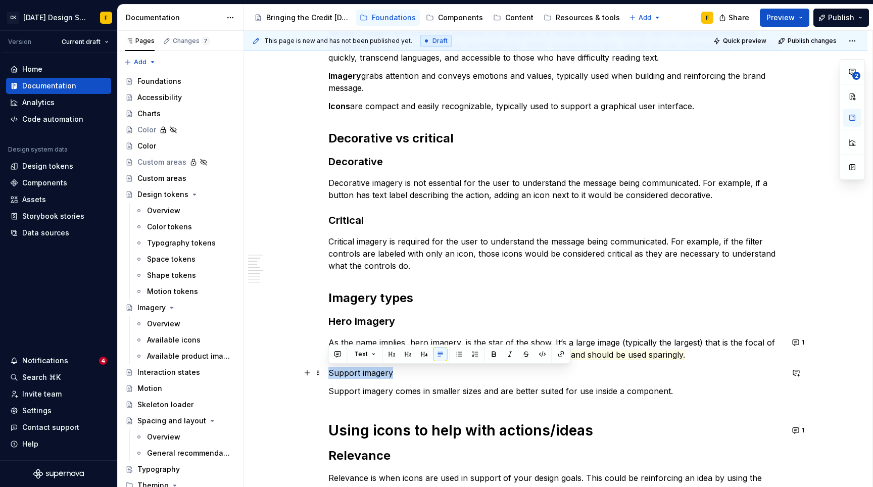
click at [365, 376] on p "Support imagery" at bounding box center [556, 373] width 455 height 12
click at [403, 354] on button "button" at bounding box center [408, 354] width 14 height 14
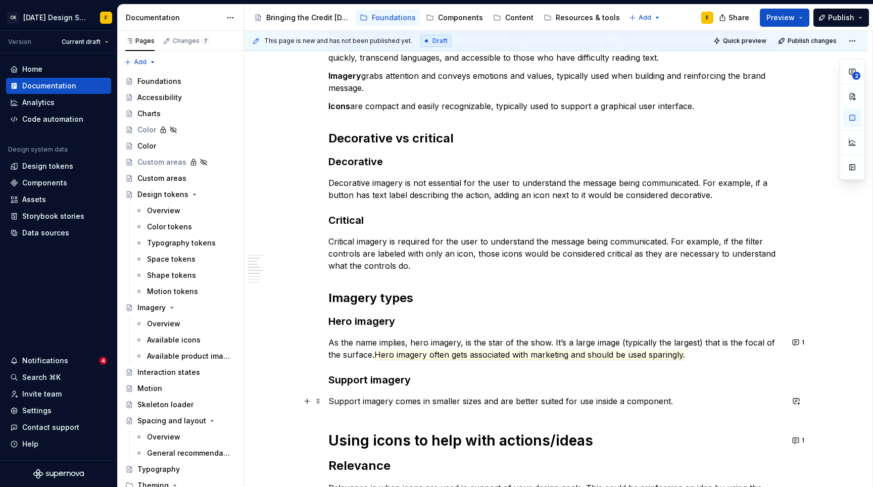
click at [436, 406] on p "Support imagery comes in smaller sizes and are better suited for use inside a c…" at bounding box center [556, 401] width 455 height 12
click at [798, 345] on button "1" at bounding box center [799, 343] width 20 height 14
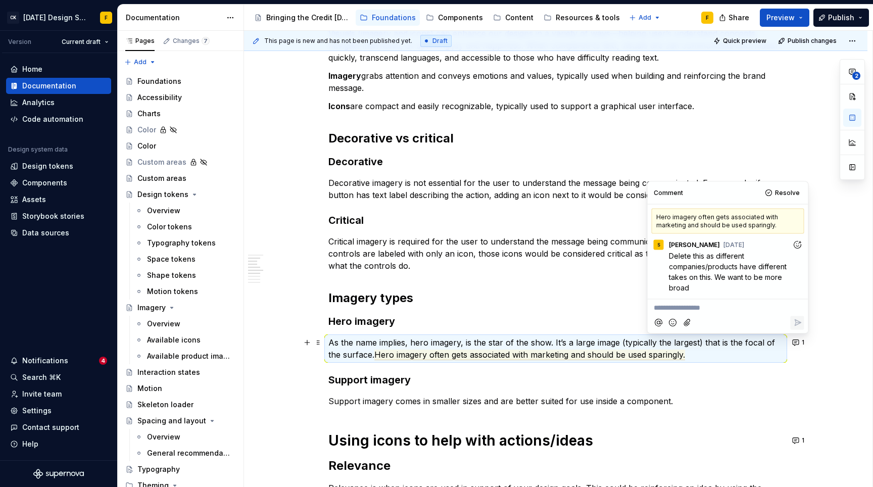
click at [656, 310] on p "**********" at bounding box center [728, 308] width 149 height 11
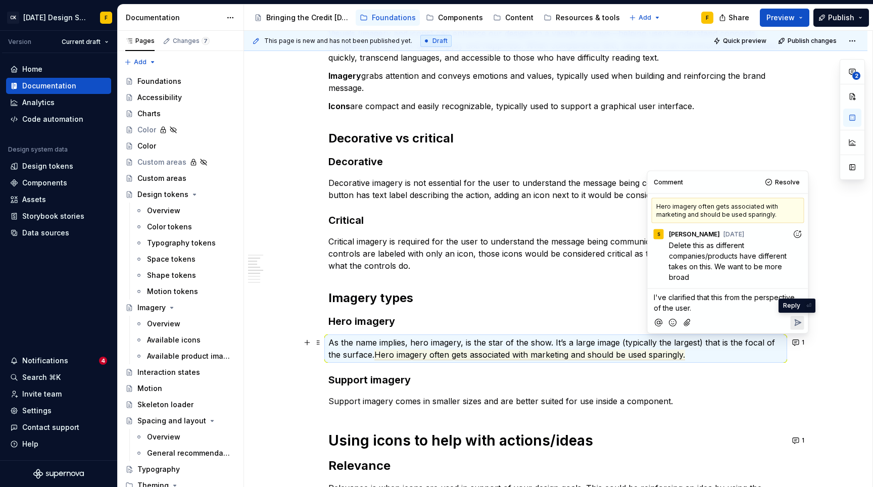
click at [795, 321] on icon "Reply" at bounding box center [797, 323] width 10 height 10
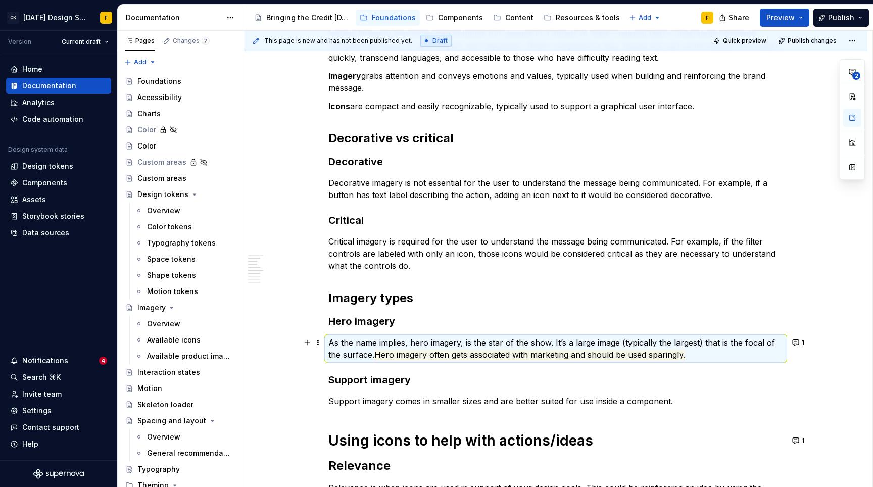
click at [825, 242] on div "When/how to use visuals Visuals (imagery and icons) can enhance our designs in …" at bounding box center [556, 433] width 624 height 912
click at [379, 354] on span "Hero imagery often gets associated with marketing and should be used sparingly." at bounding box center [530, 355] width 311 height 11
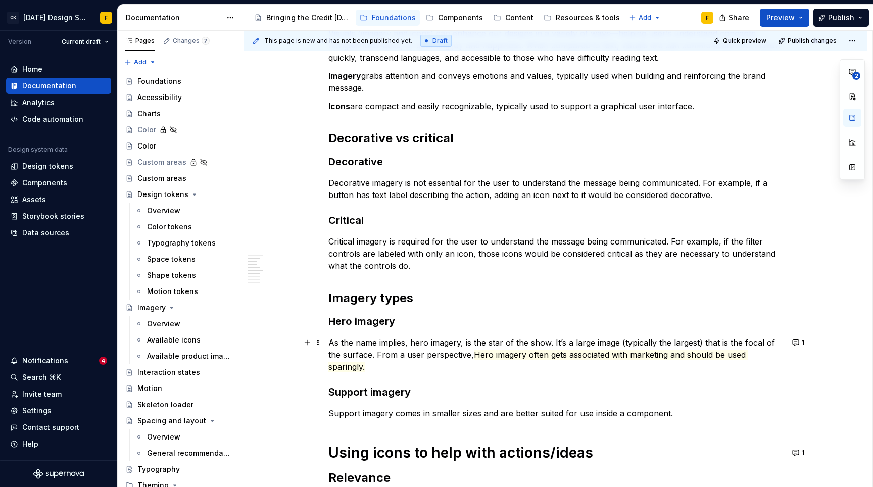
click at [481, 354] on span "Hero imagery often gets associated with marketing and should be used sparingly." at bounding box center [539, 361] width 420 height 23
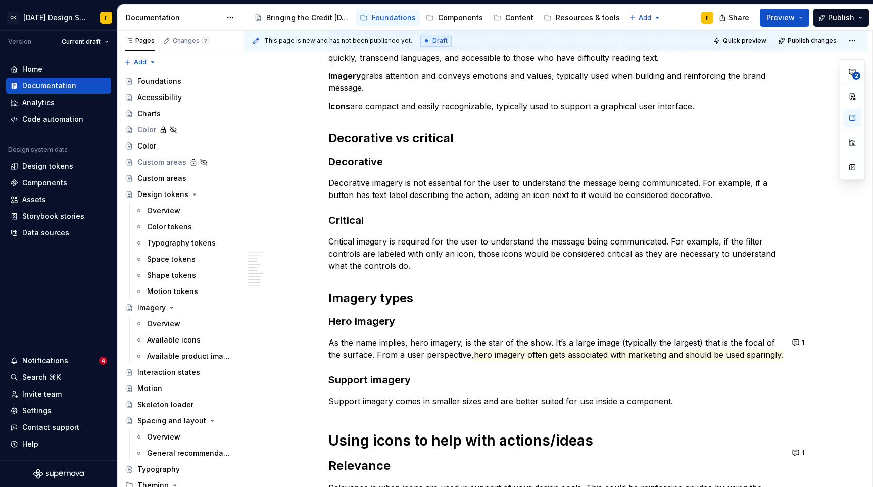
scroll to position [392, 0]
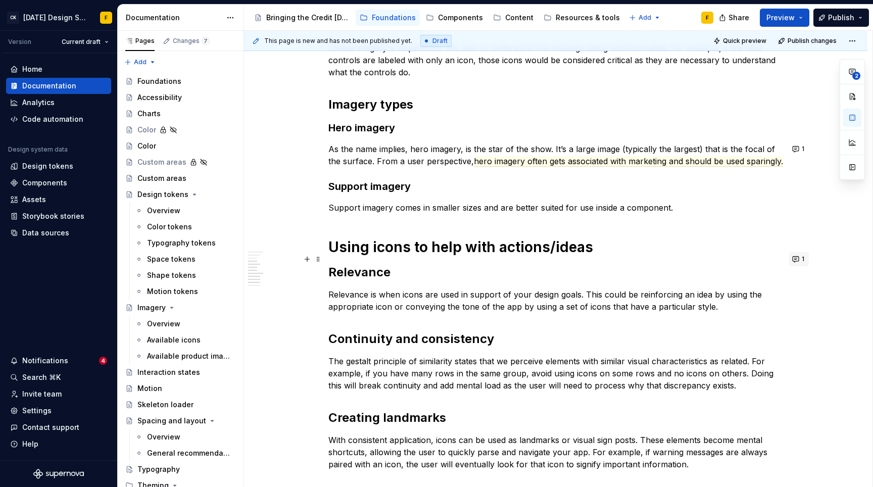
click at [796, 260] on button "1" at bounding box center [799, 259] width 20 height 14
click at [580, 294] on div "When/how to use visuals Visuals (imagery and icons) can enhance our designs in …" at bounding box center [556, 172] width 455 height 730
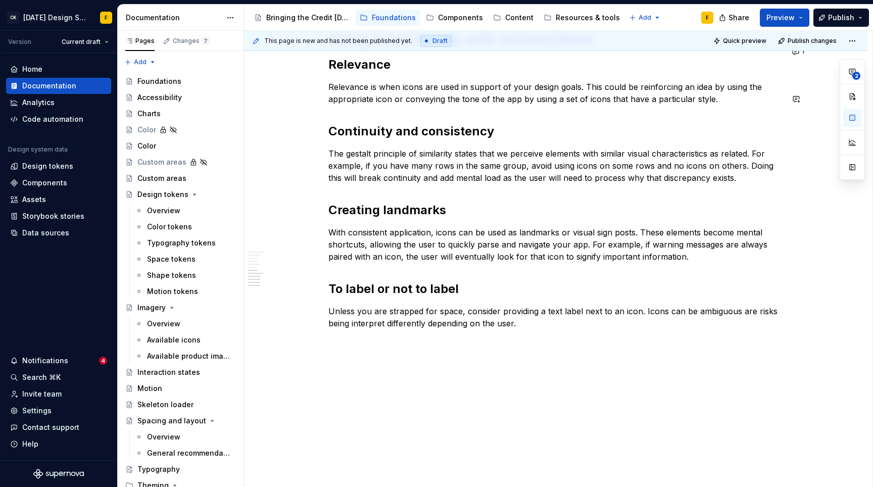
scroll to position [612, 0]
click at [477, 417] on div "When/how to use visuals Visuals (imagery and icons) can enhance our designs in …" at bounding box center [556, 31] width 624 height 912
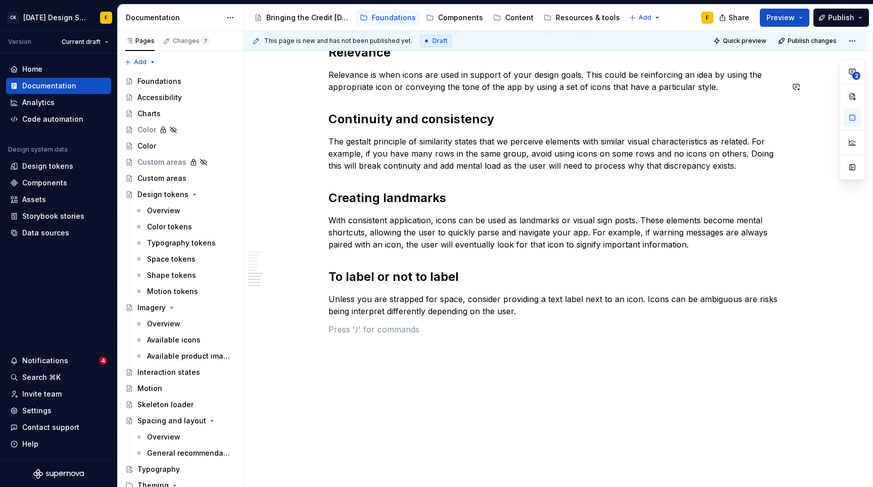
click at [472, 336] on p at bounding box center [556, 329] width 455 height 12
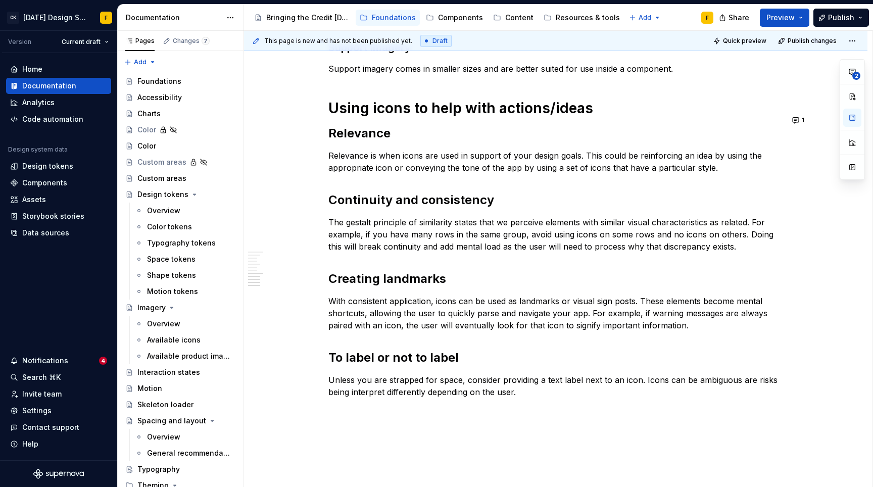
scroll to position [529, 0]
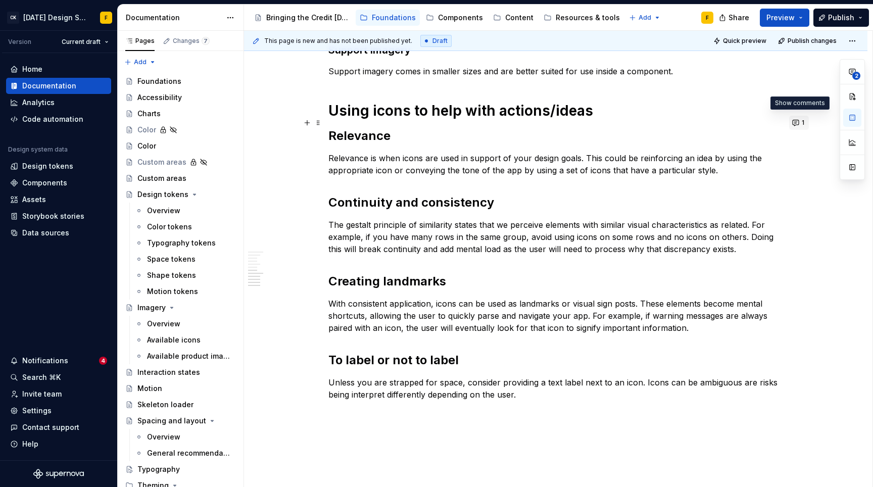
click at [800, 125] on button "1" at bounding box center [799, 123] width 20 height 14
click at [544, 176] on p "Relevance is when icons are used in support of your design goals. This could be…" at bounding box center [556, 164] width 455 height 24
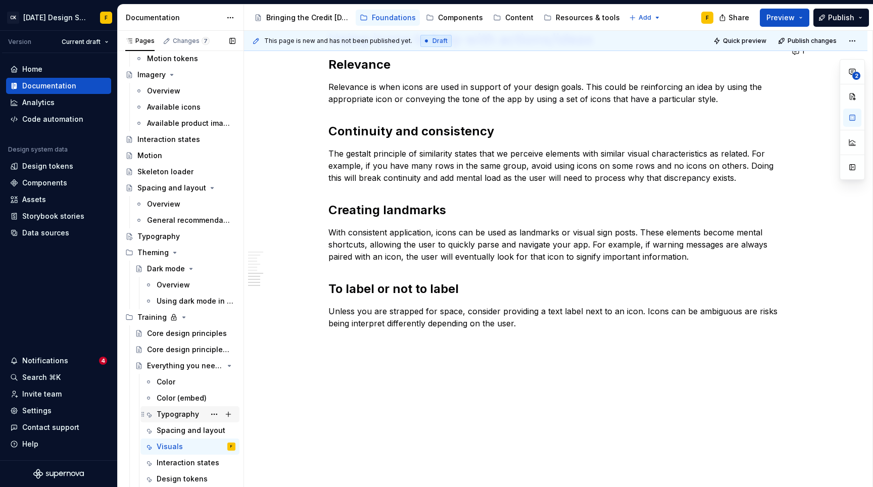
scroll to position [247, 0]
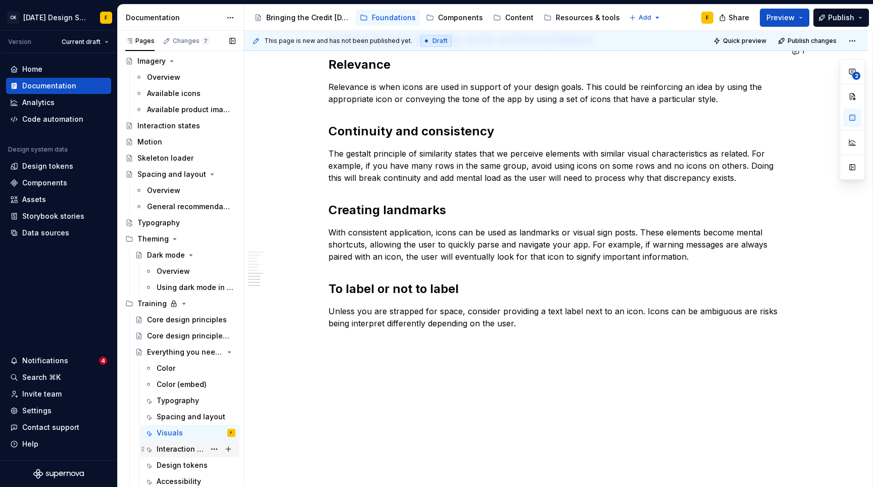
click at [174, 451] on div "Interaction states" at bounding box center [181, 449] width 49 height 10
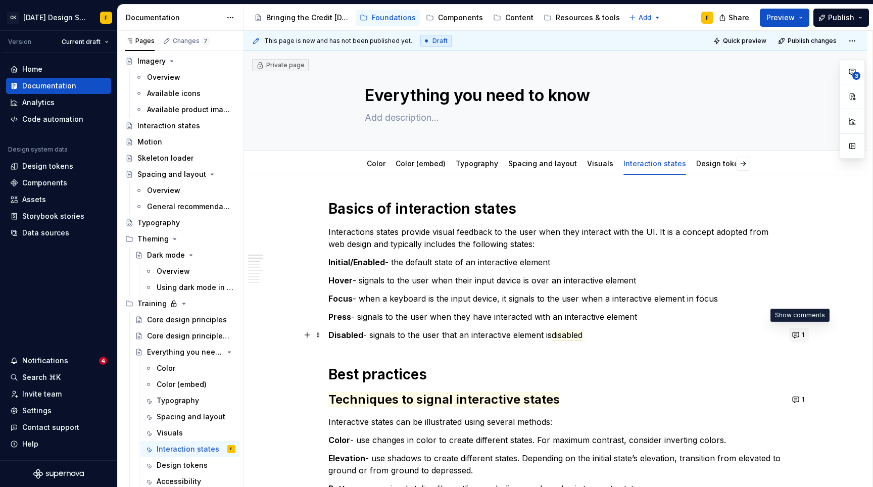
type textarea "*"
click at [800, 335] on button "1" at bounding box center [799, 335] width 20 height 14
click at [482, 337] on p "Disabled - signals to the user that an interactive element is disabled" at bounding box center [556, 335] width 455 height 12
click at [568, 333] on span "disabled" at bounding box center [567, 335] width 31 height 11
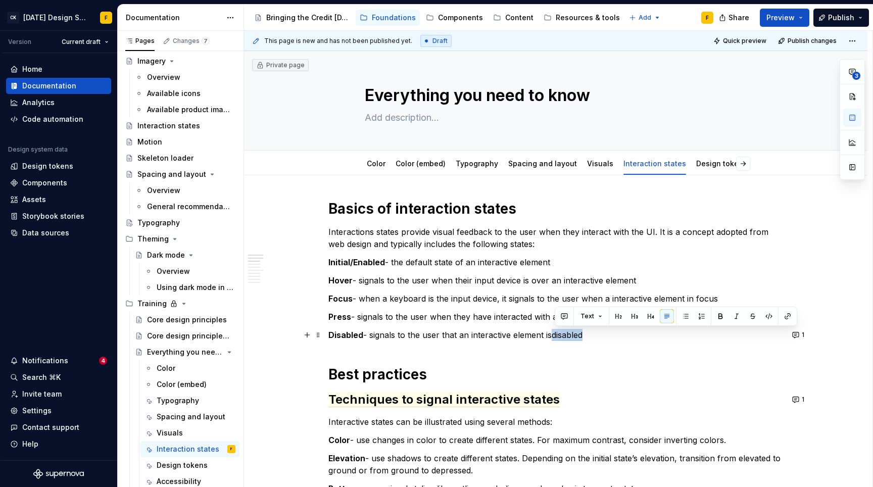
click at [568, 333] on span "disabled" at bounding box center [567, 335] width 31 height 11
click at [794, 334] on button "1" at bounding box center [799, 335] width 20 height 14
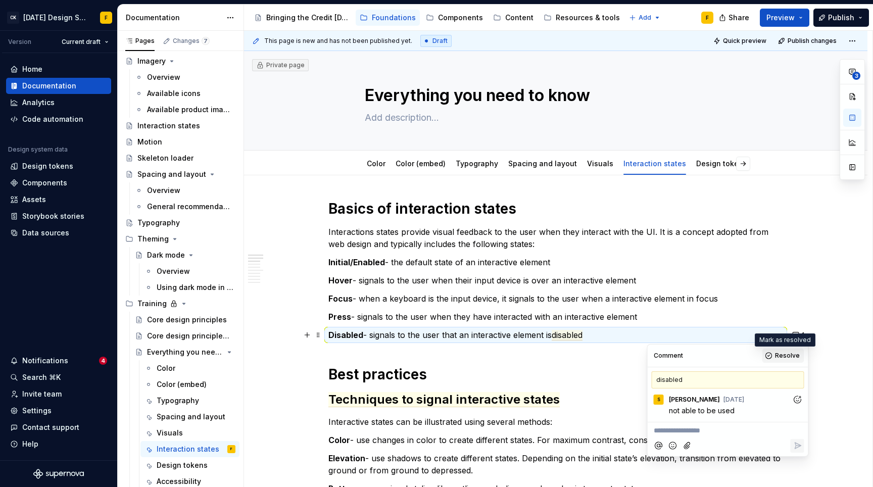
click at [783, 352] on span "Resolve" at bounding box center [787, 356] width 25 height 8
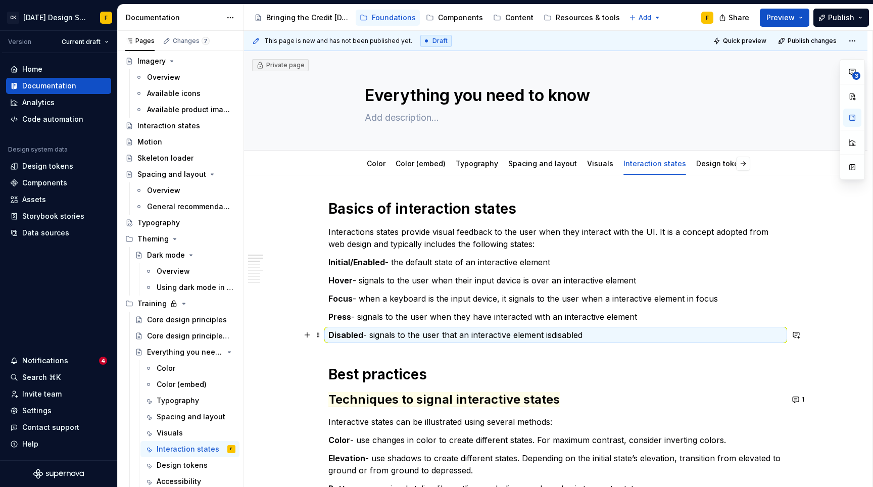
click at [580, 332] on commenthighlight "disabled" at bounding box center [567, 335] width 31 height 10
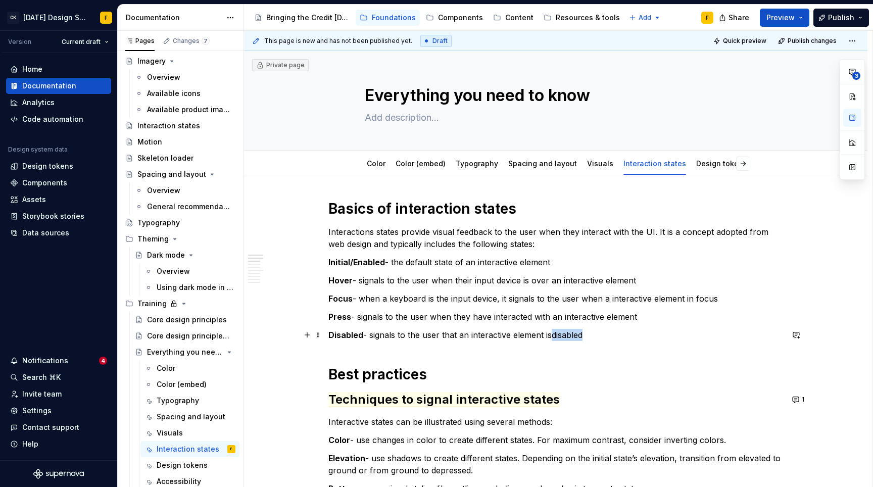
click at [580, 332] on commenthighlight "disabled" at bounding box center [567, 335] width 31 height 10
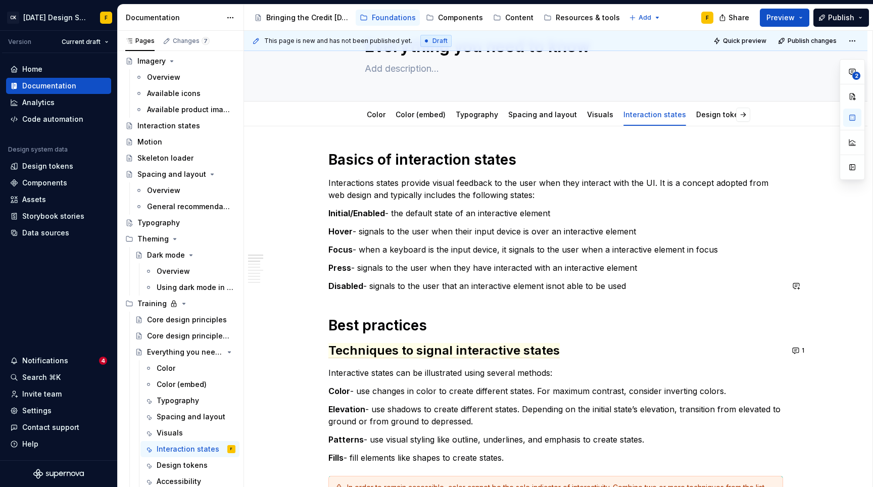
scroll to position [67, 0]
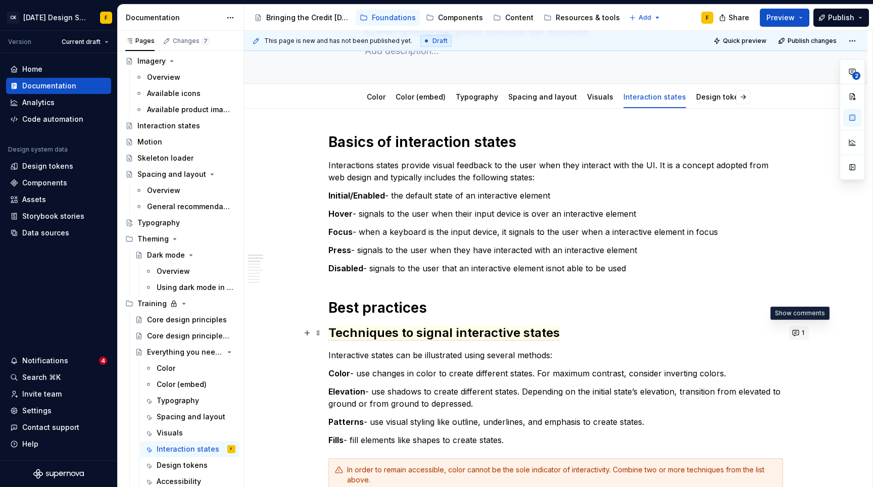
click at [798, 334] on button "1" at bounding box center [799, 333] width 20 height 14
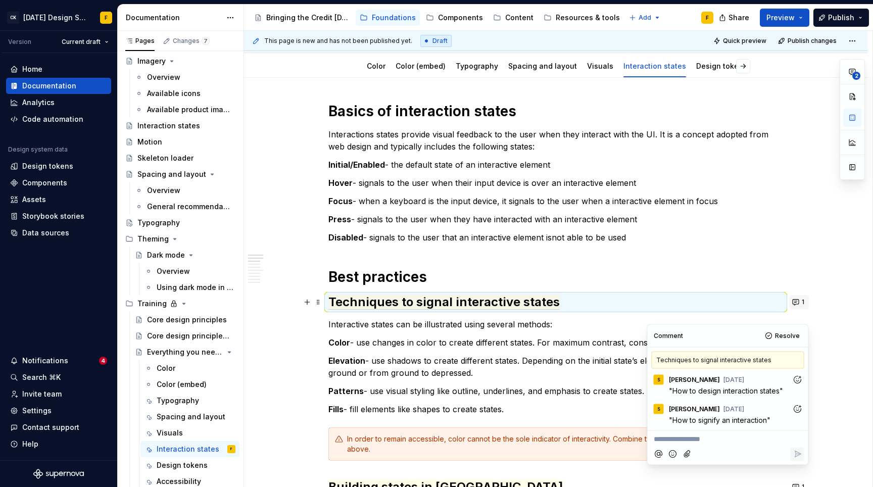
scroll to position [100, 0]
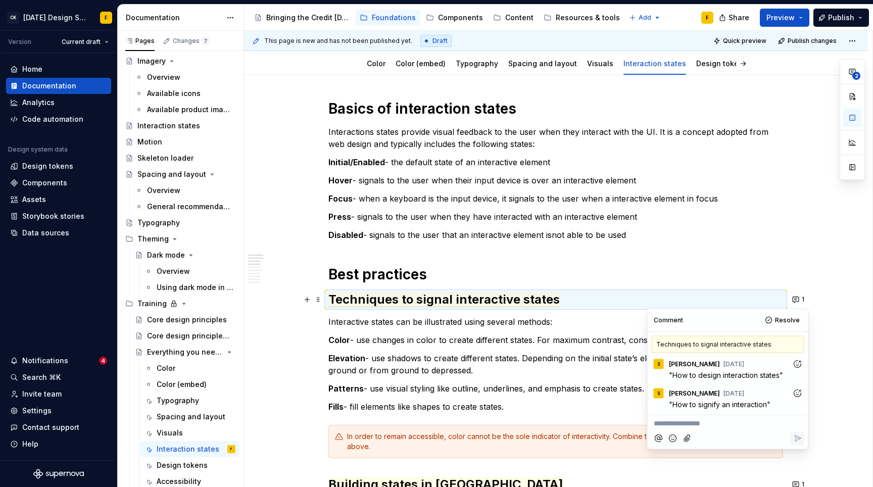
click at [449, 323] on p "Interactive states can be illustrated using several methods:" at bounding box center [556, 322] width 455 height 12
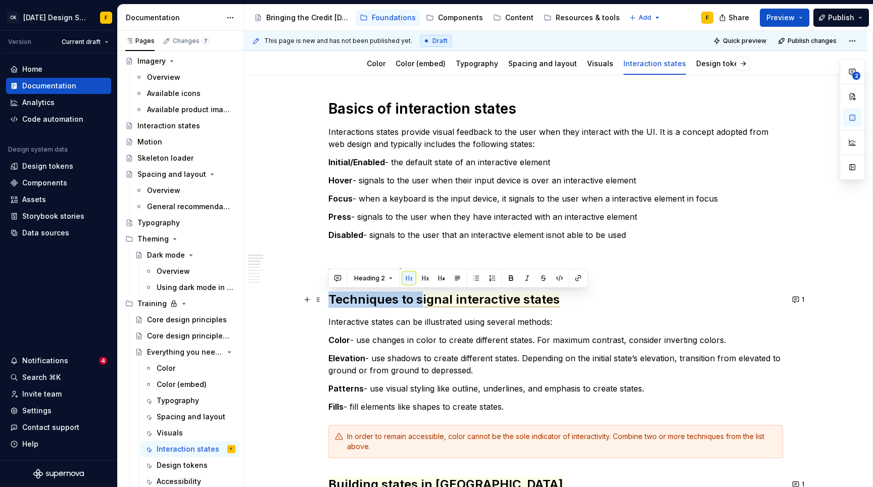
drag, startPoint x: 419, startPoint y: 298, endPoint x: 331, endPoint y: 299, distance: 89.0
click at [331, 299] on span "Techniques to signal interactive states" at bounding box center [444, 299] width 231 height 15
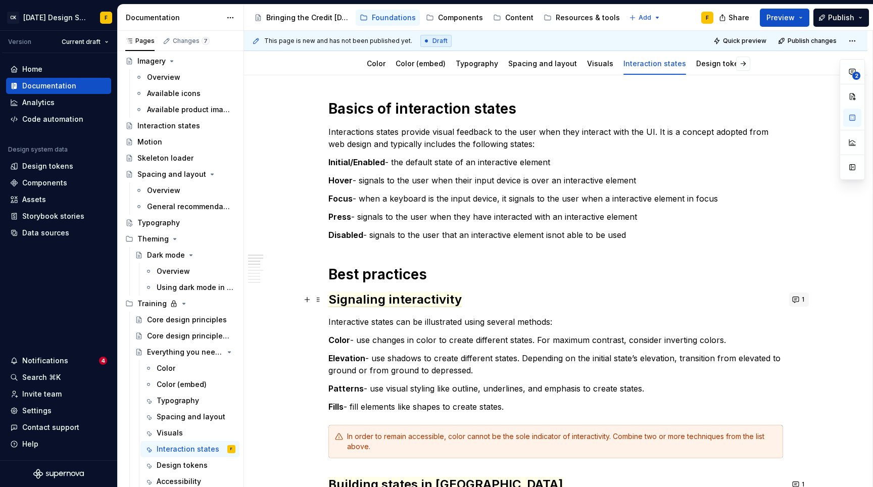
click at [796, 300] on button "1" at bounding box center [799, 300] width 20 height 14
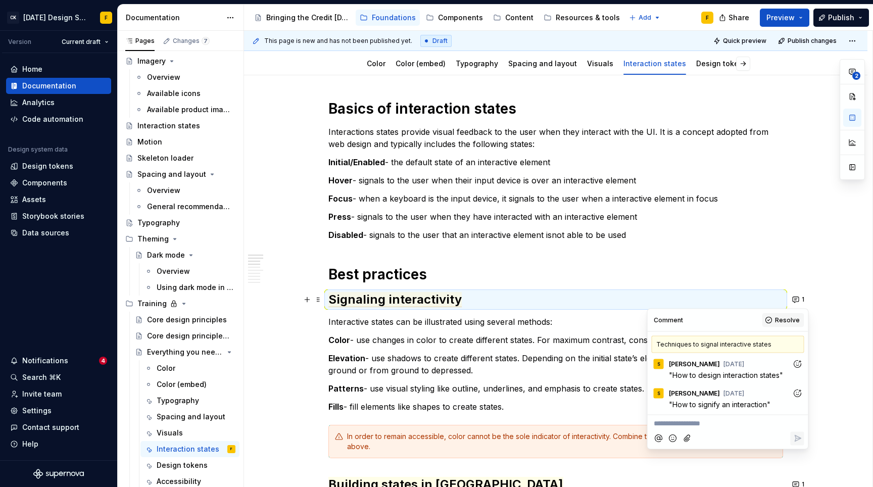
click at [783, 323] on span "Resolve" at bounding box center [787, 320] width 25 height 8
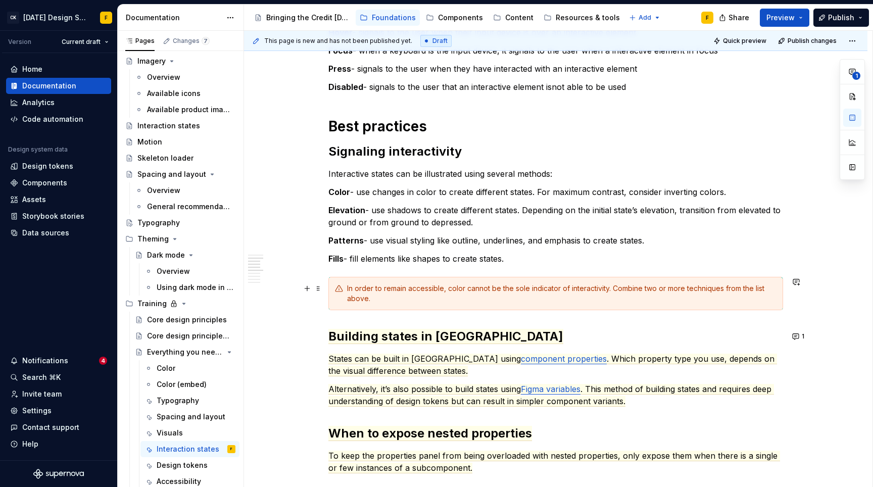
scroll to position [266, 0]
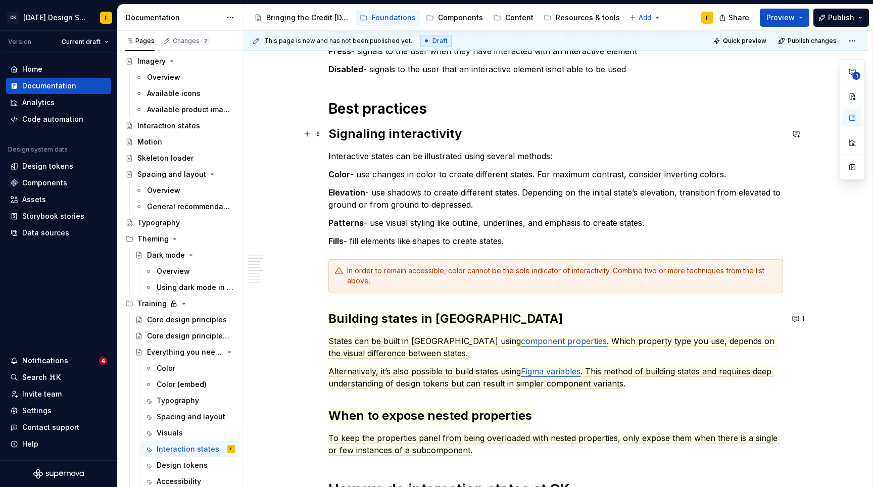
click at [355, 138] on commenthighlight "Signaling interactivity" at bounding box center [395, 133] width 133 height 15
click at [453, 201] on p "Elevation - use shadows to create different states. Depending on the initial st…" at bounding box center [556, 198] width 455 height 24
click at [446, 197] on p "Elevation - use shadows to create different states. Depending on the initial st…" at bounding box center [556, 198] width 455 height 24
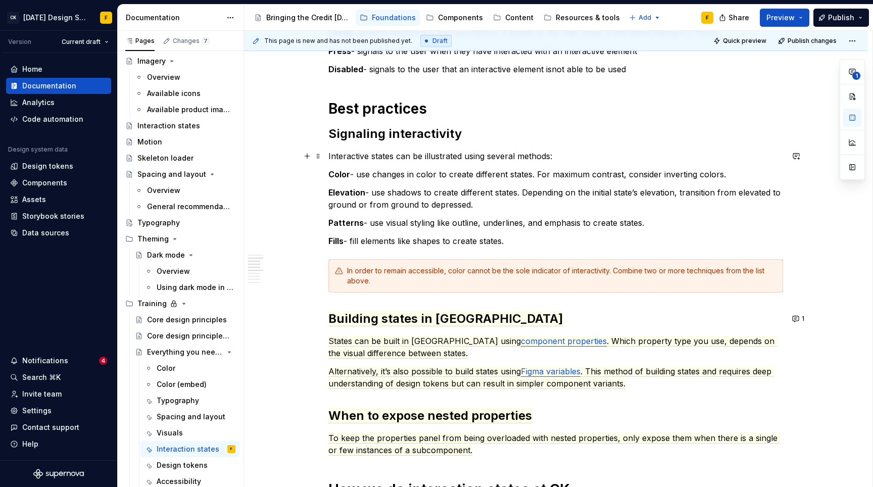
click at [444, 158] on p "Interactive states can be illustrated using several methods:" at bounding box center [556, 156] width 455 height 12
click at [450, 185] on div "Basics of interaction states Interactions states provide visual feedback to the…" at bounding box center [556, 421] width 455 height 975
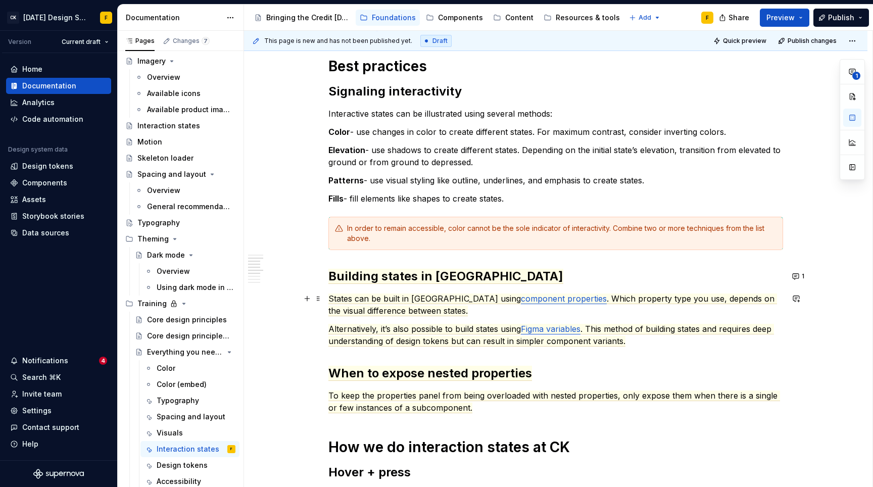
scroll to position [306, 0]
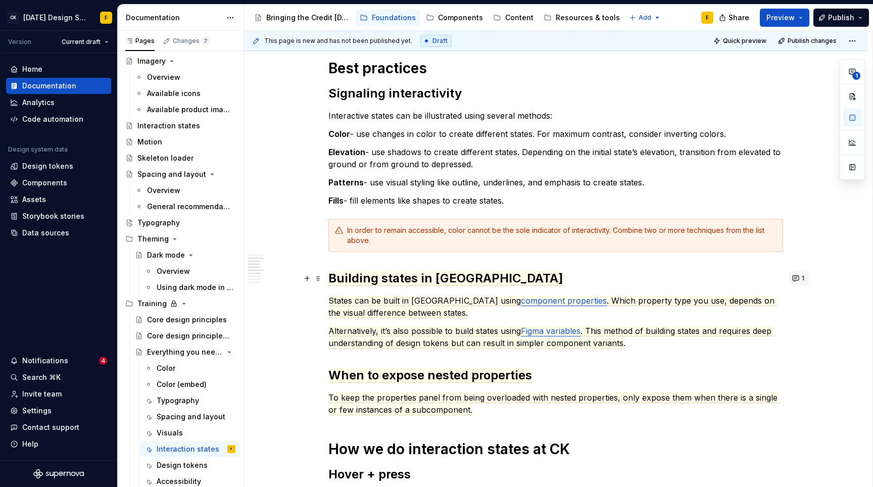
click at [795, 279] on button "1" at bounding box center [799, 278] width 20 height 14
click at [479, 339] on span ". This method of building states and requires deep understanding of design toke…" at bounding box center [552, 337] width 446 height 23
click at [450, 312] on p "States can be built in Figma using component properties . Which property type y…" at bounding box center [556, 307] width 455 height 24
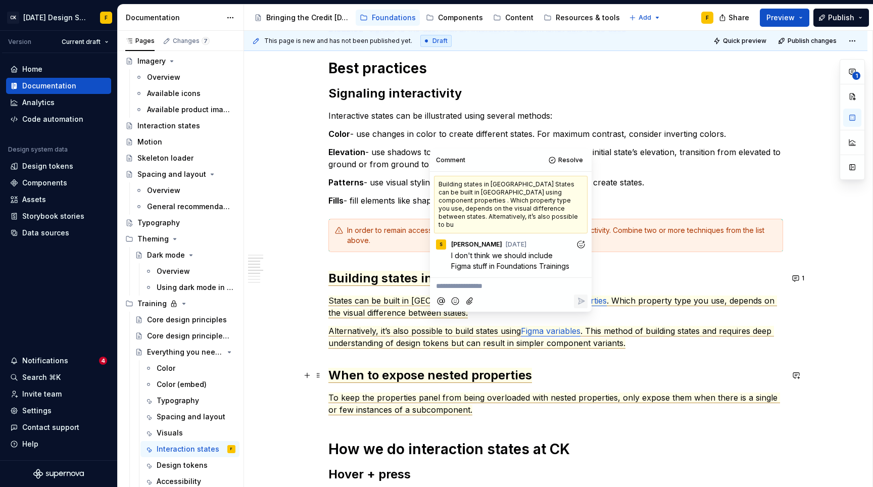
click at [622, 374] on h2 "When to expose nested properties" at bounding box center [556, 375] width 455 height 16
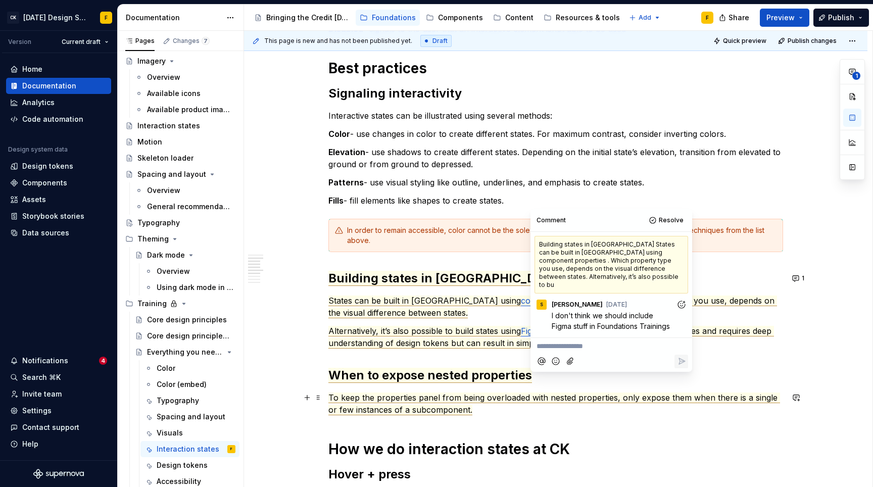
click at [500, 407] on p "To keep the properties panel from being overloaded with nested properties, only…" at bounding box center [556, 404] width 455 height 24
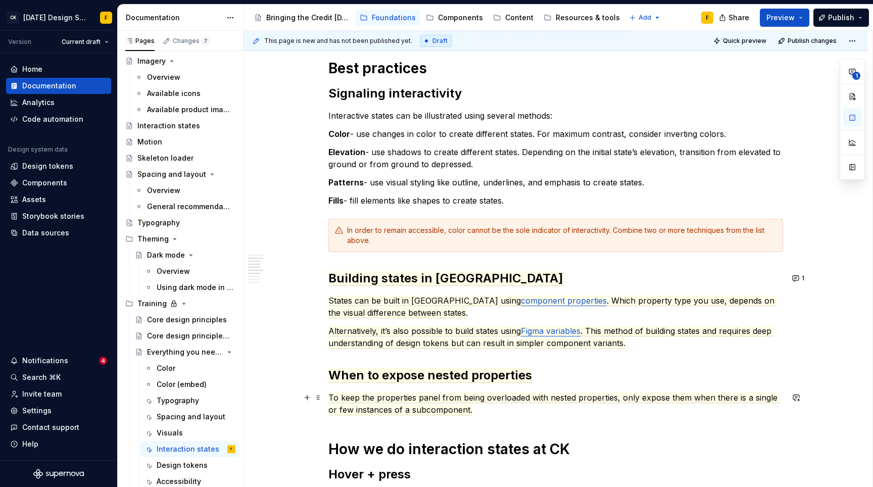
click at [501, 412] on p "To keep the properties panel from being overloaded with nested properties, only…" at bounding box center [556, 404] width 455 height 24
click at [494, 410] on p "To keep the properties panel from being overloaded with nested properties, only…" at bounding box center [556, 404] width 455 height 24
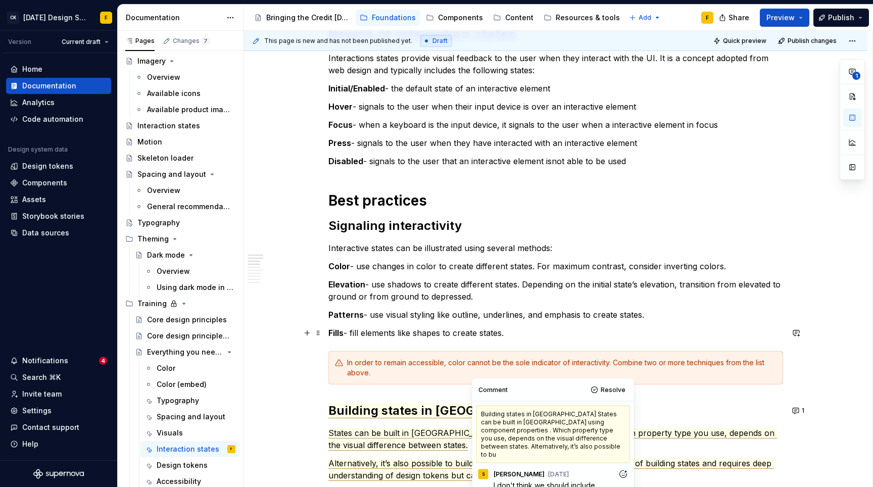
scroll to position [261, 0]
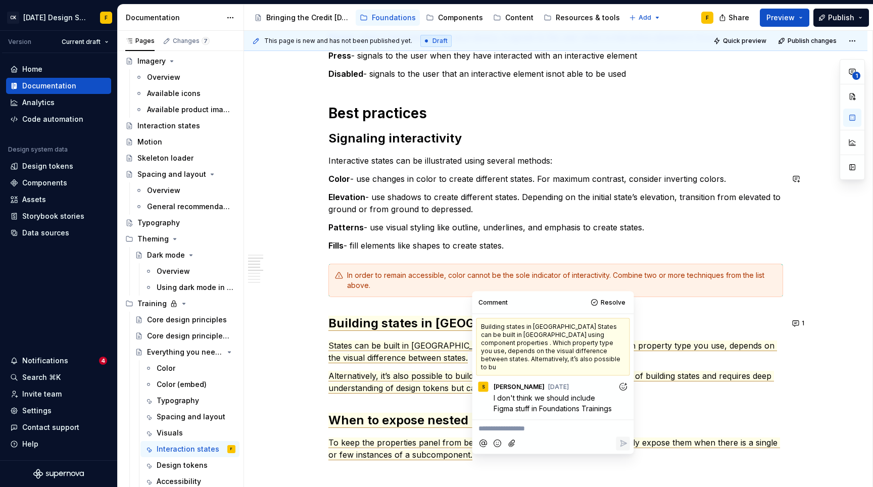
click at [505, 188] on div "Basics of interaction states Interactions states provide visual feedback to the…" at bounding box center [556, 425] width 455 height 975
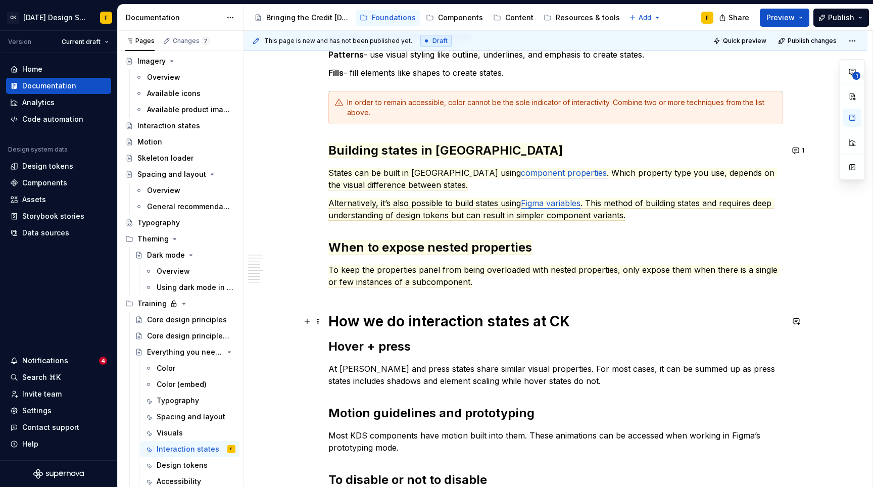
scroll to position [437, 0]
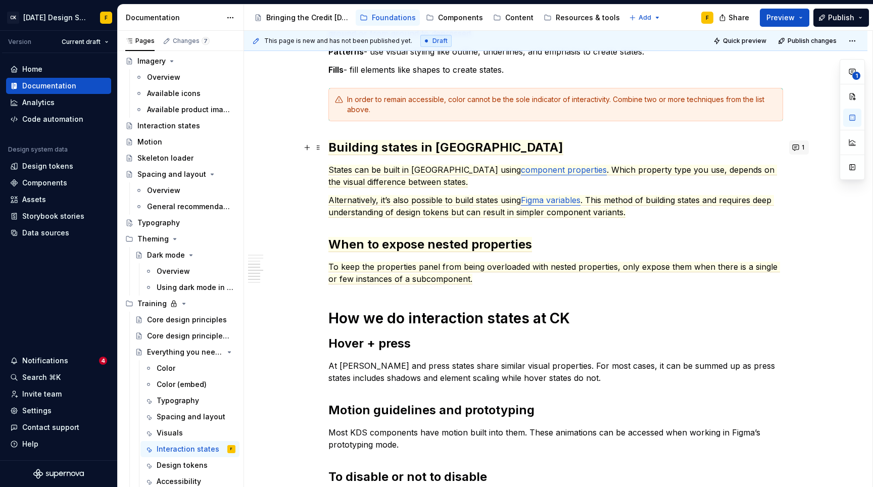
click at [791, 148] on button "1" at bounding box center [799, 148] width 20 height 14
click at [501, 269] on span "To keep the properties panel from being overloaded with nested properties, only…" at bounding box center [555, 273] width 452 height 23
click at [468, 270] on span "To keep the properties panel from being overloaded with nested properties, only…" at bounding box center [555, 273] width 452 height 23
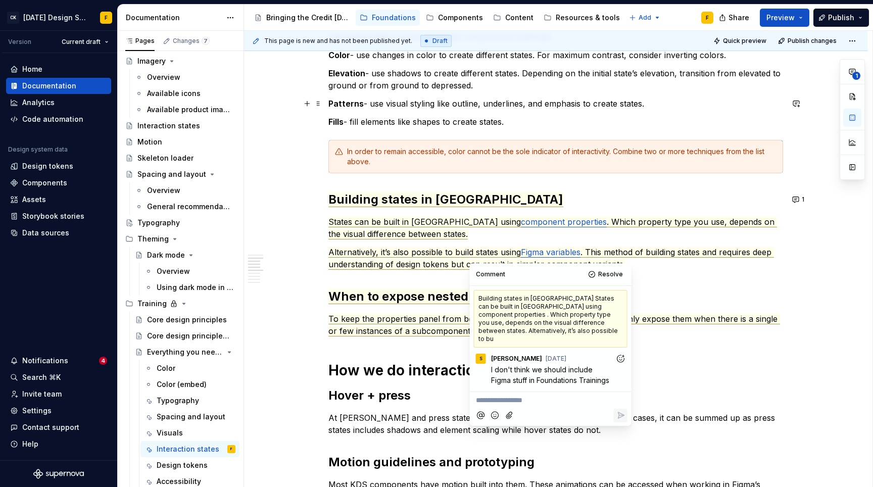
scroll to position [410, 0]
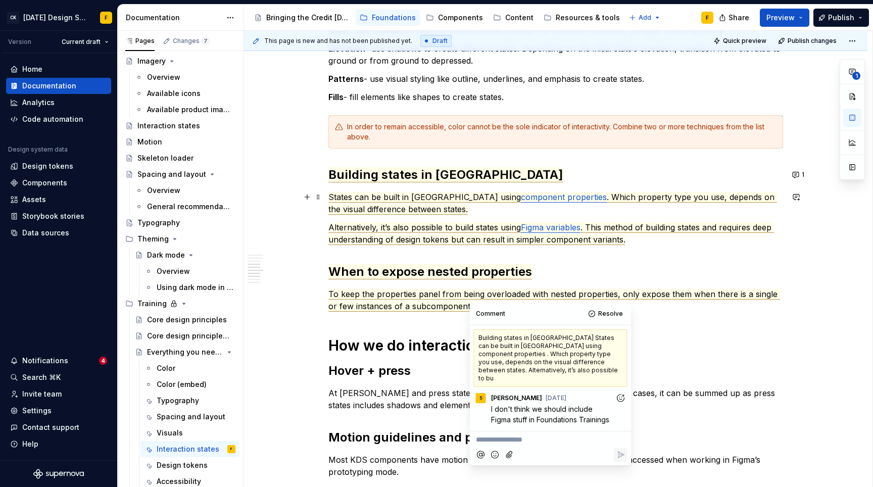
click at [448, 212] on p "States can be built in Figma using component properties . Which property type y…" at bounding box center [556, 203] width 455 height 24
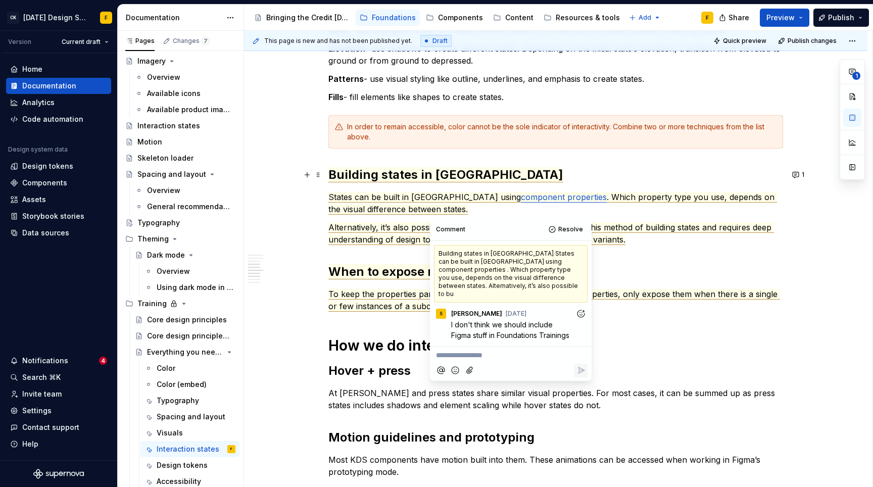
click at [549, 173] on h2 "Building states in Figma" at bounding box center [556, 175] width 455 height 16
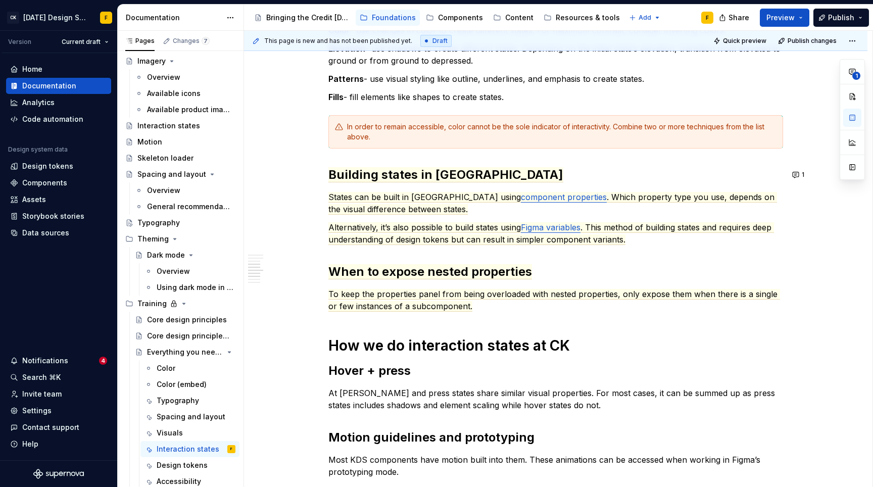
click at [797, 211] on div "Basics of interaction states Interactions states provide visual feedback to the…" at bounding box center [556, 344] width 624 height 1158
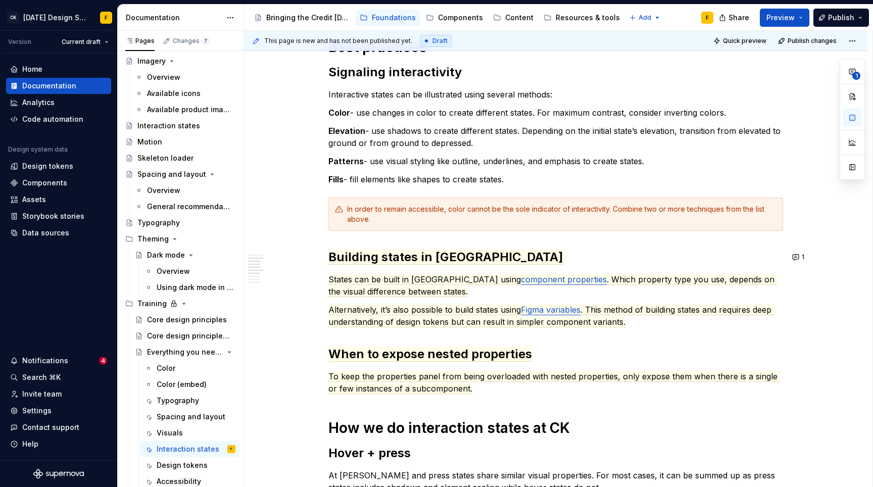
scroll to position [316, 0]
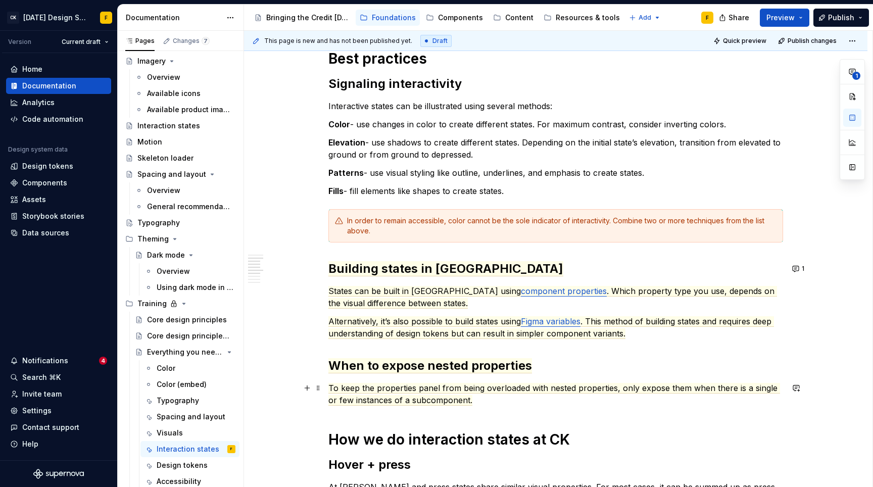
click at [482, 402] on p "To keep the properties panel from being overloaded with nested properties, only…" at bounding box center [556, 394] width 455 height 24
drag, startPoint x: 407, startPoint y: 301, endPoint x: 341, endPoint y: 291, distance: 66.5
click at [407, 301] on span ". Which property type you use, depends on the visual difference between states." at bounding box center [553, 297] width 449 height 23
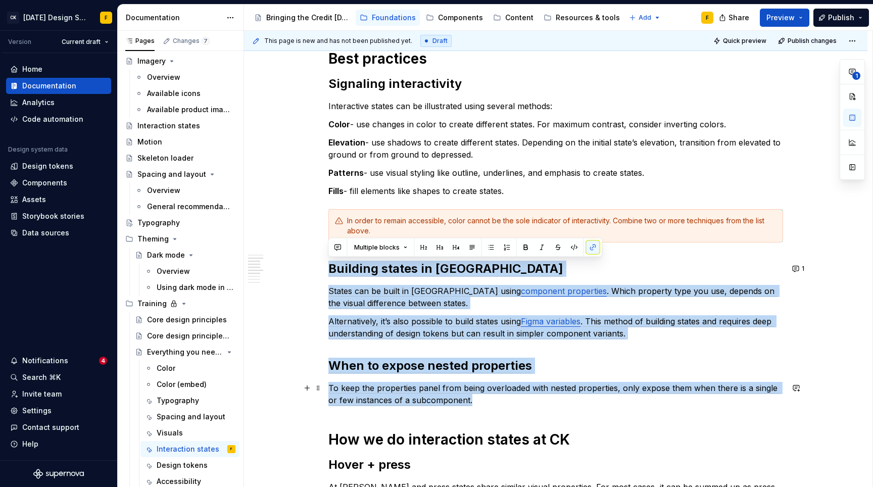
drag, startPoint x: 330, startPoint y: 268, endPoint x: 469, endPoint y: 395, distance: 188.2
click at [469, 395] on div "Basics of interaction states Interactions states provide visual feedback to the…" at bounding box center [556, 371] width 455 height 975
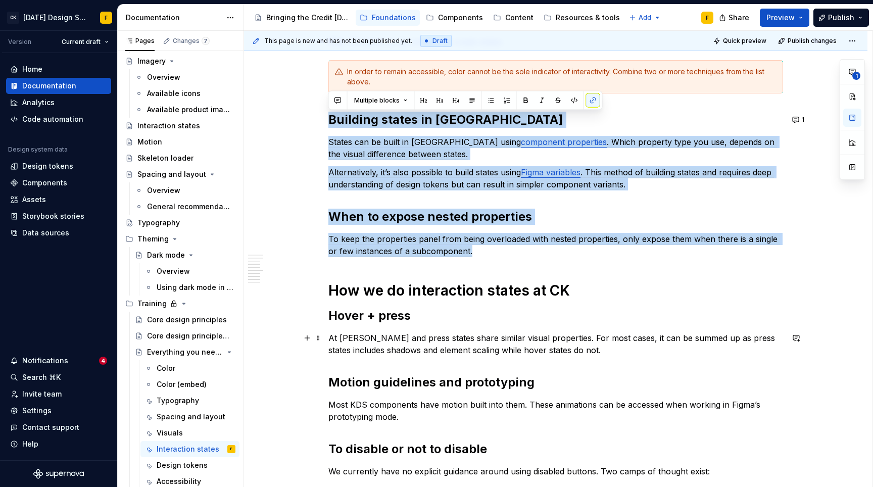
scroll to position [463, 0]
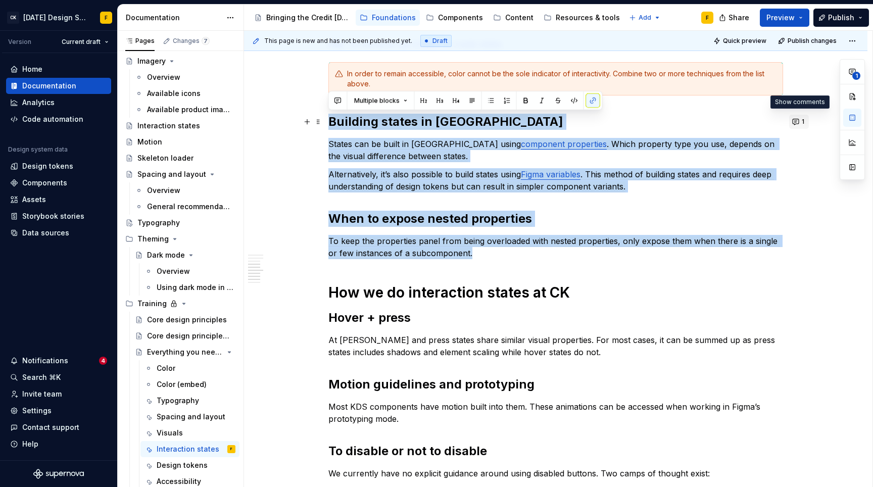
click at [797, 124] on button "1" at bounding box center [799, 122] width 20 height 14
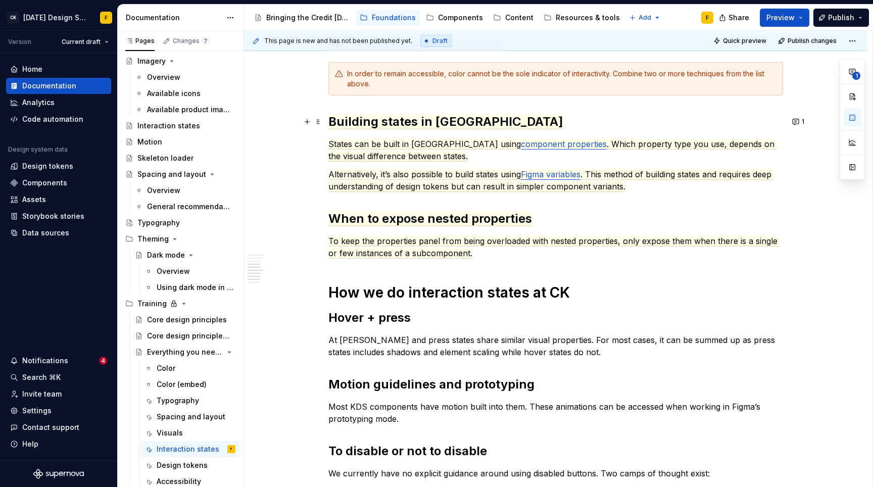
click at [479, 167] on div "Basics of interaction states Interactions states provide visual feedback to the…" at bounding box center [556, 224] width 455 height 975
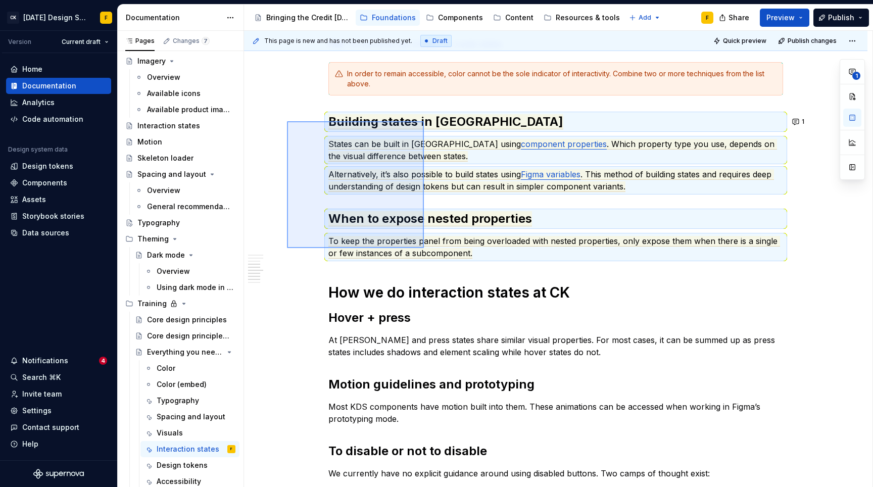
drag, startPoint x: 287, startPoint y: 121, endPoint x: 424, endPoint y: 248, distance: 186.7
click at [424, 248] on div "This page is new and has not been published yet. Draft Quick preview Publish ch…" at bounding box center [558, 259] width 629 height 457
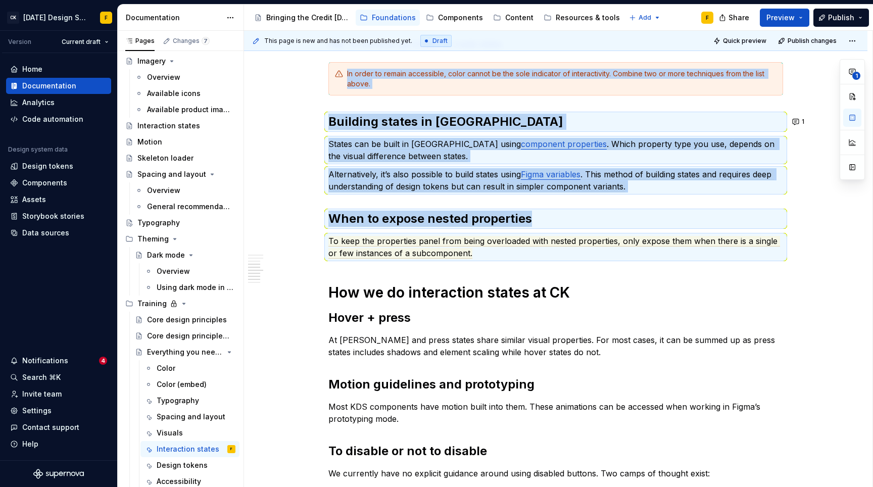
copy div "In order to remain accessible, color cannot be the sole indicator of interactiv…"
click at [797, 121] on button "1" at bounding box center [799, 122] width 20 height 14
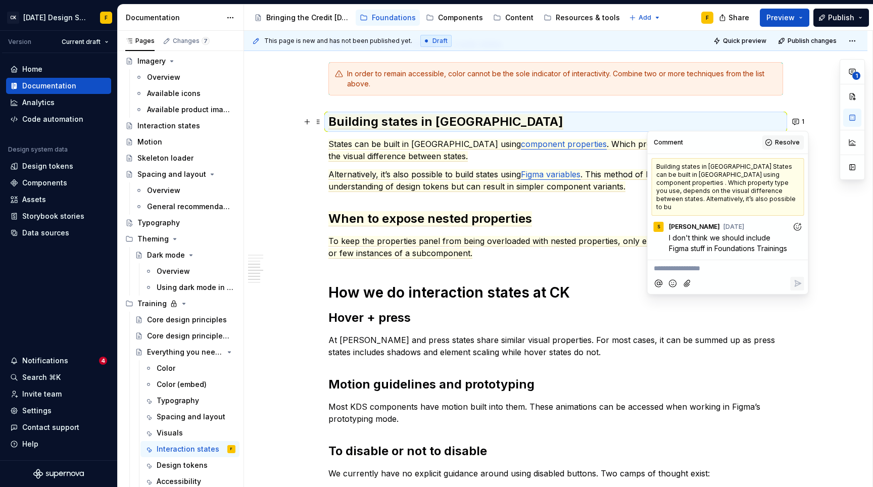
click at [786, 143] on span "Resolve" at bounding box center [787, 142] width 25 height 8
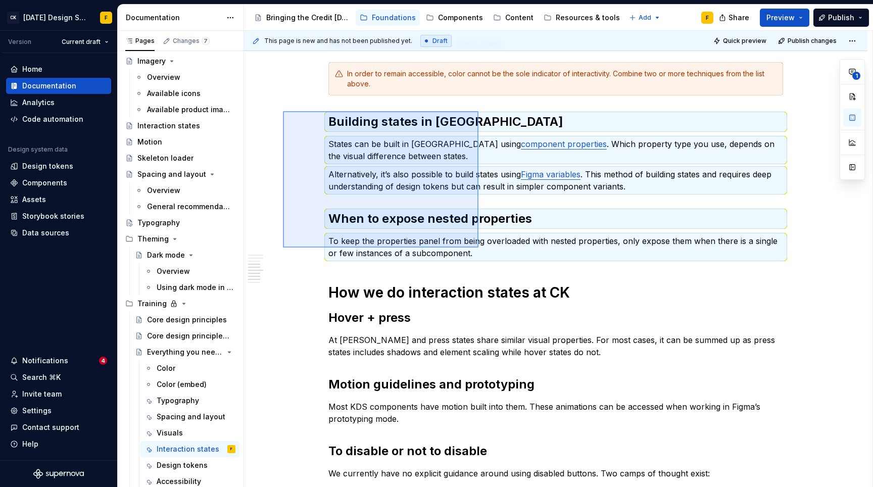
drag, startPoint x: 283, startPoint y: 111, endPoint x: 479, endPoint y: 248, distance: 238.5
click at [479, 248] on div "This page is new and has not been published yet. Draft Quick preview Publish ch…" at bounding box center [558, 259] width 629 height 457
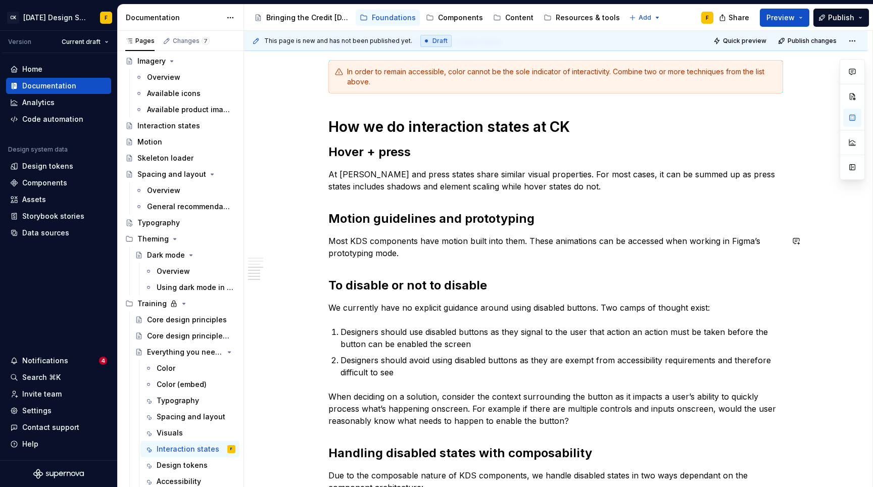
scroll to position [682, 0]
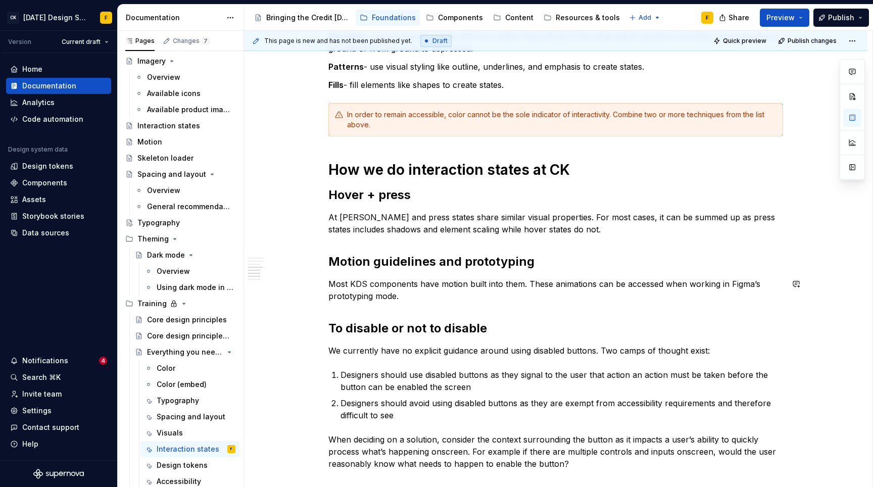
scroll to position [415, 0]
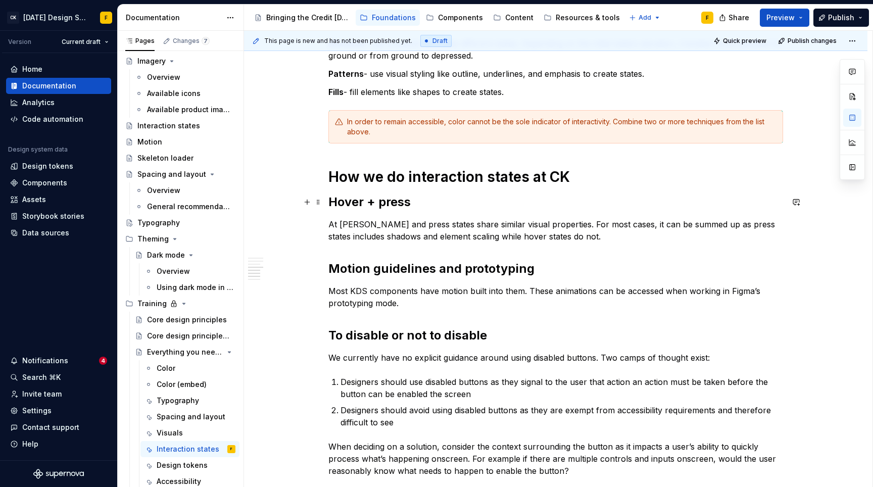
click at [374, 200] on h2 "Hover + press" at bounding box center [556, 202] width 455 height 16
click at [570, 277] on div "Basics of interaction states Interactions states provide visual feedback to the…" at bounding box center [556, 191] width 455 height 812
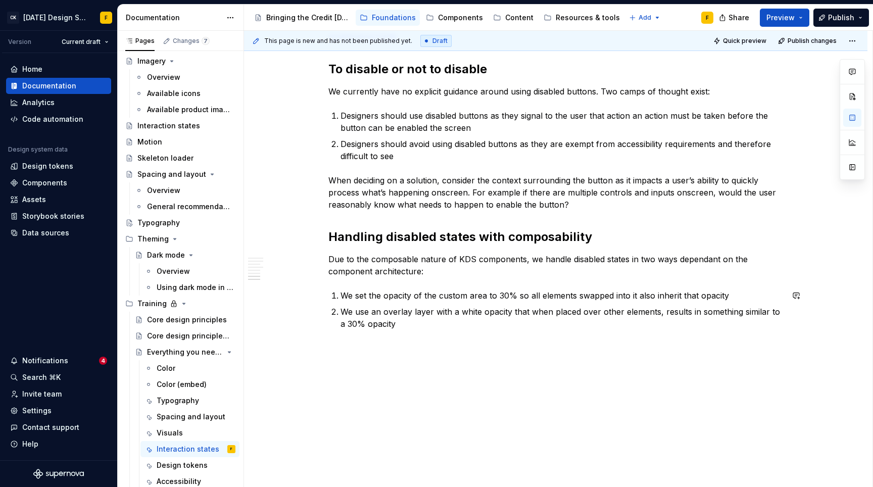
scroll to position [682, 0]
click at [180, 466] on div "Design tokens" at bounding box center [181, 465] width 49 height 10
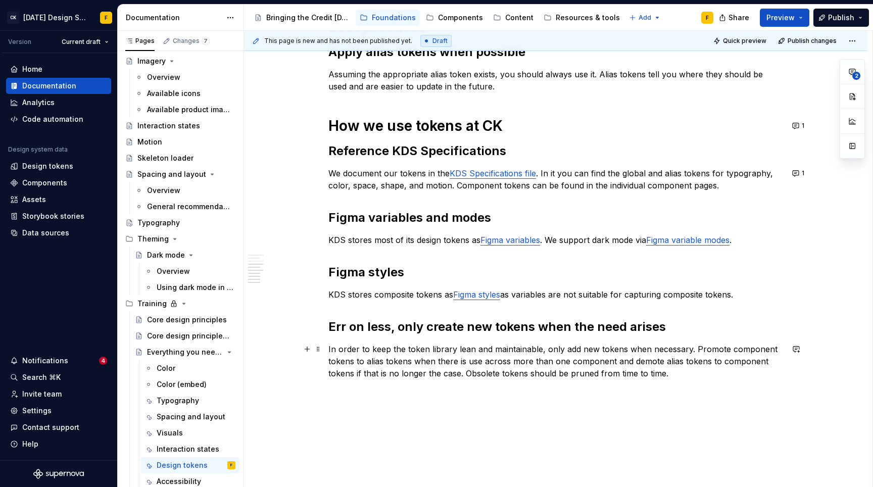
scroll to position [455, 0]
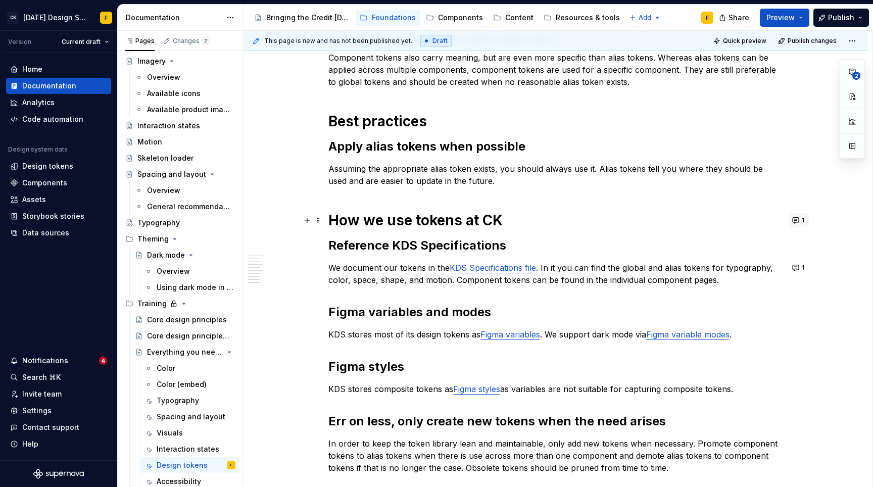
type textarea "*"
click at [801, 222] on button "1" at bounding box center [799, 220] width 20 height 14
click at [520, 187] on div "What is a design token A design token captures a design decision and at minimum…" at bounding box center [556, 109] width 455 height 730
click at [517, 217] on h1 "How we use tokens at CK" at bounding box center [556, 220] width 455 height 18
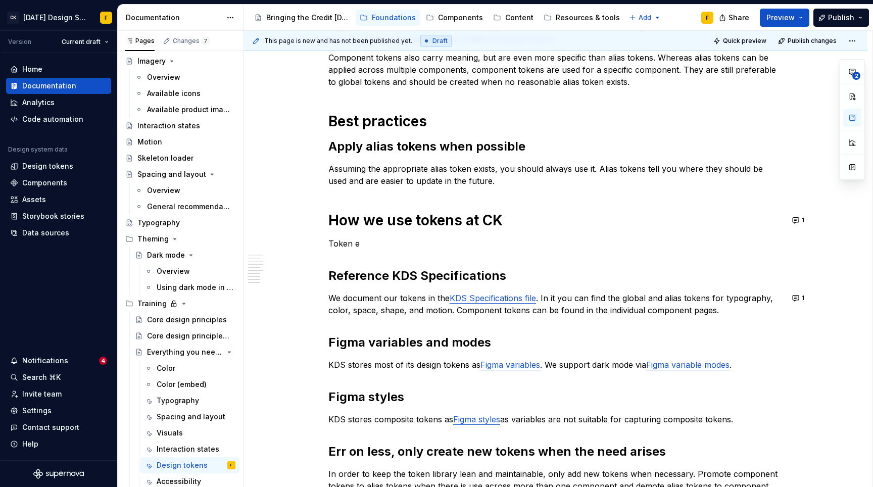
type textarea "*"
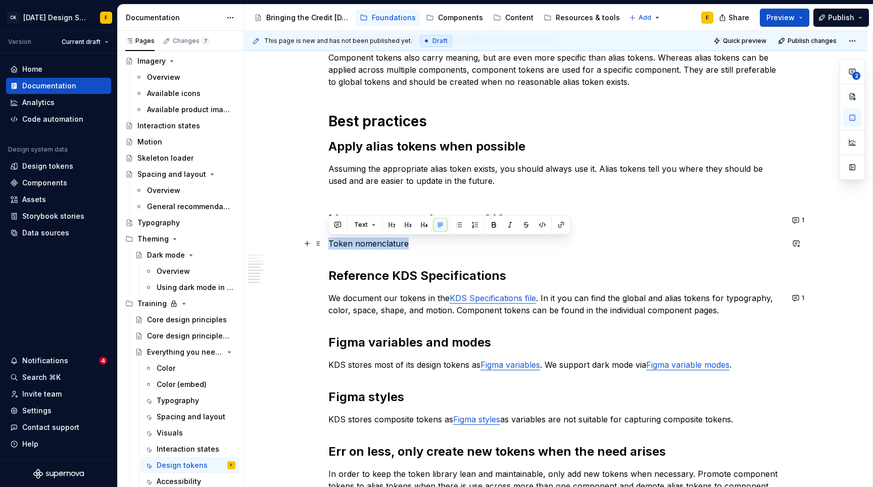
drag, startPoint x: 425, startPoint y: 241, endPoint x: 328, endPoint y: 244, distance: 97.1
click at [329, 244] on p "Token nomenclature" at bounding box center [556, 244] width 455 height 12
click at [407, 223] on button "button" at bounding box center [408, 225] width 14 height 14
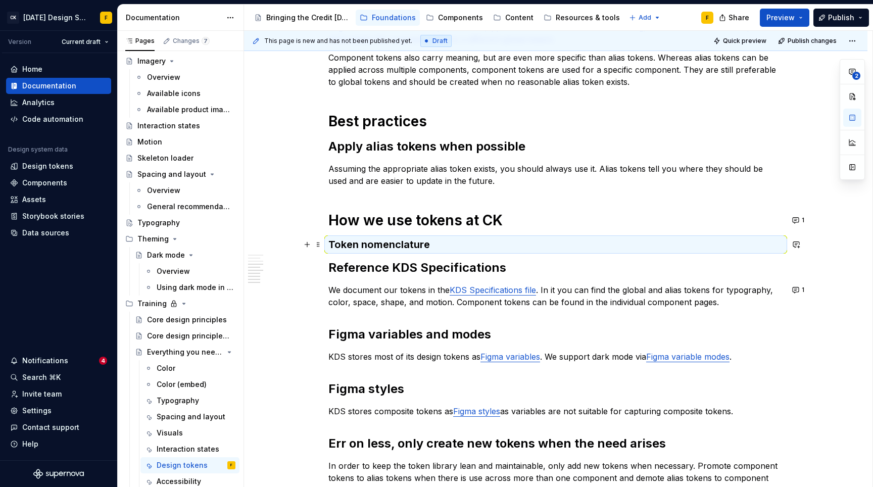
click at [403, 245] on h3 "Token nomenclature" at bounding box center [556, 245] width 455 height 14
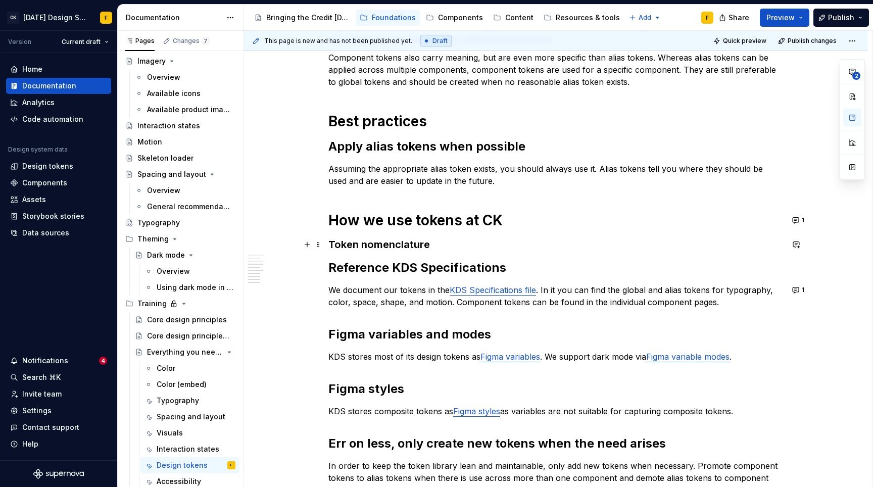
click at [403, 245] on h3 "Token nomenclature" at bounding box center [556, 245] width 455 height 14
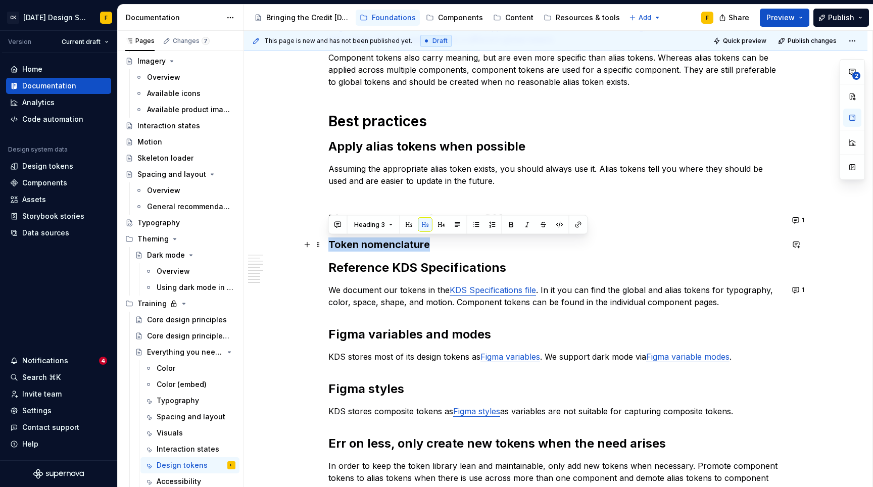
click at [403, 245] on h3 "Token nomenclature" at bounding box center [556, 245] width 455 height 14
click at [405, 224] on button "button" at bounding box center [409, 225] width 14 height 14
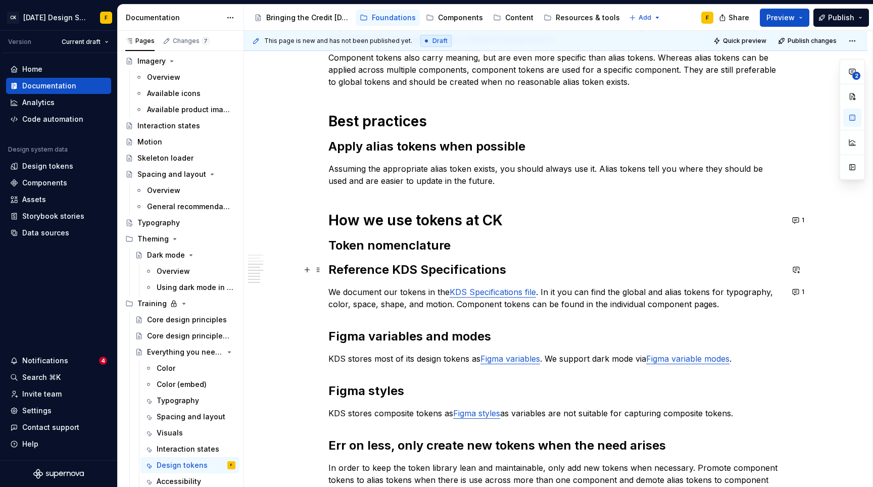
click at [448, 267] on h2 "Reference KDS Specifications" at bounding box center [556, 270] width 455 height 16
click at [460, 248] on h2 "Token nomenclature" at bounding box center [556, 246] width 455 height 16
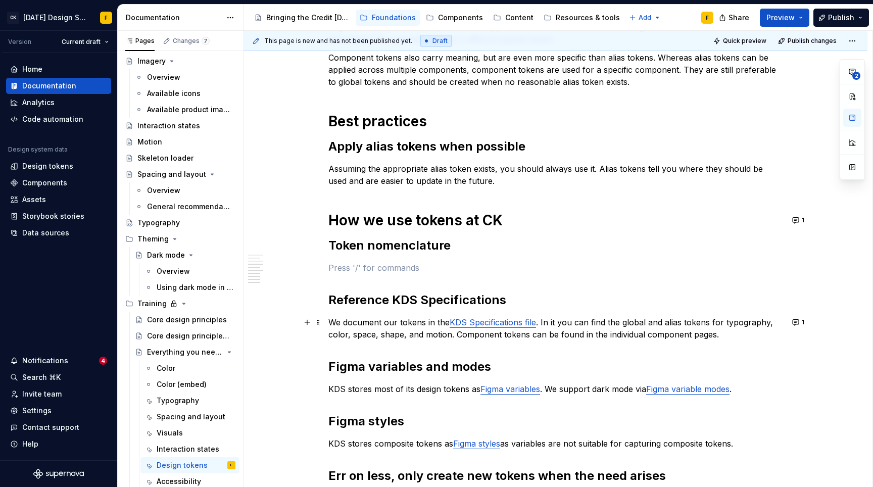
click at [380, 330] on p "We document our tokens in the KDS Specifications file . In it you can find the …" at bounding box center [556, 328] width 455 height 24
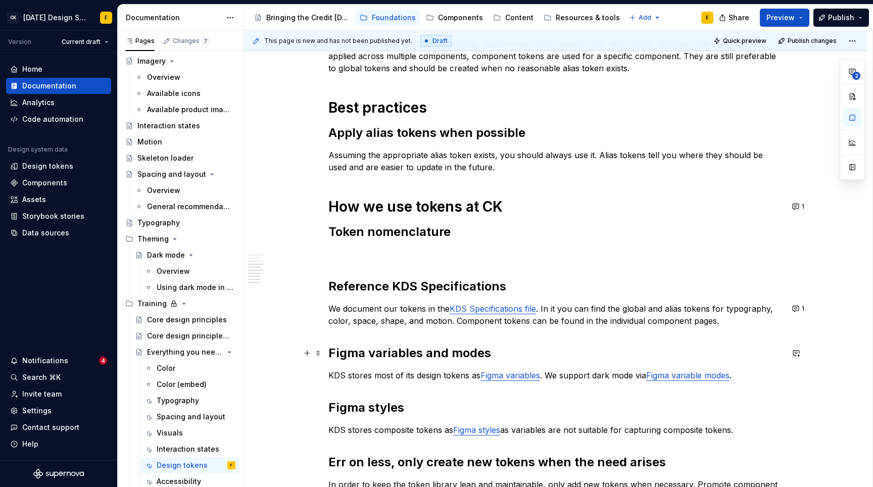
scroll to position [499, 0]
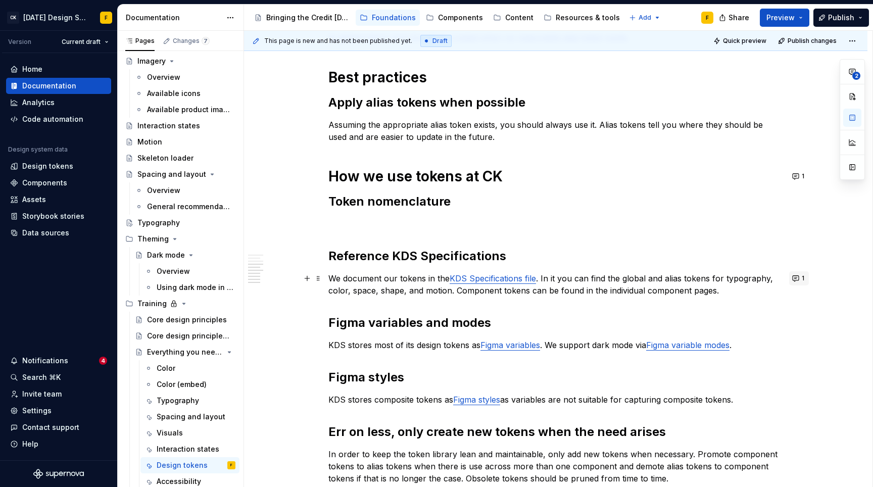
click at [795, 280] on button "1" at bounding box center [799, 278] width 20 height 14
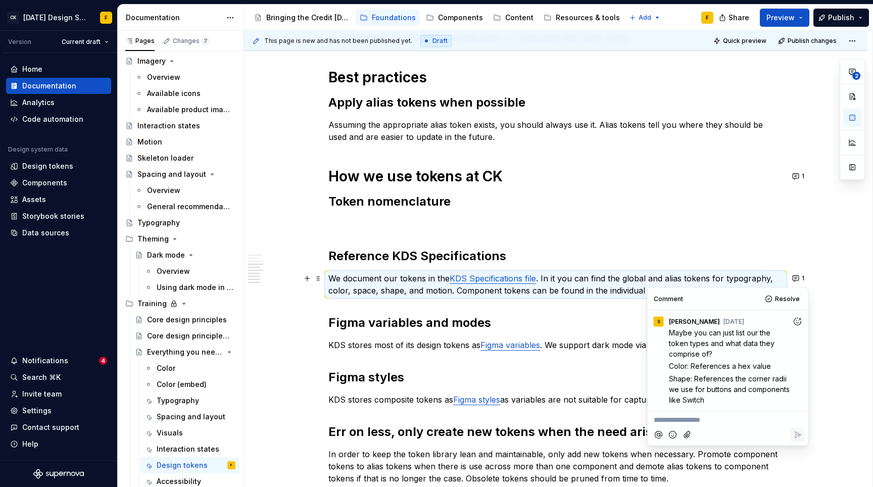
click at [382, 289] on p "We document our tokens in the KDS Specifications file . In it you can find the …" at bounding box center [556, 284] width 455 height 24
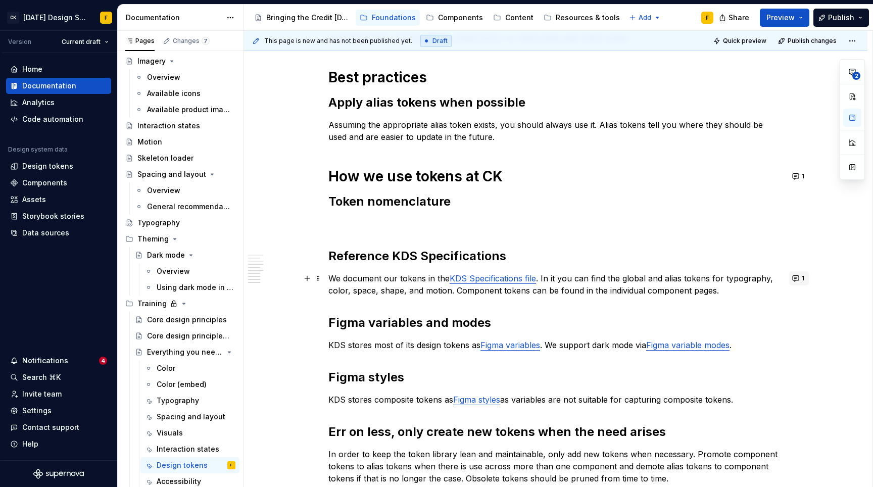
click at [797, 278] on button "1" at bounding box center [799, 278] width 20 height 14
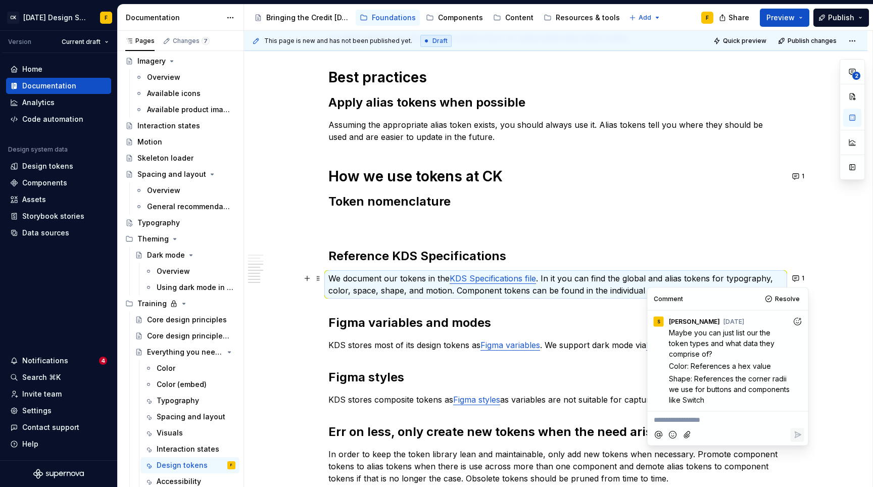
click at [688, 424] on p "**********" at bounding box center [728, 420] width 149 height 11
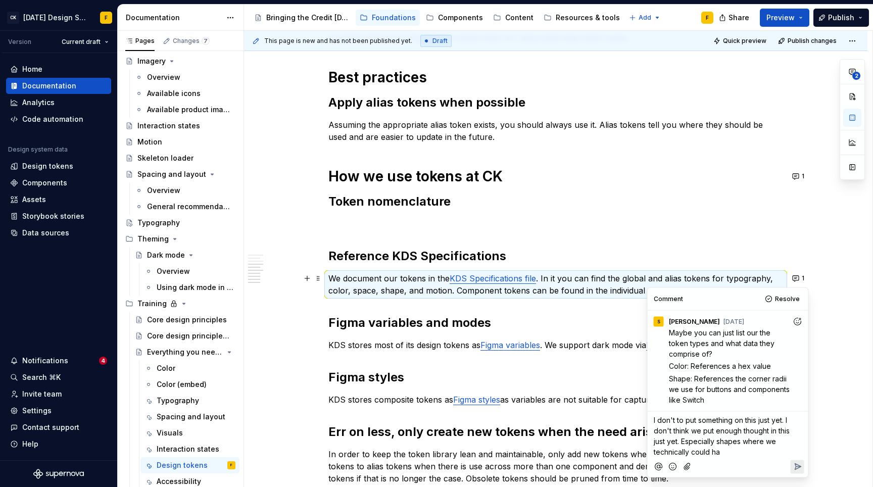
type textarea "*"
click at [740, 421] on span "I don't to put something on this just yet. I don't think we put enough thought …" at bounding box center [723, 436] width 138 height 40
drag, startPoint x: 687, startPoint y: 430, endPoint x: 745, endPoint y: 433, distance: 58.2
click at [745, 433] on span "I don't to put something in writing on this just yet. I don't think we put enou…" at bounding box center [728, 436] width 149 height 40
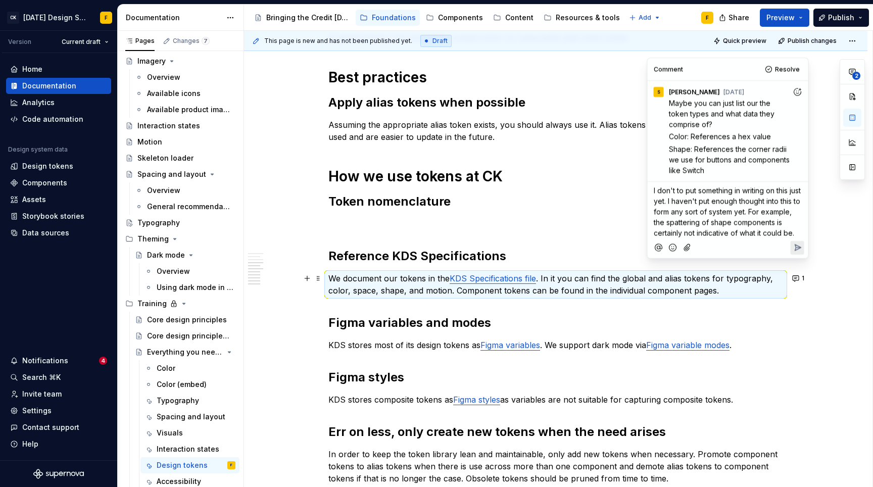
click at [680, 191] on span "I don't to put something in writing on this just yet. I haven't put enough thou…" at bounding box center [728, 211] width 149 height 51
click at [699, 200] on span "I don't want to put something in writing on this just yet. I haven't put enough…" at bounding box center [725, 217] width 143 height 62
click at [763, 200] on span "I don't want to put something in writing on this just yet. We haven't put enoug…" at bounding box center [728, 217] width 149 height 62
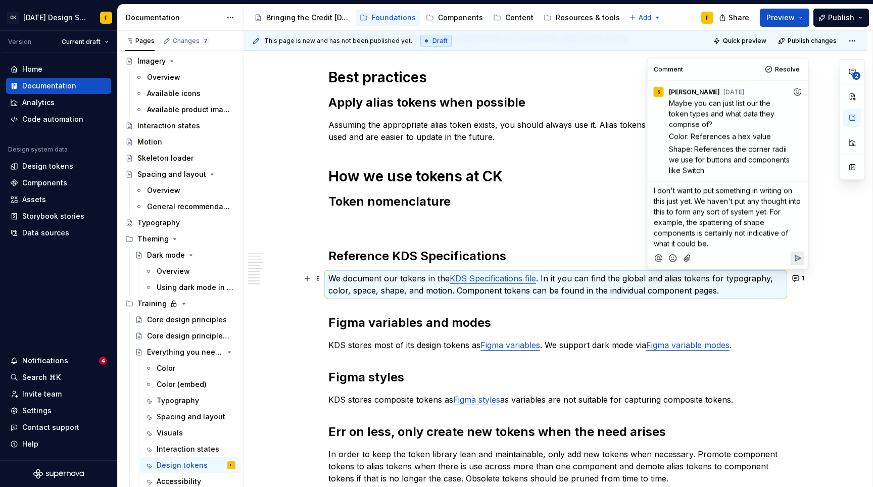
click at [759, 212] on span "I don't want to put something in writing on this just yet. We haven't put any t…" at bounding box center [728, 217] width 149 height 62
click at [762, 209] on span "I don't want to put something in writing on this just yet. We haven't put any t…" at bounding box center [728, 217] width 149 height 62
click at [704, 201] on span "I don't want to put something in writing on this just yet. We haven't put any t…" at bounding box center [728, 211] width 149 height 51
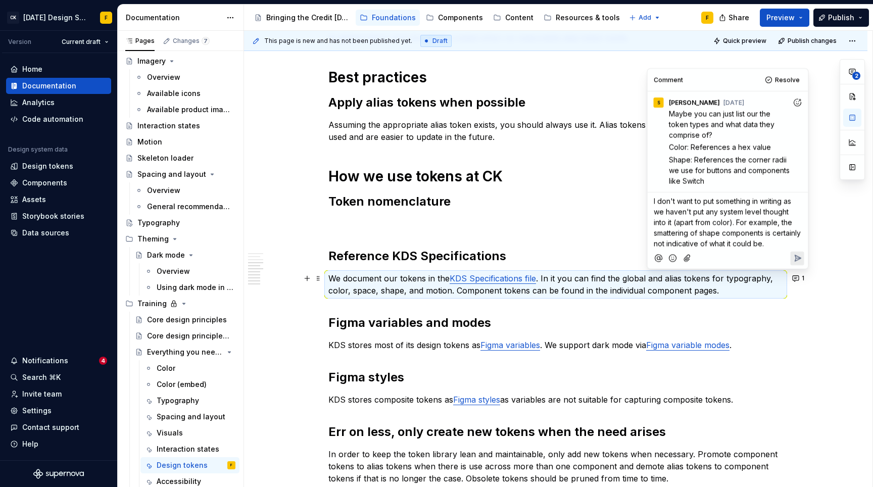
click at [742, 238] on p "I don't want to put something in writing as we haven't put any system level tho…" at bounding box center [728, 222] width 149 height 53
click at [742, 233] on span "I don't want to put something in writing as we haven't put any system level tho…" at bounding box center [728, 222] width 149 height 51
click at [700, 244] on span "I don't want to put something in writing as we haven't put any system level tho…" at bounding box center [725, 222] width 143 height 51
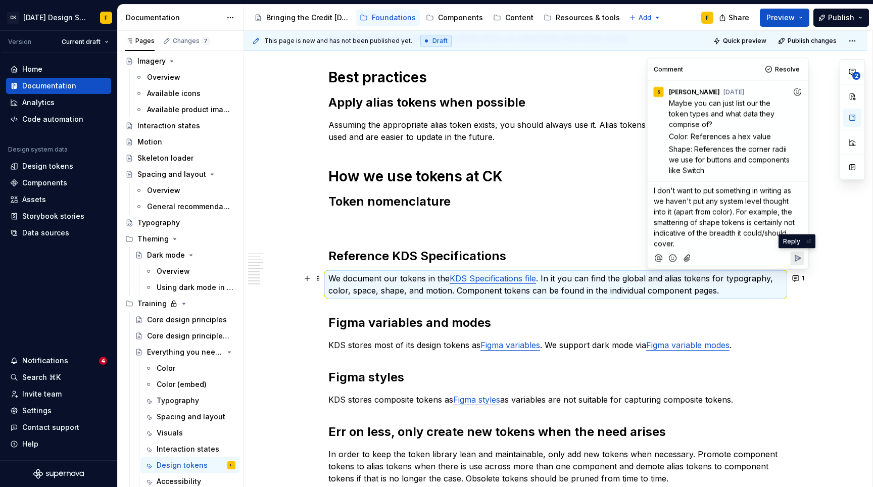
click at [797, 260] on icon "Reply" at bounding box center [798, 258] width 6 height 6
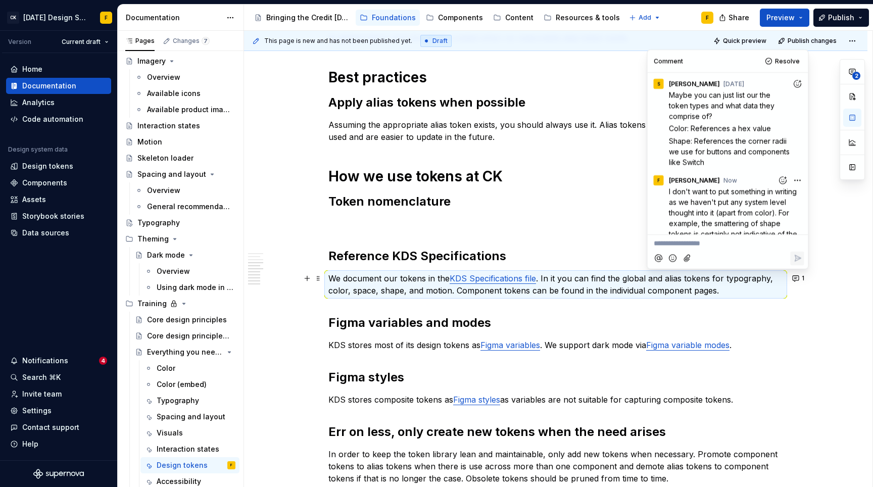
scroll to position [20, 0]
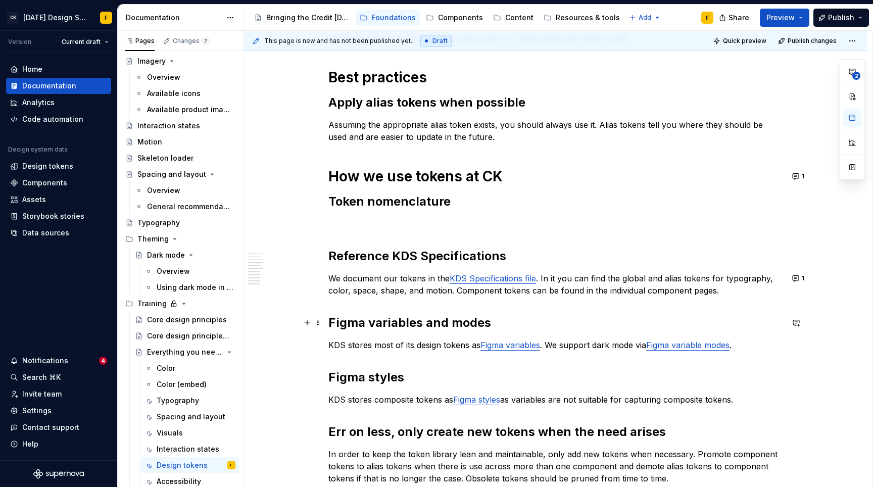
click at [590, 330] on h2 "Figma variables and modes" at bounding box center [556, 323] width 455 height 16
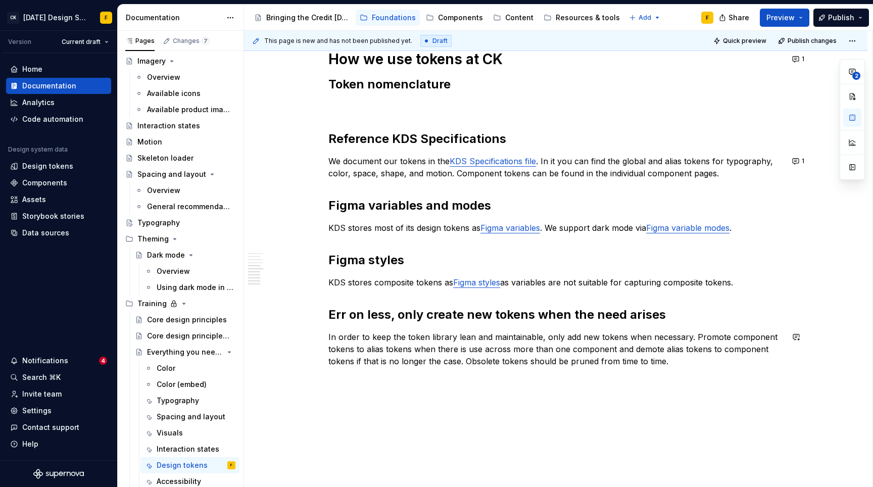
scroll to position [655, 0]
